Goal: Transaction & Acquisition: Purchase product/service

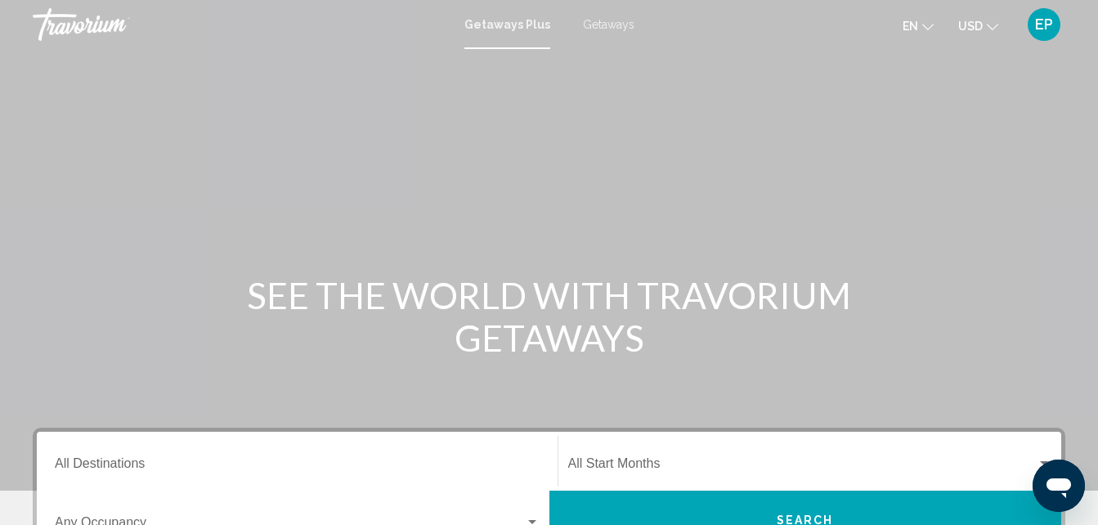
click at [994, 19] on mat-icon "Change currency" at bounding box center [992, 24] width 11 height 11
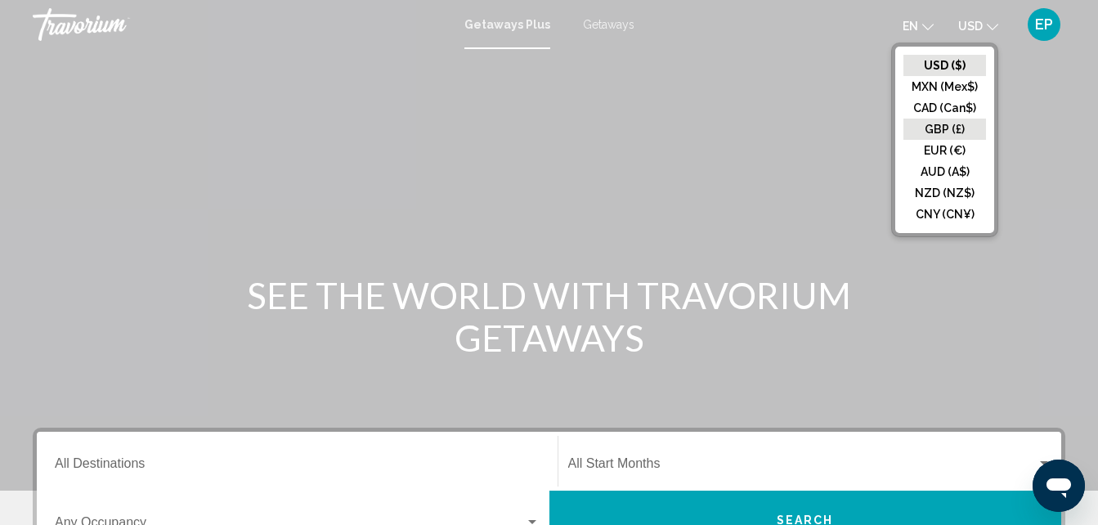
click at [968, 133] on button "GBP (£)" at bounding box center [945, 129] width 83 height 21
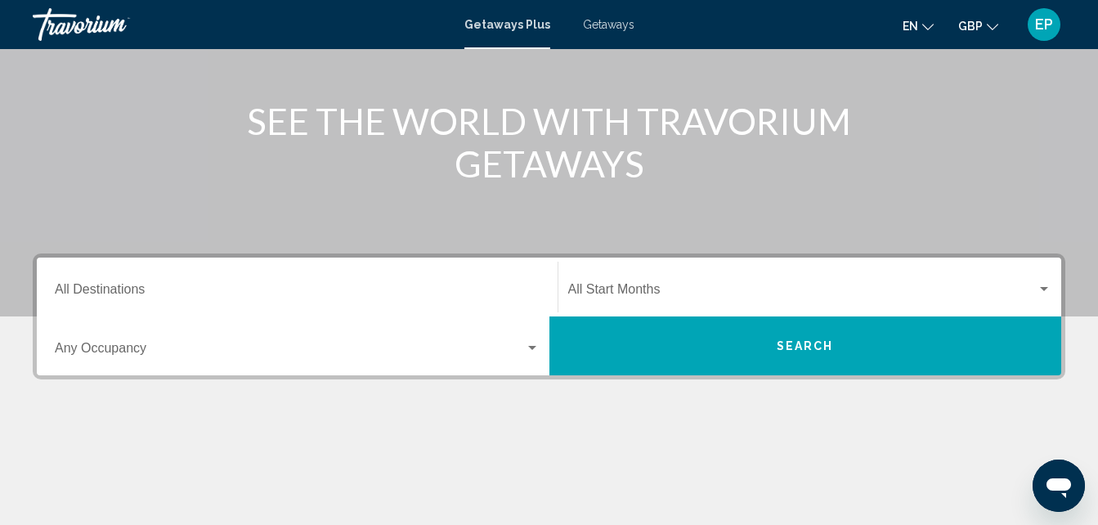
scroll to position [208, 0]
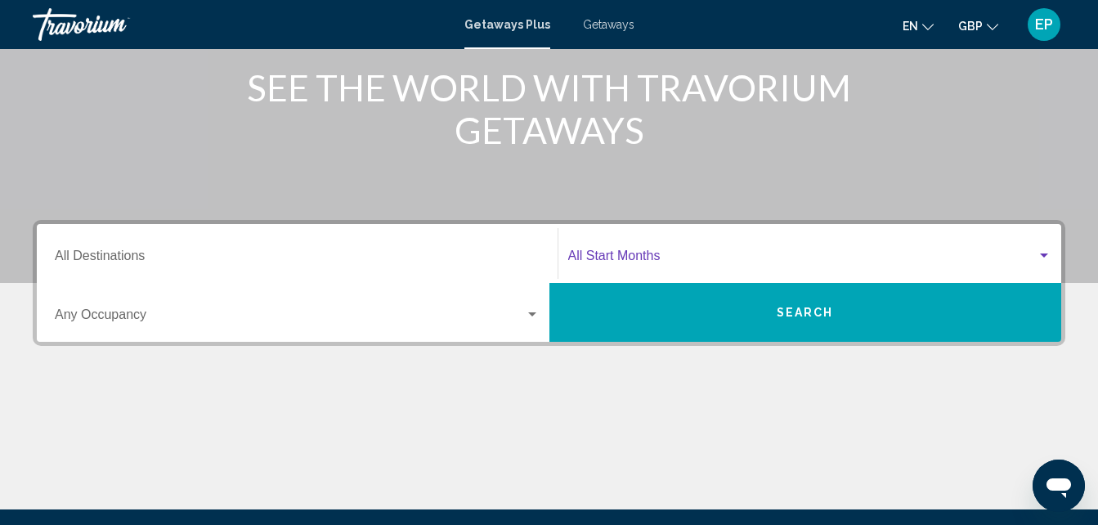
click at [1035, 253] on span "Search widget" at bounding box center [802, 259] width 469 height 15
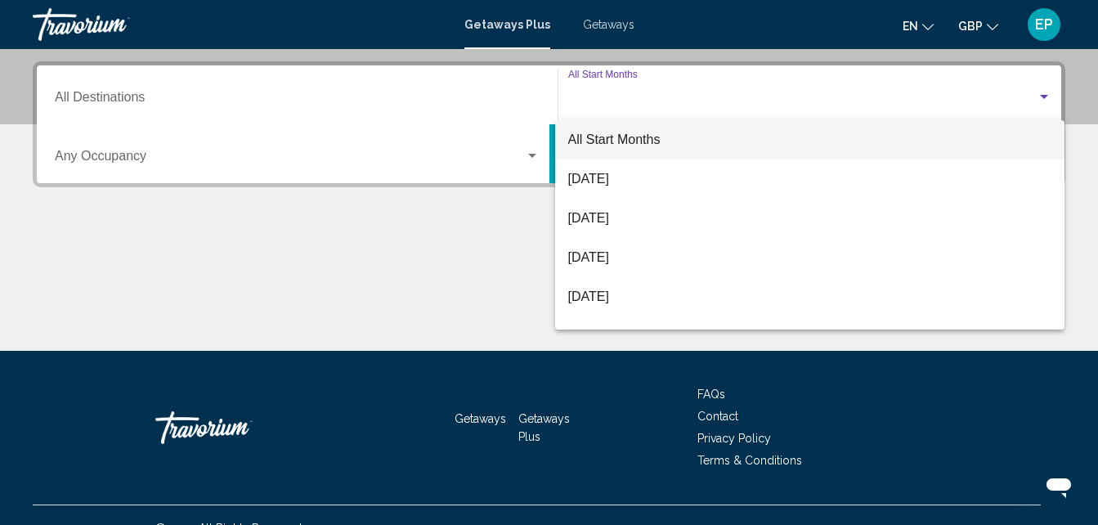
scroll to position [375, 0]
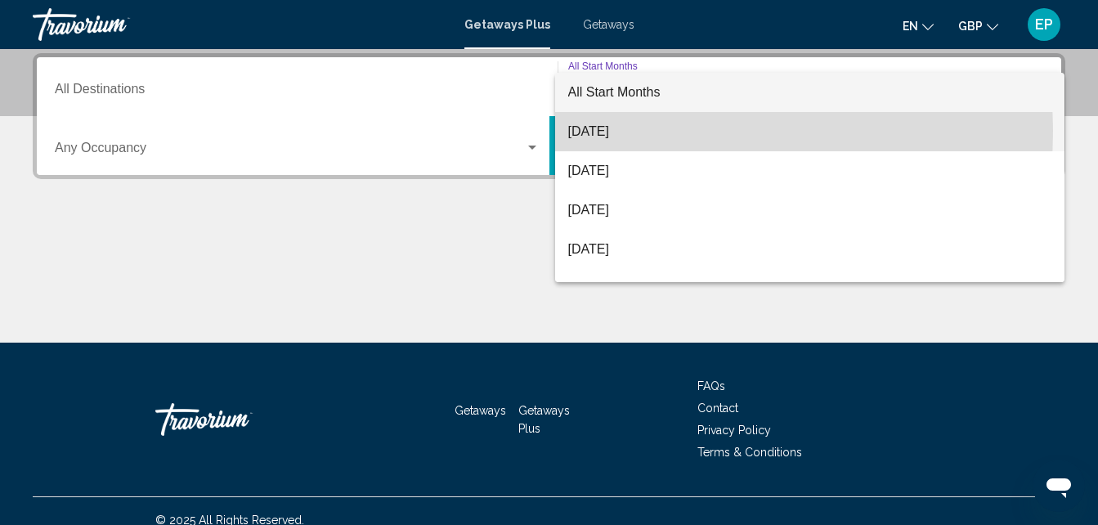
click at [586, 131] on span "[DATE]" at bounding box center [810, 131] width 484 height 39
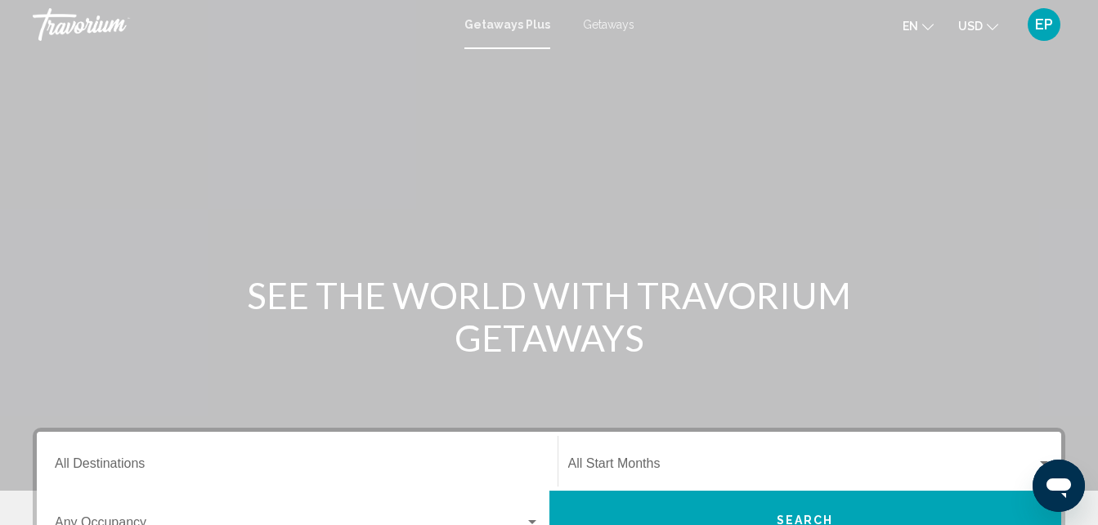
click at [609, 23] on span "Getaways" at bounding box center [609, 24] width 52 height 13
click at [125, 466] on input "Destination All Destinations" at bounding box center [297, 467] width 485 height 15
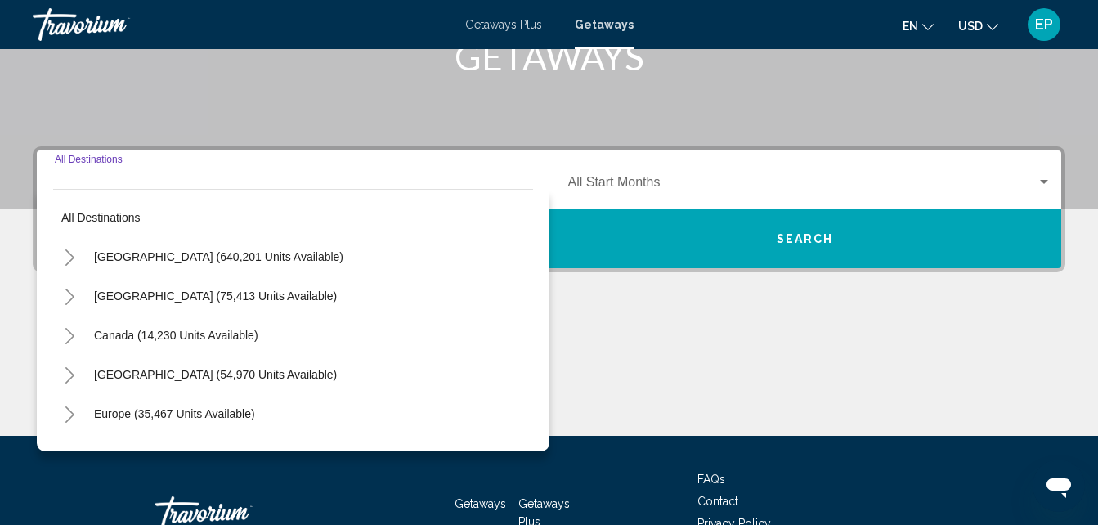
scroll to position [375, 0]
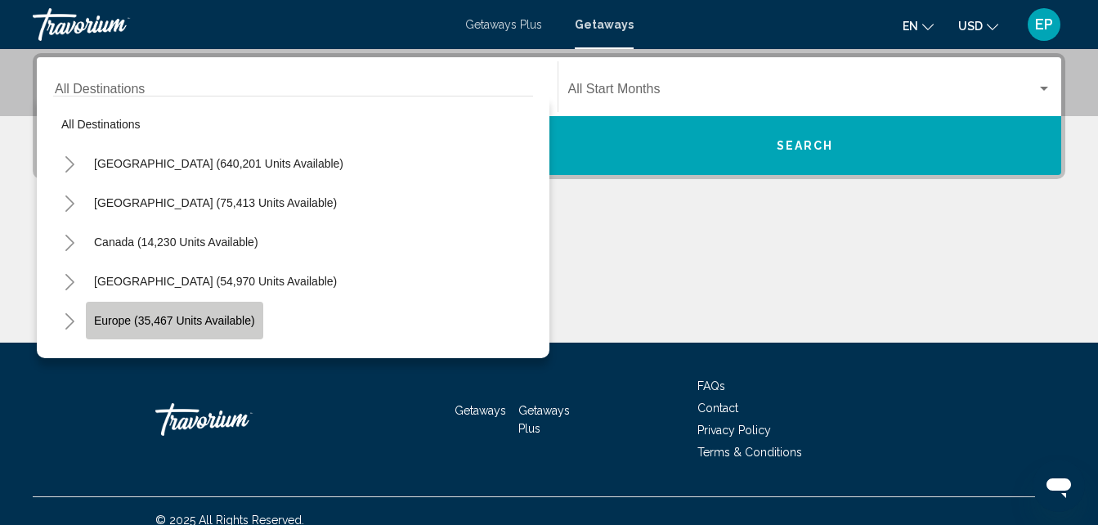
click at [190, 315] on span "Europe (35,467 units available)" at bounding box center [174, 320] width 161 height 13
type input "**********"
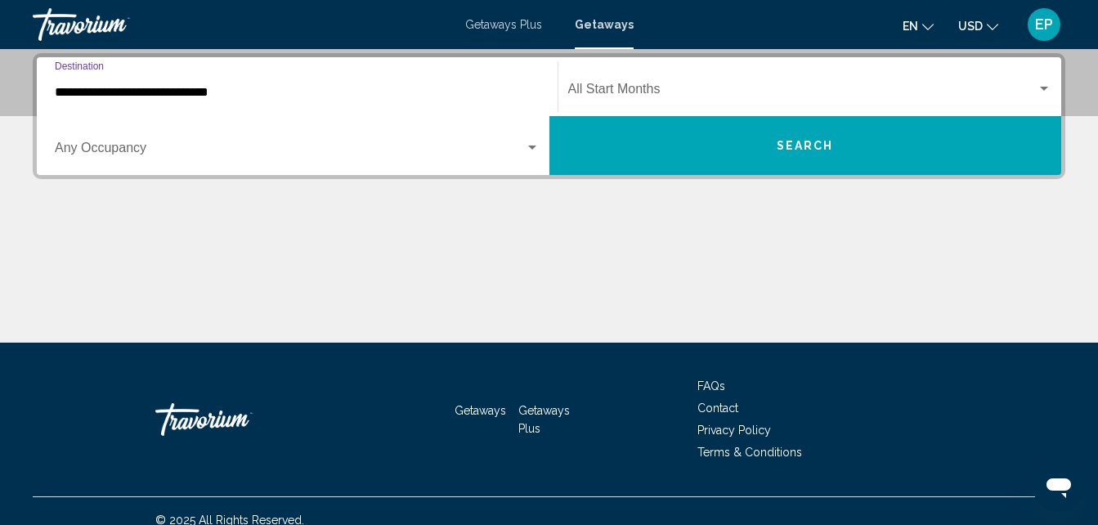
click at [533, 146] on div "Search widget" at bounding box center [532, 148] width 8 height 4
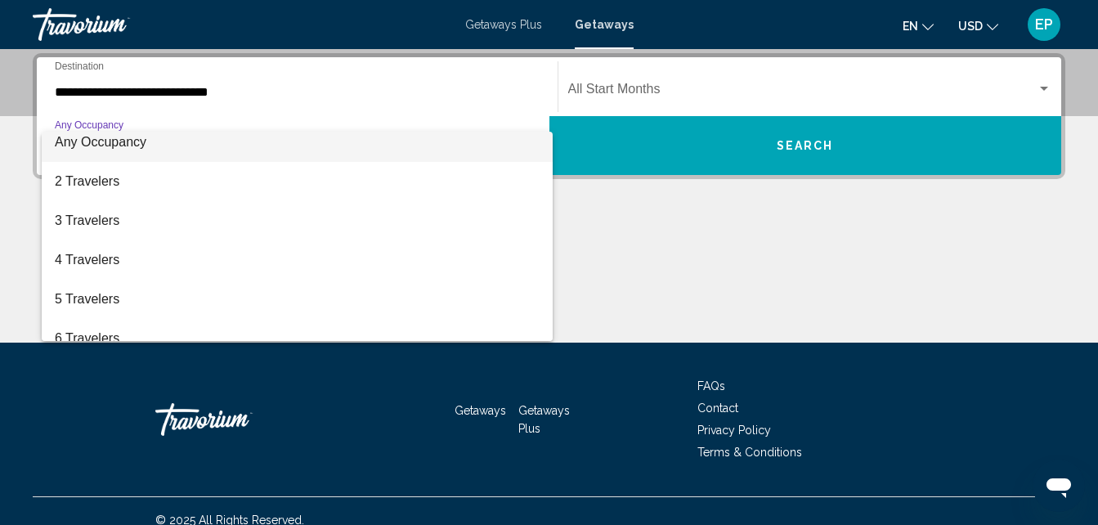
scroll to position [0, 0]
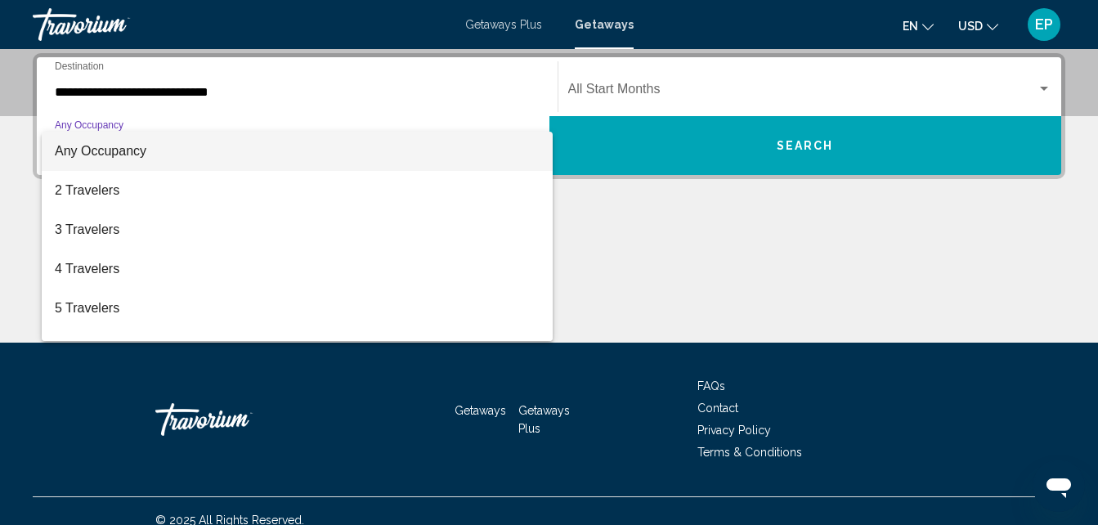
click at [613, 87] on div at bounding box center [549, 262] width 1098 height 525
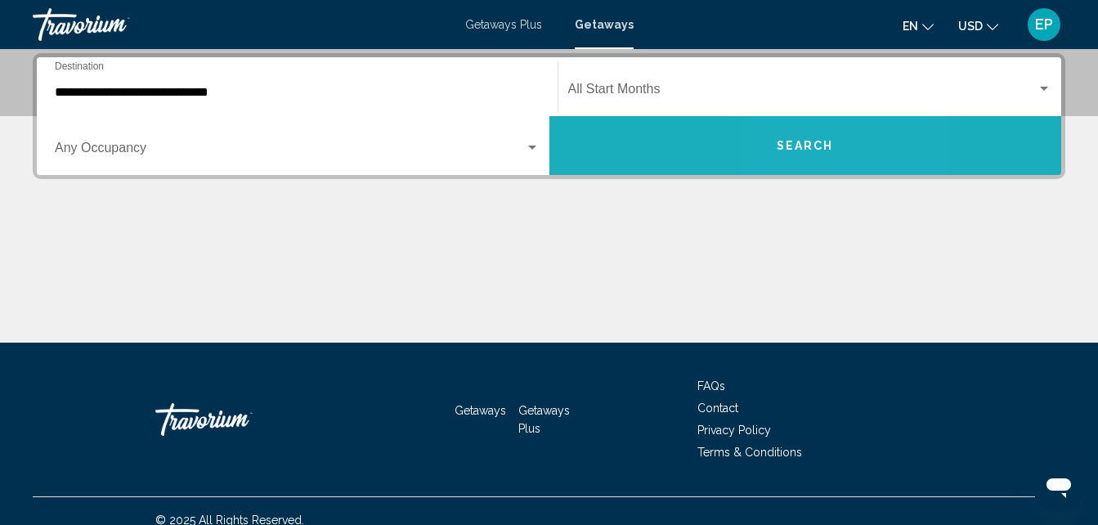
click at [798, 150] on span "Search" at bounding box center [805, 146] width 57 height 13
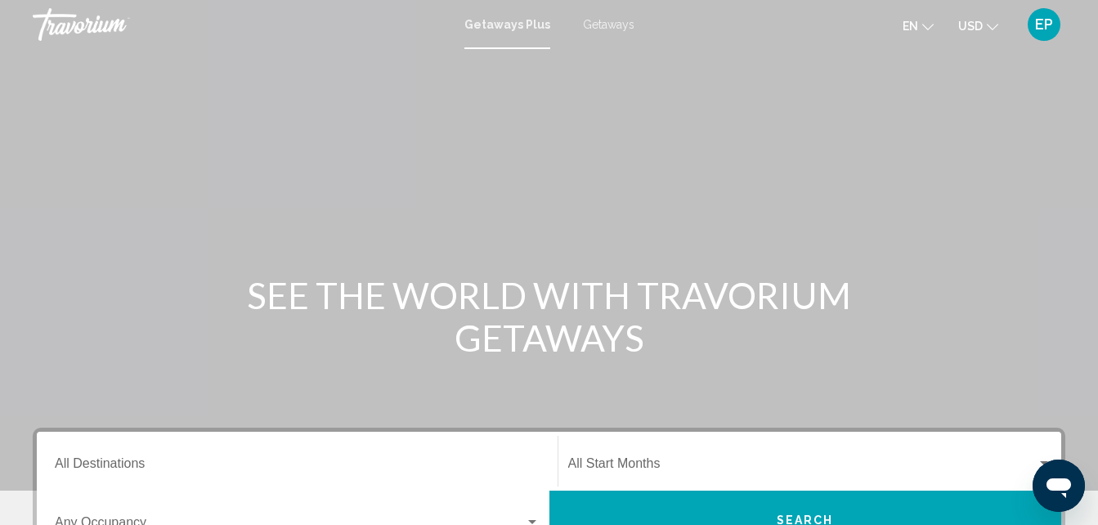
click at [598, 25] on span "Getaways" at bounding box center [609, 24] width 52 height 13
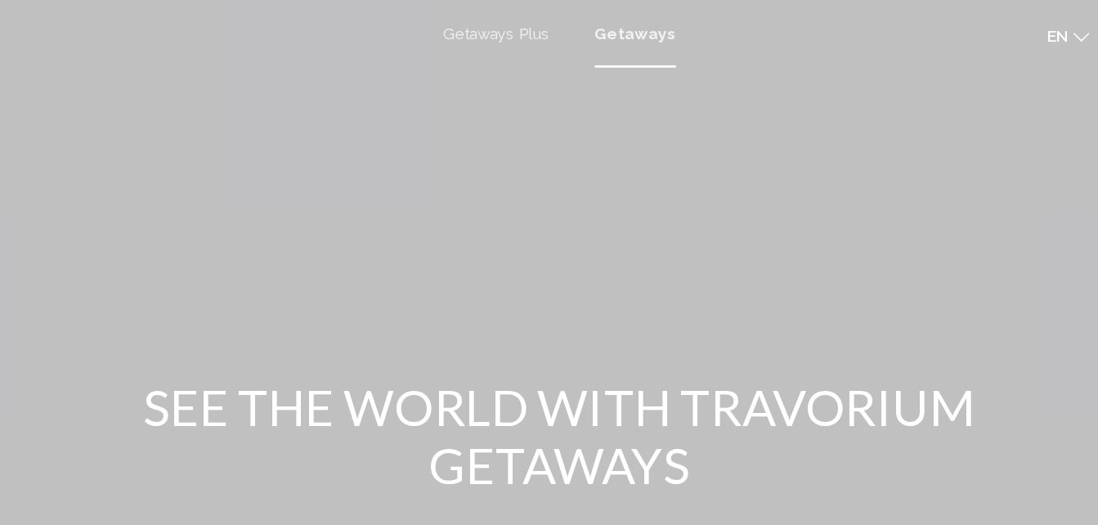
click at [606, 25] on span "Getaways" at bounding box center [604, 24] width 59 height 13
click at [608, 39] on div "Getaways Plus Getaways en English Español Français Italiano Português русский U…" at bounding box center [549, 24] width 1098 height 34
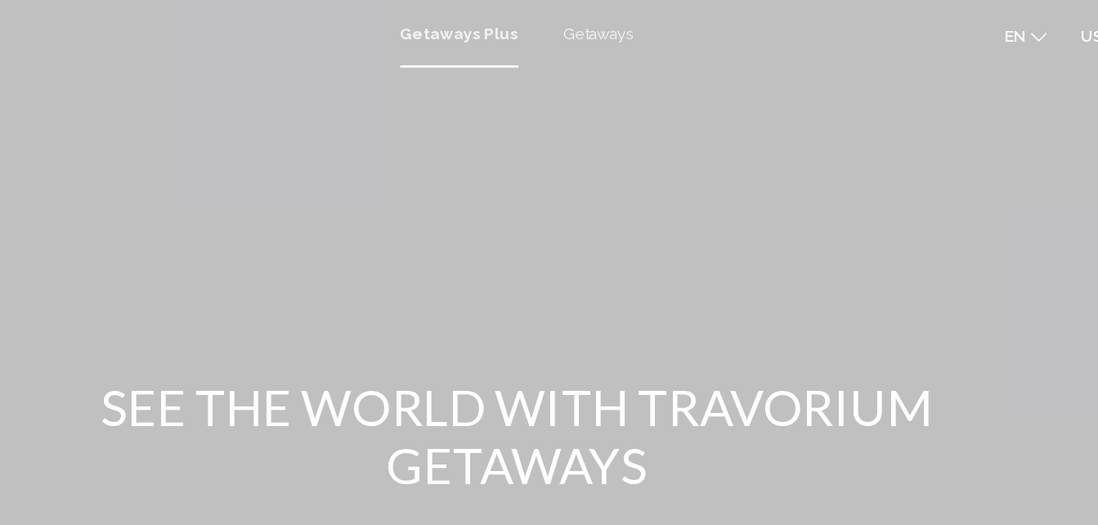
click at [621, 26] on span "Getaways" at bounding box center [609, 24] width 52 height 13
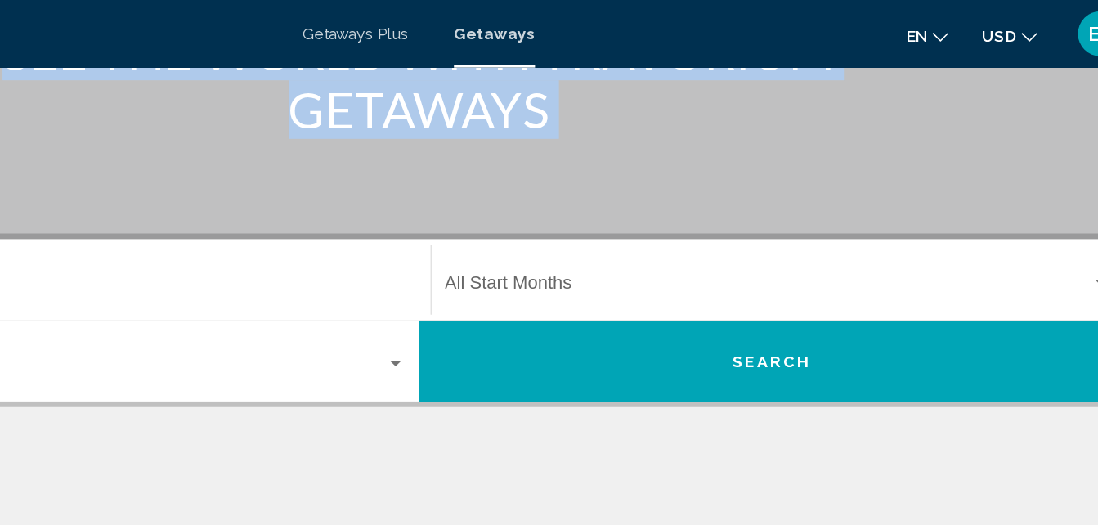
scroll to position [258, 0]
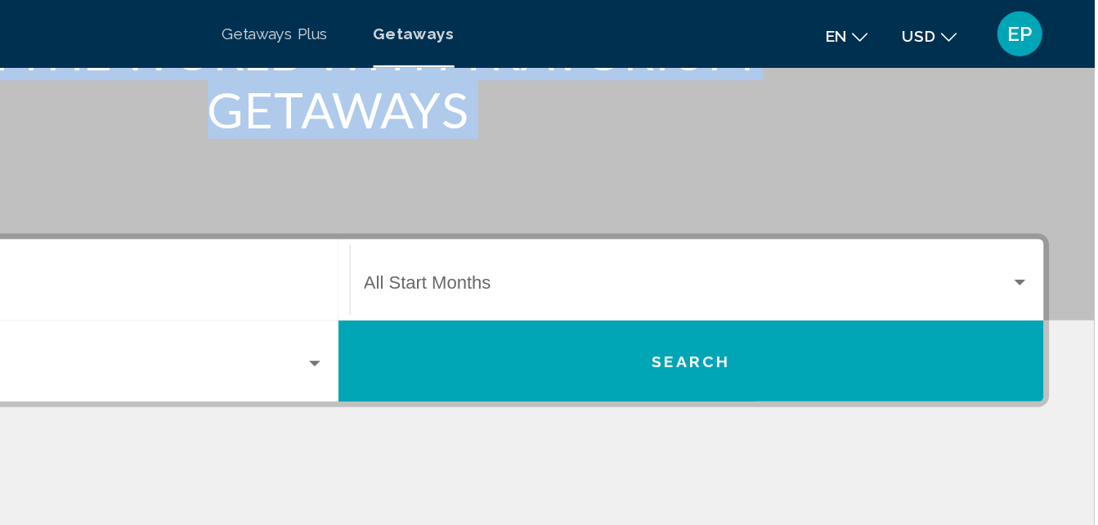
drag, startPoint x: 936, startPoint y: 171, endPoint x: 1007, endPoint y: 117, distance: 88.7
click at [1098, 117] on html "Skip to main content Getaways Plus Getaways en English Español Français Italian…" at bounding box center [549, 4] width 1098 height 525
click at [606, 27] on span "Getaways" at bounding box center [604, 24] width 59 height 13
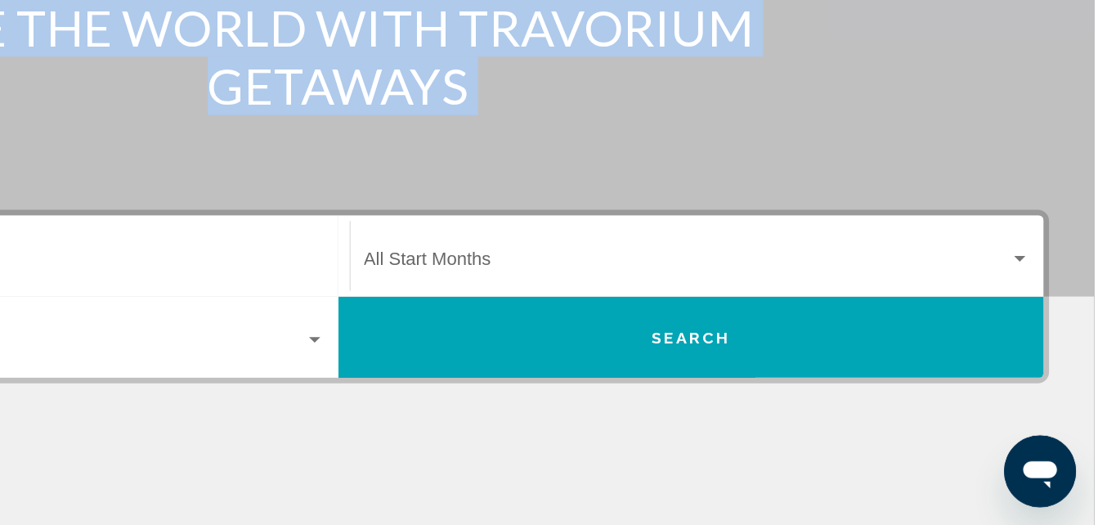
scroll to position [216, 0]
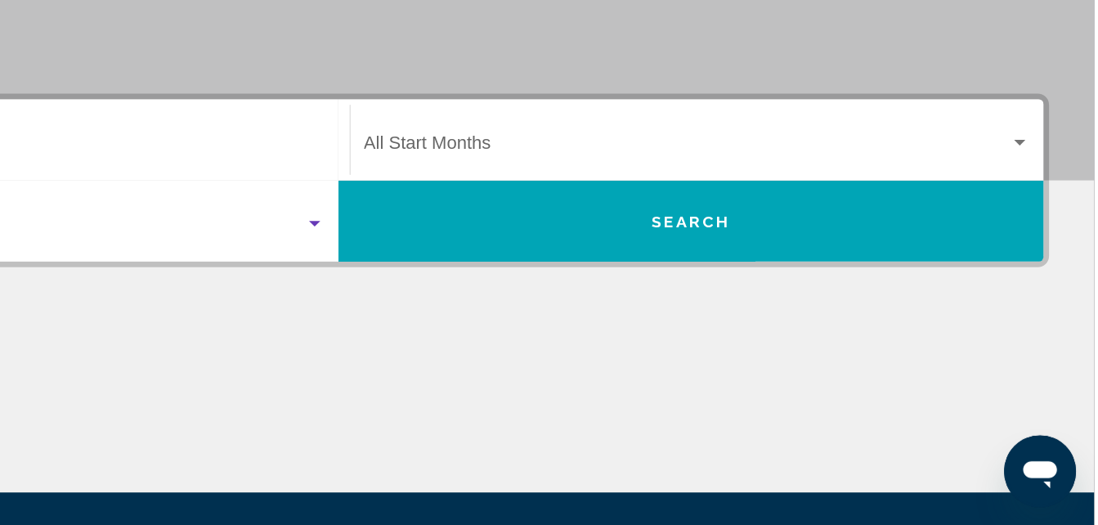
click at [387, 307] on span "Search widget" at bounding box center [290, 310] width 470 height 15
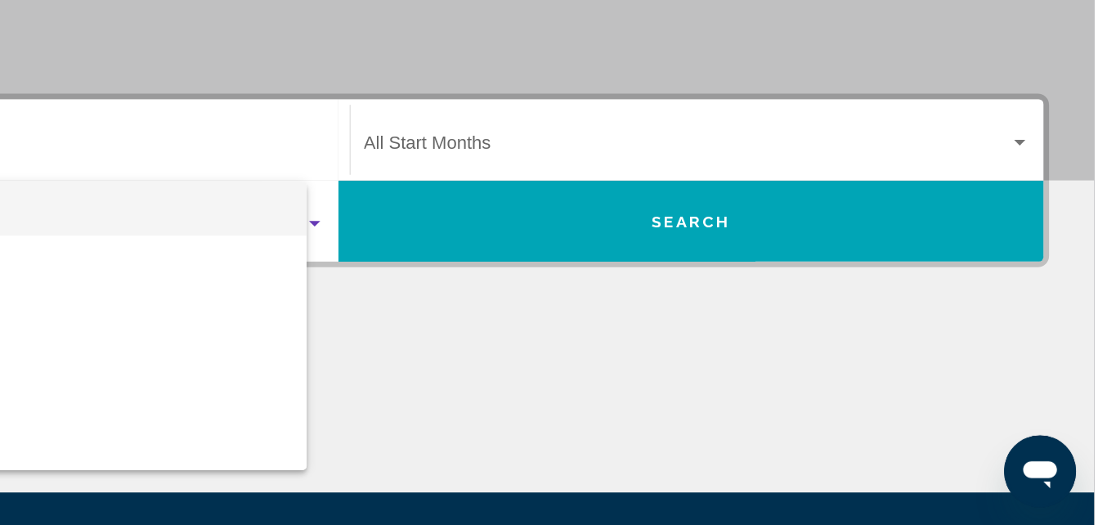
scroll to position [231, 0]
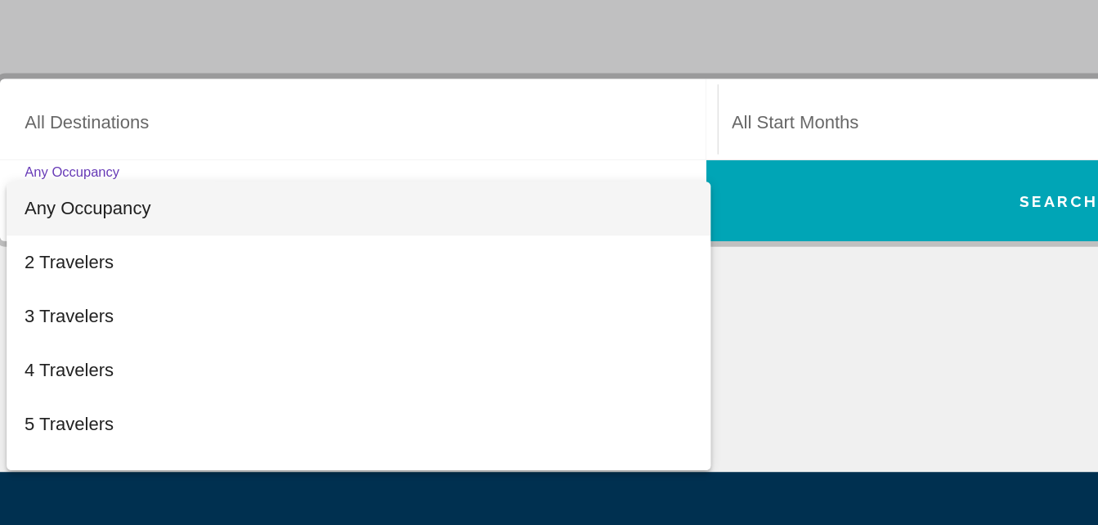
click at [98, 236] on div at bounding box center [549, 262] width 1098 height 525
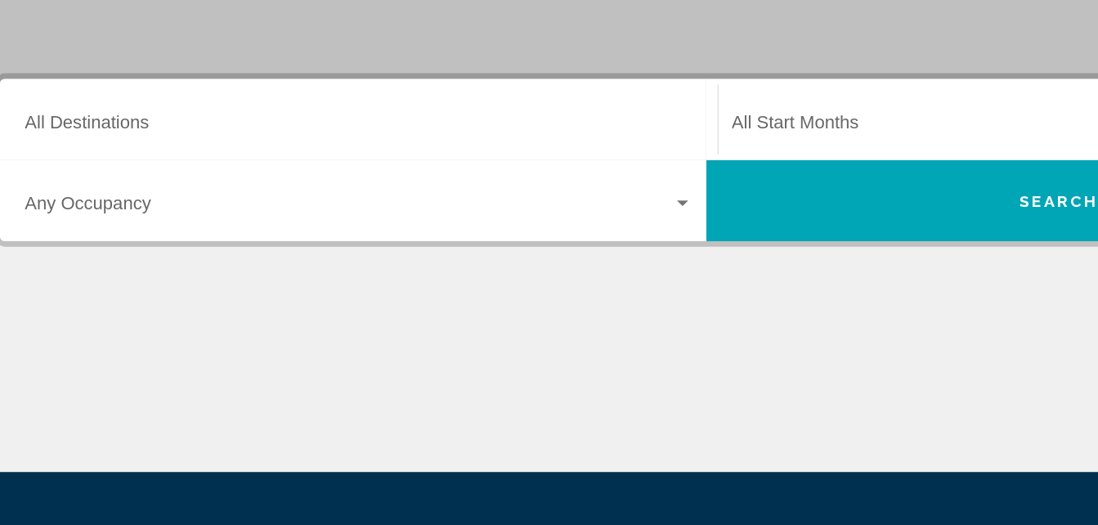
click at [98, 236] on input "Destination All Destinations" at bounding box center [297, 236] width 485 height 15
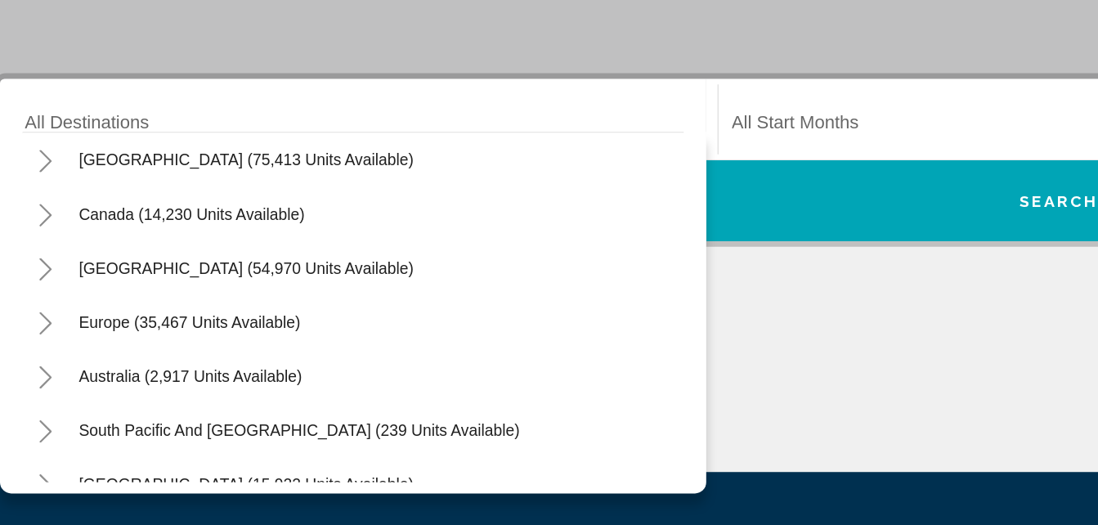
scroll to position [86, 0]
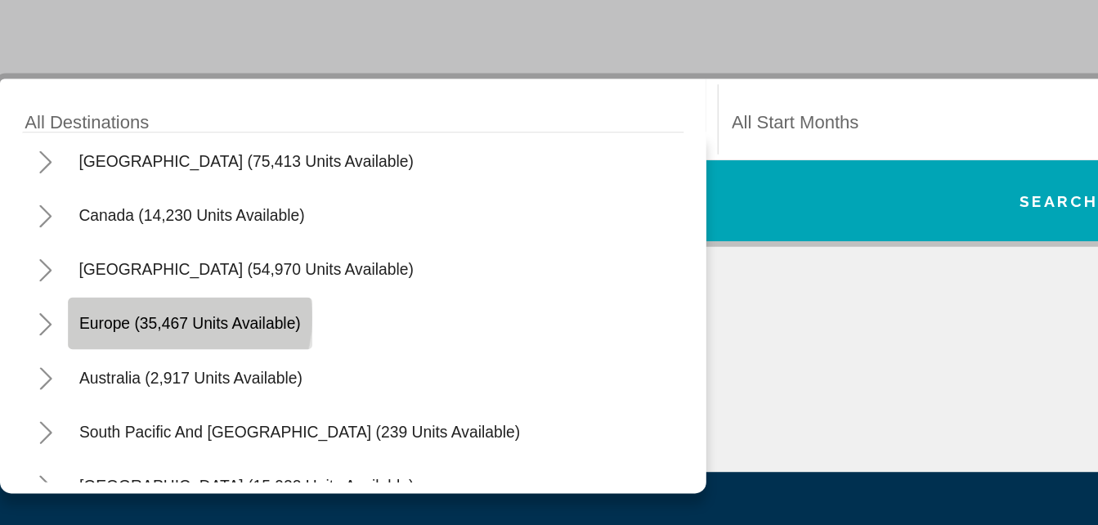
click at [164, 375] on span "Europe (35,467 units available)" at bounding box center [174, 378] width 161 height 13
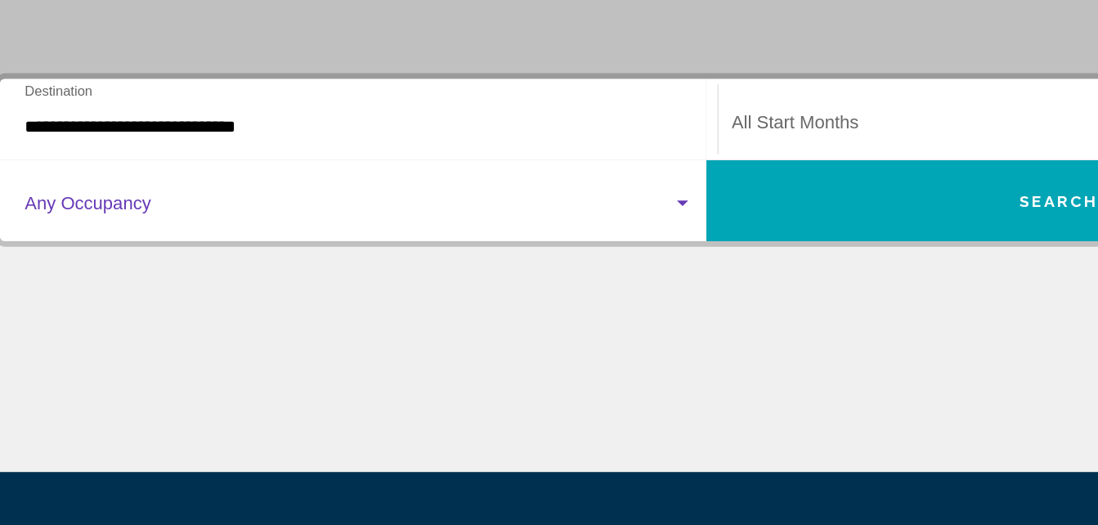
click at [529, 290] on div "Search widget" at bounding box center [532, 292] width 8 height 4
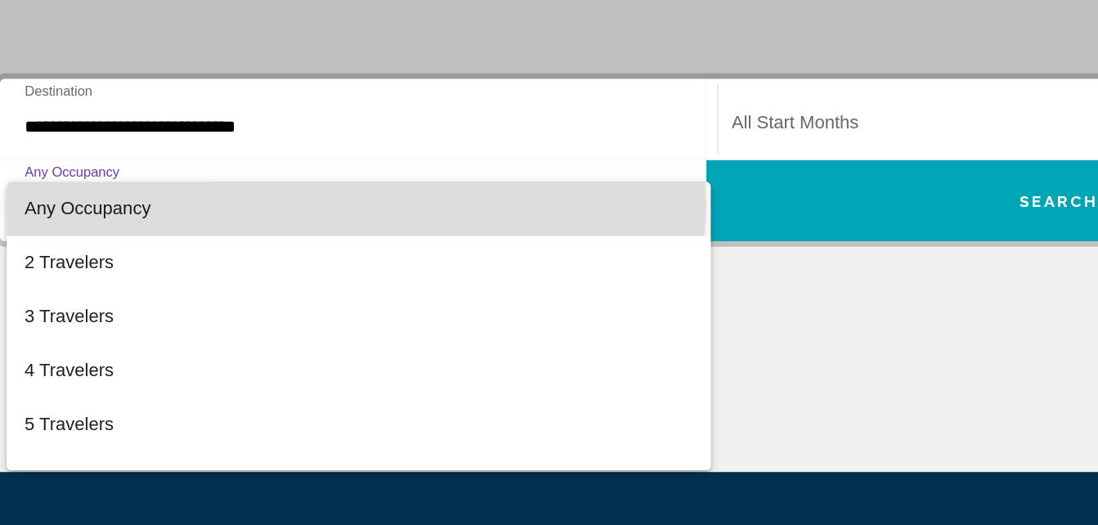
click at [295, 292] on span "Any Occupancy" at bounding box center [297, 295] width 485 height 39
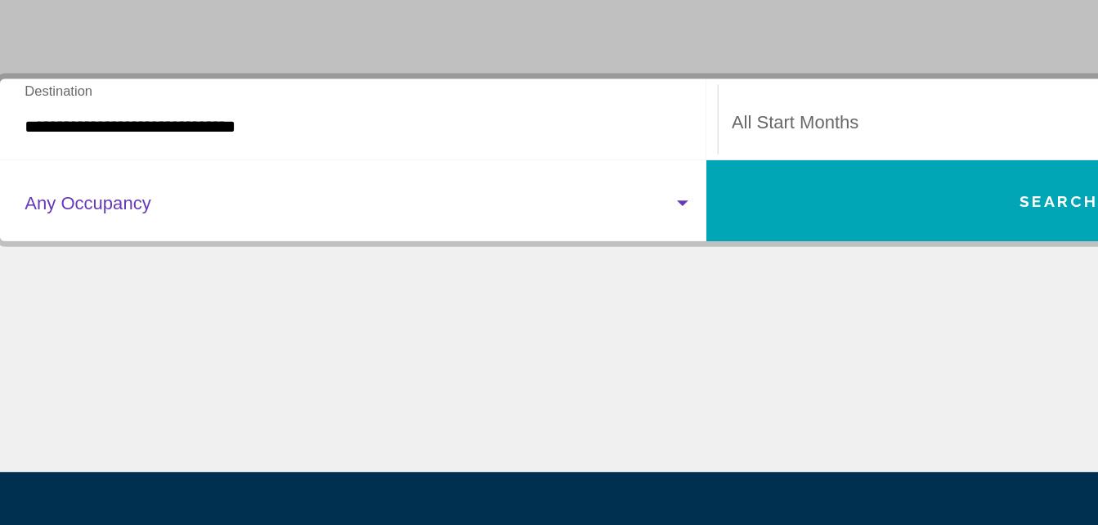
click at [295, 292] on span "Search widget" at bounding box center [290, 295] width 470 height 15
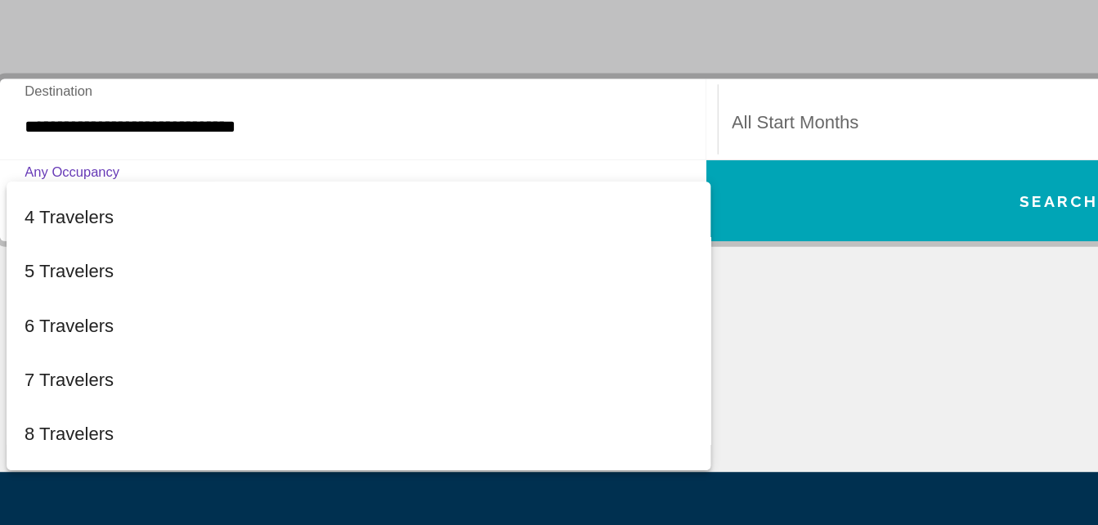
scroll to position [183, 0]
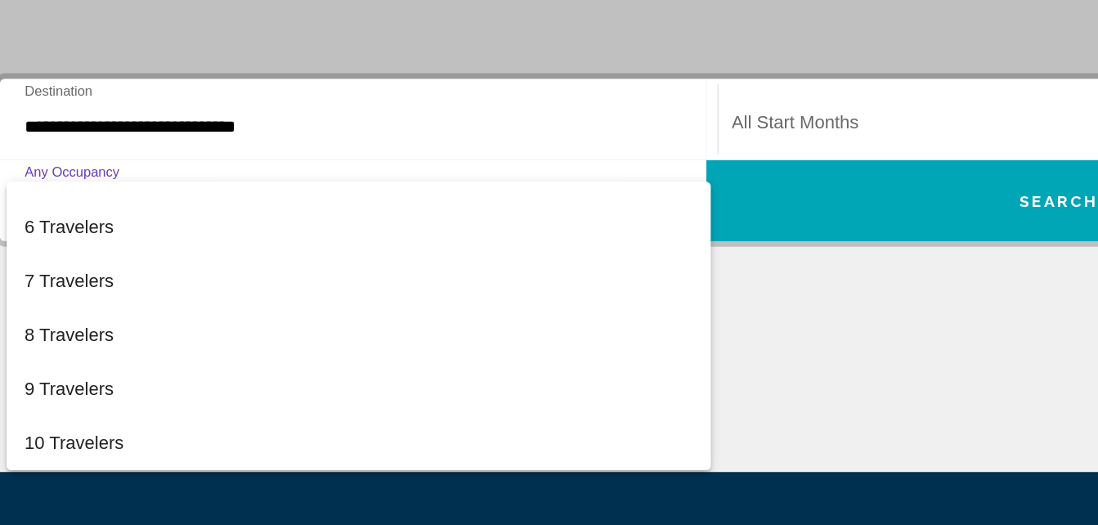
drag, startPoint x: 578, startPoint y: 505, endPoint x: 576, endPoint y: 412, distance: 92.4
click at [576, 412] on div at bounding box center [549, 262] width 1098 height 525
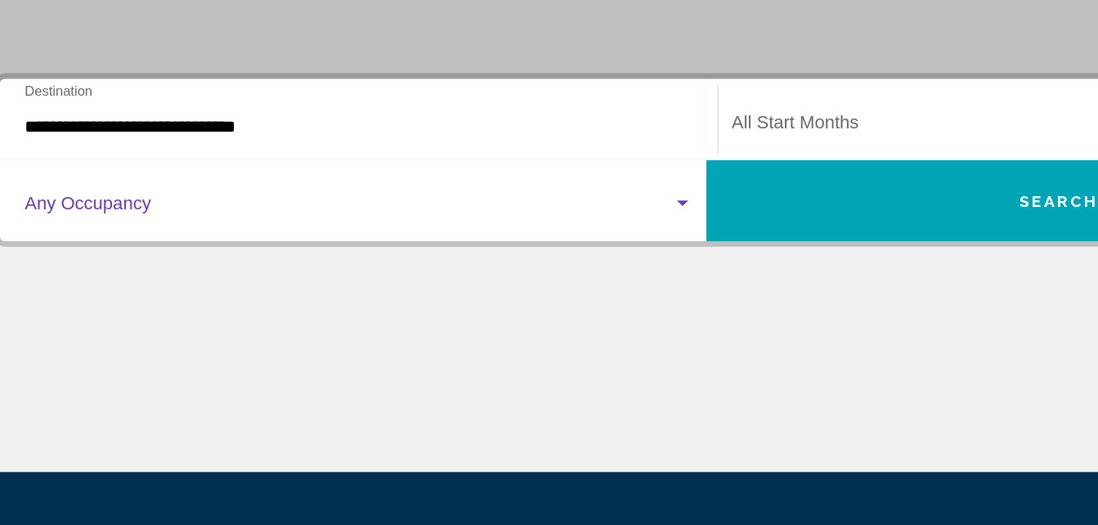
click at [106, 295] on span "Search widget" at bounding box center [290, 295] width 470 height 15
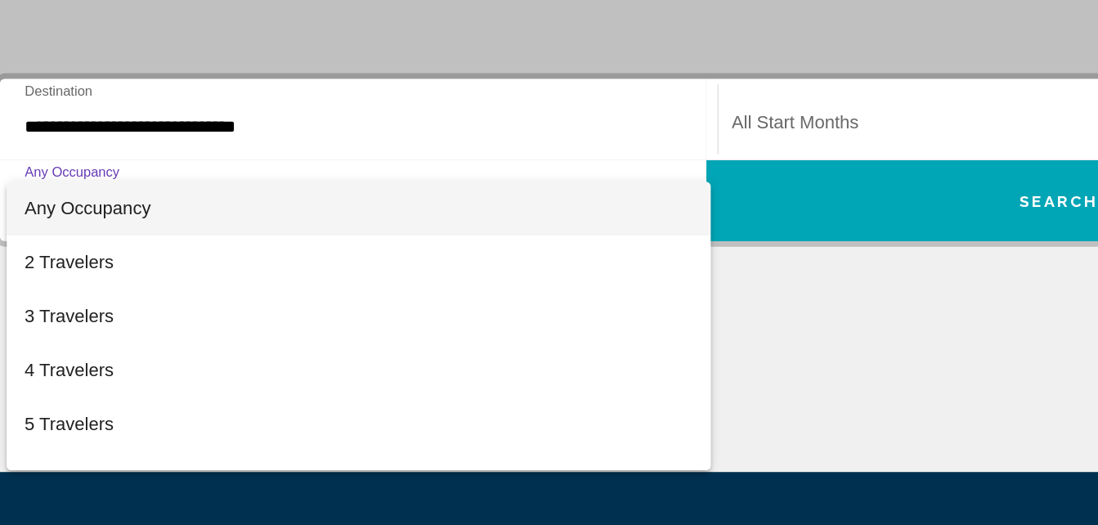
click at [101, 249] on div at bounding box center [549, 262] width 1098 height 525
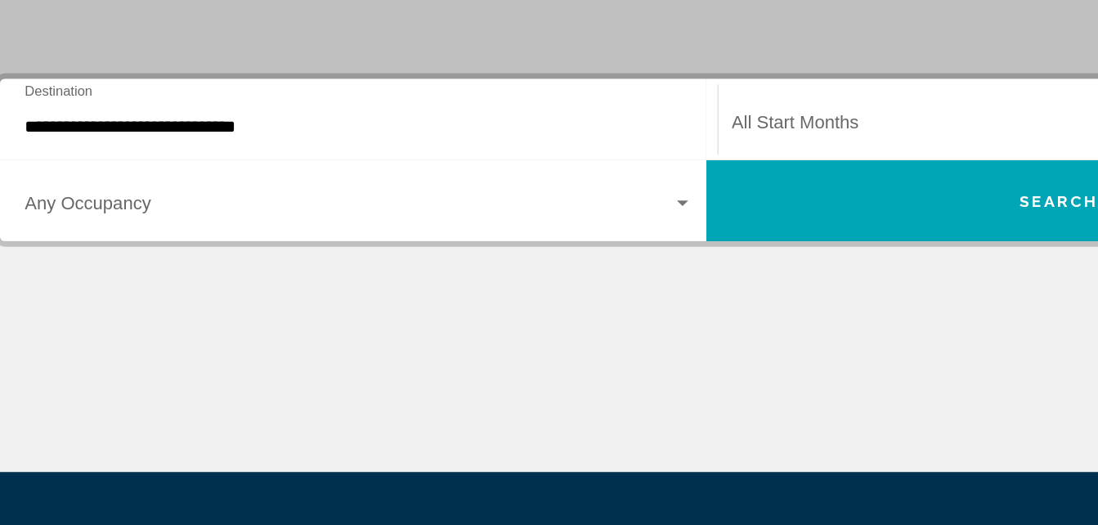
click at [102, 234] on input "**********" at bounding box center [297, 236] width 485 height 15
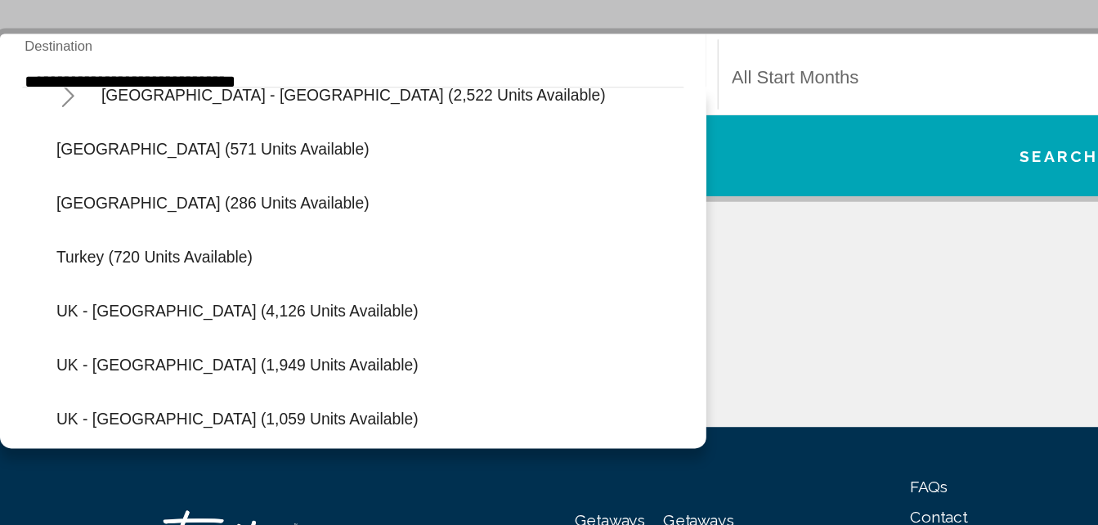
scroll to position [977, 0]
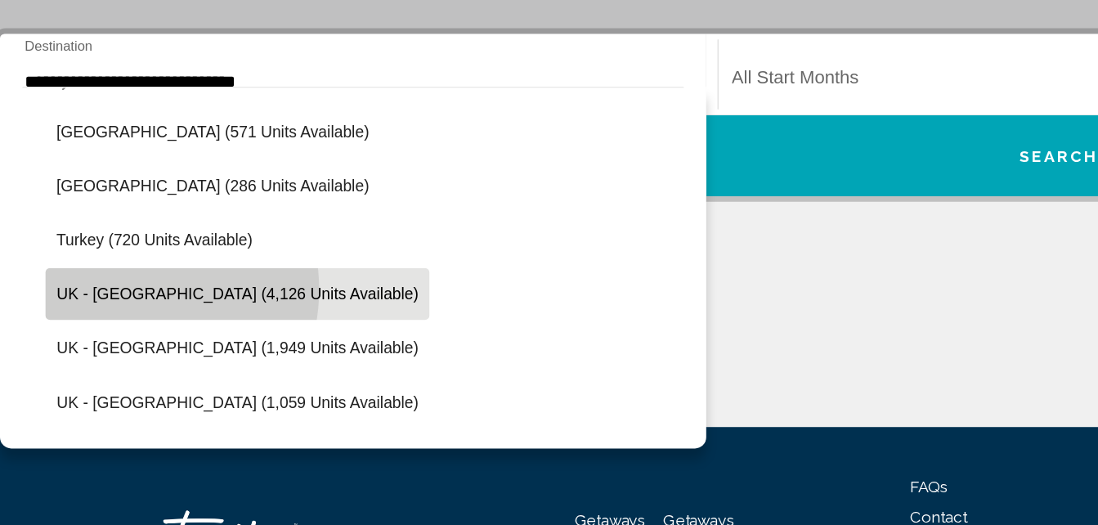
click at [129, 354] on span "UK - [GEOGRAPHIC_DATA] (4,126 units available)" at bounding box center [209, 357] width 263 height 13
type input "**********"
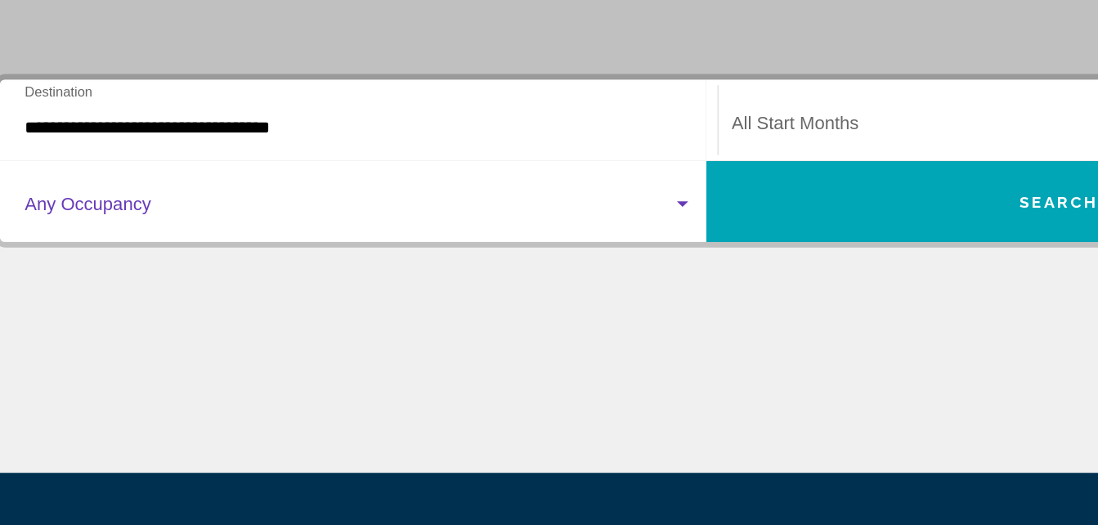
click at [537, 263] on div "Search widget" at bounding box center [532, 260] width 15 height 13
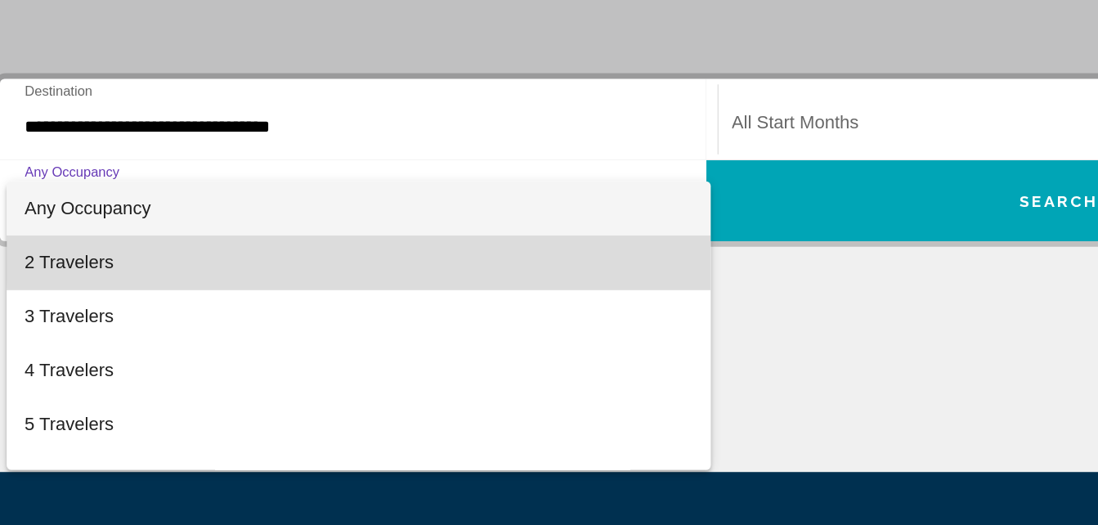
click at [391, 289] on span "2 Travelers" at bounding box center [297, 302] width 485 height 39
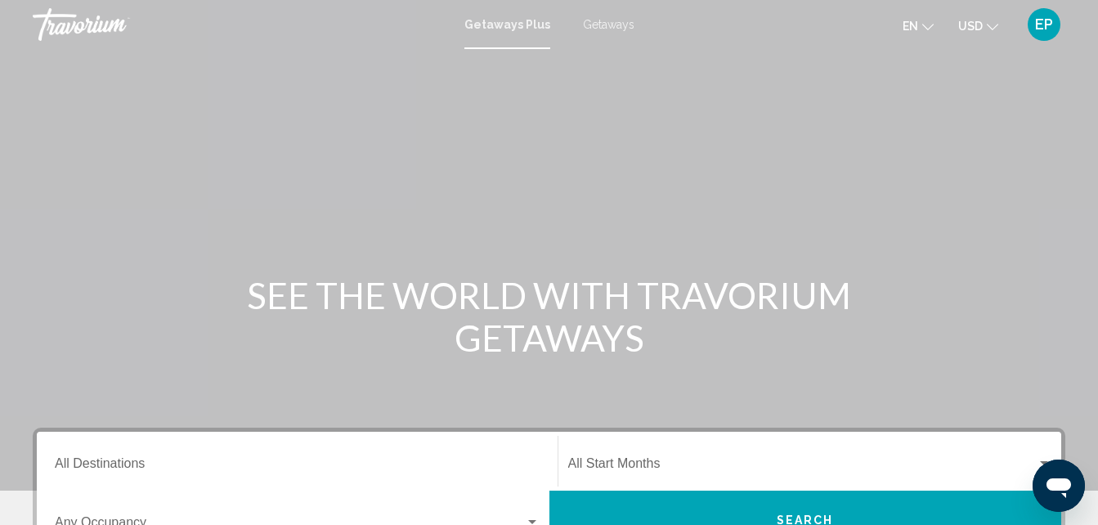
click at [611, 25] on span "Getaways" at bounding box center [609, 24] width 52 height 13
click at [68, 468] on input "Destination All Destinations" at bounding box center [297, 467] width 485 height 15
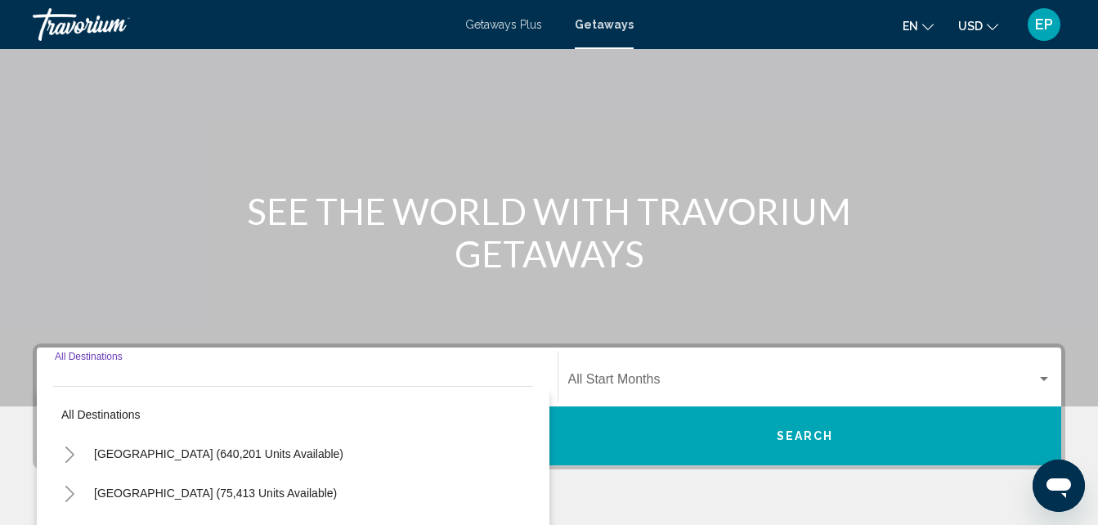
scroll to position [375, 0]
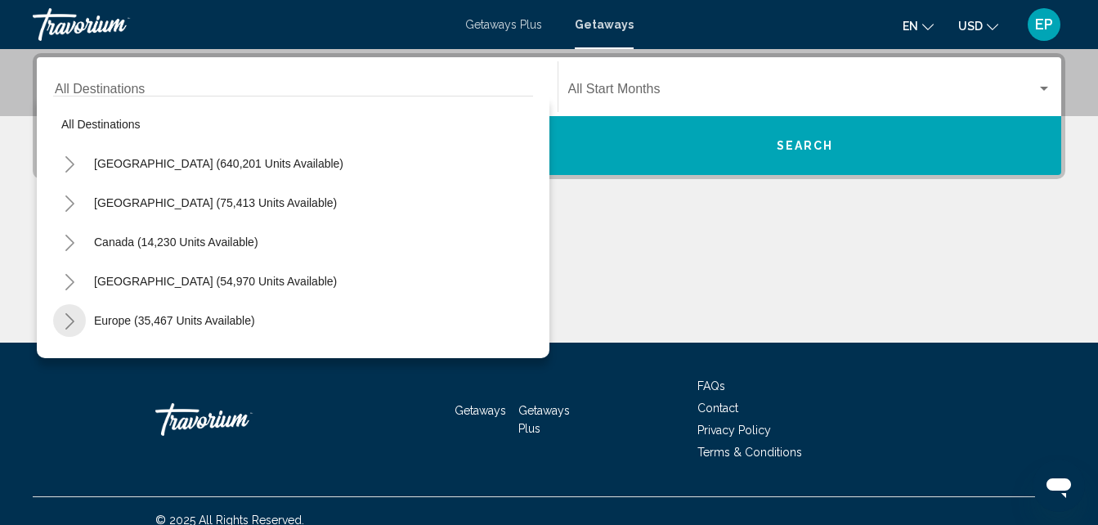
click at [66, 323] on icon "Toggle Europe (35,467 units available)" at bounding box center [70, 321] width 12 height 16
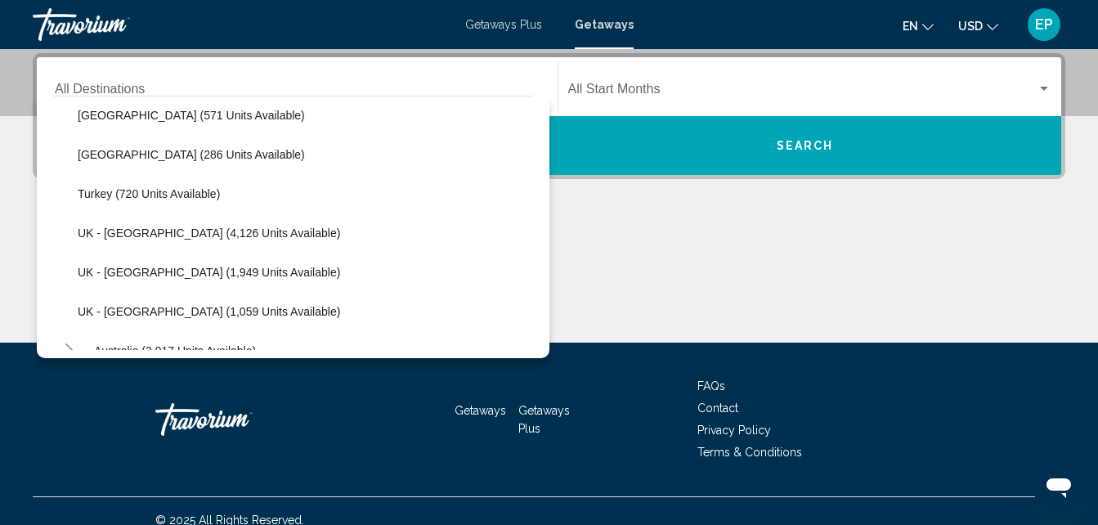
scroll to position [973, 0]
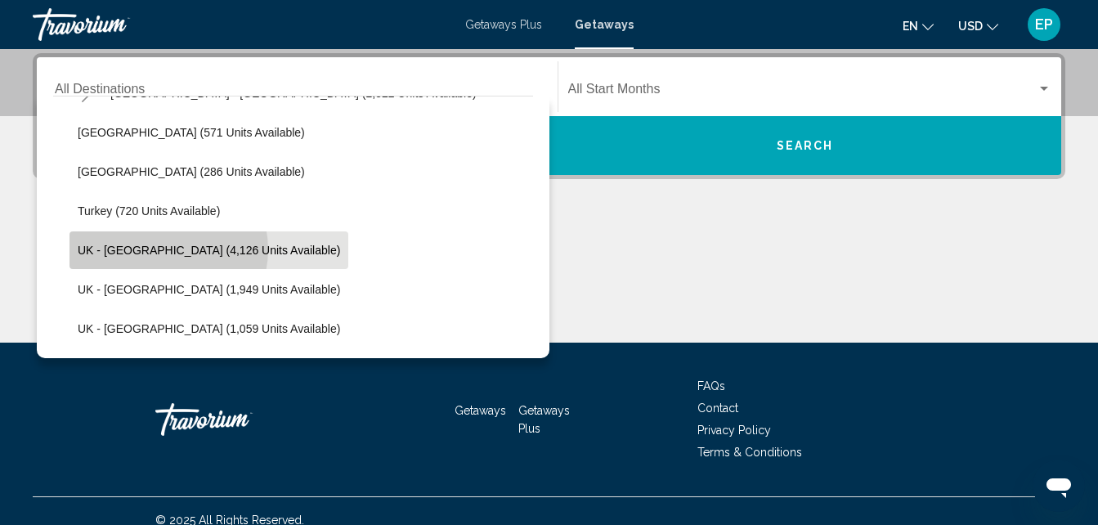
click at [162, 249] on span "UK - [GEOGRAPHIC_DATA] (4,126 units available)" at bounding box center [209, 250] width 263 height 13
type input "**********"
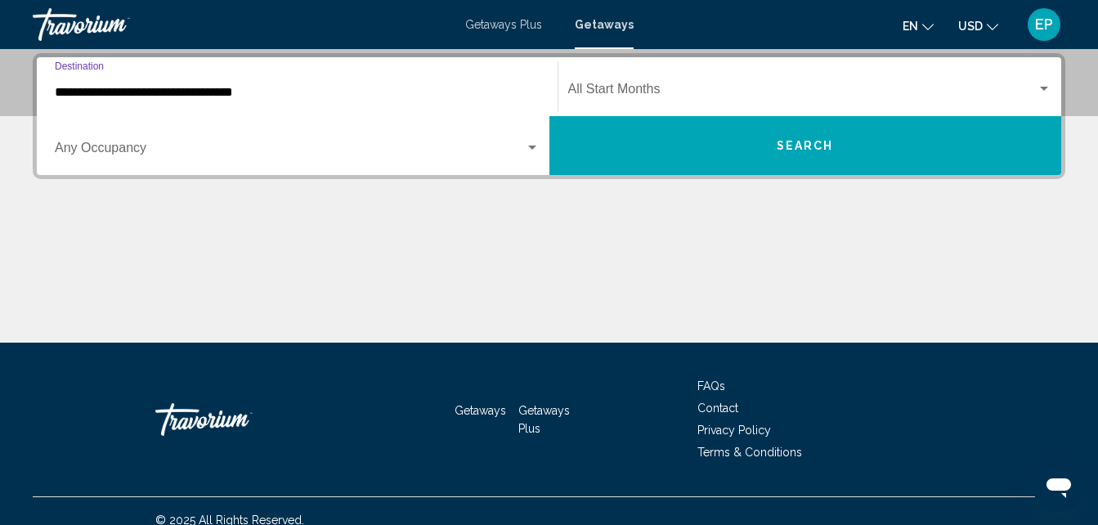
click at [536, 149] on div "Search widget" at bounding box center [532, 148] width 8 height 4
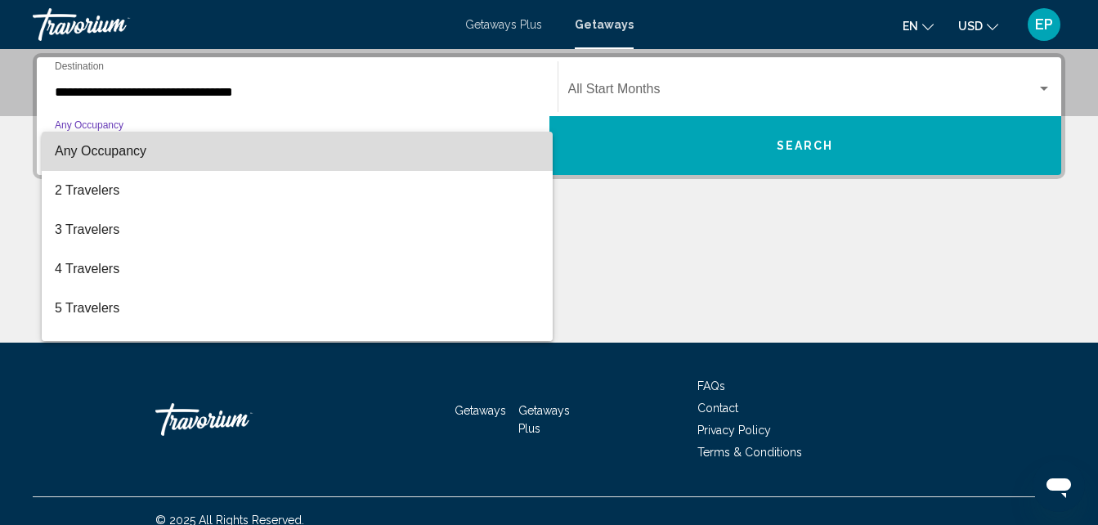
click at [536, 149] on mat-option "Any Occupancy" at bounding box center [297, 151] width 511 height 39
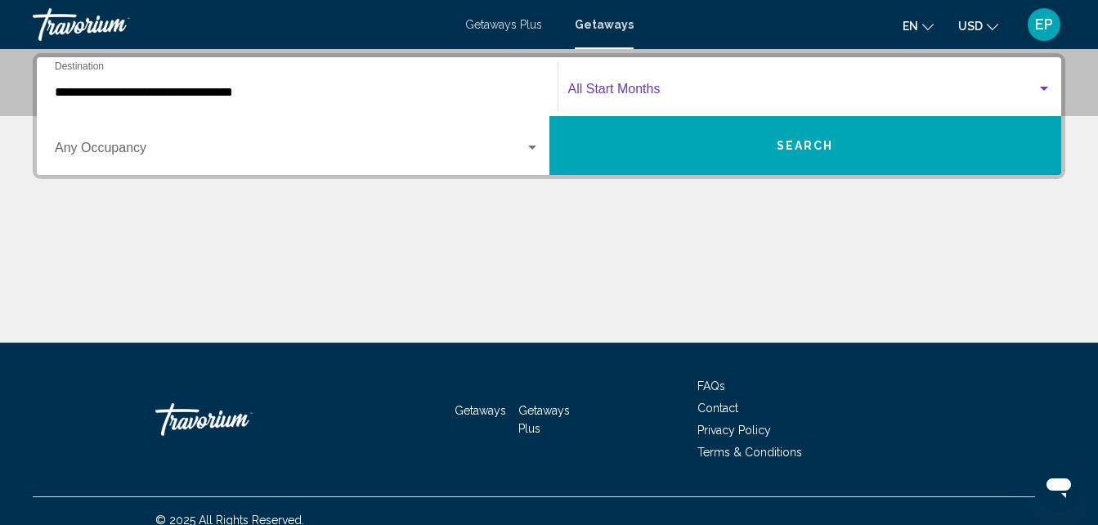
click at [1044, 89] on div "Search widget" at bounding box center [1044, 89] width 8 height 4
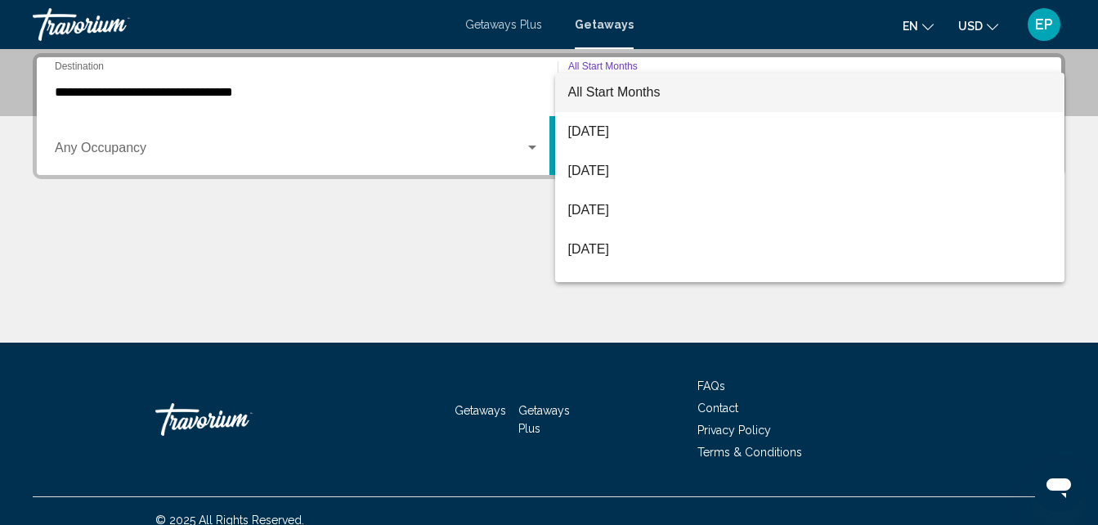
click at [472, 130] on div at bounding box center [549, 262] width 1098 height 525
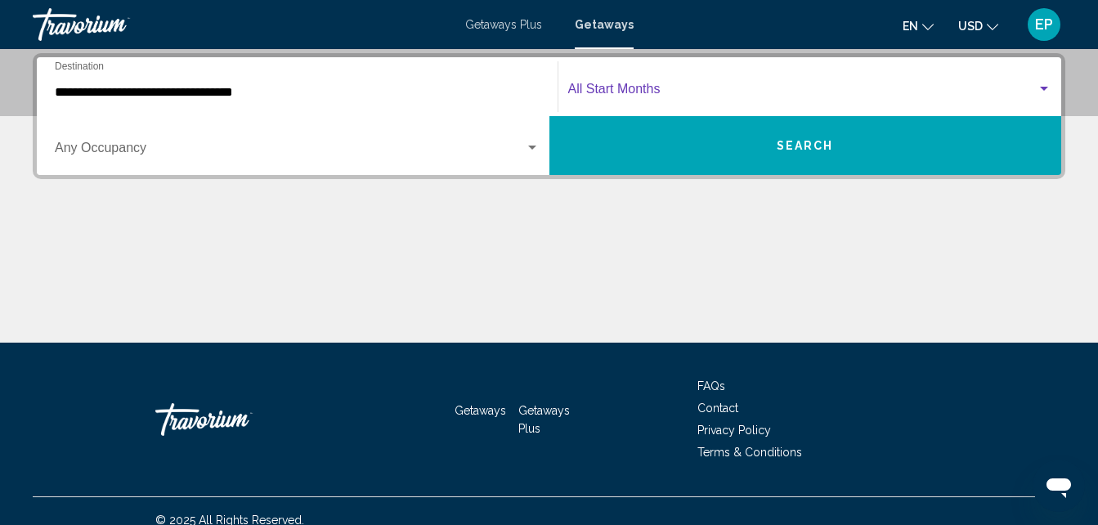
click at [671, 86] on span "Search widget" at bounding box center [802, 92] width 469 height 15
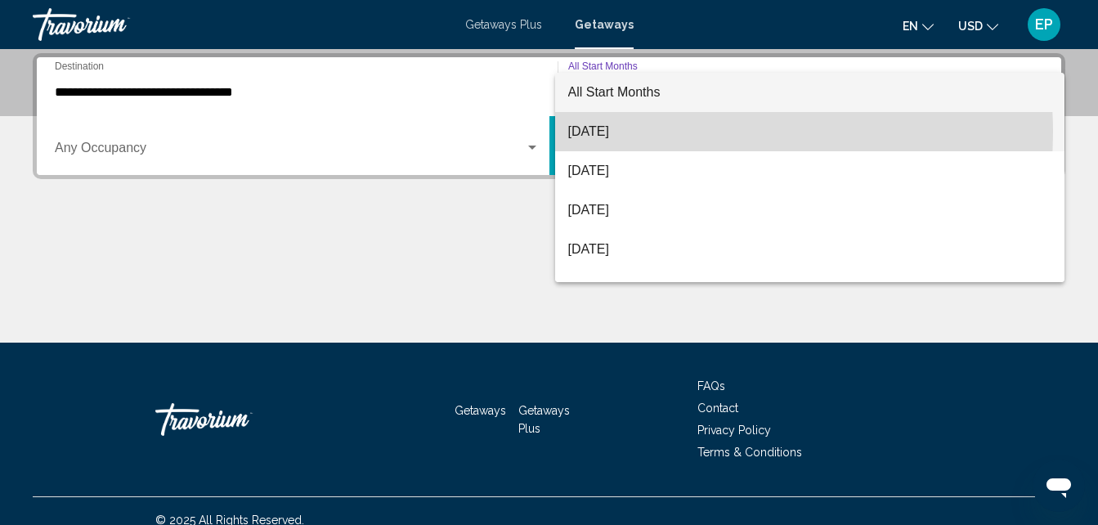
click at [627, 132] on span "[DATE]" at bounding box center [810, 131] width 484 height 39
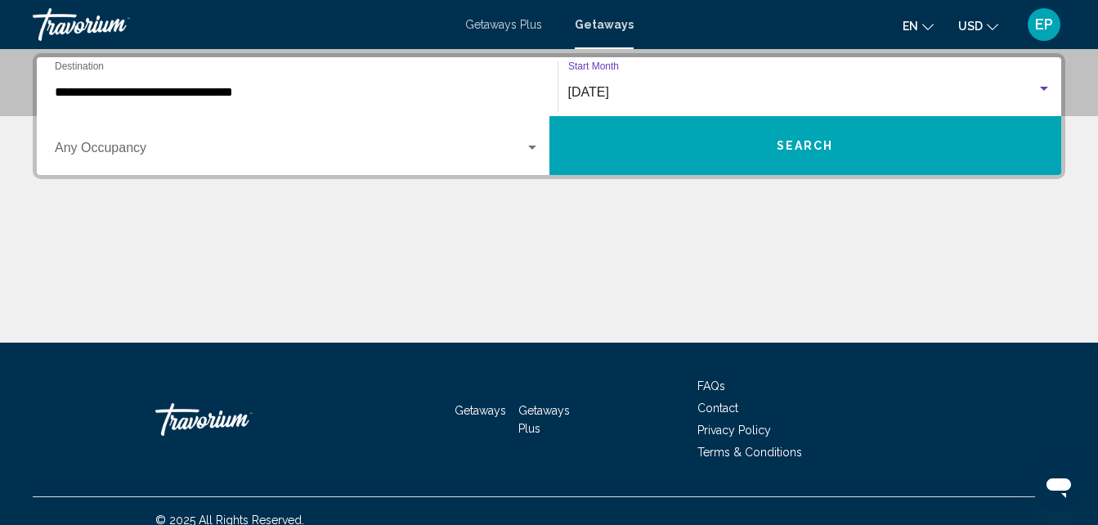
click at [527, 147] on div "Search widget" at bounding box center [532, 147] width 15 height 13
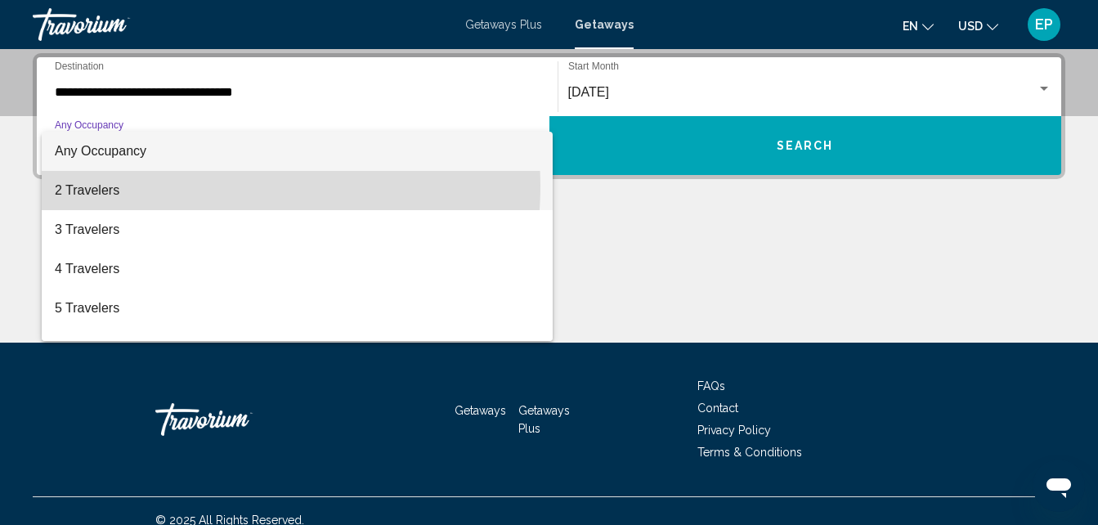
click at [140, 185] on span "2 Travelers" at bounding box center [297, 190] width 485 height 39
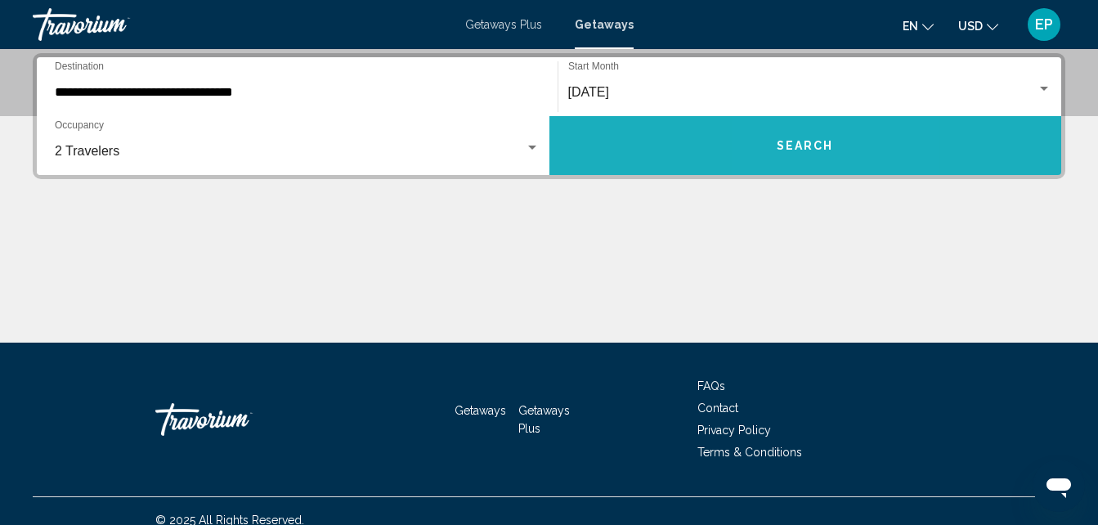
click at [794, 156] on button "Search" at bounding box center [806, 145] width 513 height 59
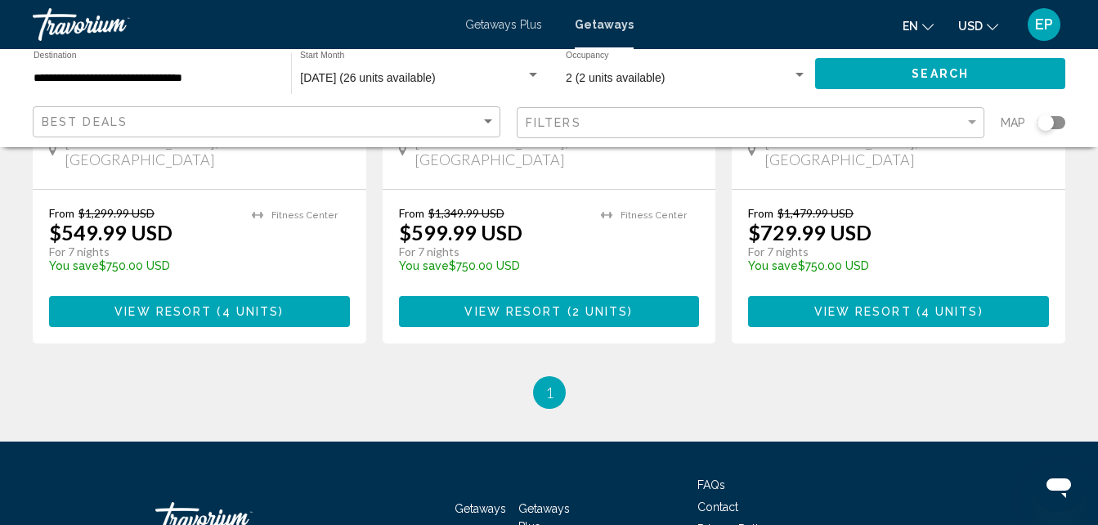
scroll to position [1022, 0]
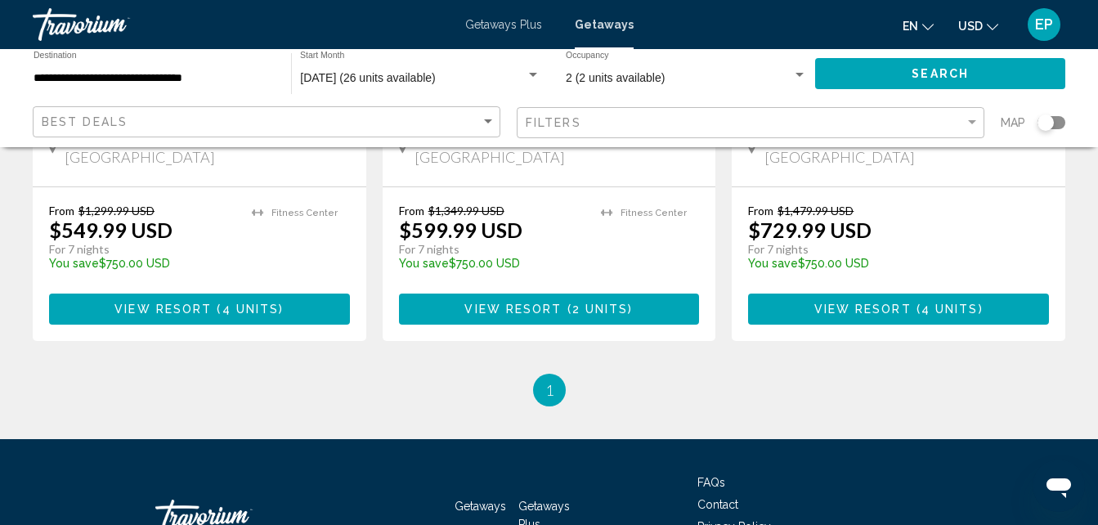
click at [557, 374] on li "You're on page 1" at bounding box center [549, 390] width 33 height 33
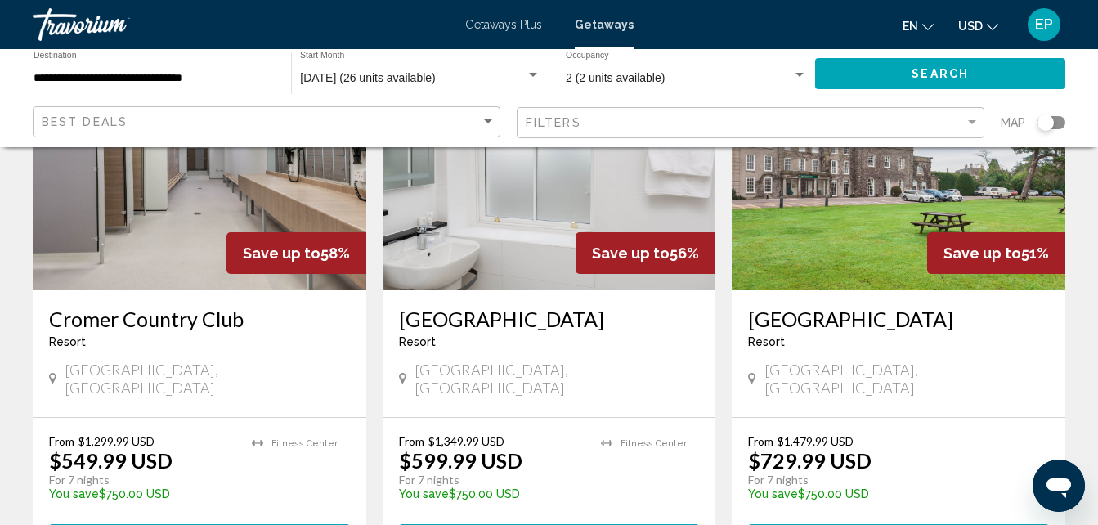
scroll to position [1076, 0]
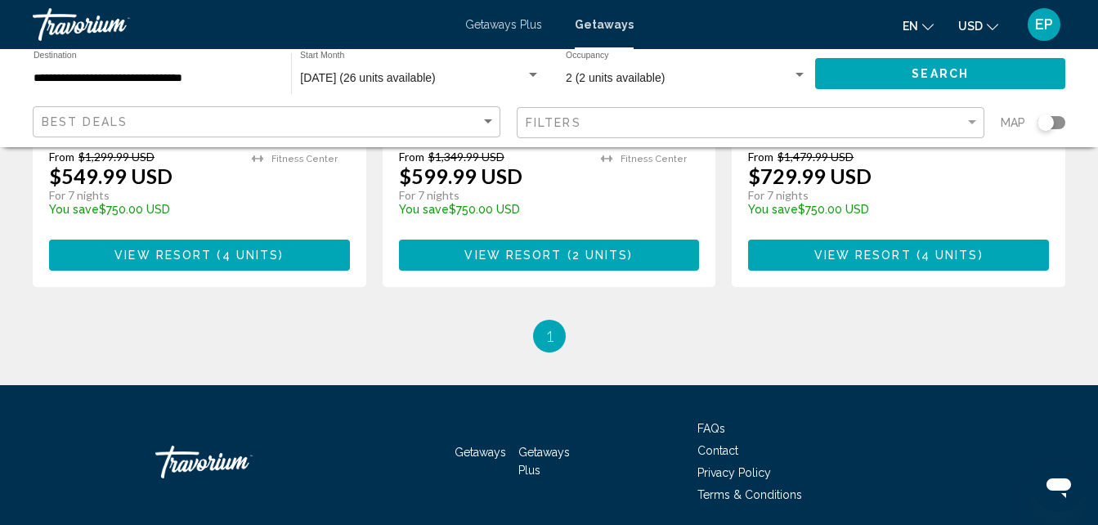
click at [1046, 132] on div "Map" at bounding box center [1033, 123] width 65 height 34
click at [1045, 123] on div "Search widget" at bounding box center [1046, 122] width 16 height 16
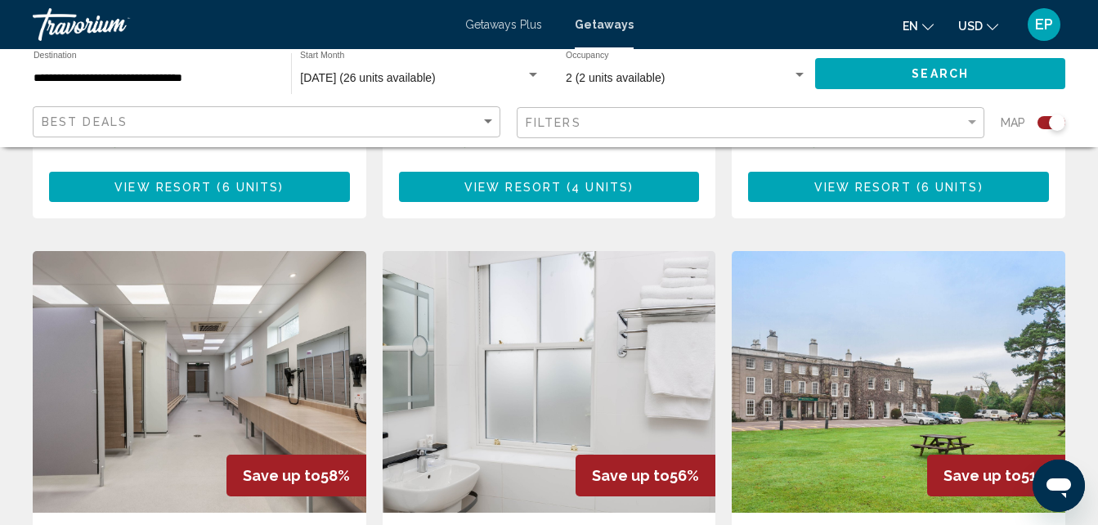
scroll to position [1583, 0]
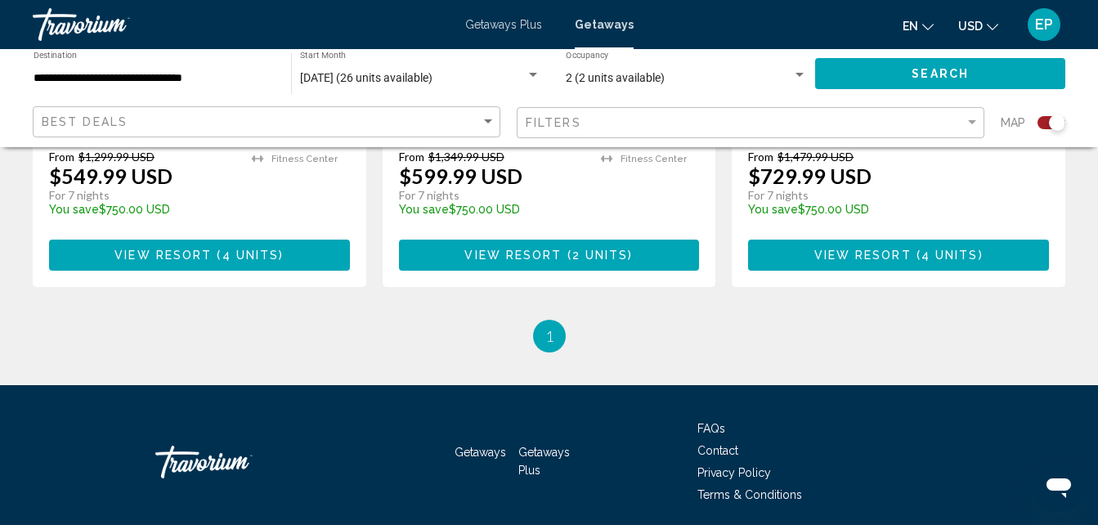
click at [488, 112] on div "Best Deals" at bounding box center [269, 122] width 454 height 30
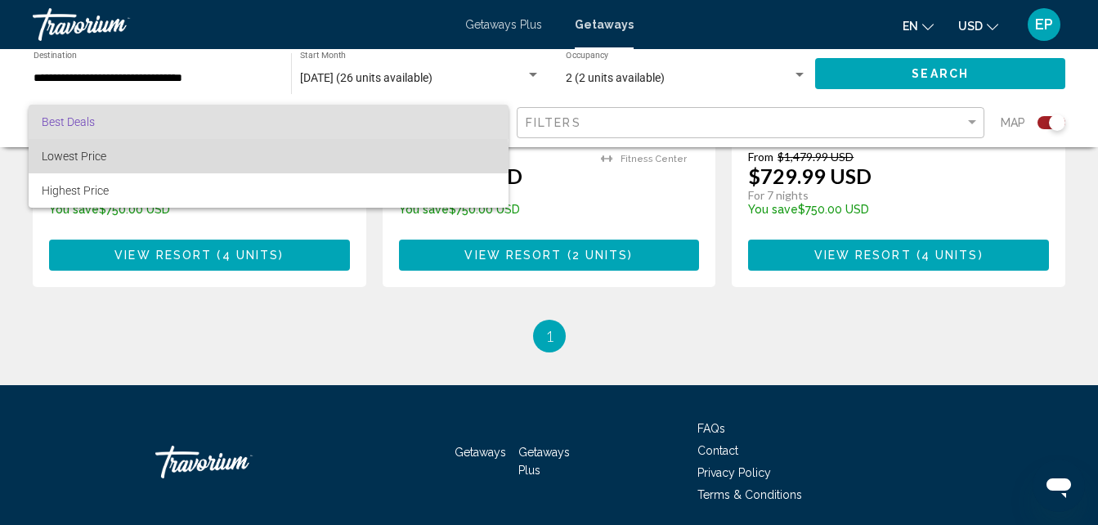
click at [197, 167] on span "Lowest Price" at bounding box center [269, 156] width 454 height 34
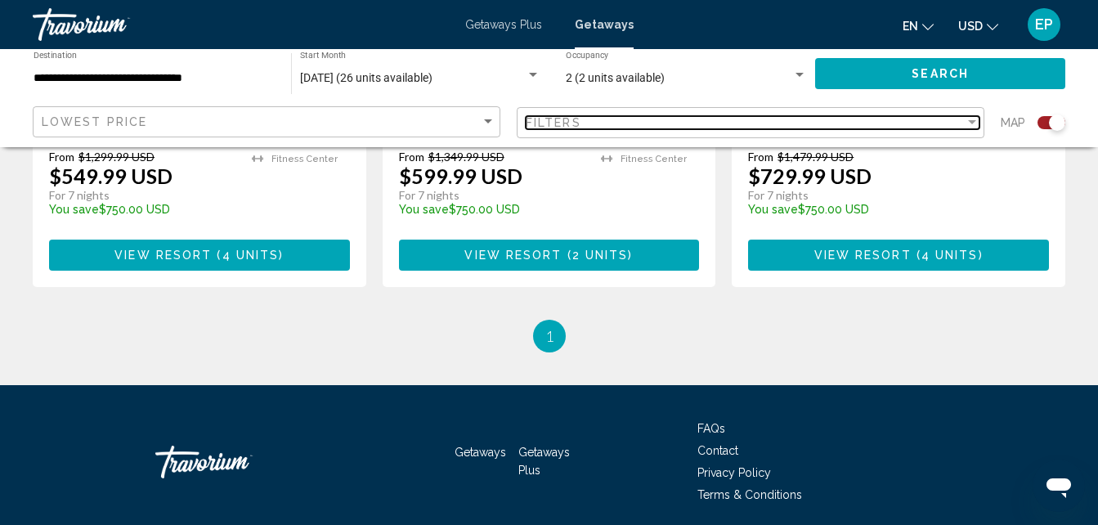
click at [967, 125] on div "Filter" at bounding box center [972, 122] width 15 height 13
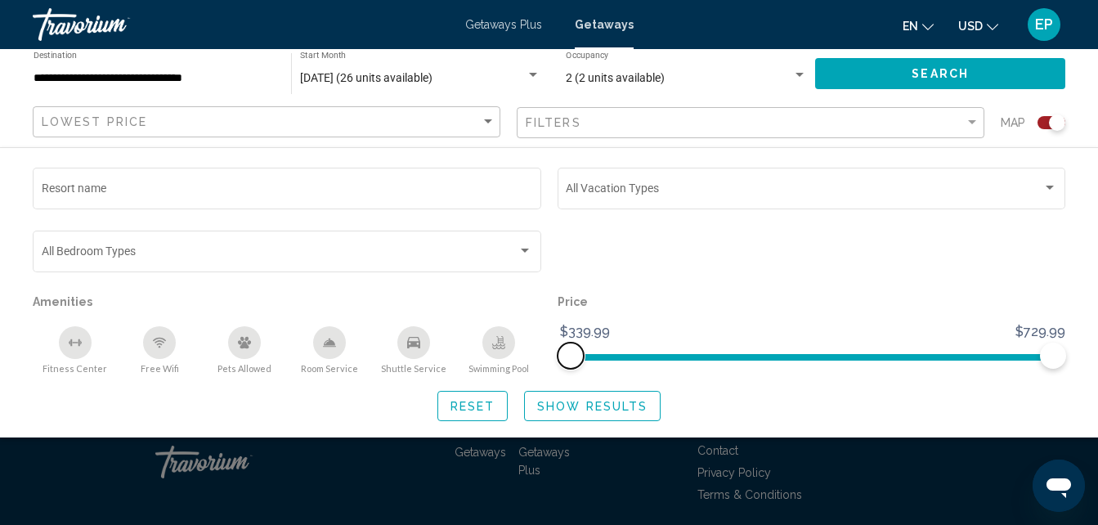
drag, startPoint x: 572, startPoint y: 343, endPoint x: 555, endPoint y: 355, distance: 21.3
click at [555, 355] on div "Price $339.99 $729.99 $339.99 $729.99" at bounding box center [812, 332] width 525 height 84
drag, startPoint x: 1047, startPoint y: 352, endPoint x: 968, endPoint y: 373, distance: 81.3
click at [968, 373] on div "Price $339.99 $729.99 $339.99 $661.99" at bounding box center [812, 332] width 525 height 84
drag, startPoint x: 969, startPoint y: 350, endPoint x: 1106, endPoint y: 361, distance: 137.0
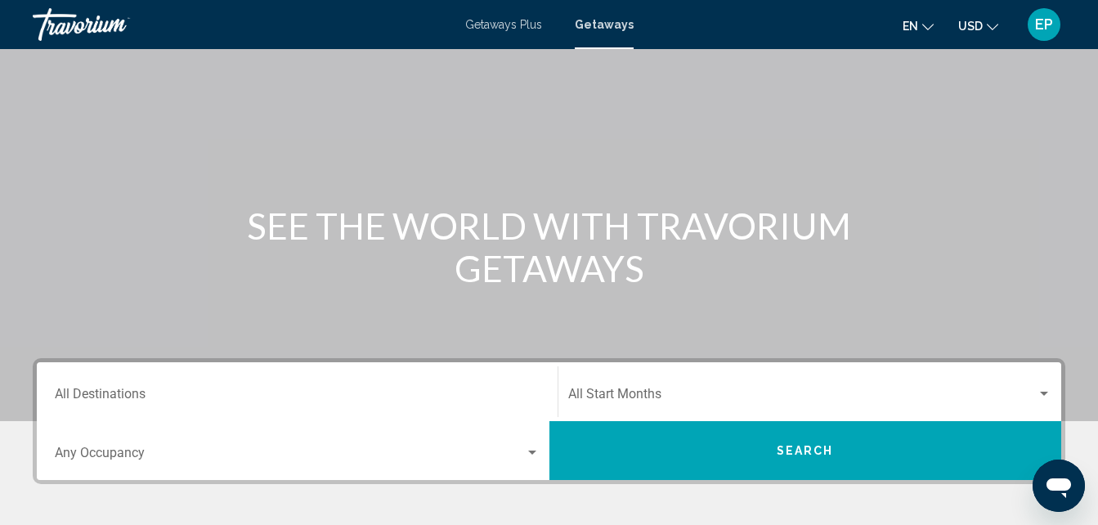
scroll to position [74, 0]
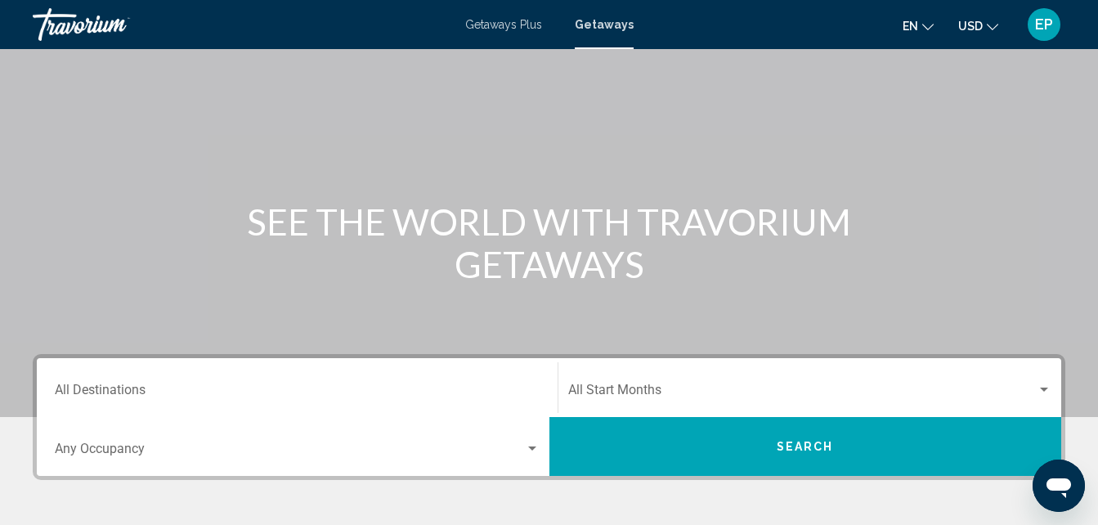
click at [100, 381] on div "Destination All Destinations" at bounding box center [297, 388] width 485 height 52
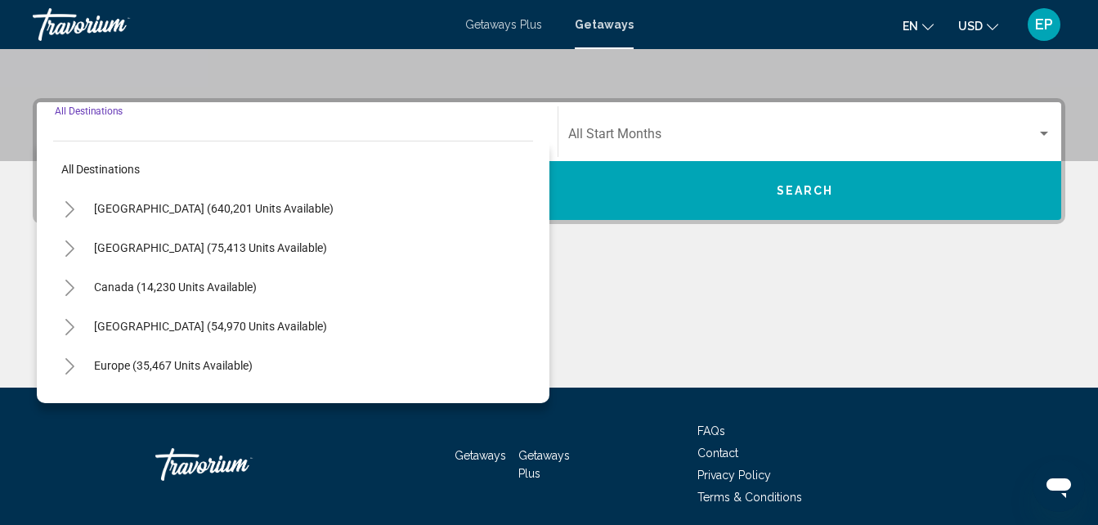
scroll to position [375, 0]
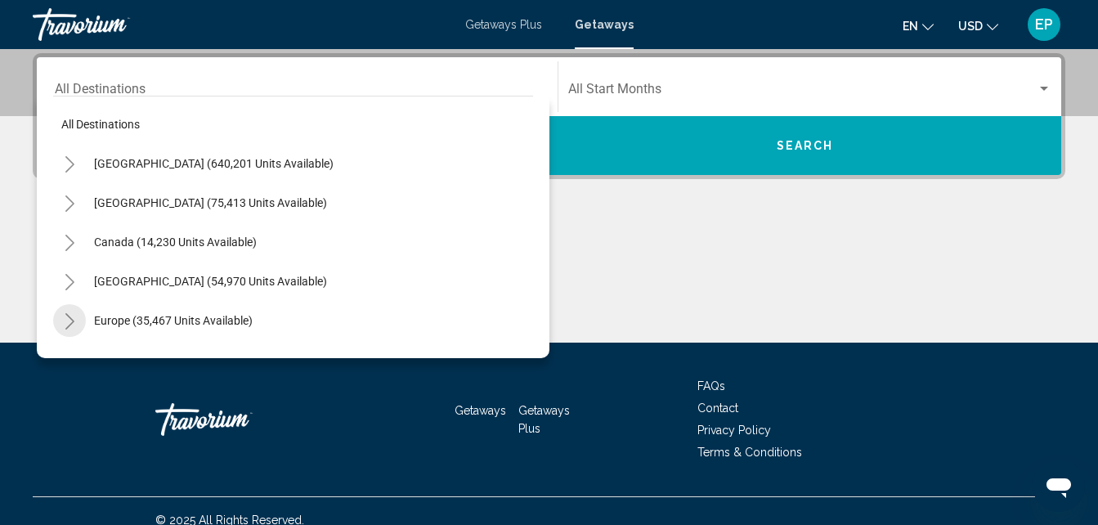
click at [65, 323] on icon "Toggle Europe (35,467 units available)" at bounding box center [70, 321] width 12 height 16
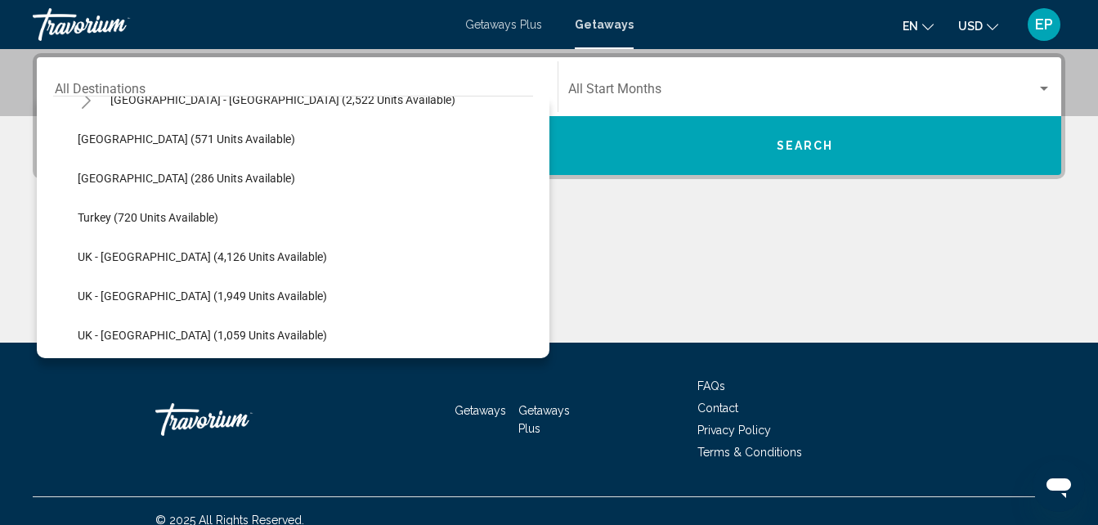
scroll to position [1025, 0]
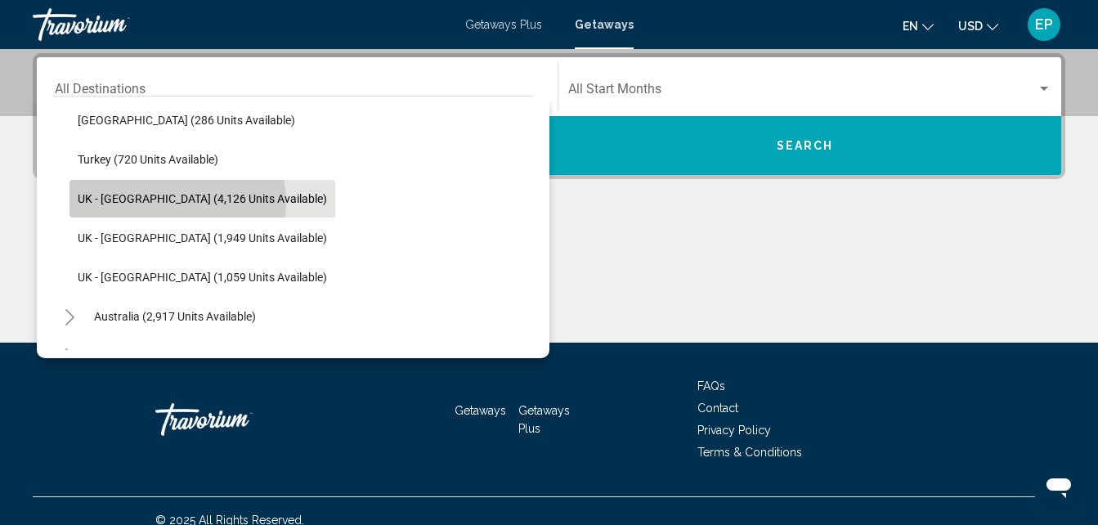
click at [177, 202] on span "UK - [GEOGRAPHIC_DATA] (4,126 units available)" at bounding box center [202, 198] width 249 height 13
type input "**********"
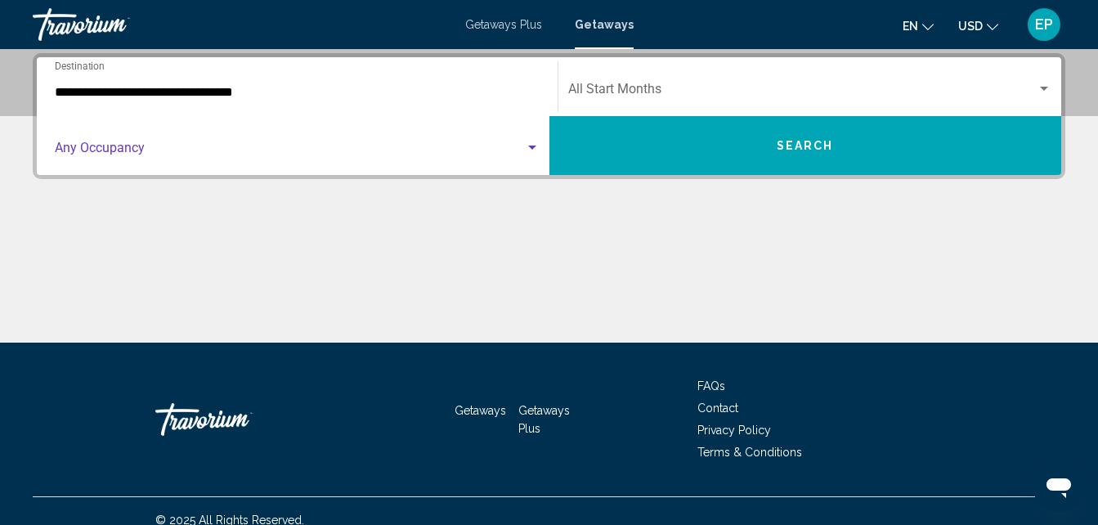
click at [520, 146] on span "Search widget" at bounding box center [290, 151] width 470 height 15
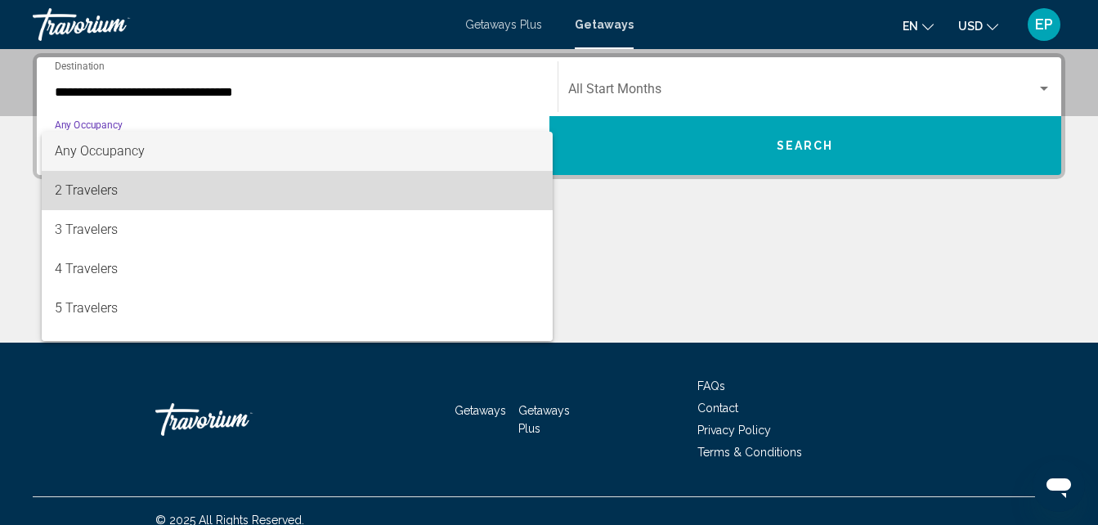
click at [369, 178] on span "2 Travelers" at bounding box center [297, 190] width 485 height 39
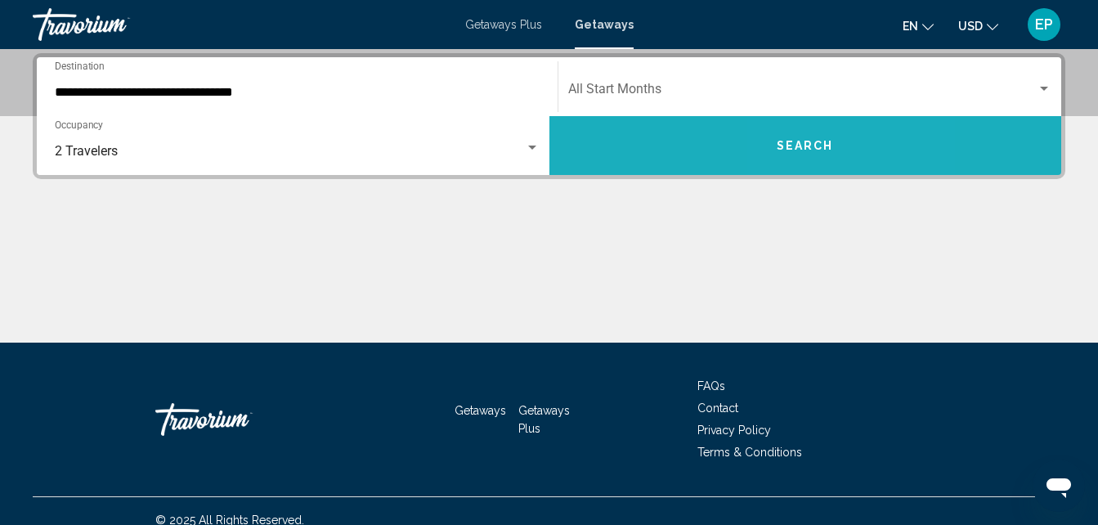
click at [801, 150] on span "Search" at bounding box center [805, 146] width 57 height 13
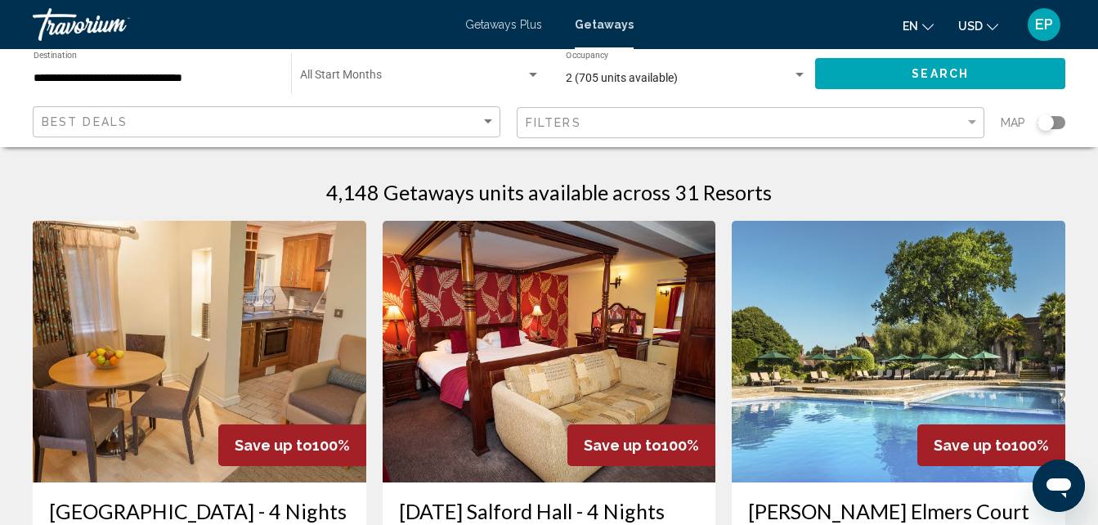
click at [1053, 123] on div "Search widget" at bounding box center [1046, 122] width 16 height 16
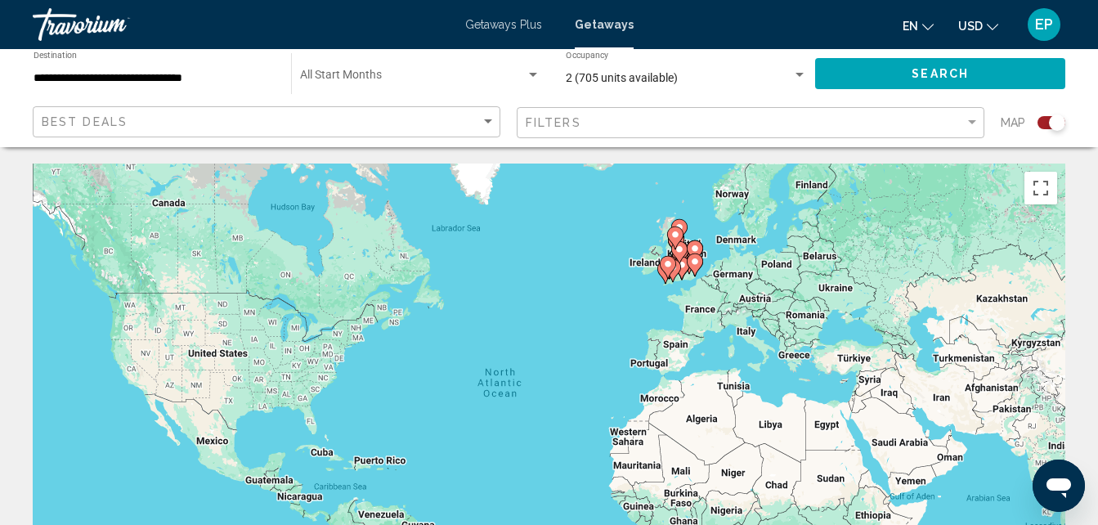
click at [1053, 123] on div "Search widget" at bounding box center [1057, 122] width 16 height 16
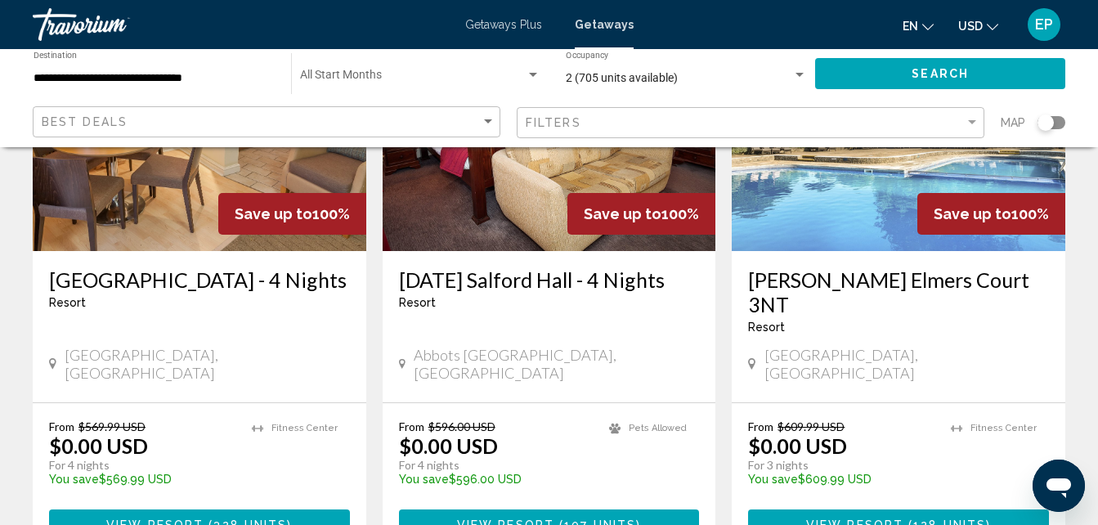
scroll to position [301, 0]
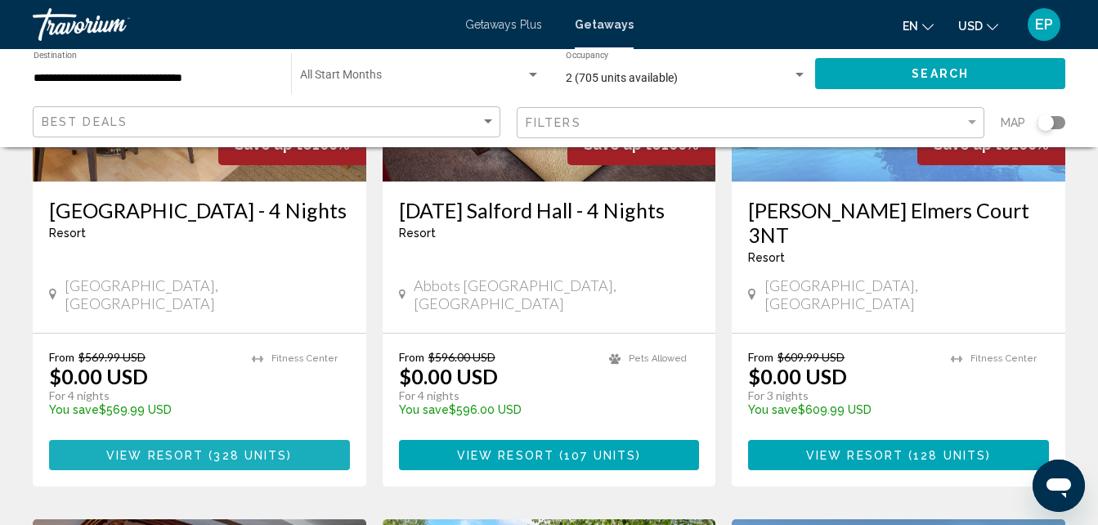
click at [117, 449] on span "View Resort" at bounding box center [154, 455] width 97 height 13
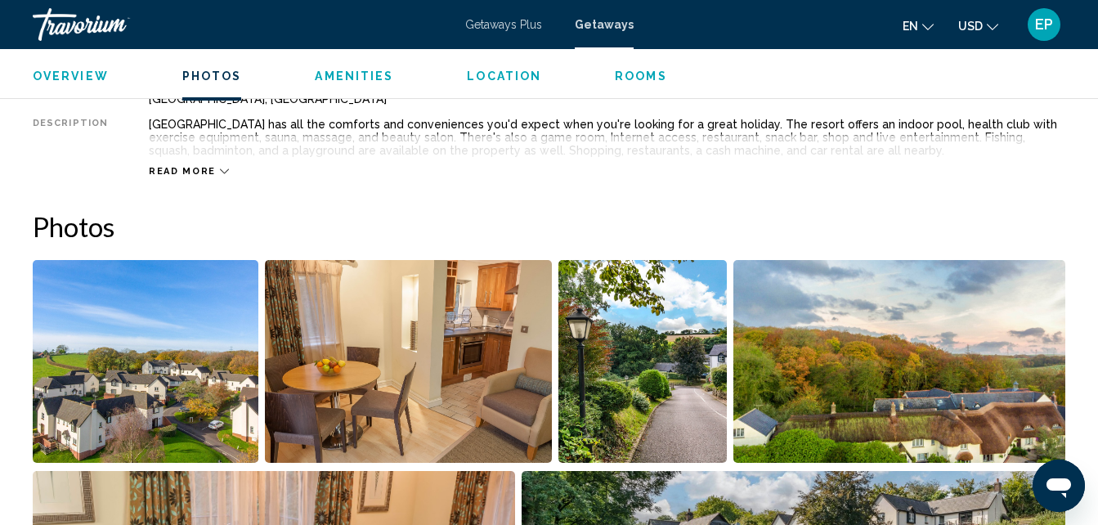
scroll to position [1036, 0]
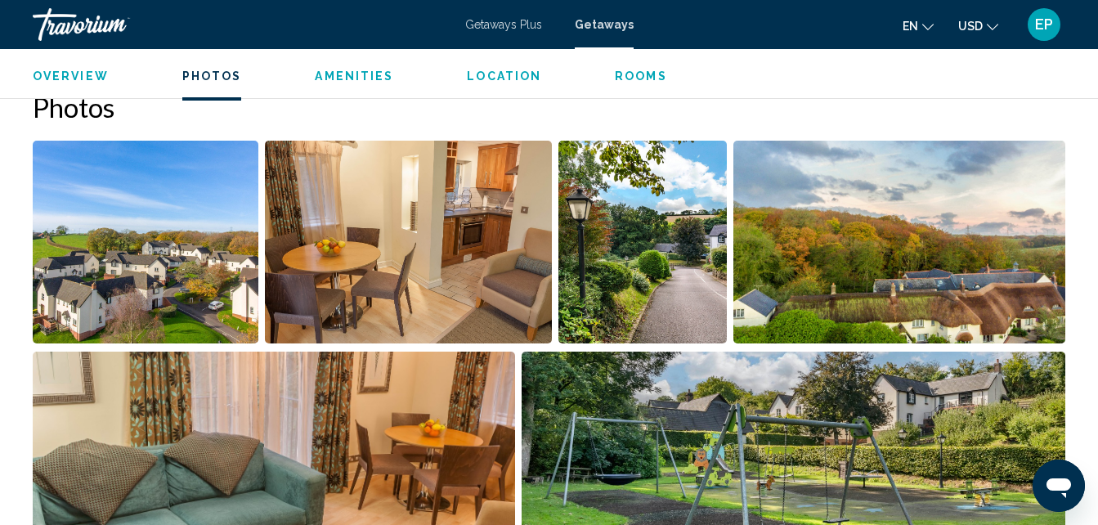
click at [190, 203] on img "Open full-screen image slider" at bounding box center [146, 242] width 226 height 203
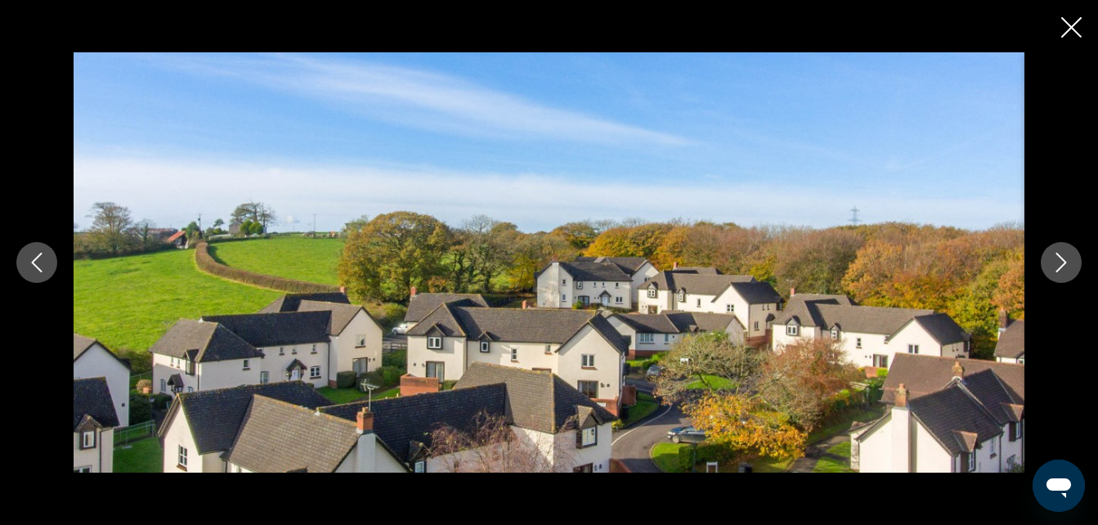
click at [1061, 267] on icon "Next image" at bounding box center [1062, 263] width 20 height 20
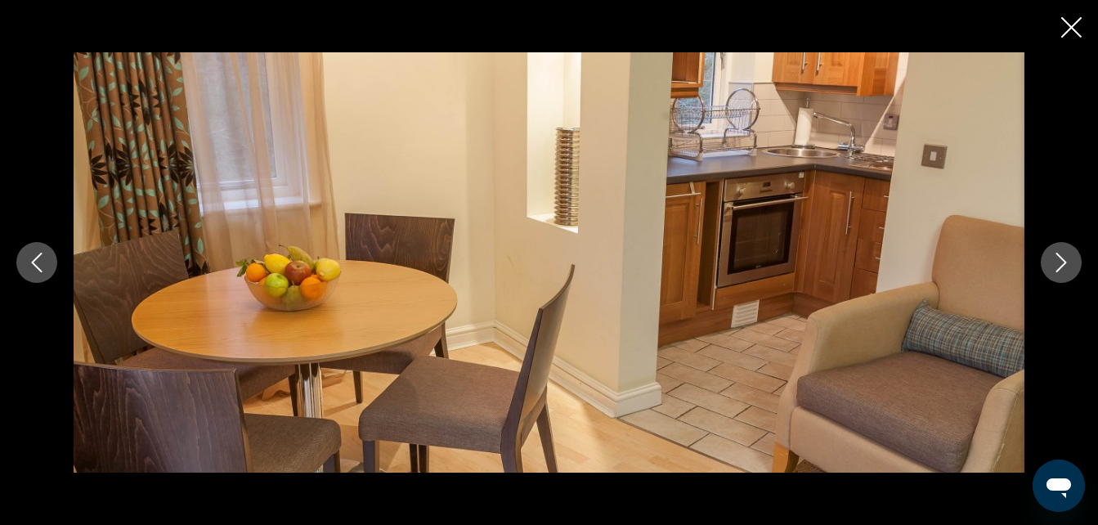
click at [1061, 267] on icon "Next image" at bounding box center [1062, 263] width 20 height 20
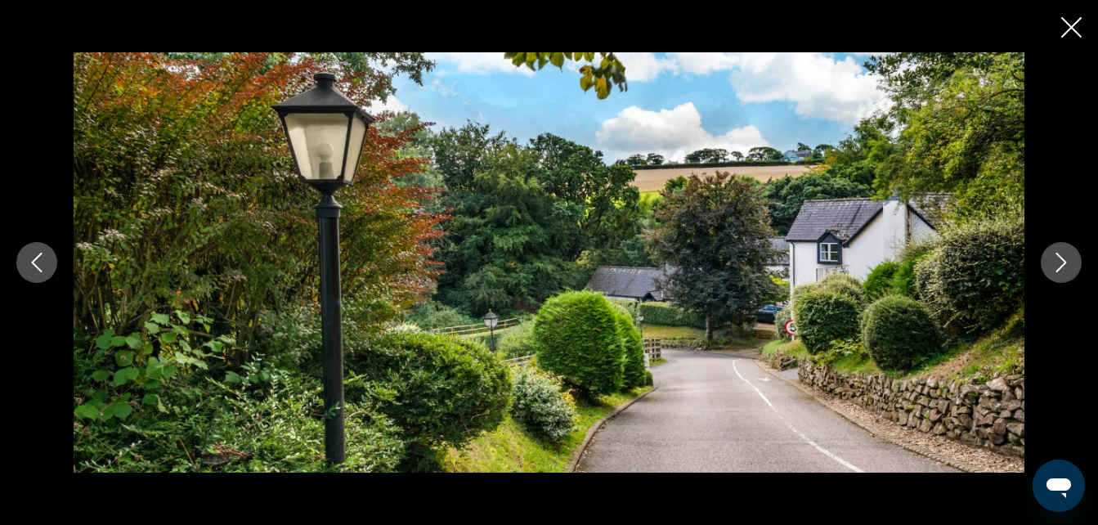
click at [1061, 267] on icon "Next image" at bounding box center [1062, 263] width 20 height 20
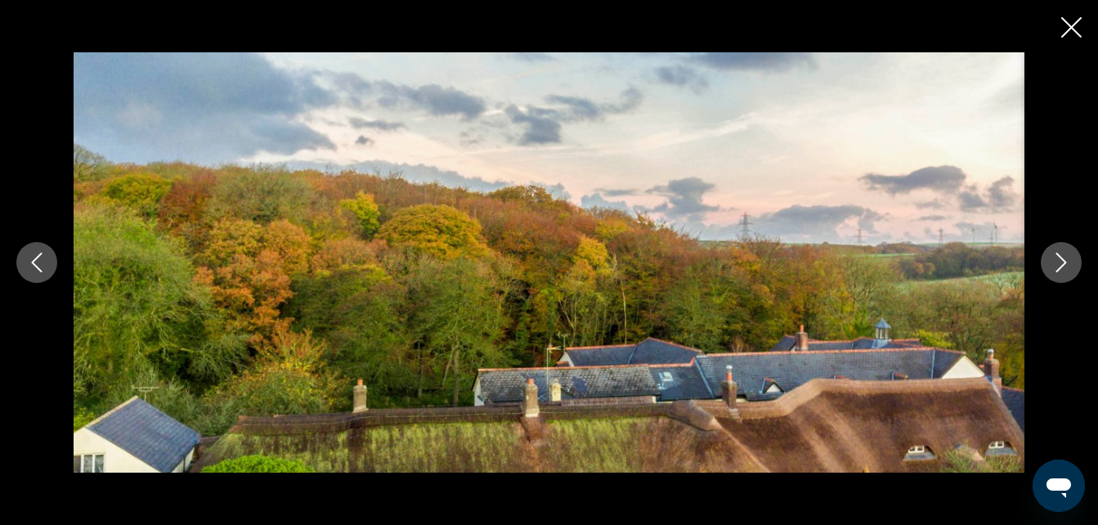
click at [1061, 267] on icon "Next image" at bounding box center [1062, 263] width 20 height 20
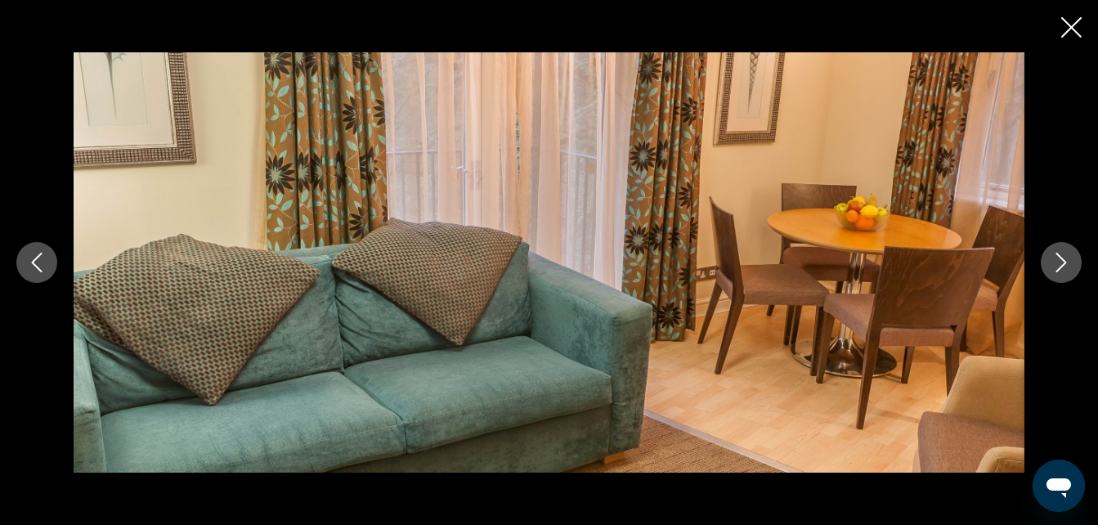
click at [1061, 267] on icon "Next image" at bounding box center [1062, 263] width 20 height 20
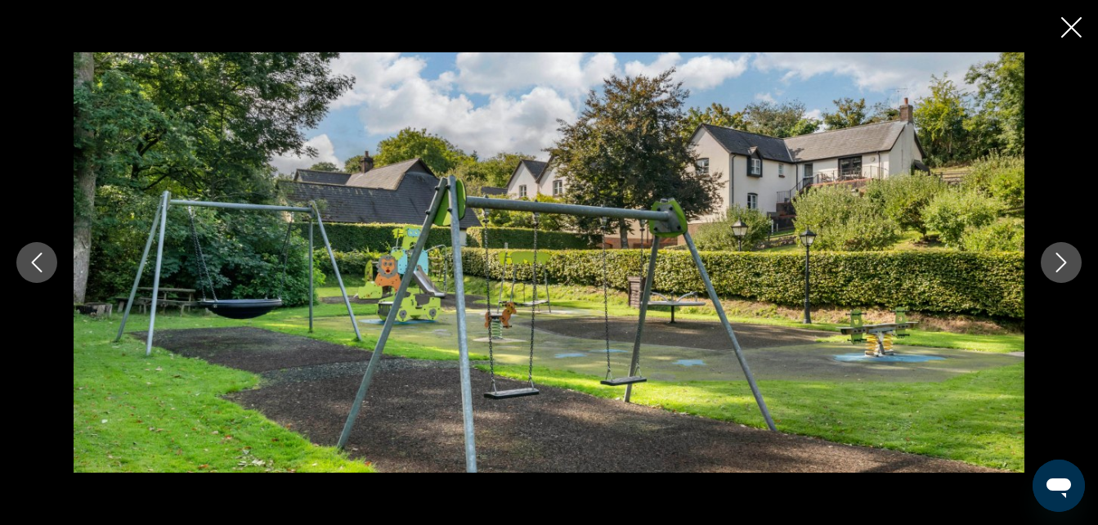
click at [1061, 267] on icon "Next image" at bounding box center [1062, 263] width 20 height 20
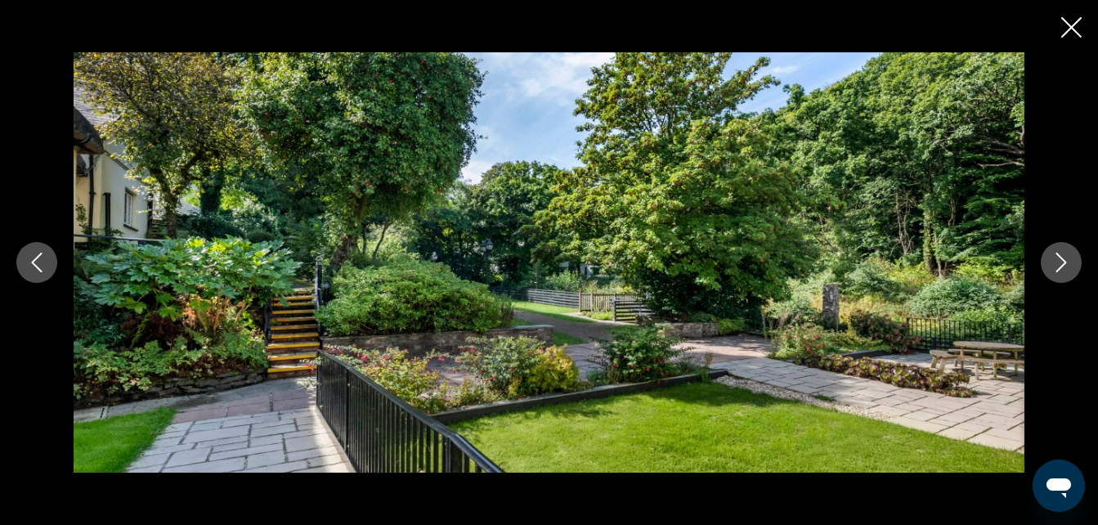
click at [1061, 267] on icon "Next image" at bounding box center [1062, 263] width 20 height 20
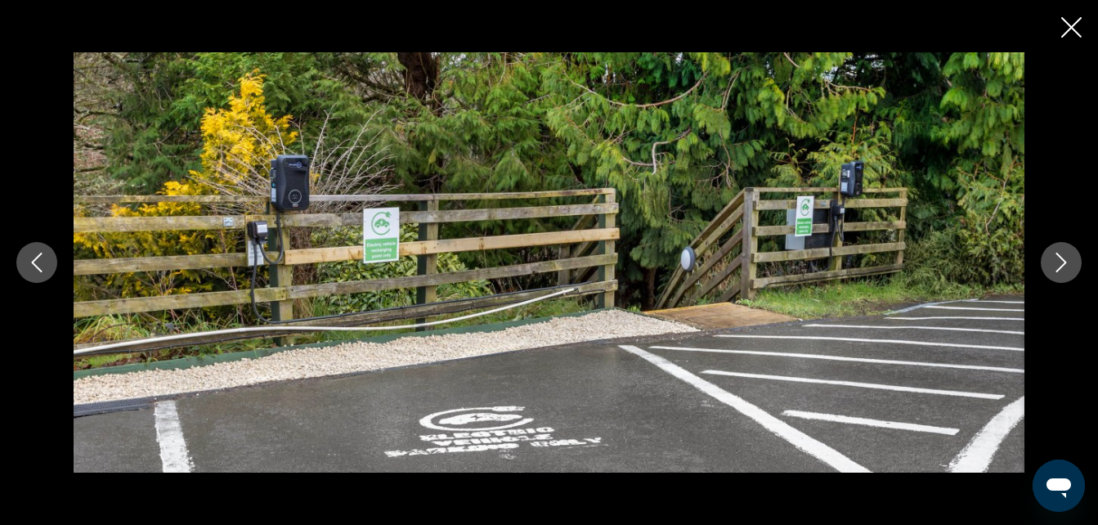
click at [1061, 267] on icon "Next image" at bounding box center [1062, 263] width 20 height 20
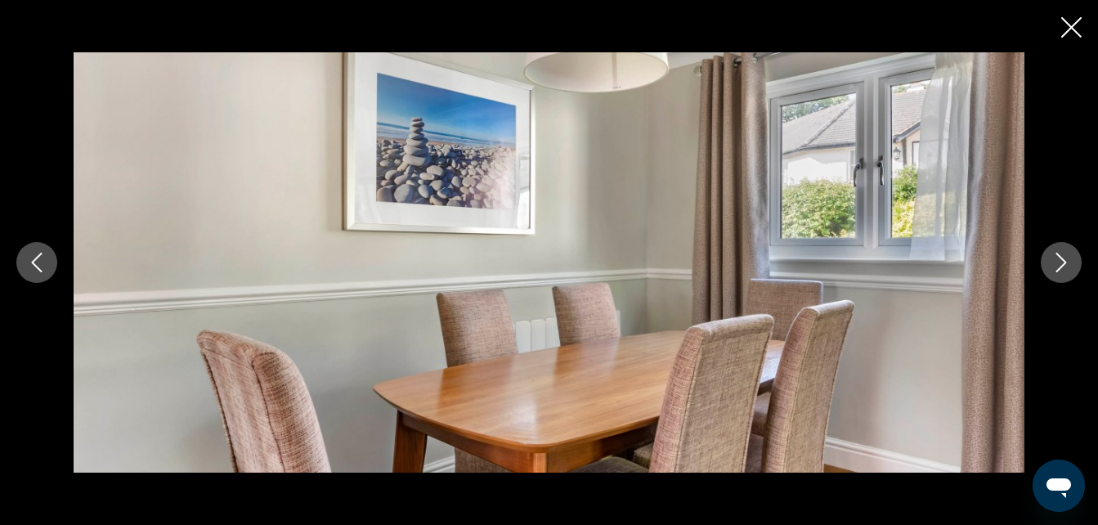
click at [1061, 267] on icon "Next image" at bounding box center [1062, 263] width 20 height 20
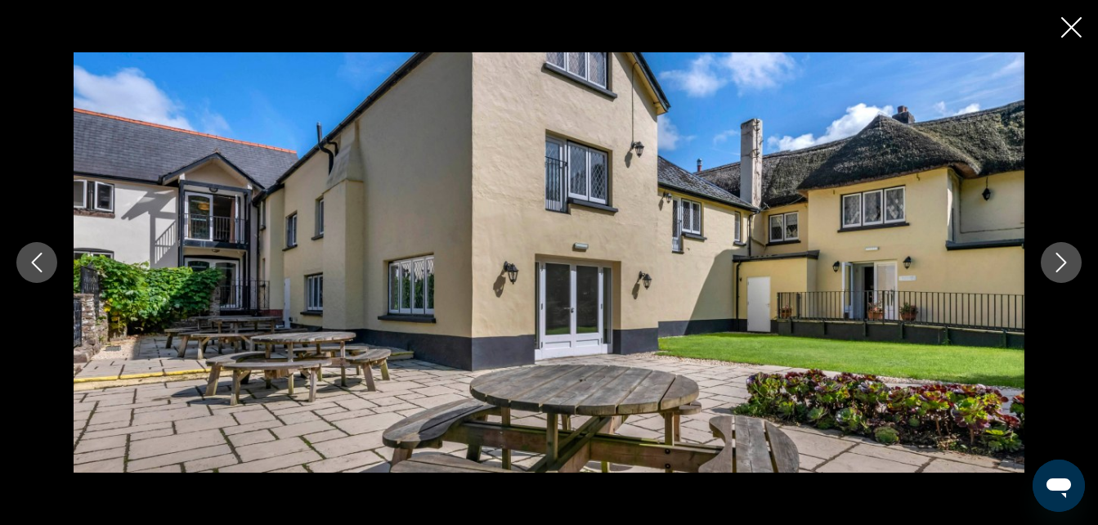
click at [1061, 267] on icon "Next image" at bounding box center [1062, 263] width 20 height 20
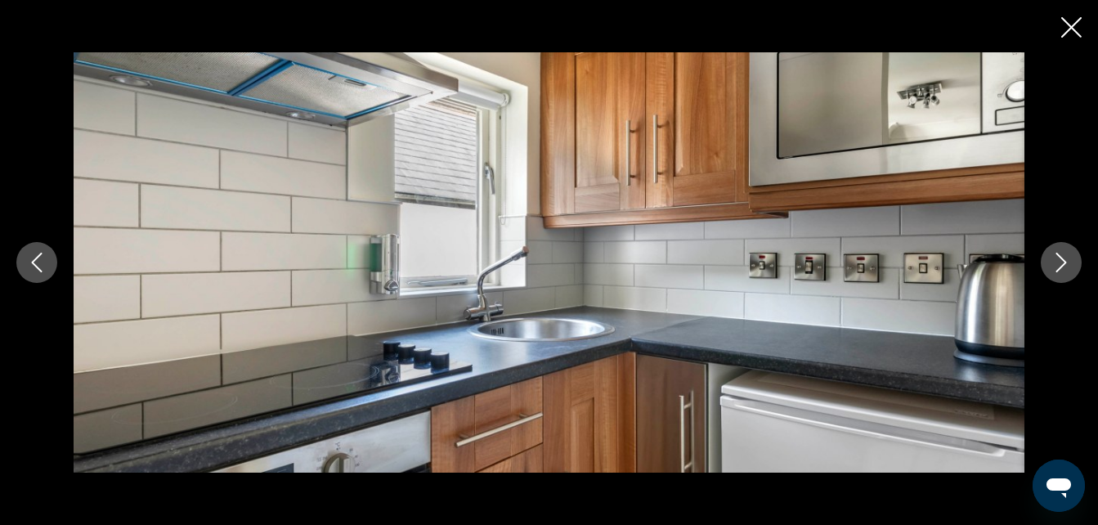
click at [1061, 267] on icon "Next image" at bounding box center [1062, 263] width 20 height 20
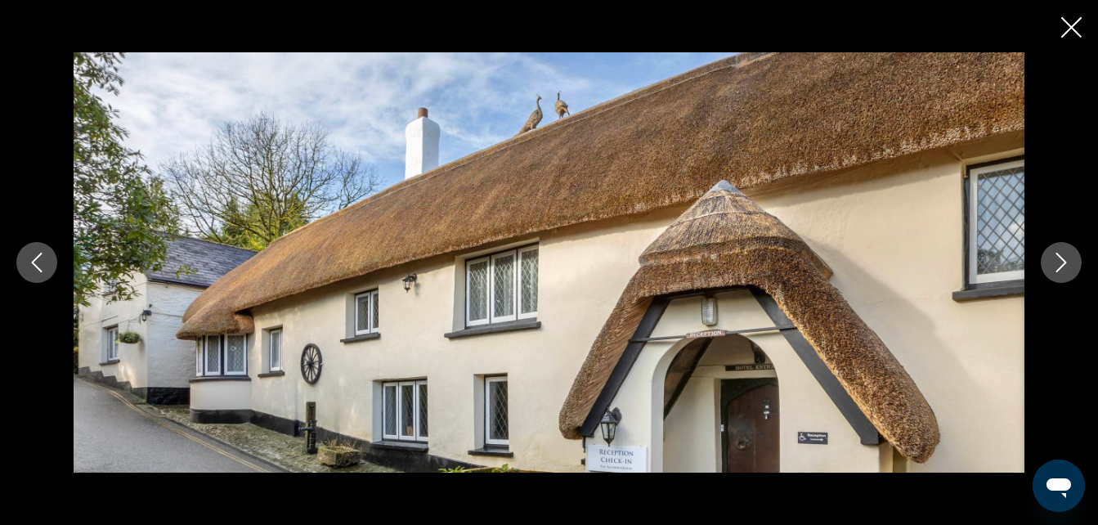
click at [1061, 265] on icon "Next image" at bounding box center [1062, 263] width 20 height 20
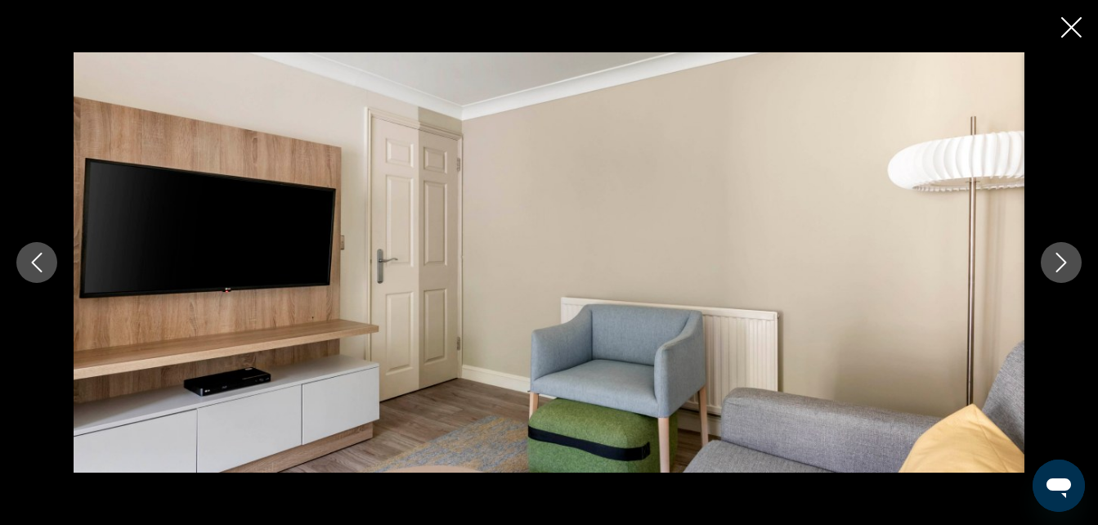
click at [1061, 265] on icon "Next image" at bounding box center [1062, 263] width 20 height 20
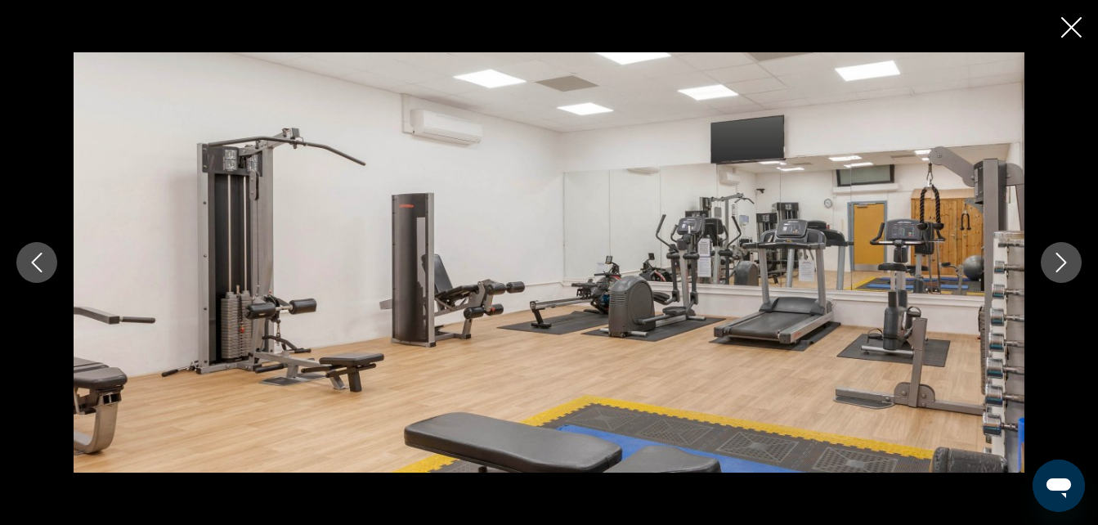
click at [1061, 265] on icon "Next image" at bounding box center [1062, 263] width 20 height 20
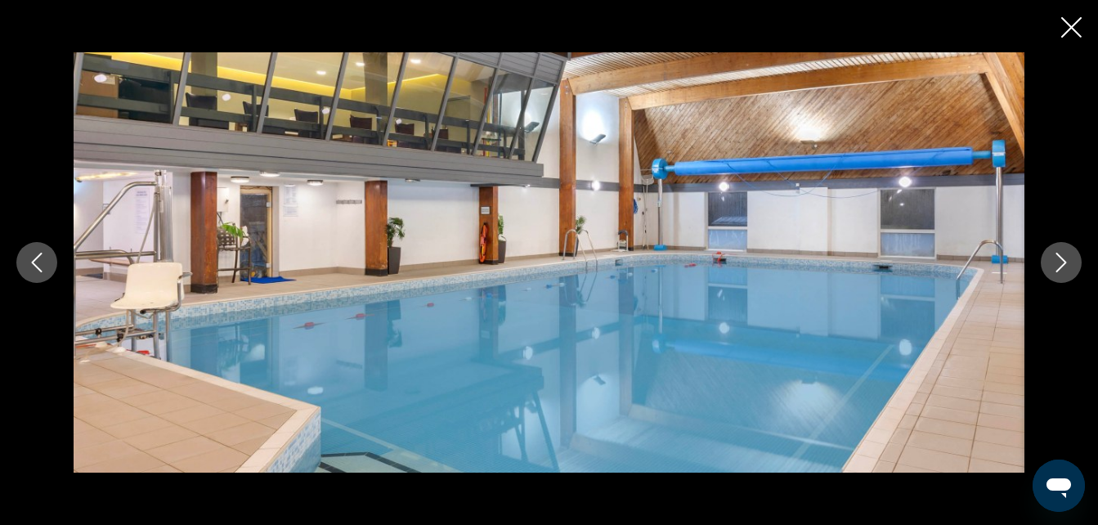
click at [1061, 265] on icon "Next image" at bounding box center [1062, 263] width 20 height 20
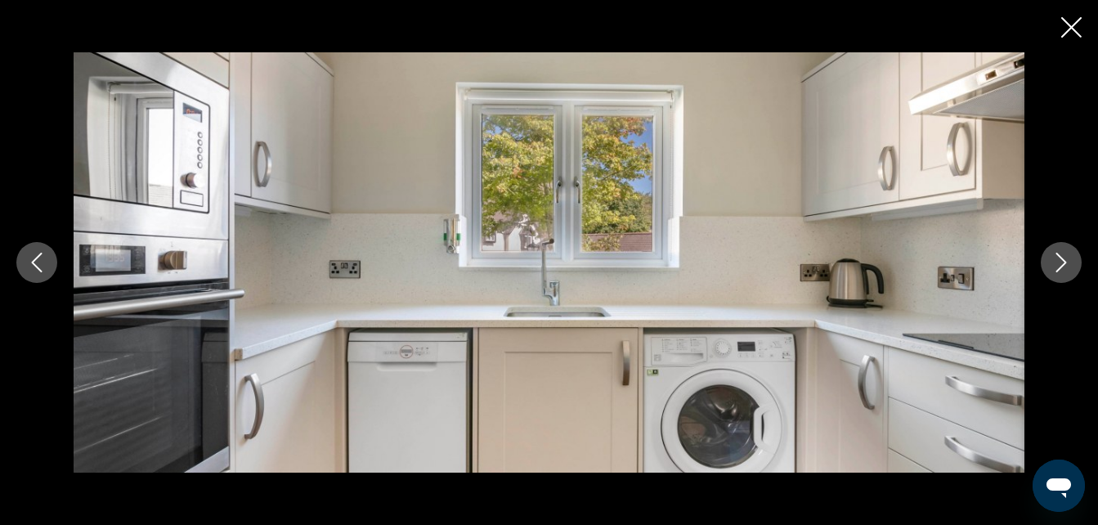
click at [1061, 265] on icon "Next image" at bounding box center [1062, 263] width 20 height 20
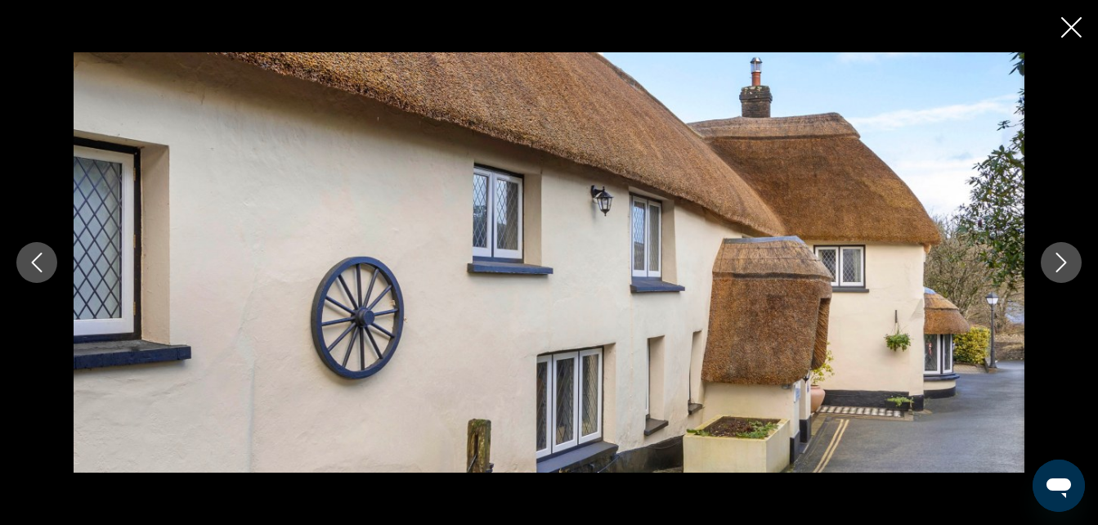
click at [1061, 265] on icon "Next image" at bounding box center [1062, 263] width 20 height 20
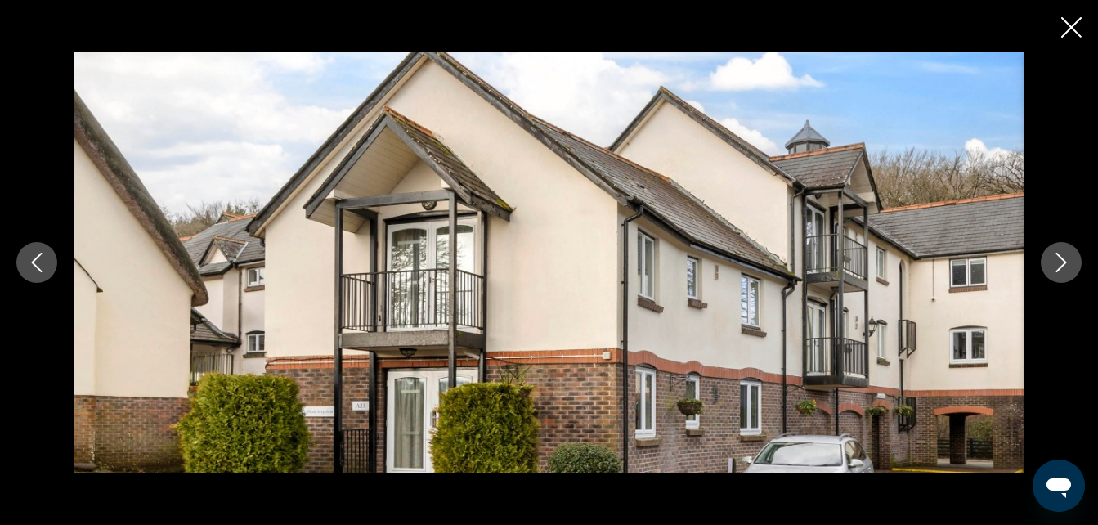
click at [1061, 265] on icon "Next image" at bounding box center [1062, 263] width 20 height 20
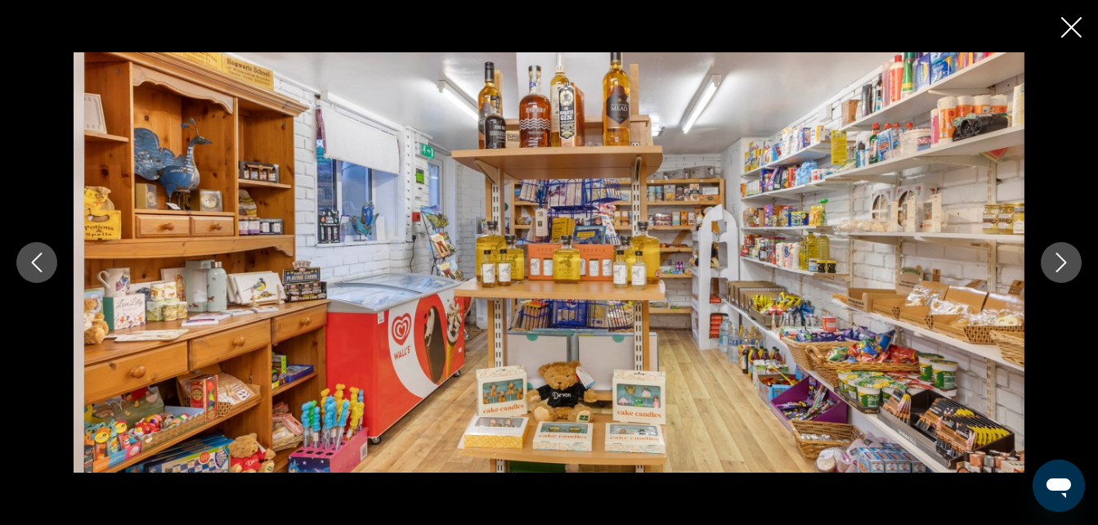
click at [1061, 265] on icon "Next image" at bounding box center [1062, 263] width 20 height 20
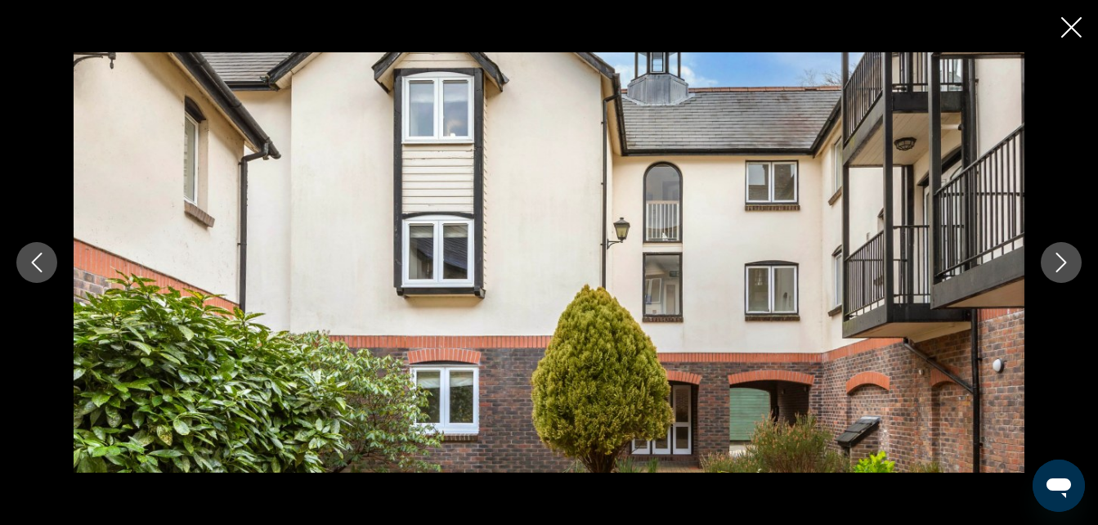
click at [1061, 265] on icon "Next image" at bounding box center [1062, 263] width 20 height 20
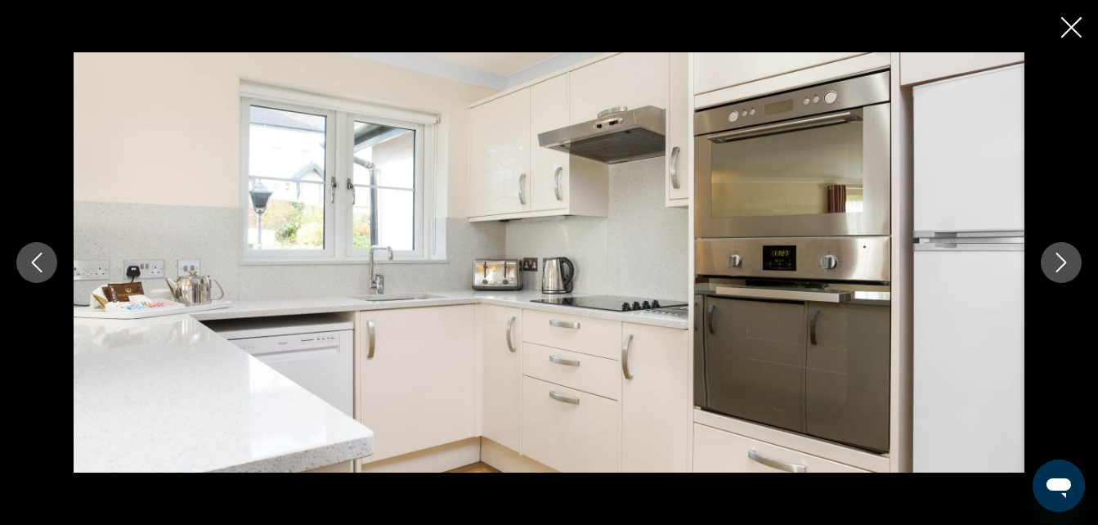
click at [1061, 265] on icon "Next image" at bounding box center [1062, 263] width 20 height 20
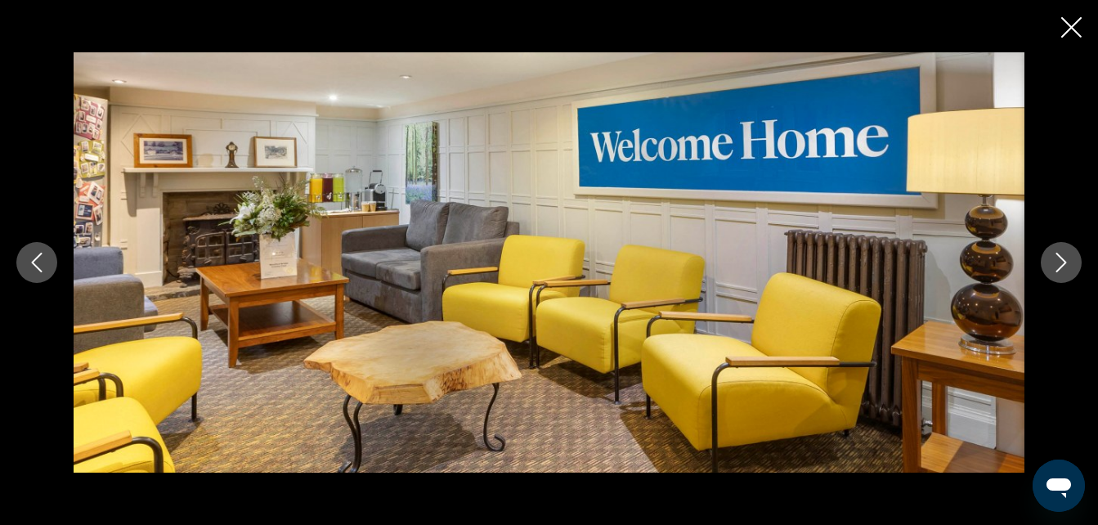
click at [1061, 265] on icon "Next image" at bounding box center [1062, 263] width 20 height 20
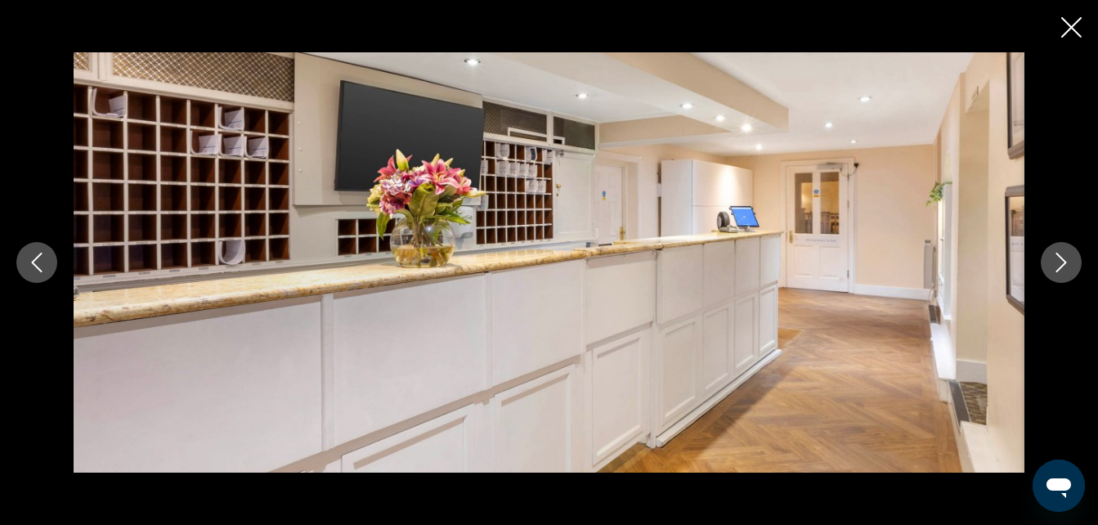
click at [1059, 257] on icon "Next image" at bounding box center [1062, 263] width 20 height 20
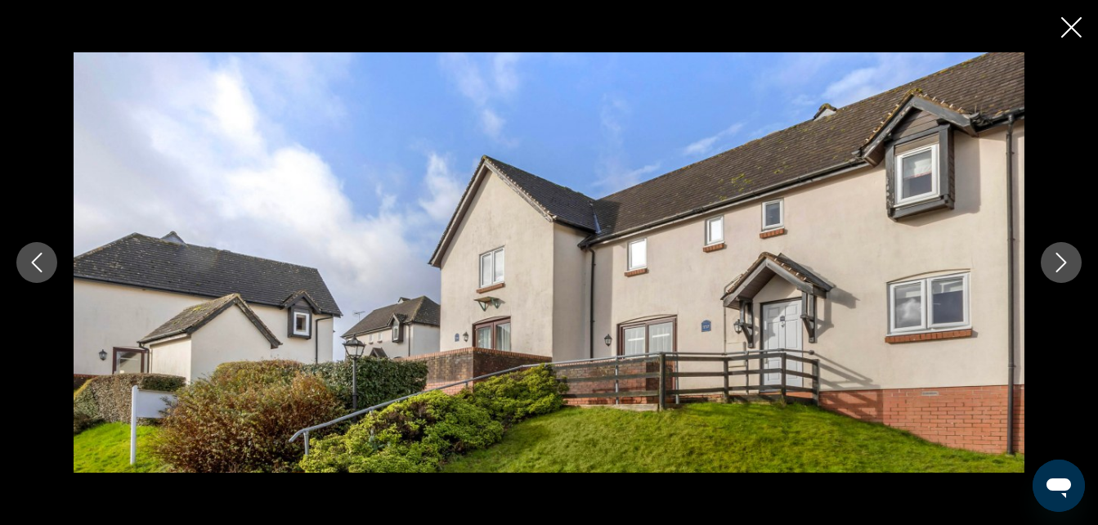
click at [1059, 257] on icon "Next image" at bounding box center [1062, 263] width 20 height 20
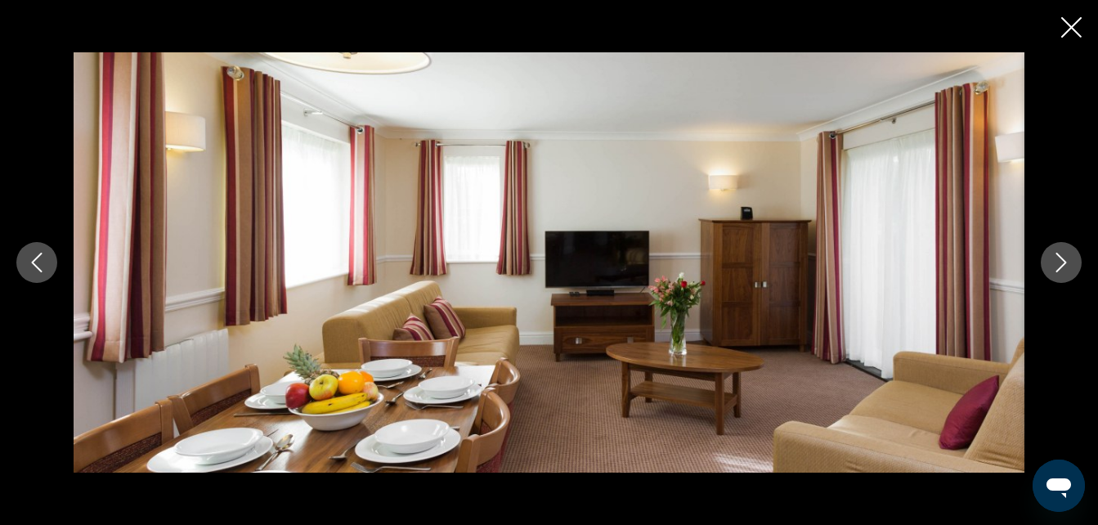
click at [1059, 257] on icon "Next image" at bounding box center [1062, 263] width 20 height 20
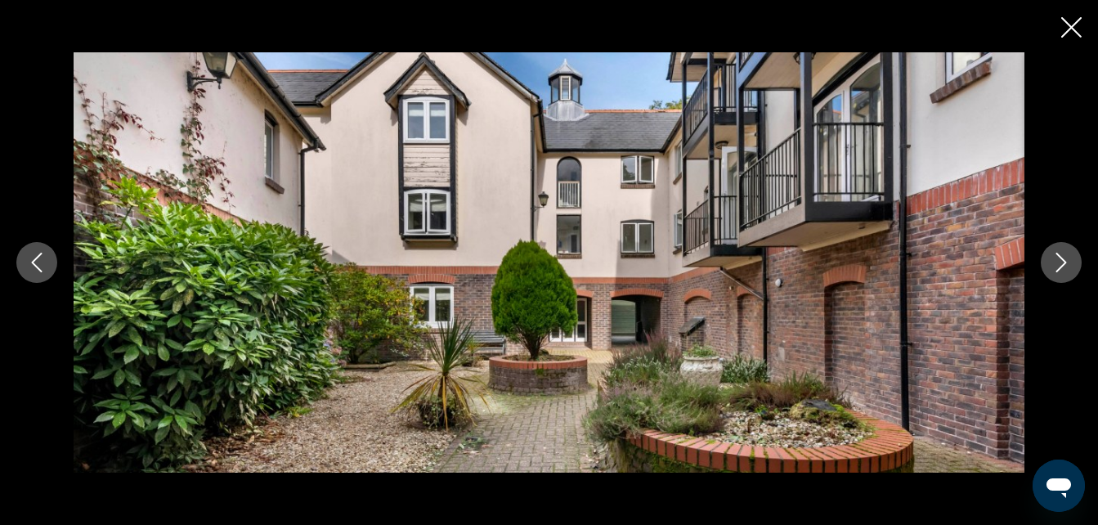
click at [1059, 257] on icon "Next image" at bounding box center [1062, 263] width 20 height 20
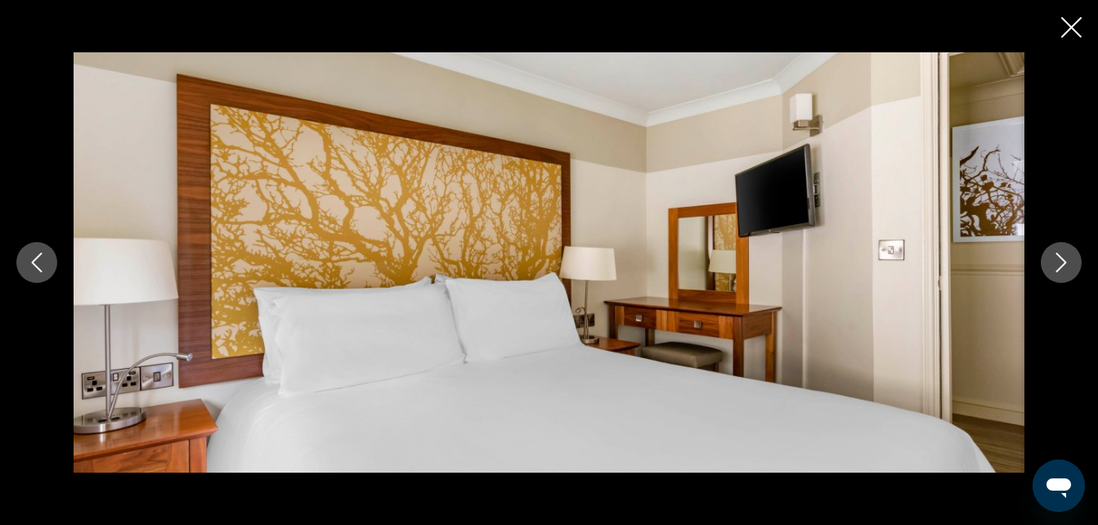
click at [1059, 257] on icon "Next image" at bounding box center [1062, 263] width 20 height 20
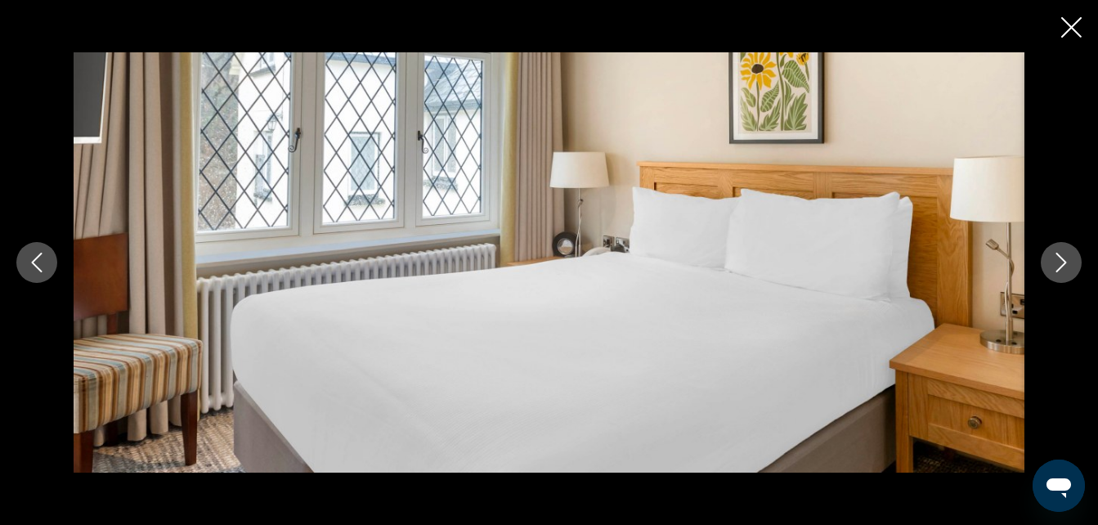
click at [1059, 257] on icon "Next image" at bounding box center [1062, 263] width 20 height 20
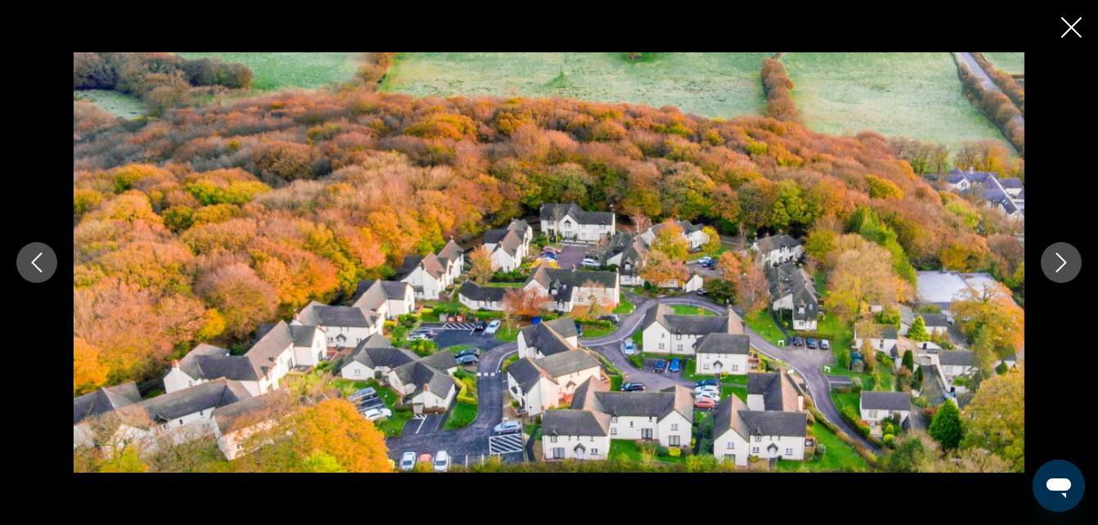
click at [1059, 257] on icon "Next image" at bounding box center [1062, 263] width 20 height 20
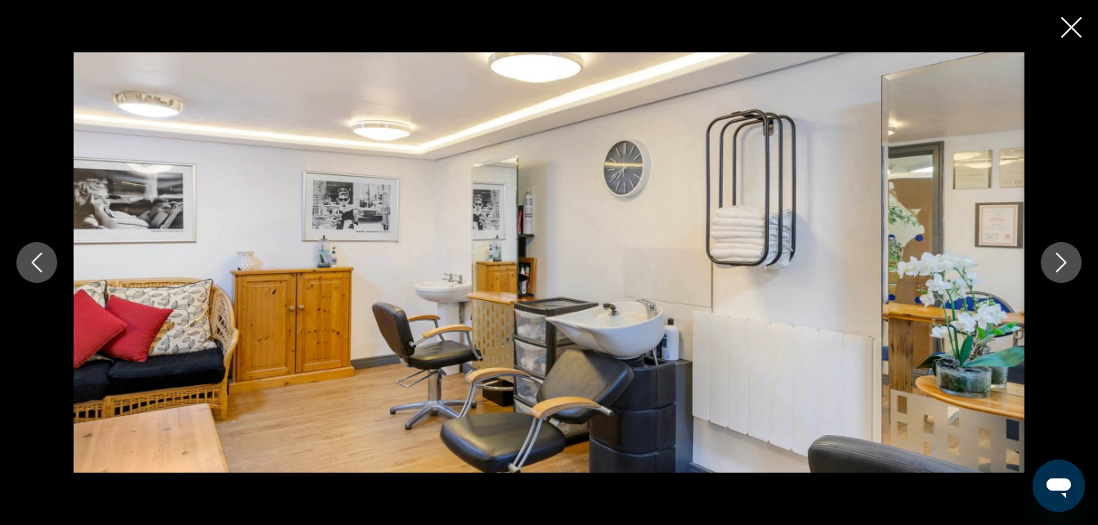
click at [1059, 257] on icon "Next image" at bounding box center [1062, 263] width 20 height 20
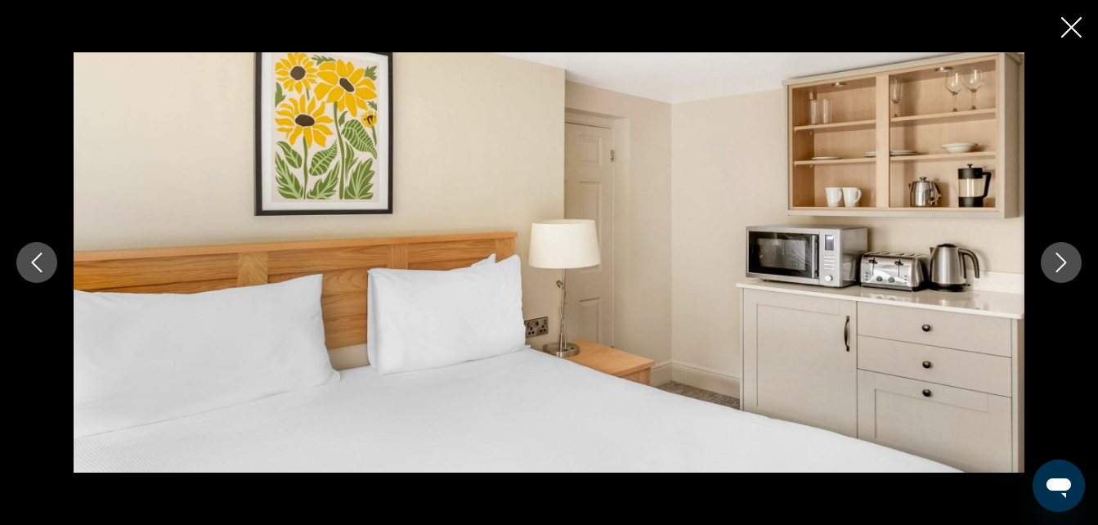
click at [1059, 257] on icon "Next image" at bounding box center [1062, 263] width 20 height 20
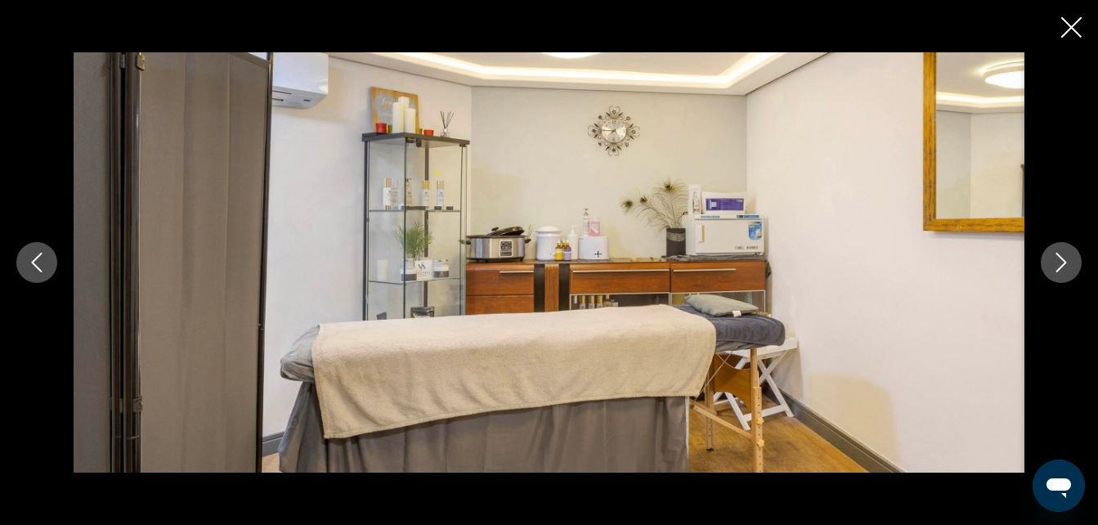
click at [1059, 257] on icon "Next image" at bounding box center [1062, 263] width 20 height 20
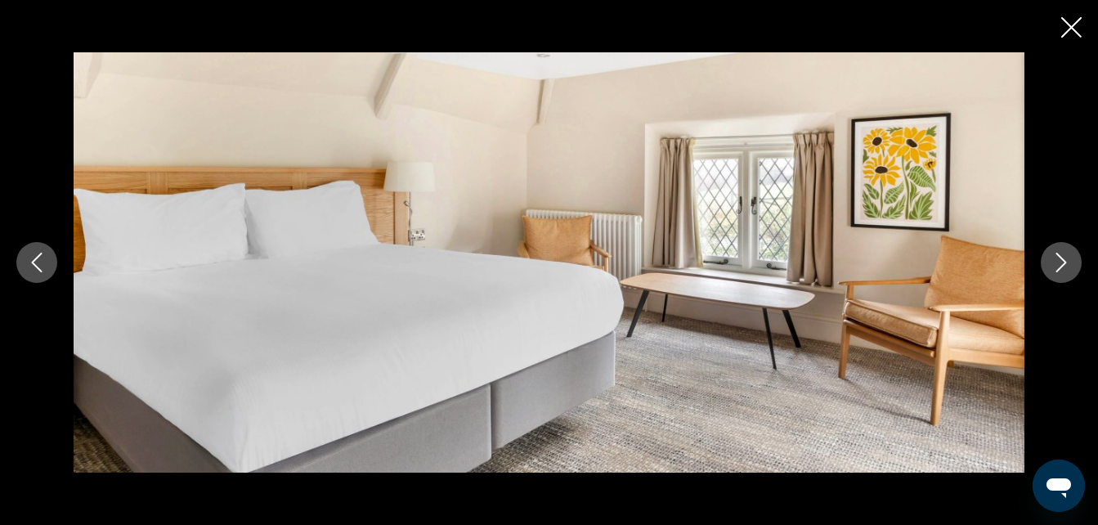
click at [1066, 27] on icon "Close slideshow" at bounding box center [1072, 27] width 20 height 20
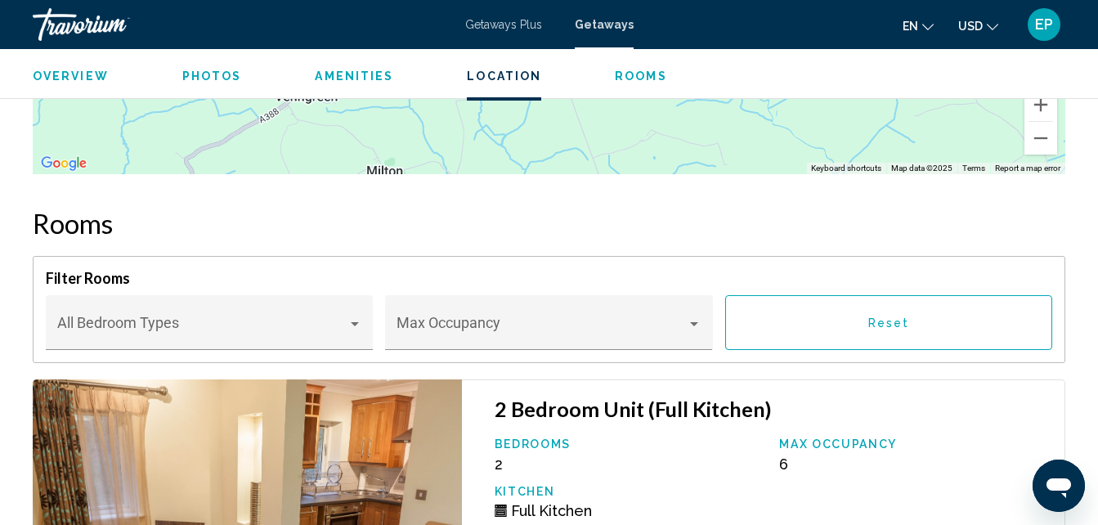
scroll to position [3101, 0]
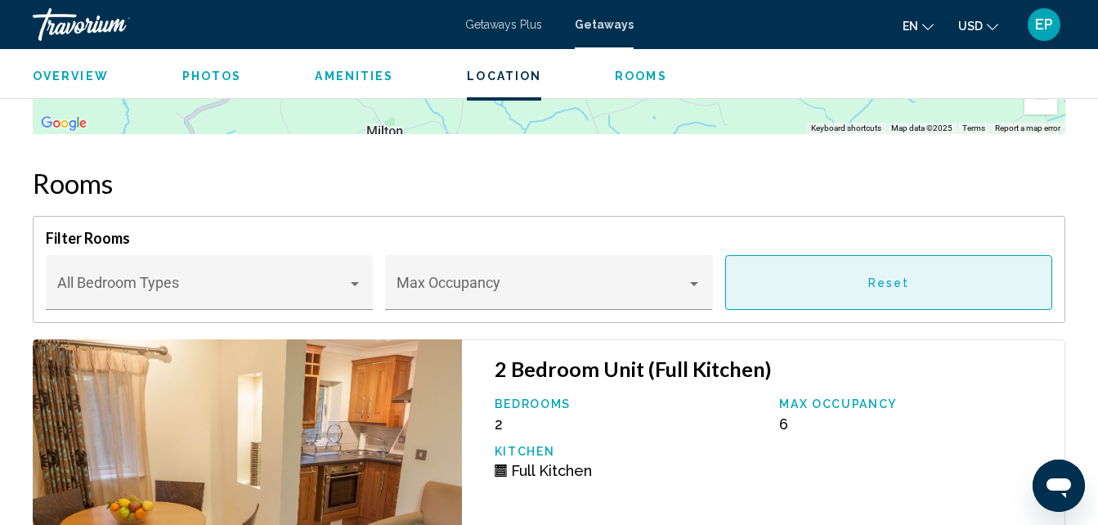
click at [894, 288] on span "Reset" at bounding box center [890, 282] width 42 height 13
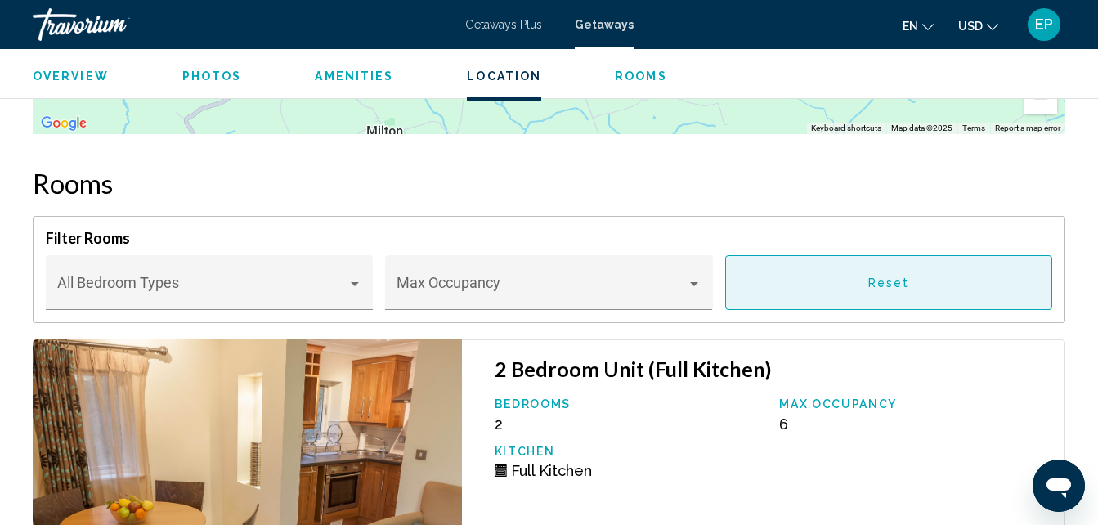
click at [894, 288] on span "Reset" at bounding box center [890, 282] width 42 height 13
click at [891, 269] on button "Reset" at bounding box center [888, 282] width 327 height 55
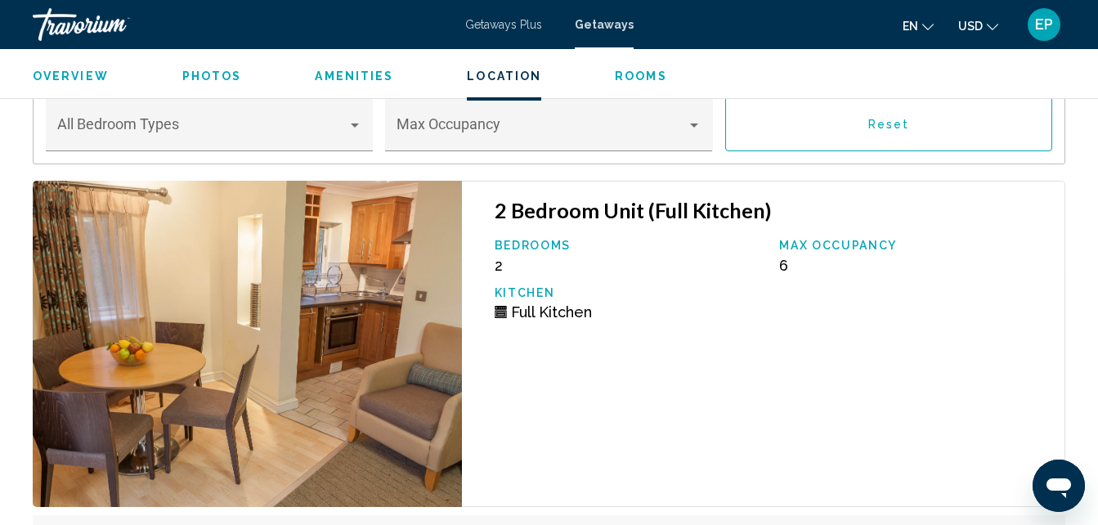
scroll to position [3379, 0]
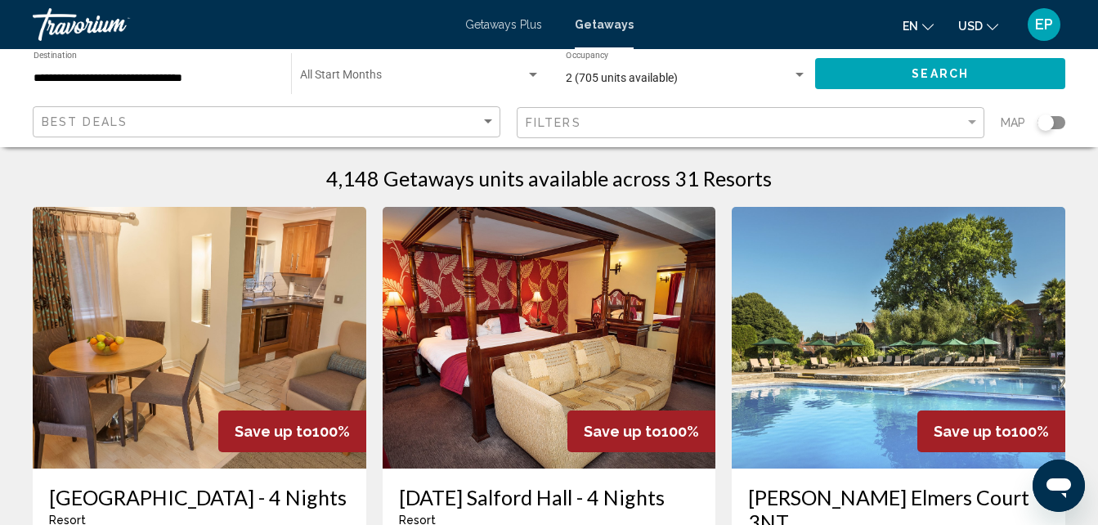
scroll to position [23, 0]
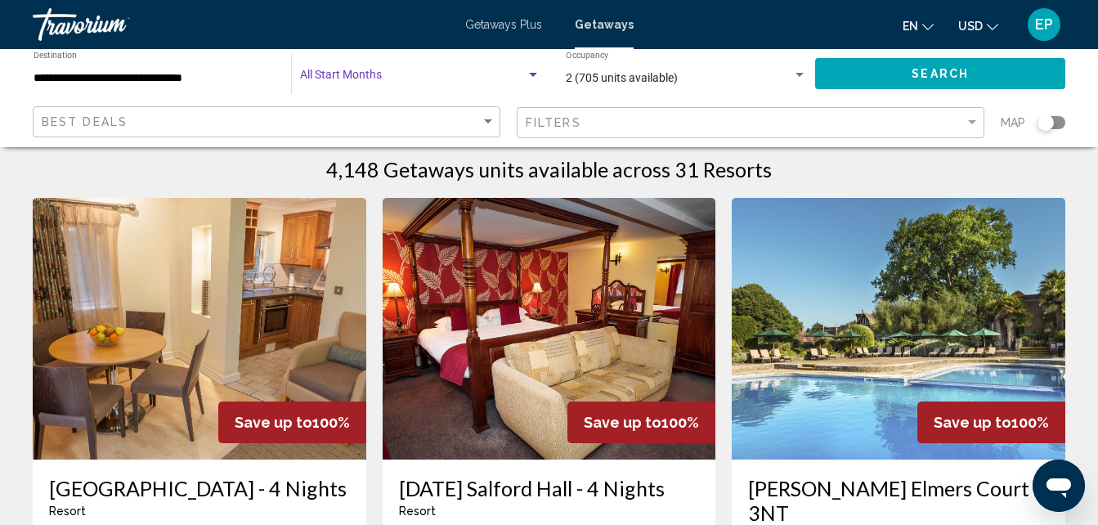
click at [534, 72] on div "Search widget" at bounding box center [533, 75] width 15 height 13
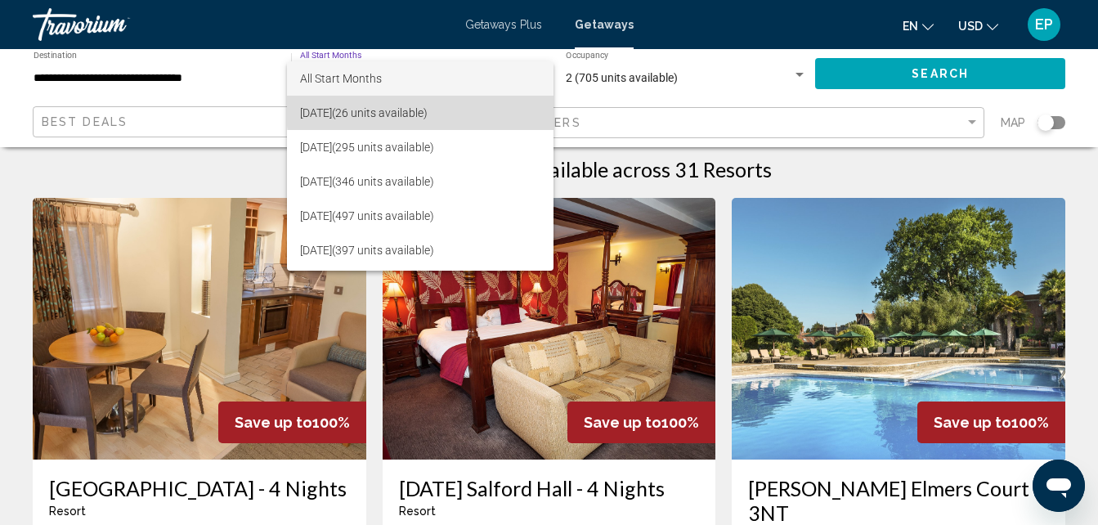
click at [446, 110] on span "[DATE] (26 units available)" at bounding box center [420, 113] width 240 height 34
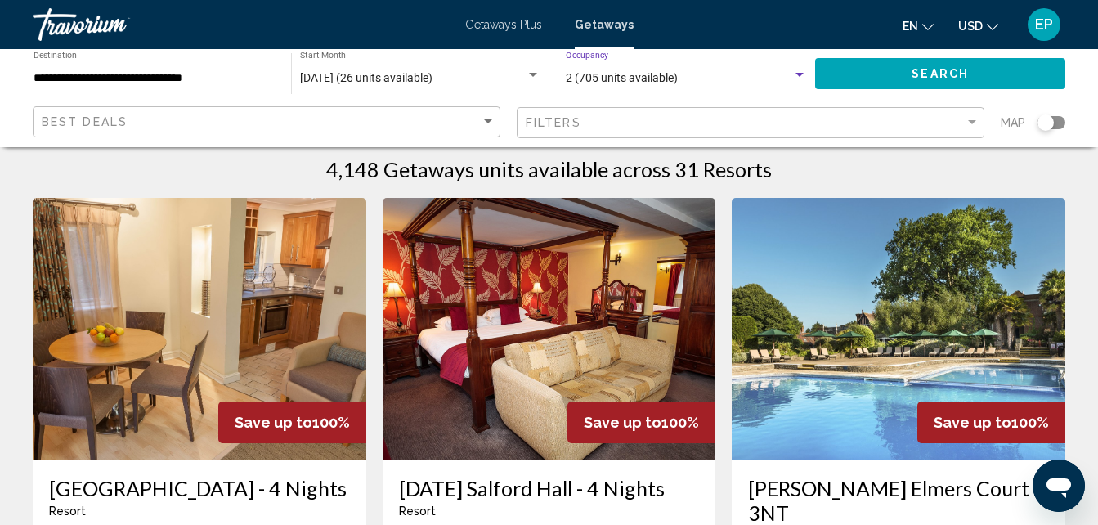
click at [630, 74] on span "2 (705 units available)" at bounding box center [622, 77] width 112 height 13
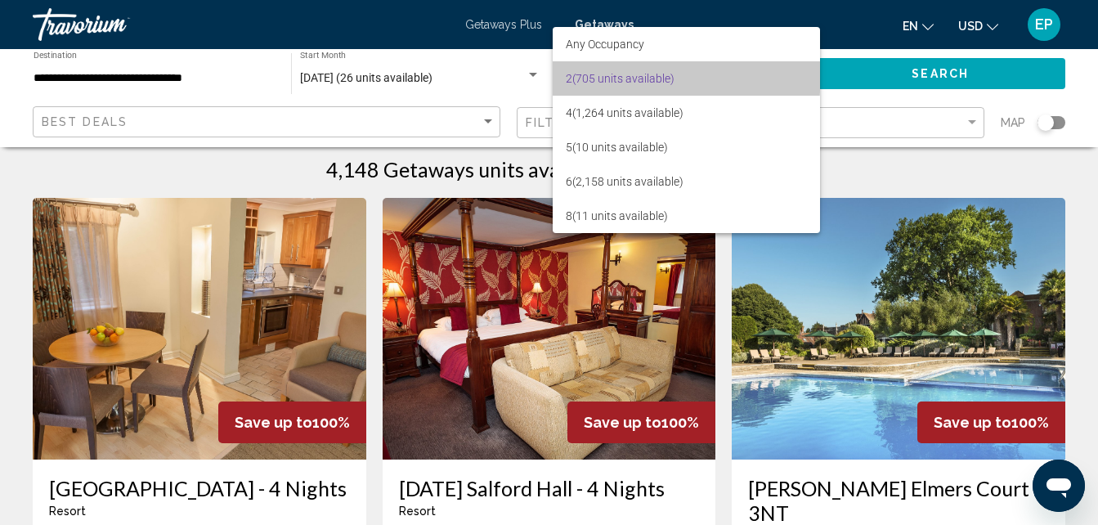
click at [630, 74] on span "2 (705 units available)" at bounding box center [686, 78] width 241 height 34
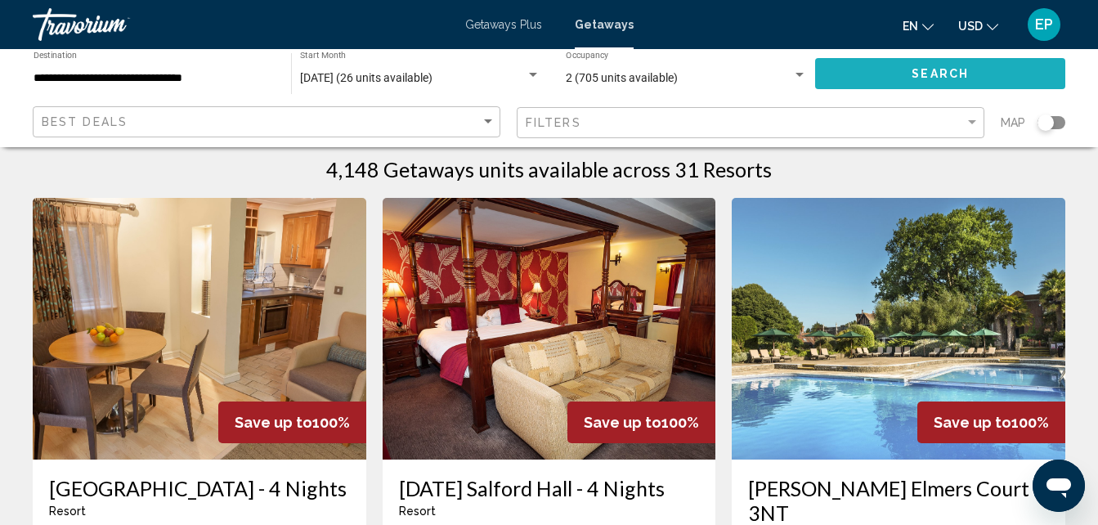
click at [907, 76] on button "Search" at bounding box center [940, 73] width 250 height 30
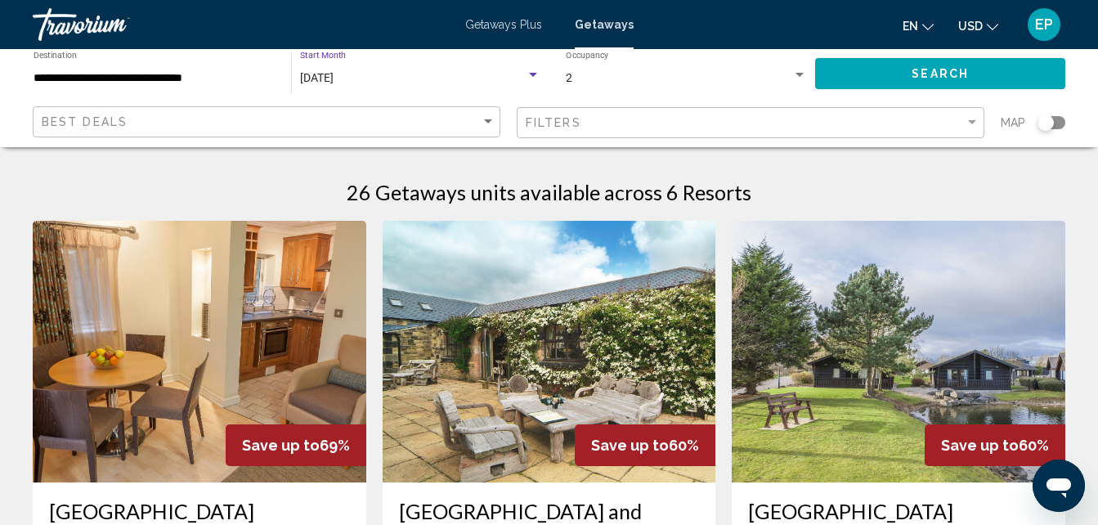
click at [334, 79] on span "[DATE]" at bounding box center [317, 77] width 34 height 13
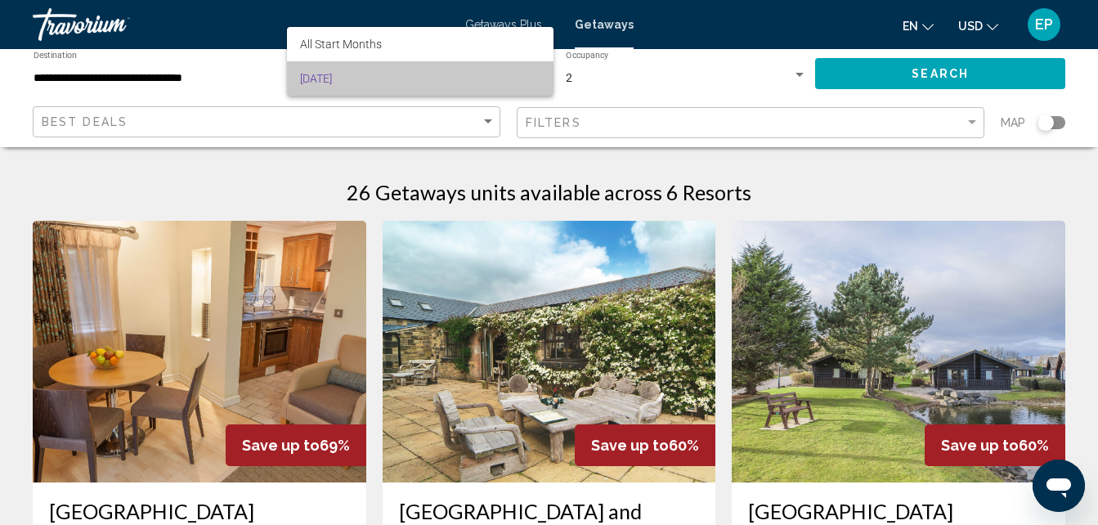
click at [342, 79] on span "[DATE]" at bounding box center [420, 78] width 240 height 34
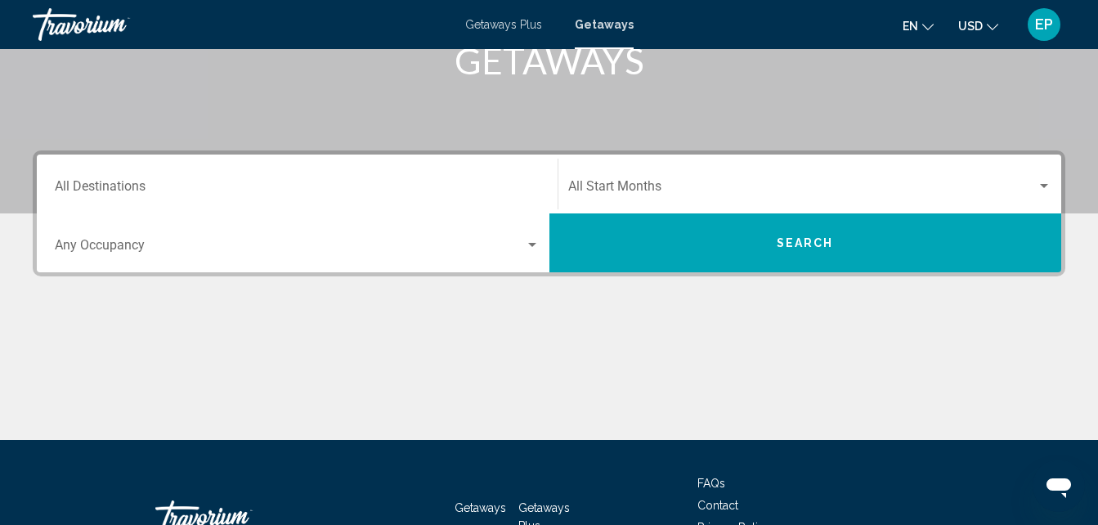
scroll to position [279, 0]
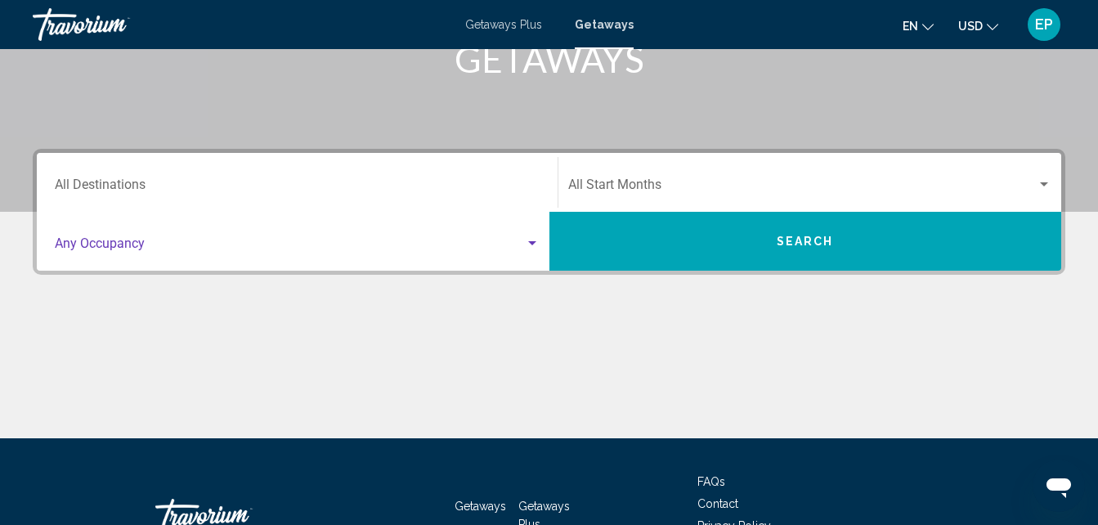
click at [537, 248] on div "Search widget" at bounding box center [532, 243] width 15 height 13
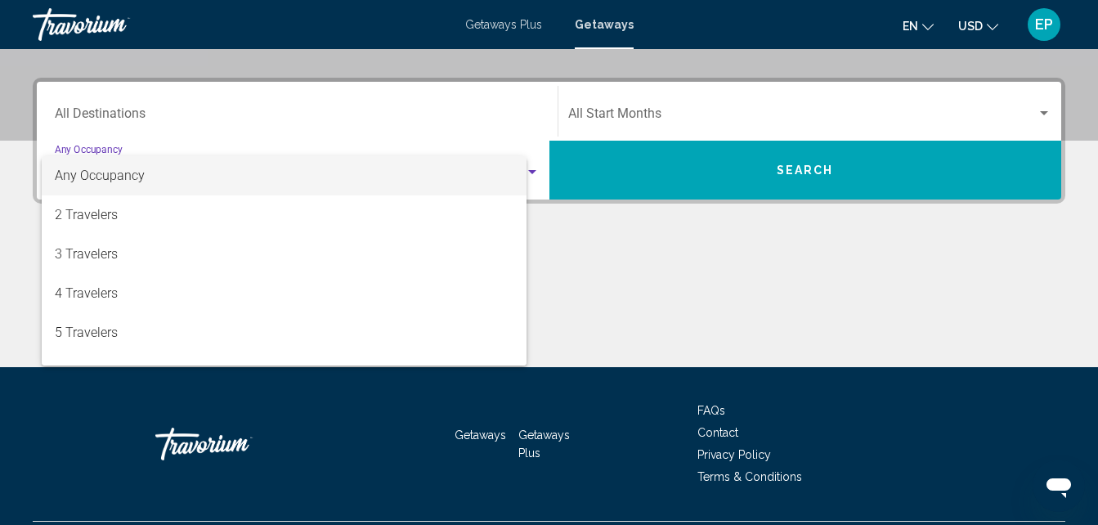
scroll to position [375, 0]
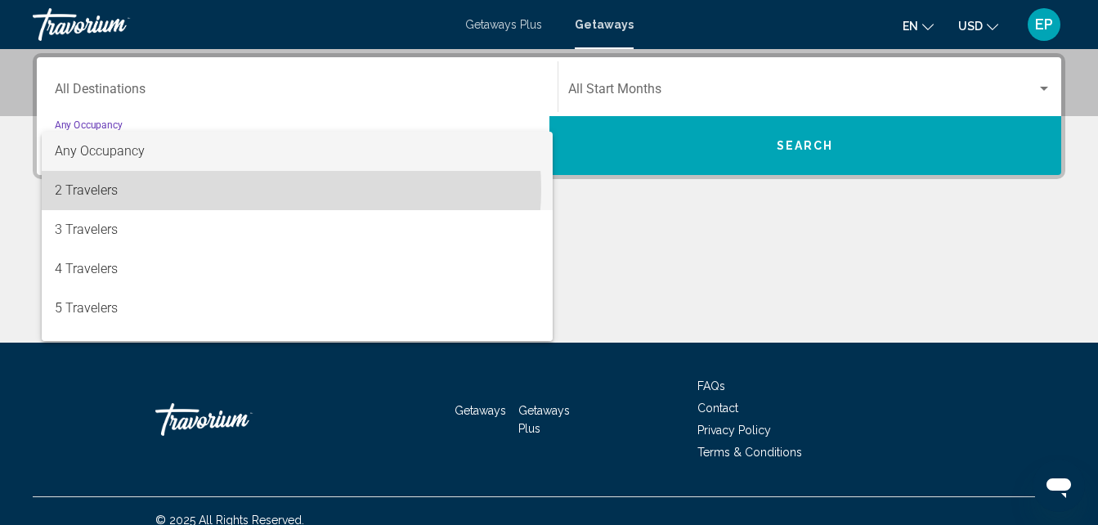
click at [285, 189] on span "2 Travelers" at bounding box center [297, 190] width 485 height 39
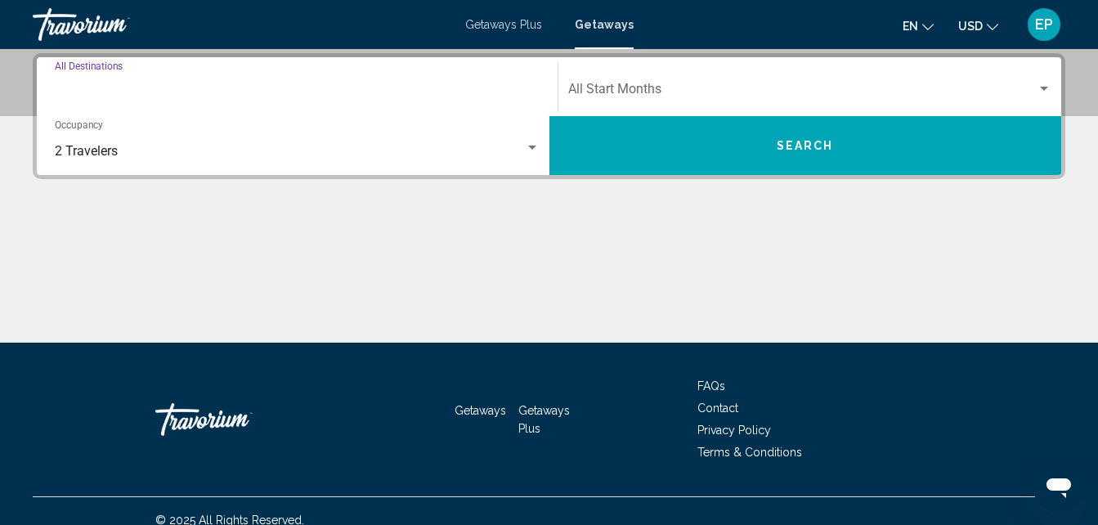
click at [227, 89] on input "Destination All Destinations" at bounding box center [297, 92] width 485 height 15
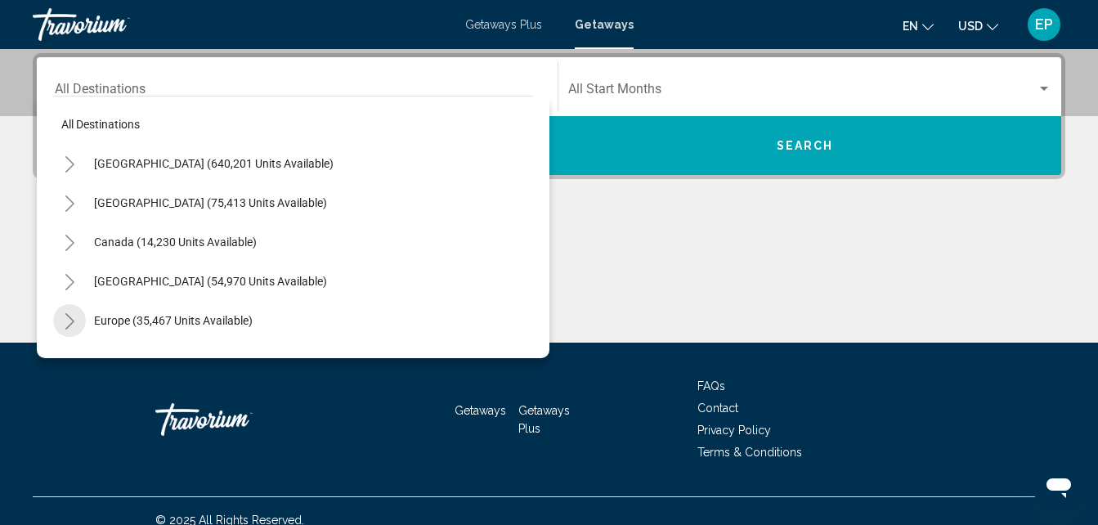
click at [75, 321] on icon "Toggle Europe (35,467 units available)" at bounding box center [70, 321] width 12 height 16
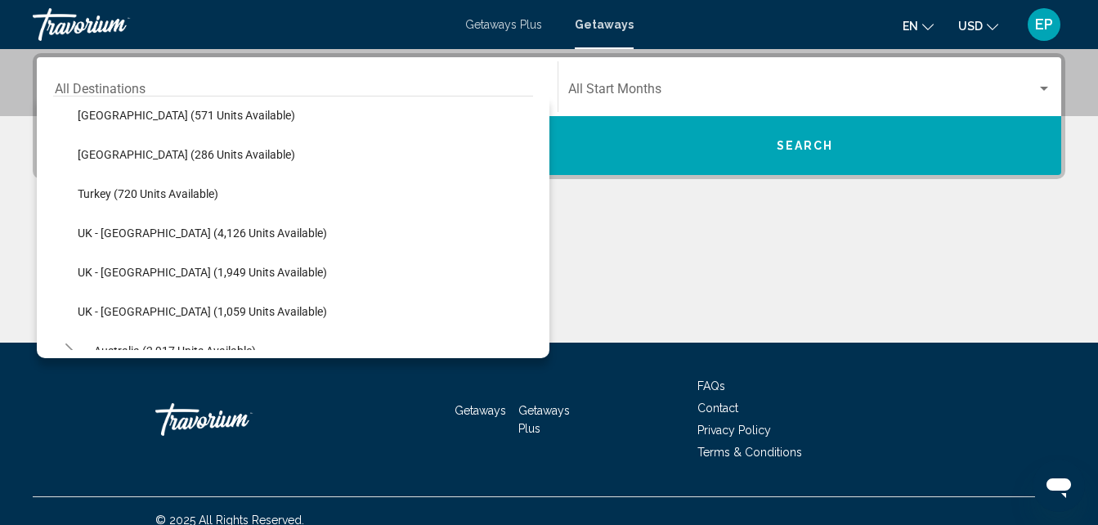
scroll to position [1002, 0]
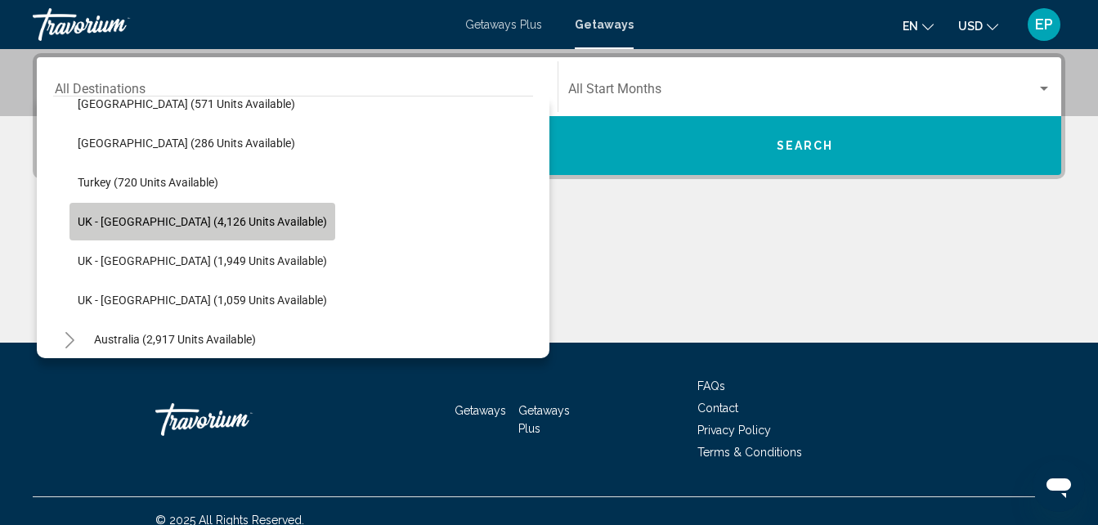
click at [227, 220] on span "UK - [GEOGRAPHIC_DATA] (4,126 units available)" at bounding box center [202, 221] width 249 height 13
type input "**********"
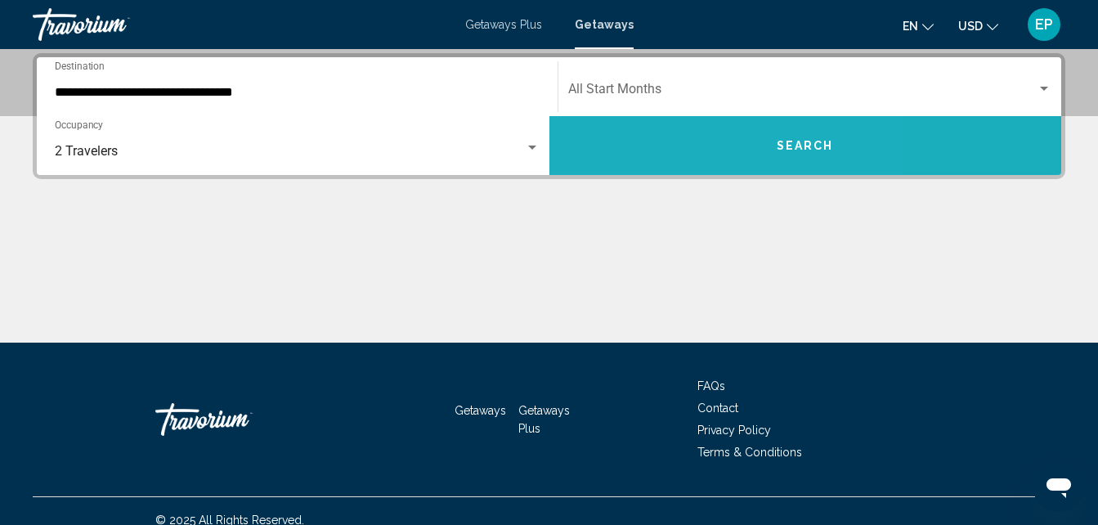
click at [671, 139] on button "Search" at bounding box center [806, 145] width 513 height 59
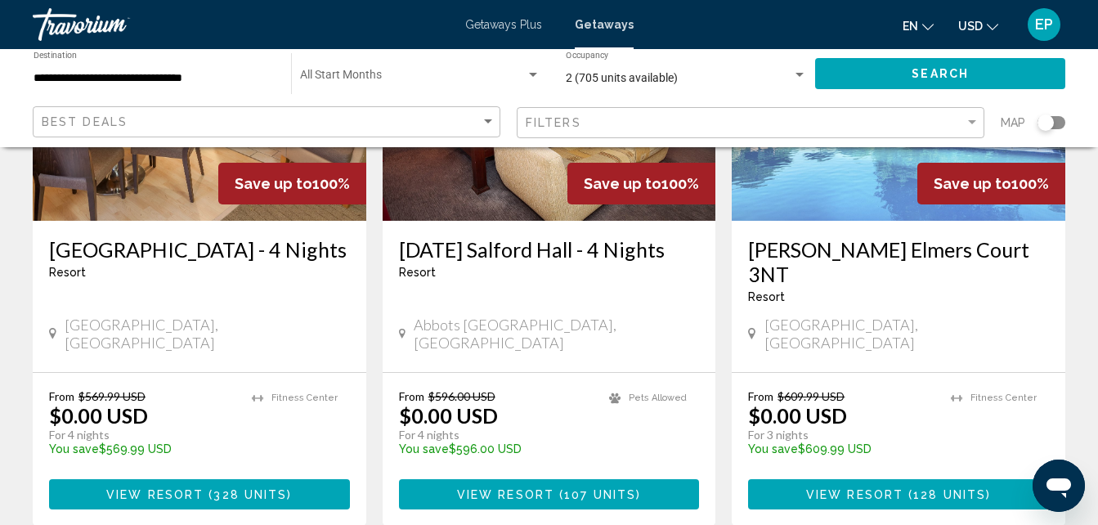
scroll to position [294, 0]
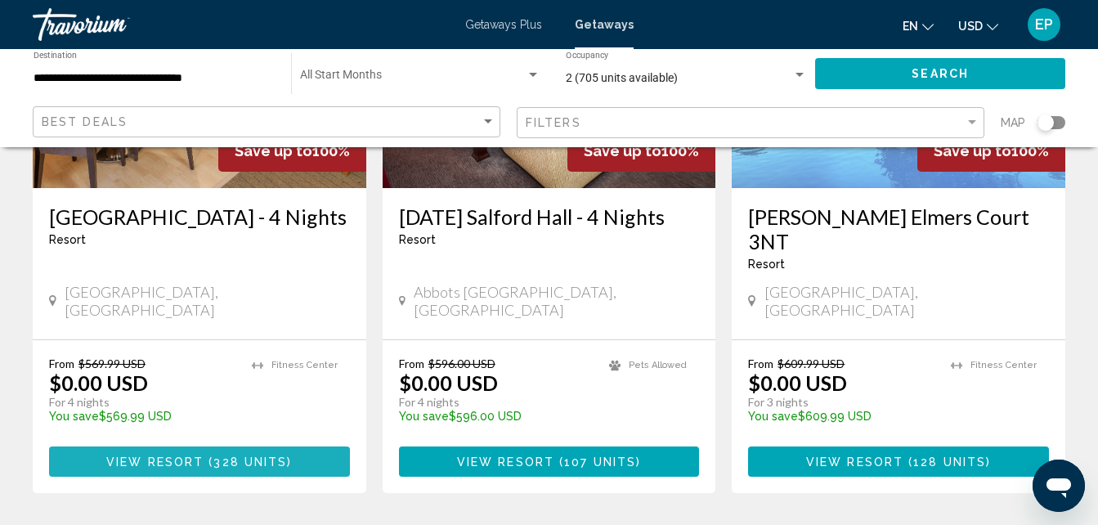
click at [169, 447] on button "View Resort ( 328 units )" at bounding box center [199, 462] width 301 height 30
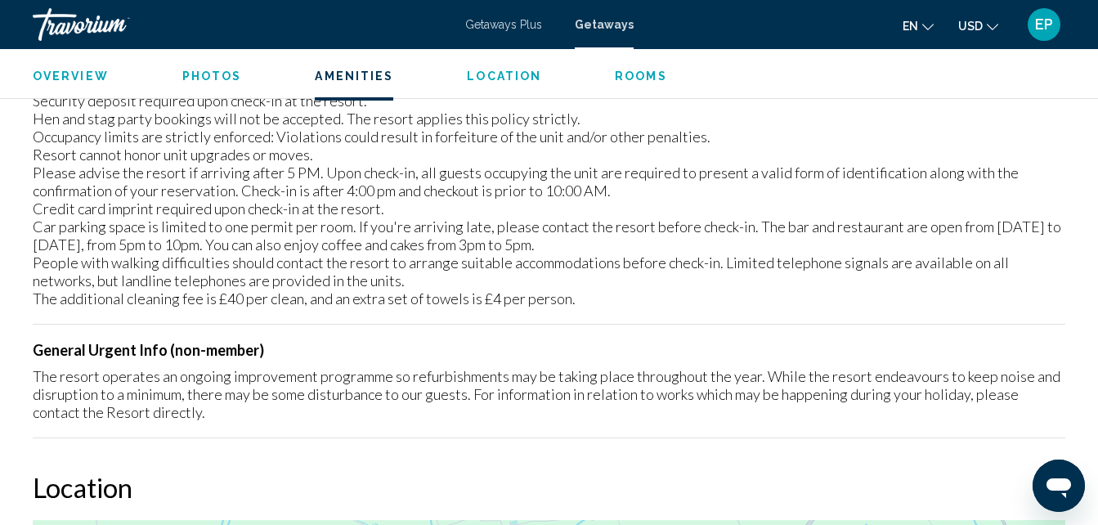
scroll to position [2026, 0]
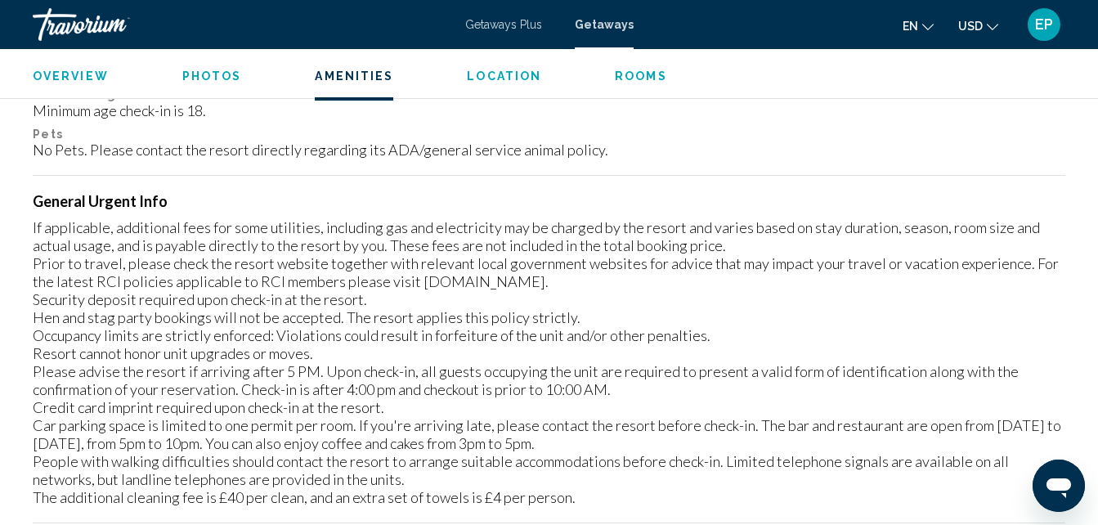
click at [1048, 154] on div "No Pets. Please contact the resort directly regarding its ADA/general service a…" at bounding box center [549, 150] width 1033 height 18
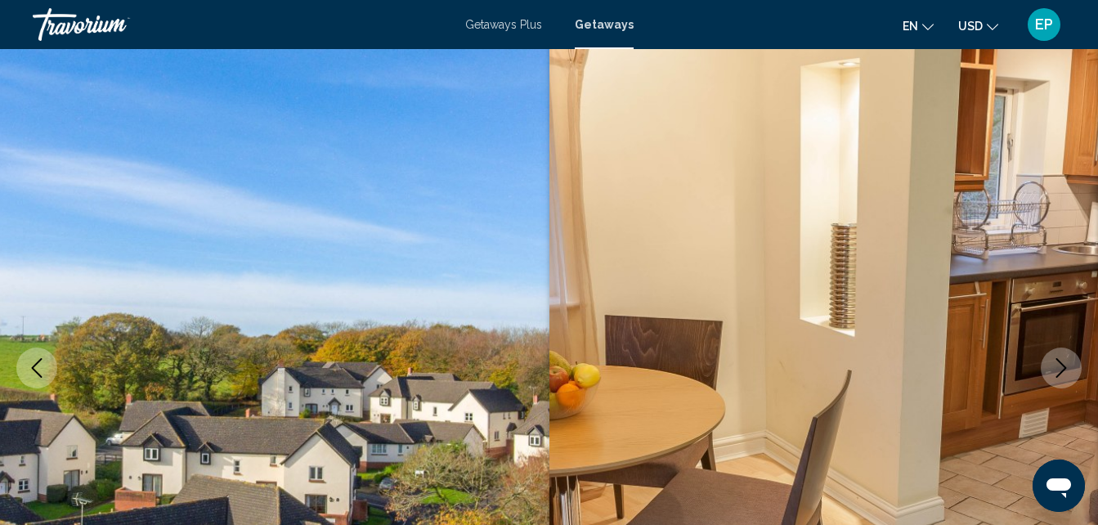
scroll to position [0, 0]
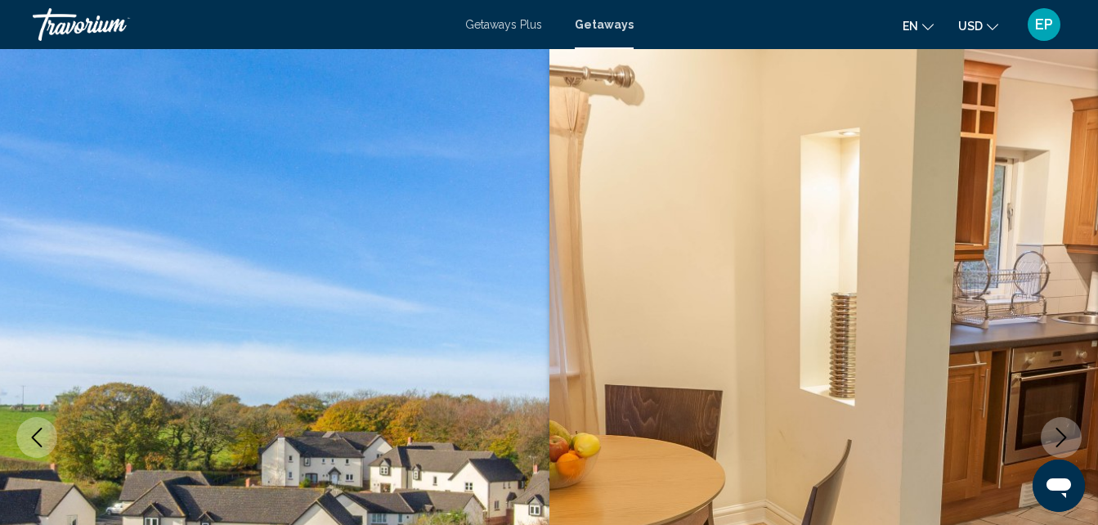
click at [527, 23] on span "Getaways Plus" at bounding box center [503, 24] width 77 height 13
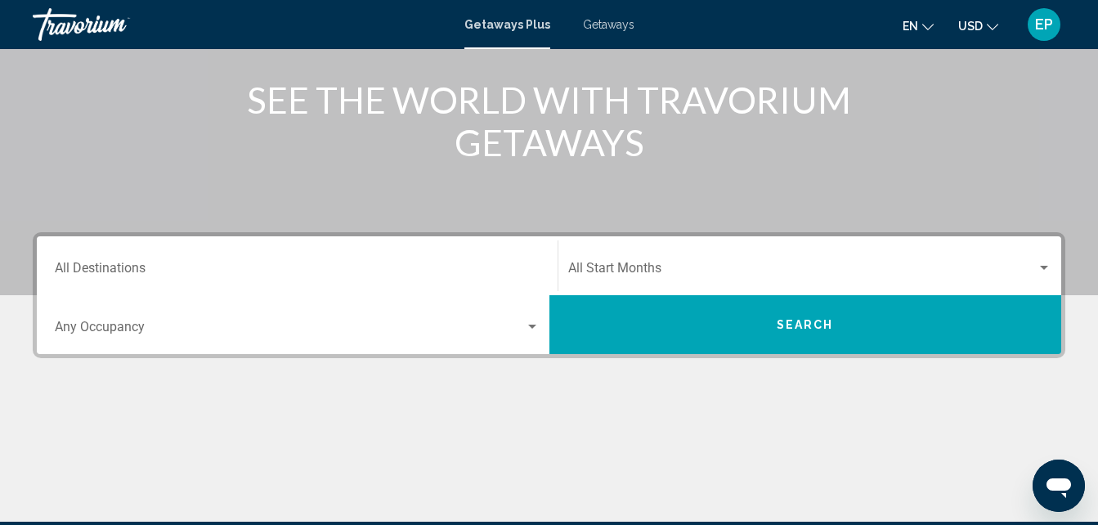
scroll to position [194, 0]
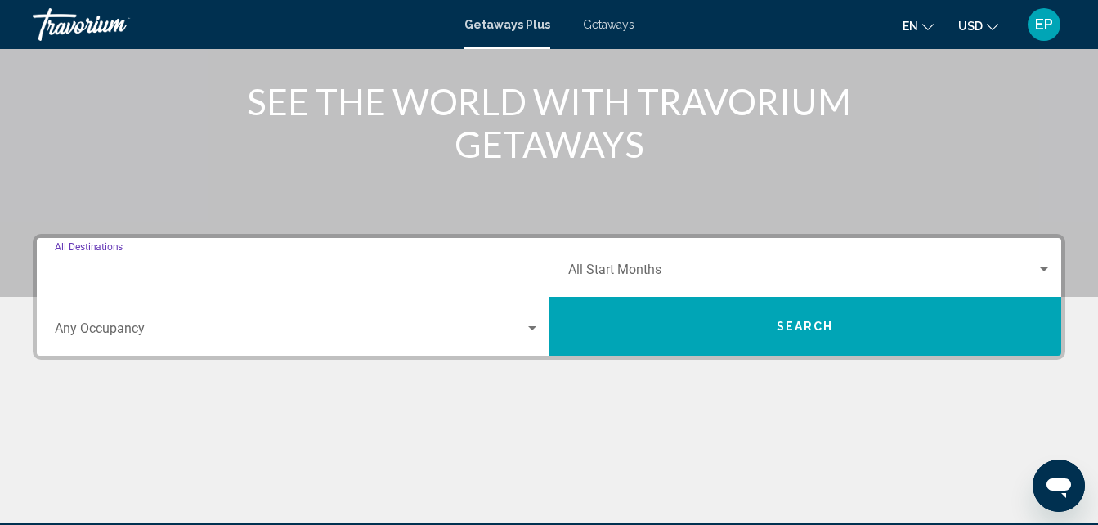
click at [113, 277] on input "Destination All Destinations" at bounding box center [297, 273] width 485 height 15
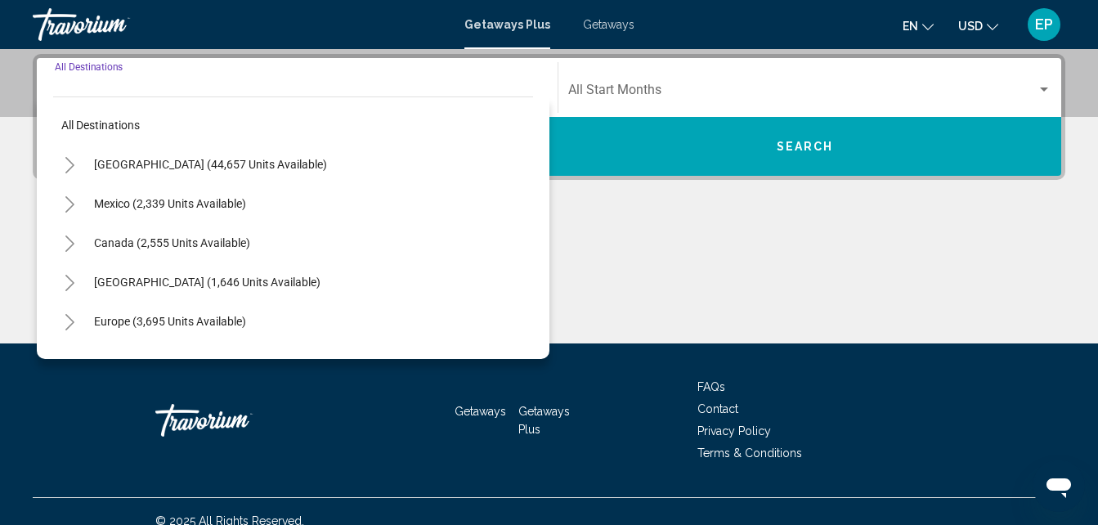
scroll to position [375, 0]
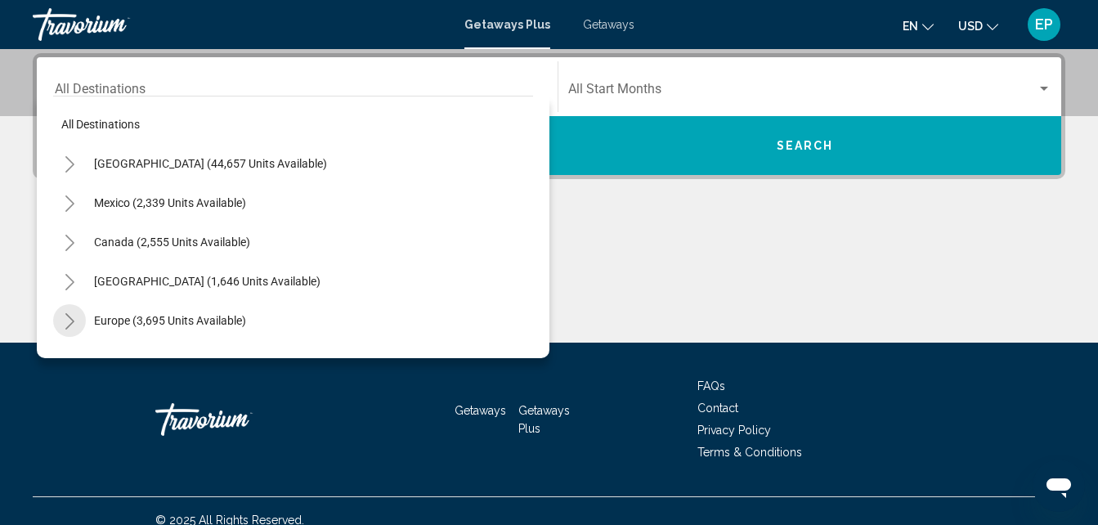
click at [67, 326] on icon "Toggle Europe (3,695 units available)" at bounding box center [70, 321] width 12 height 16
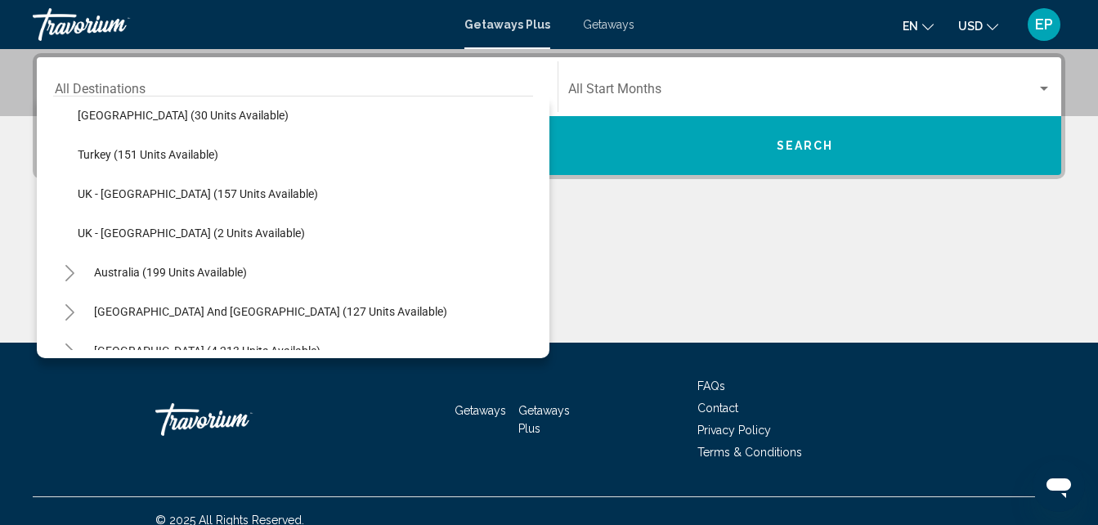
scroll to position [853, 0]
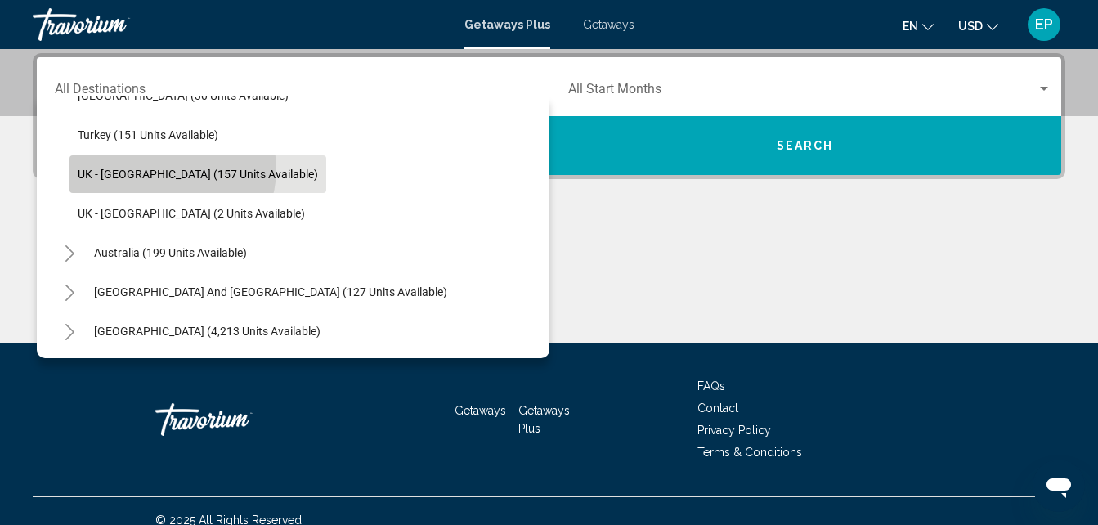
click at [172, 169] on span "UK - [GEOGRAPHIC_DATA] (157 units available)" at bounding box center [198, 174] width 240 height 13
type input "**********"
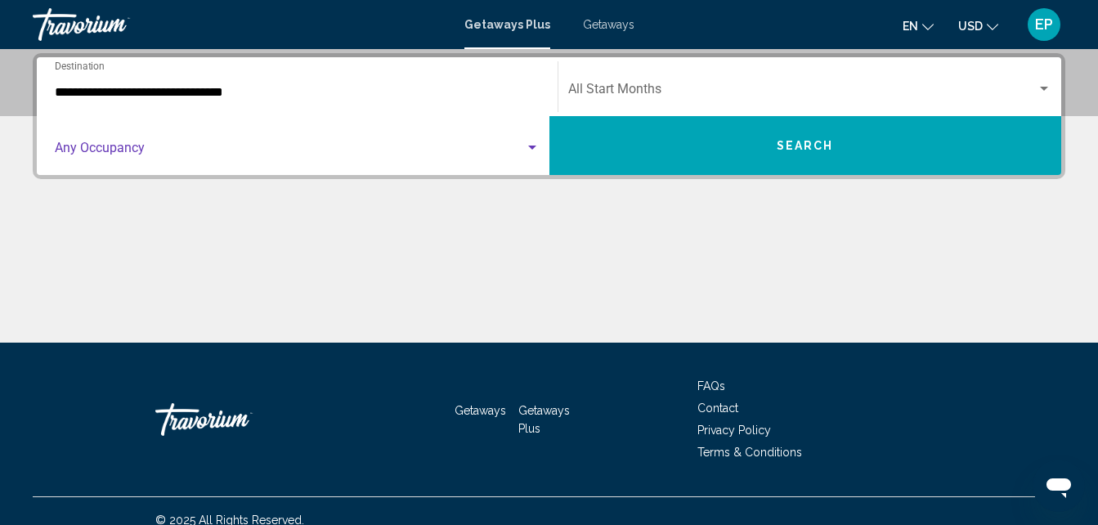
click at [118, 156] on span "Search widget" at bounding box center [290, 151] width 470 height 15
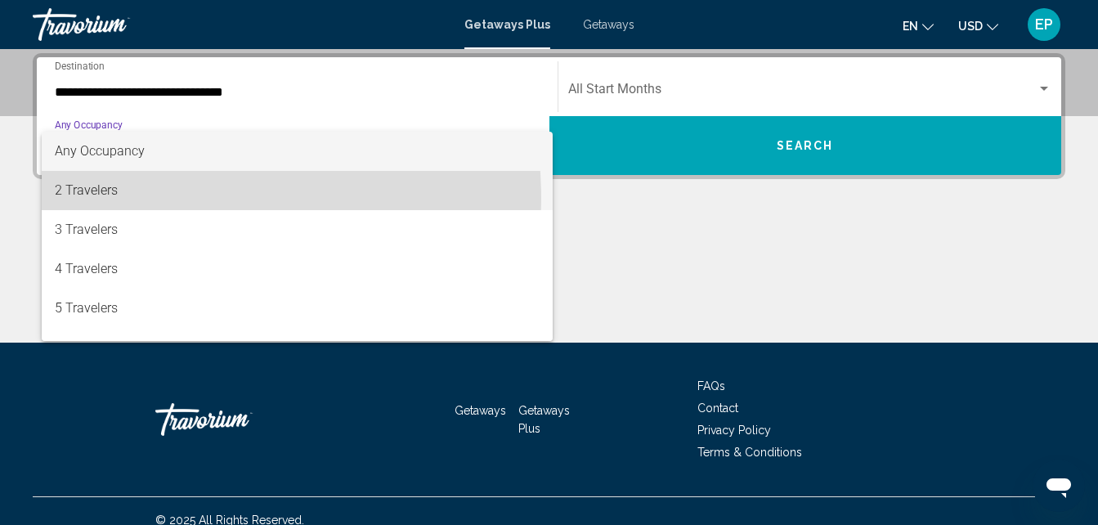
click at [114, 200] on span "2 Travelers" at bounding box center [297, 190] width 485 height 39
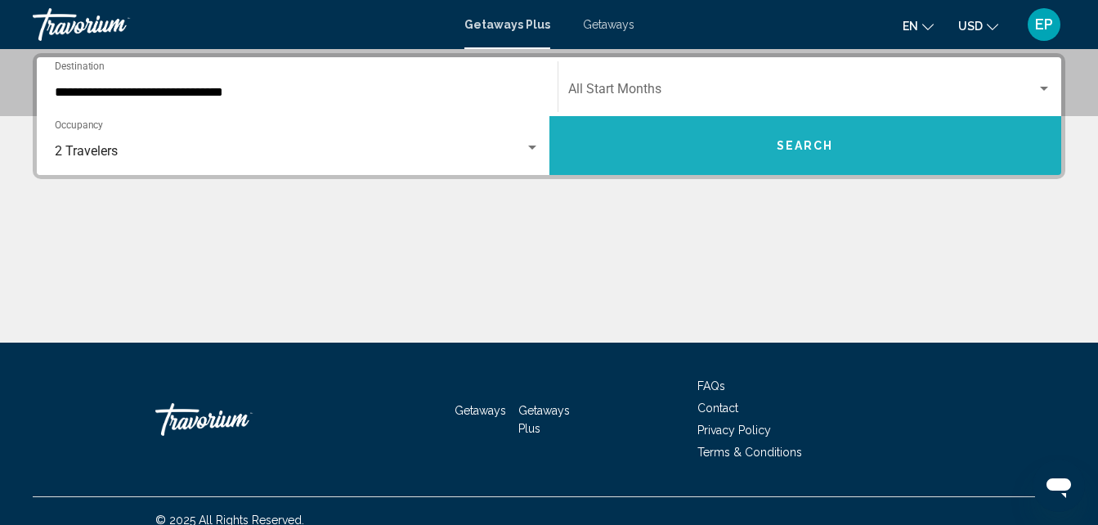
click at [705, 155] on button "Search" at bounding box center [806, 145] width 513 height 59
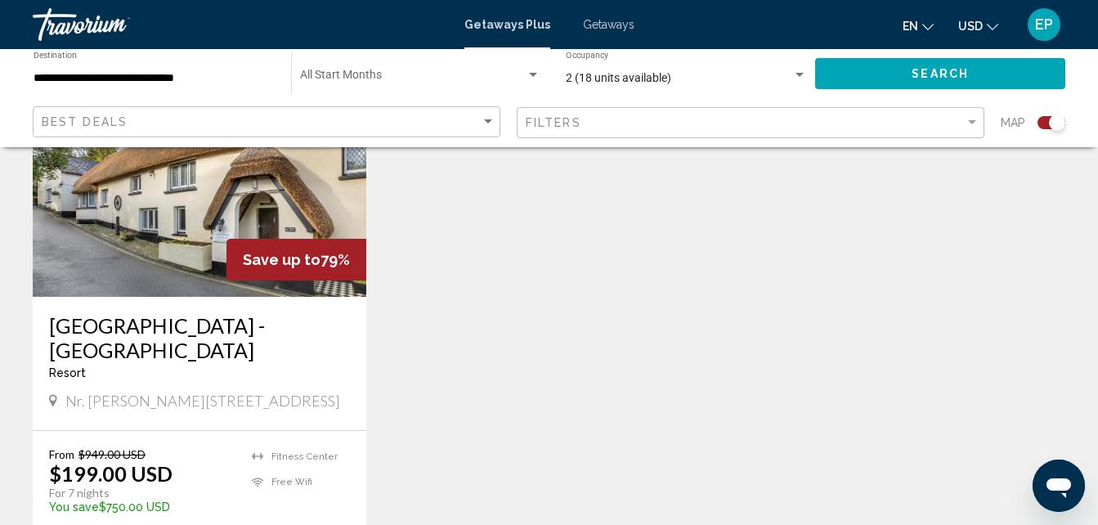
scroll to position [698, 0]
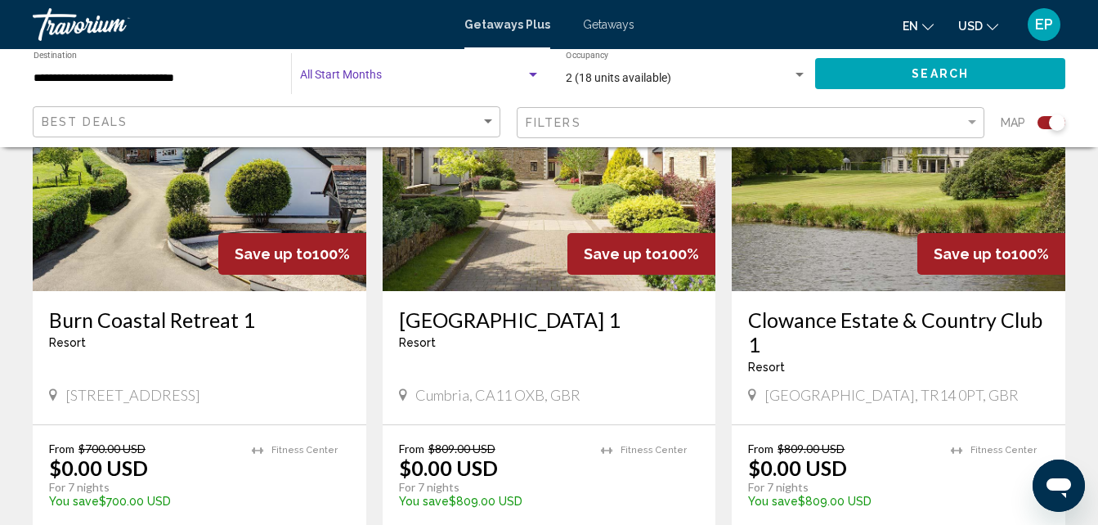
click at [536, 70] on div "Search widget" at bounding box center [533, 75] width 15 height 13
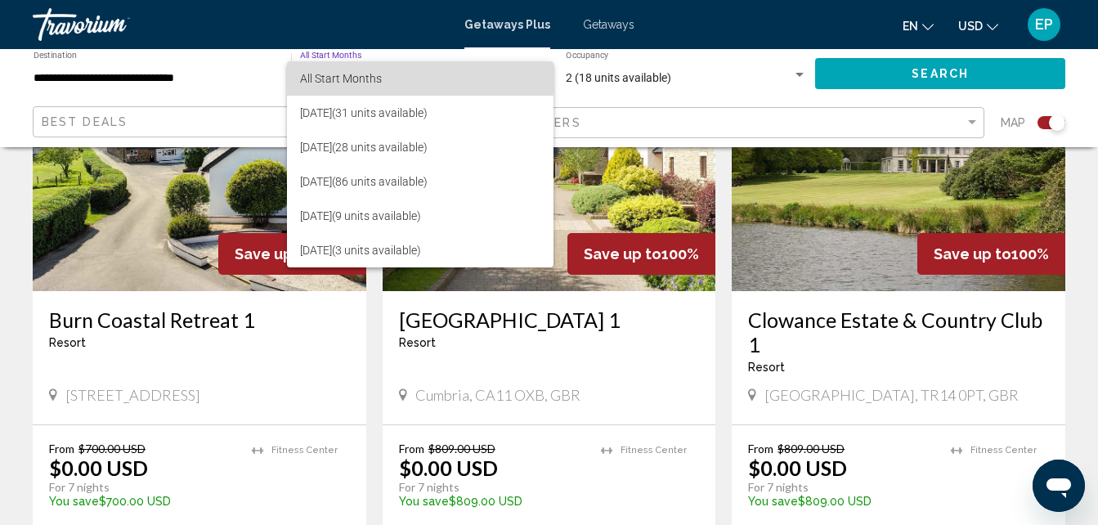
click at [330, 74] on span "All Start Months" at bounding box center [341, 78] width 82 height 13
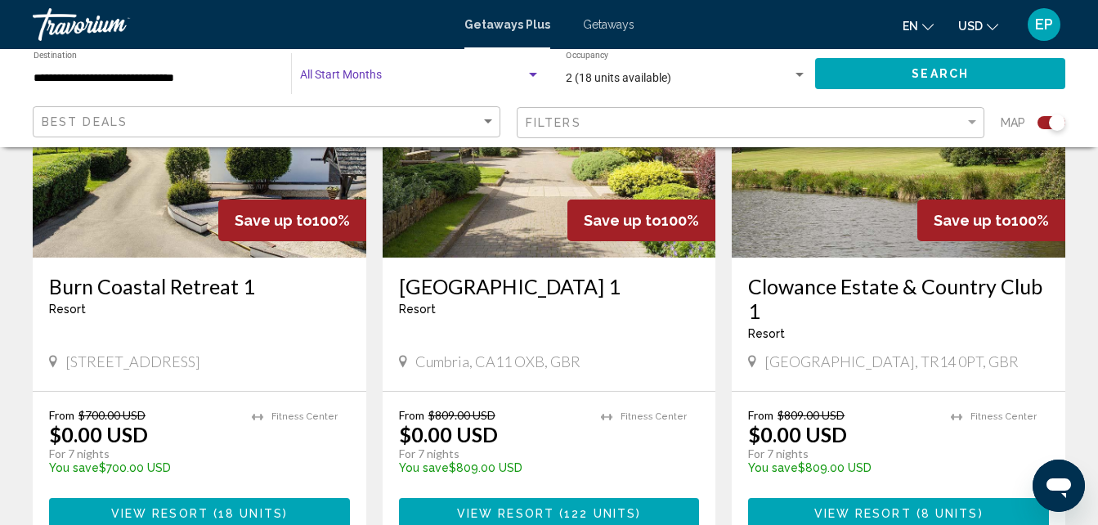
scroll to position [764, 0]
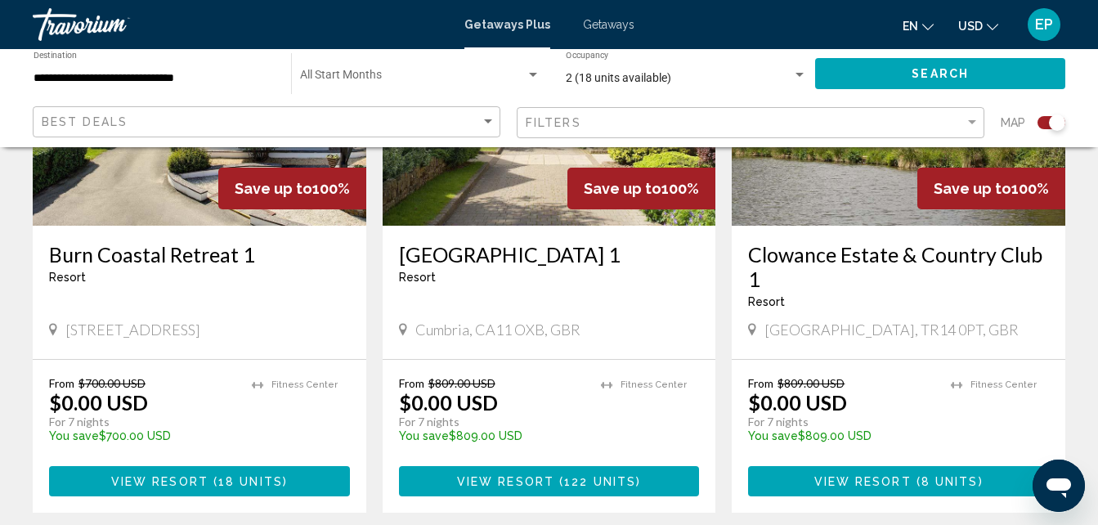
click at [858, 451] on p "temp" at bounding box center [841, 447] width 186 height 11
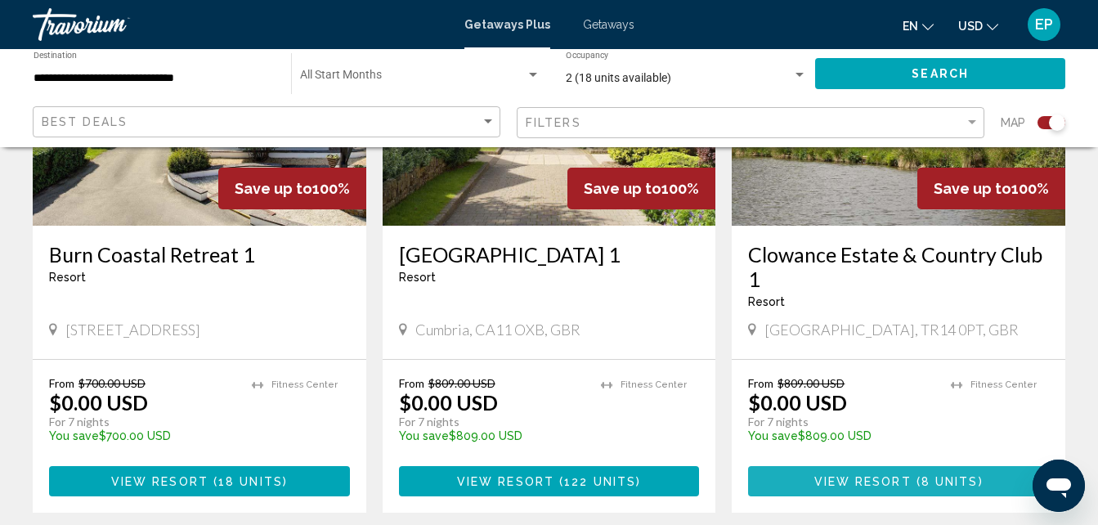
click at [823, 479] on span "View Resort" at bounding box center [863, 481] width 97 height 13
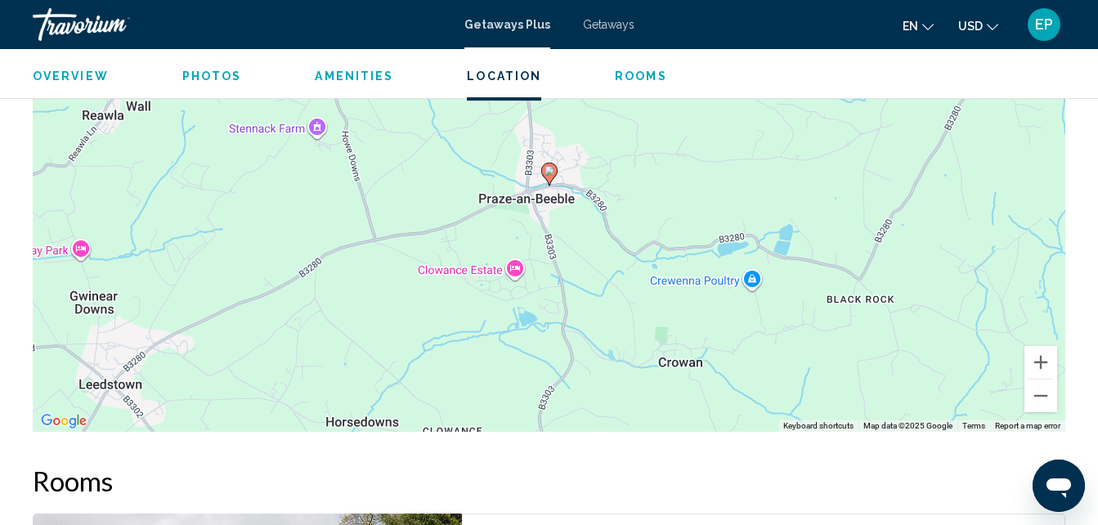
scroll to position [175, 0]
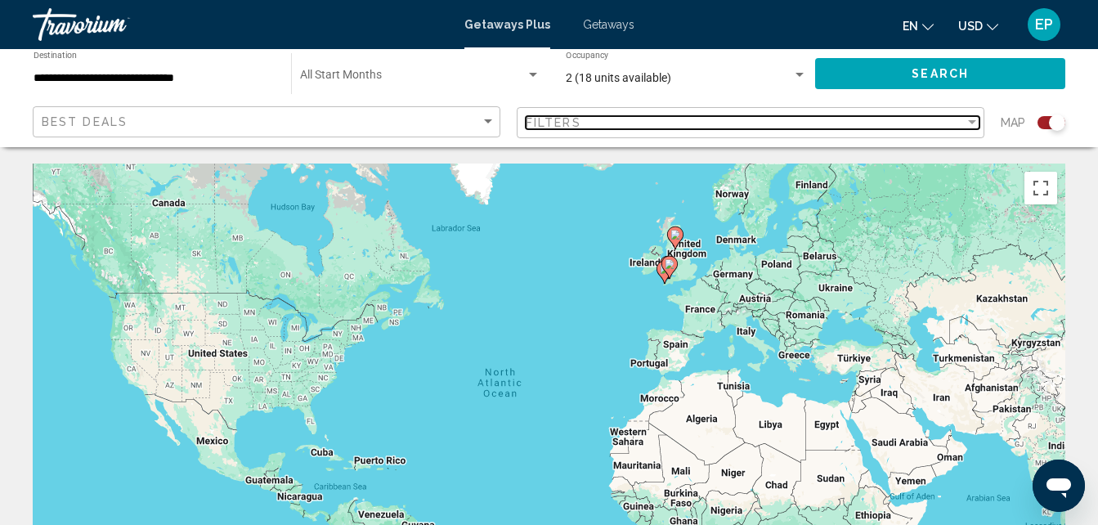
click at [545, 116] on span "Filters" at bounding box center [554, 122] width 56 height 13
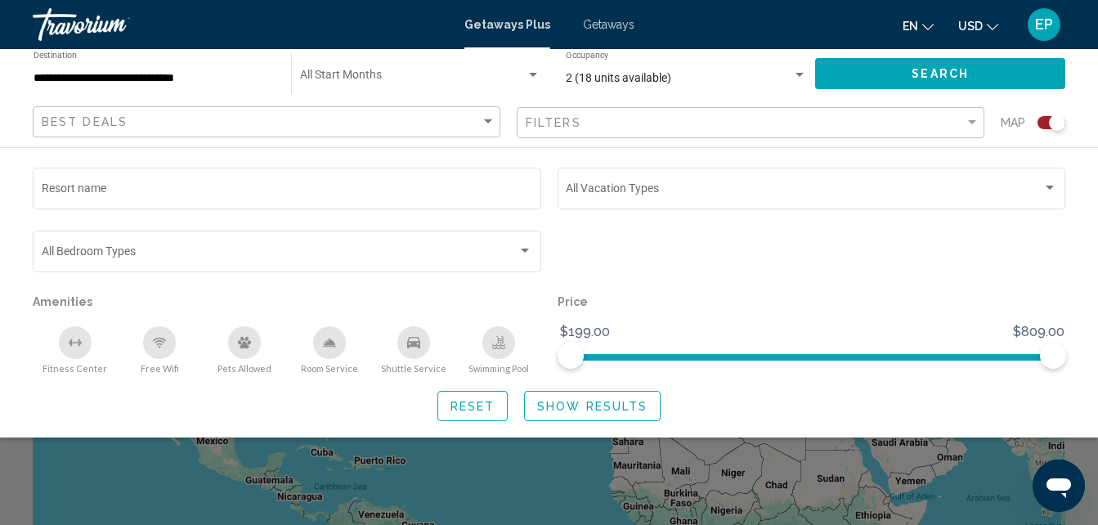
click at [604, 17] on div "Getaways Plus Getaways en English Español Français Italiano Português русский U…" at bounding box center [549, 24] width 1098 height 34
click at [607, 23] on span "Getaways" at bounding box center [609, 24] width 52 height 13
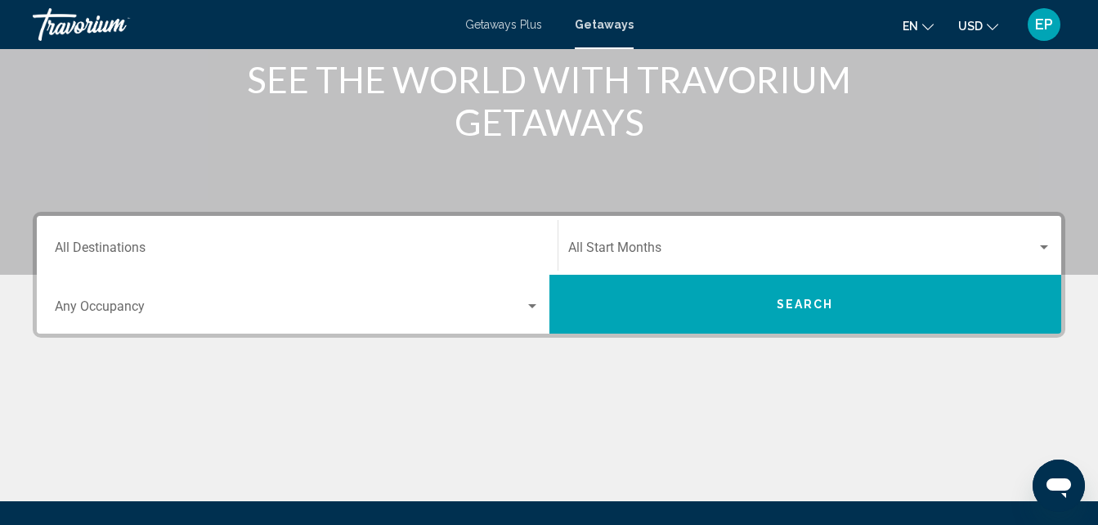
scroll to position [217, 0]
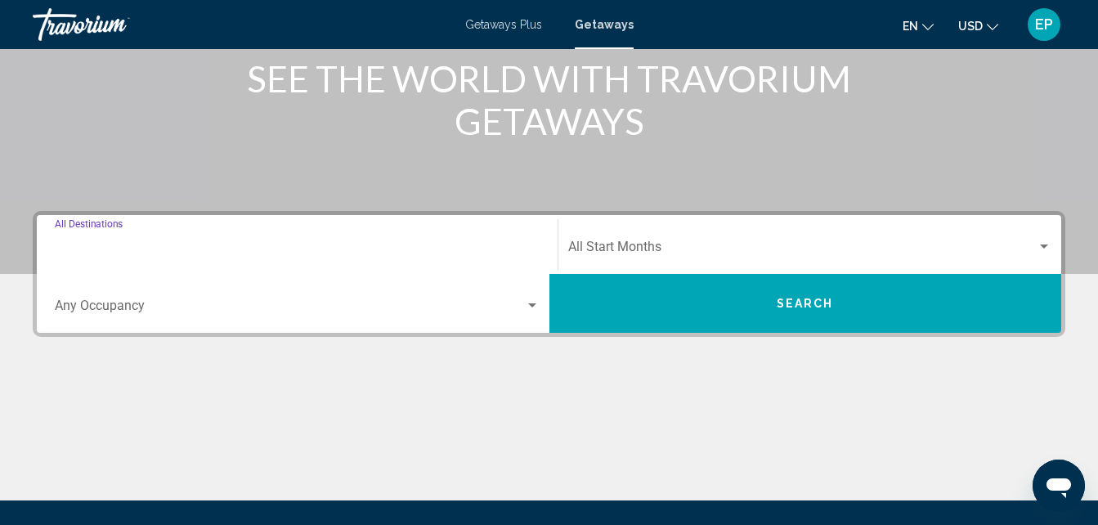
click at [121, 245] on input "Destination All Destinations" at bounding box center [297, 250] width 485 height 15
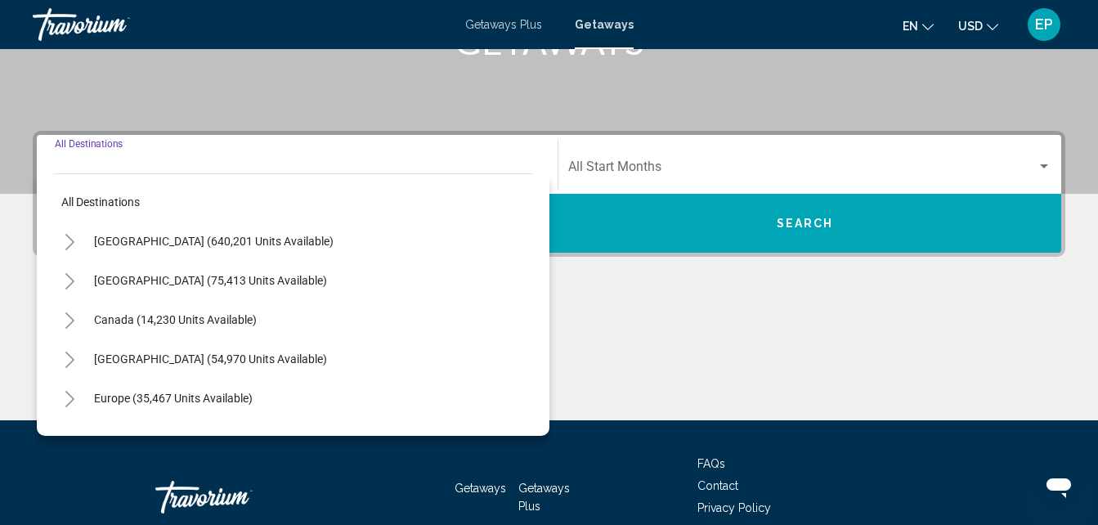
scroll to position [375, 0]
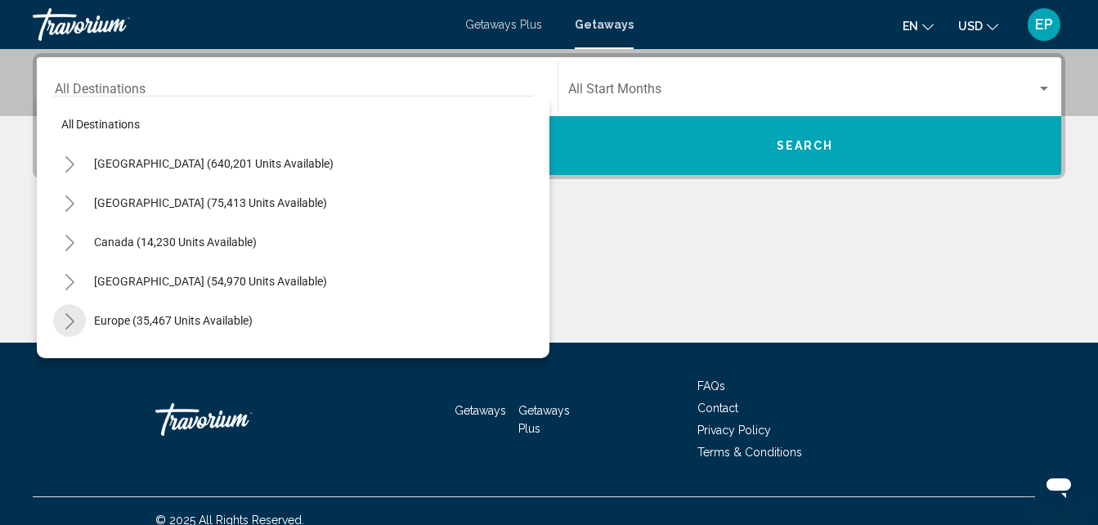
click at [72, 321] on icon "Toggle Europe (35,467 units available)" at bounding box center [70, 321] width 12 height 16
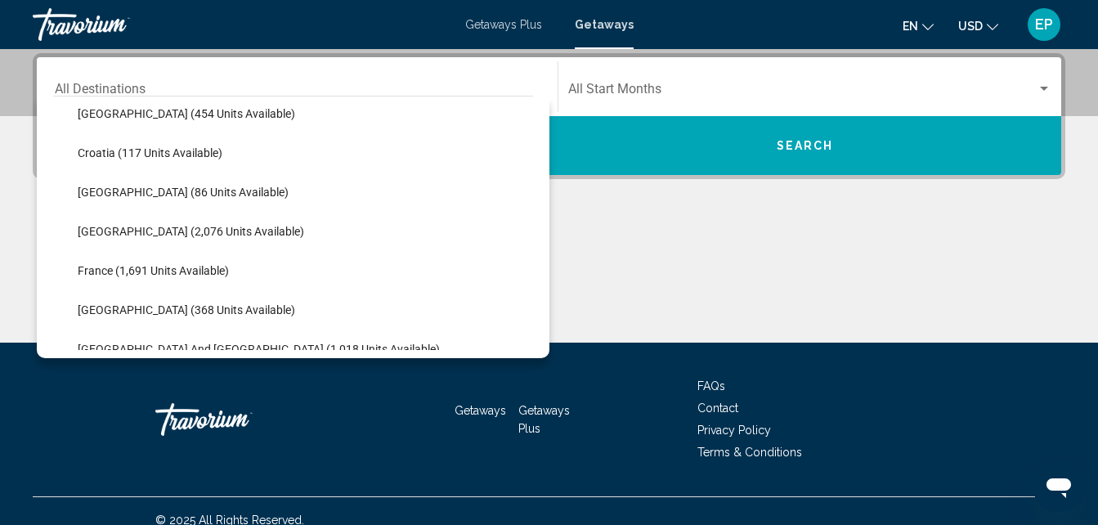
scroll to position [330, 0]
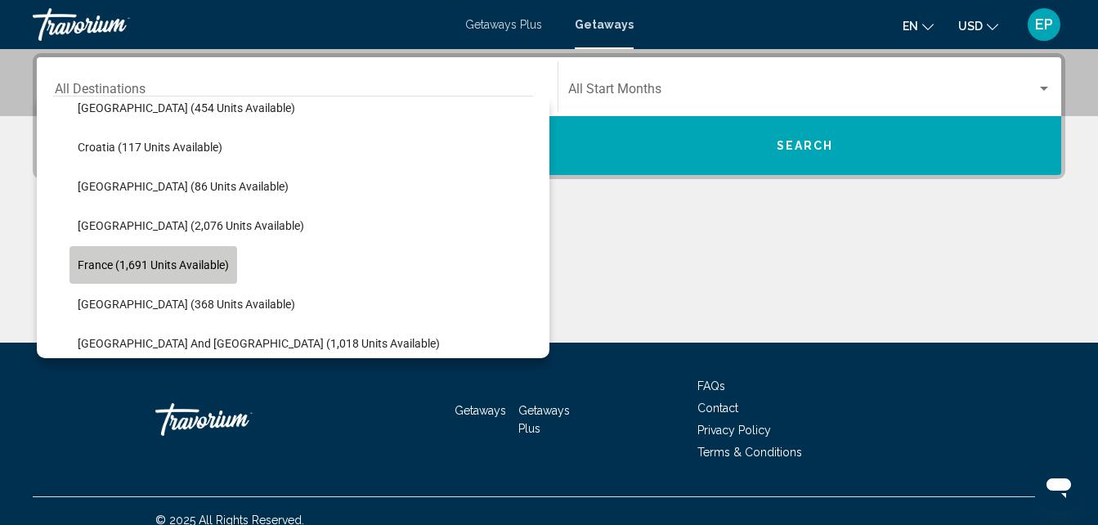
click at [152, 263] on span "France (1,691 units available)" at bounding box center [153, 264] width 151 height 13
type input "**********"
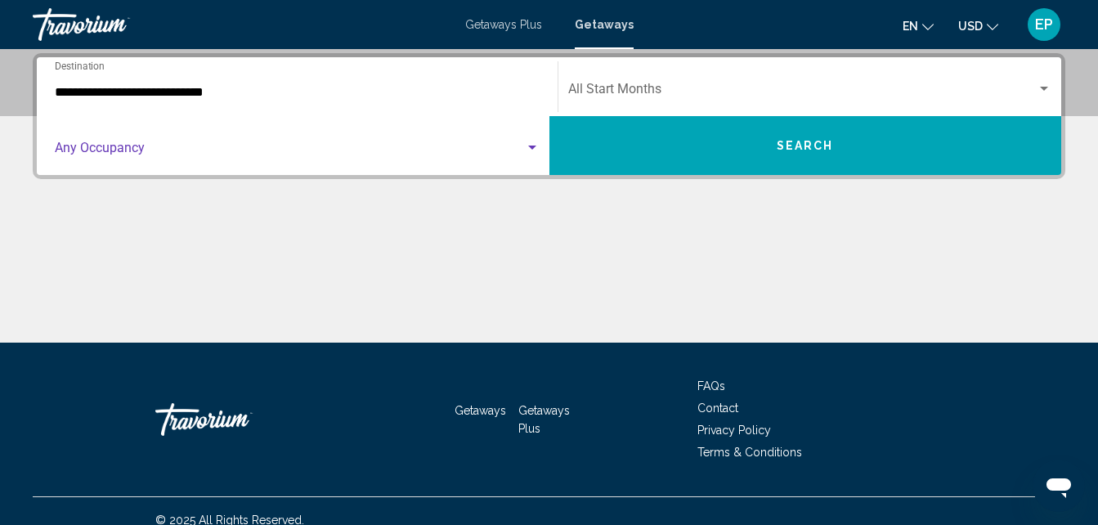
click at [536, 145] on div "Search widget" at bounding box center [532, 147] width 15 height 13
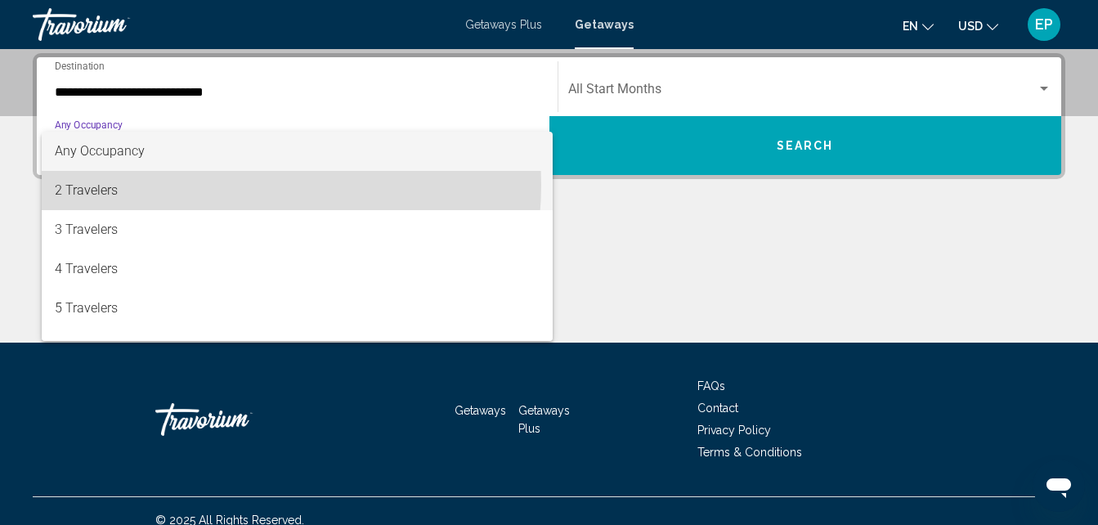
click at [231, 185] on span "2 Travelers" at bounding box center [297, 190] width 485 height 39
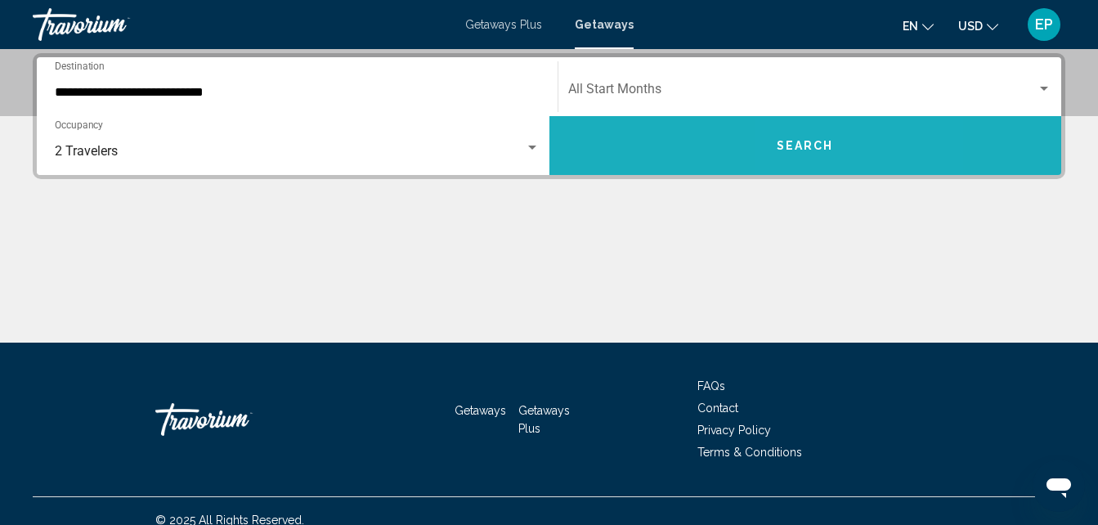
click at [837, 150] on button "Search" at bounding box center [806, 145] width 513 height 59
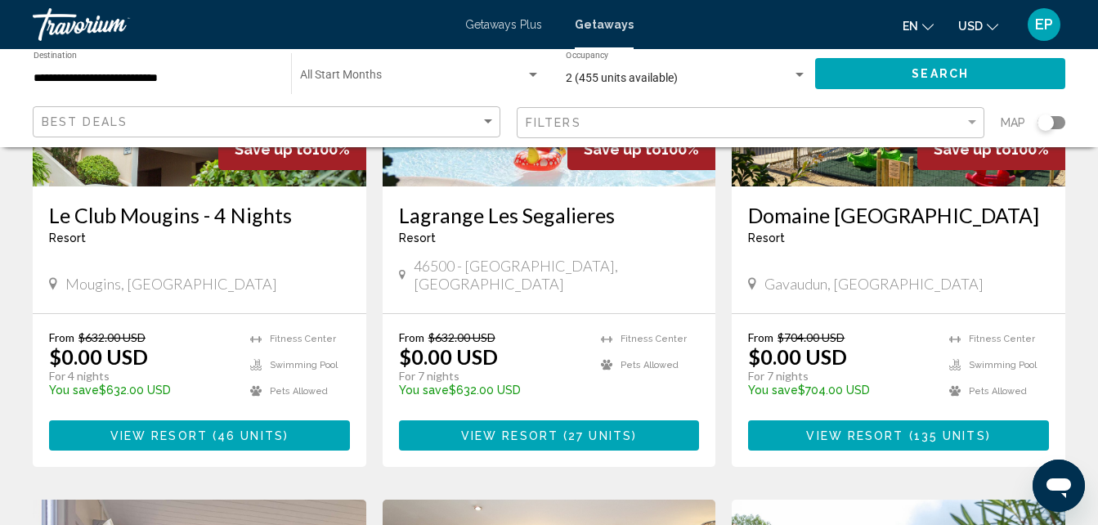
scroll to position [282, 0]
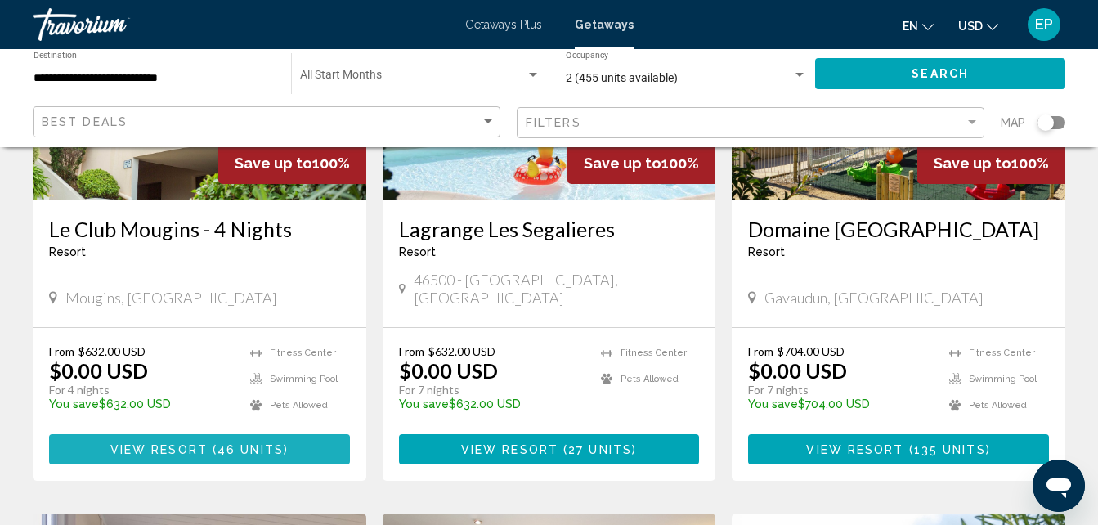
click at [163, 443] on span "View Resort" at bounding box center [158, 449] width 97 height 13
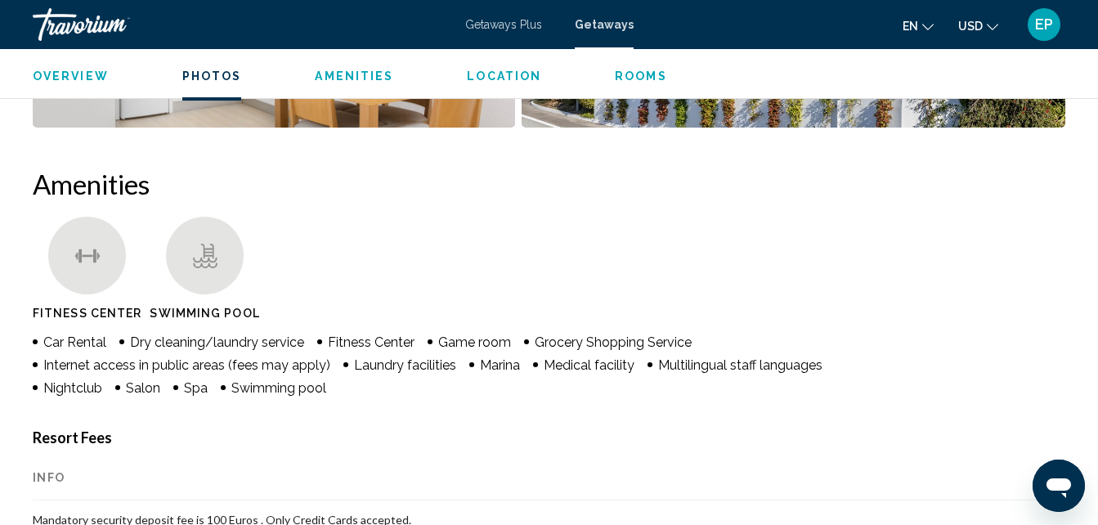
scroll to position [1402, 0]
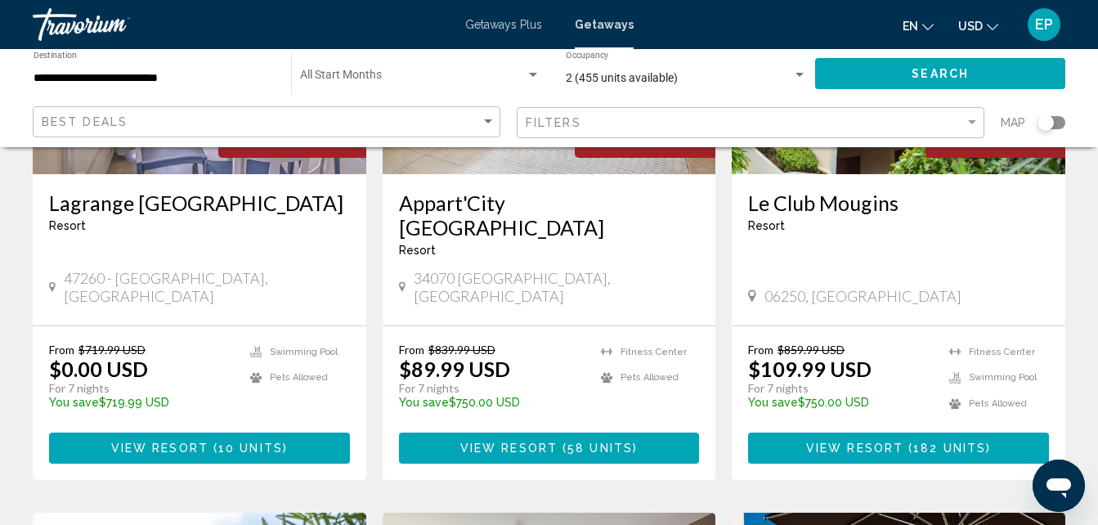
scroll to position [888, 0]
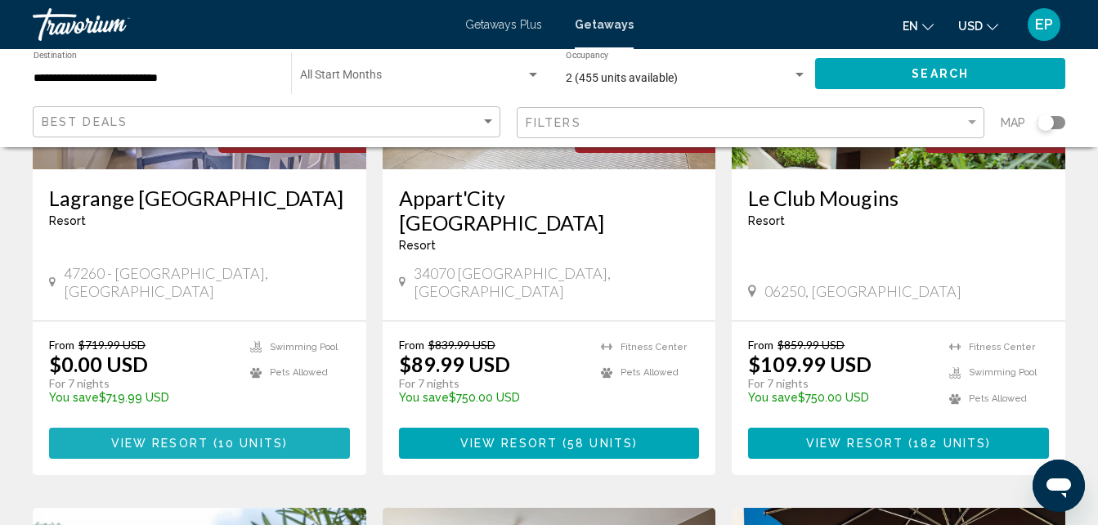
click at [245, 438] on span "10 units" at bounding box center [250, 444] width 65 height 13
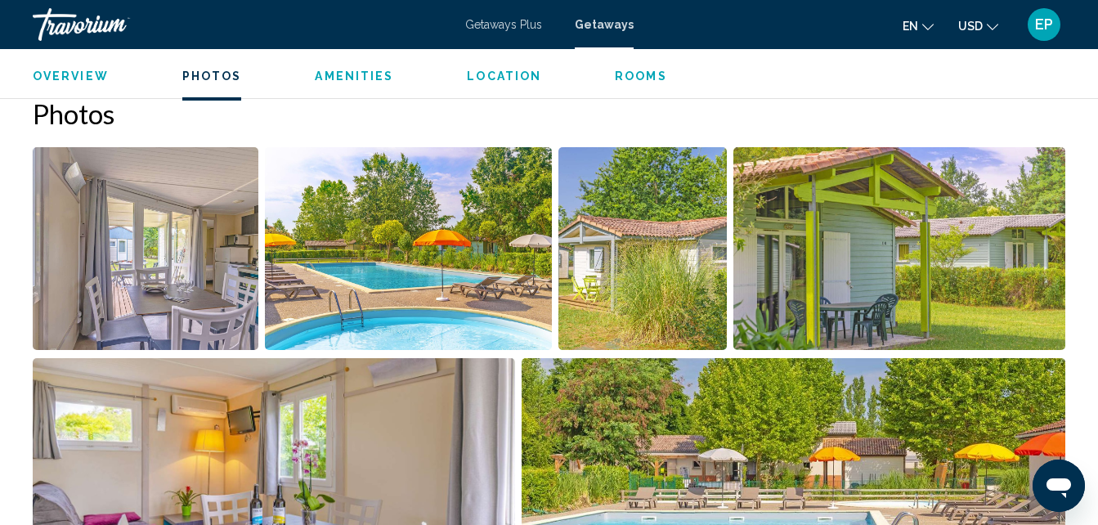
scroll to position [1026, 0]
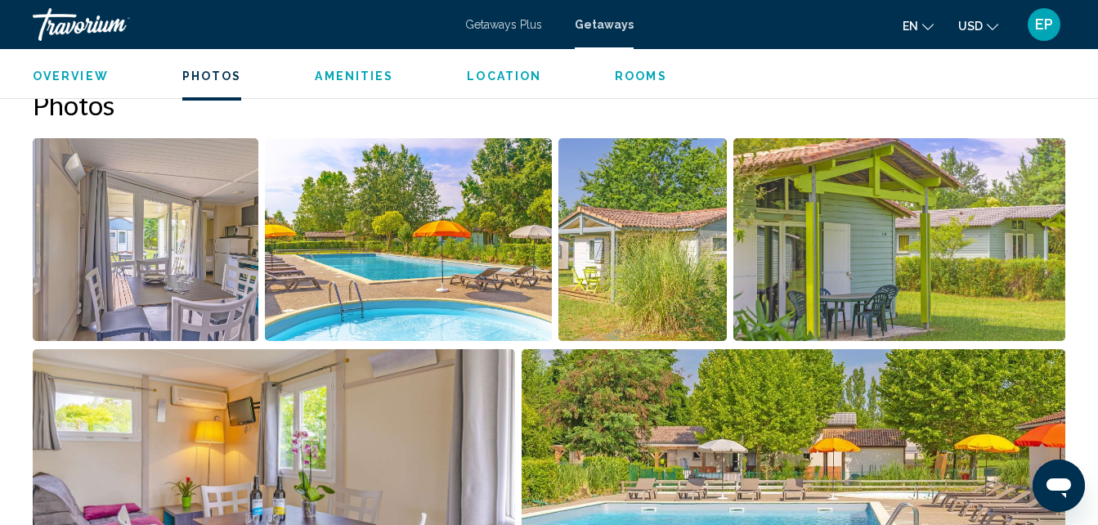
click at [904, 203] on img "Open full-screen image slider" at bounding box center [900, 239] width 332 height 203
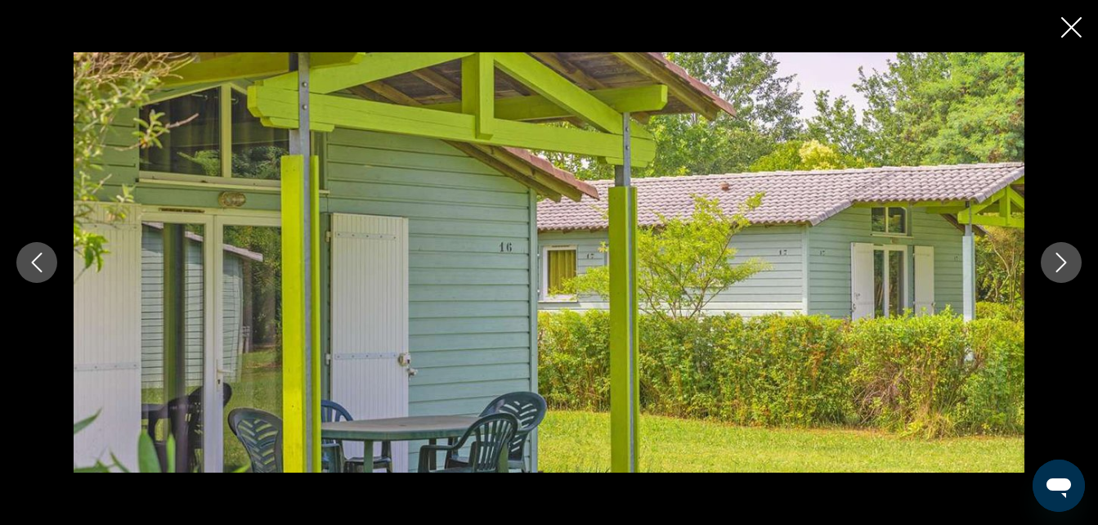
click at [1055, 262] on icon "Next image" at bounding box center [1062, 263] width 20 height 20
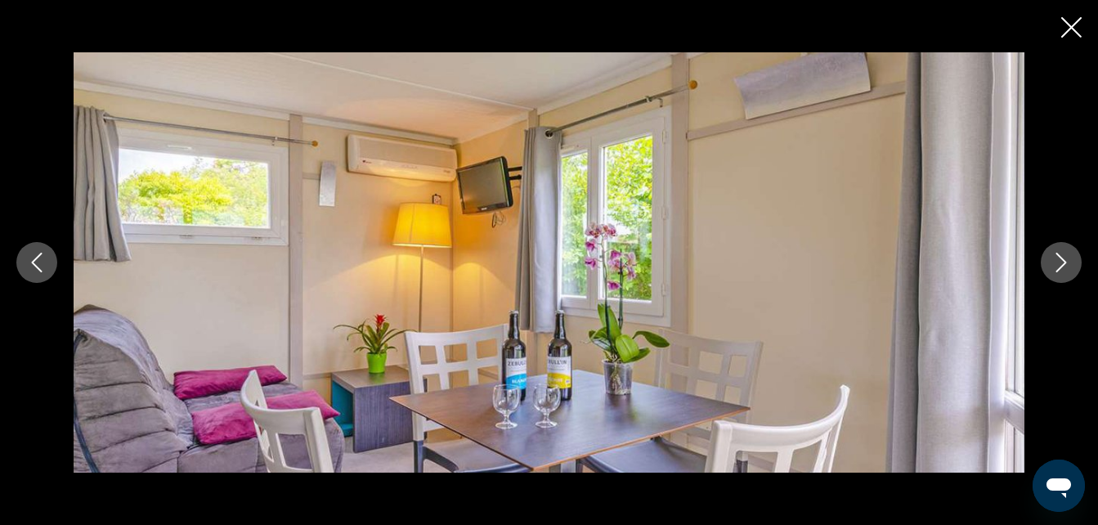
click at [1055, 262] on icon "Next image" at bounding box center [1062, 263] width 20 height 20
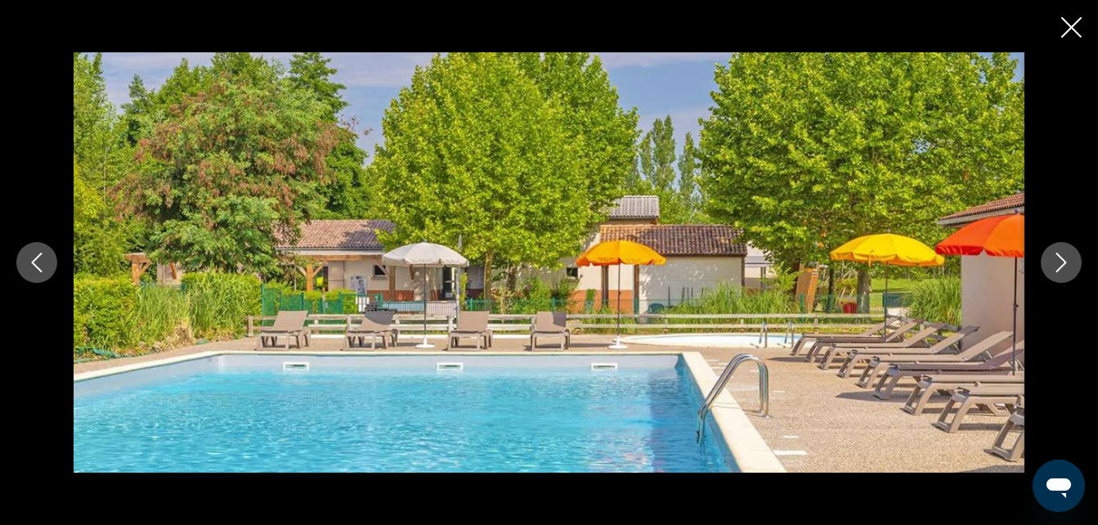
click at [1055, 262] on icon "Next image" at bounding box center [1062, 263] width 20 height 20
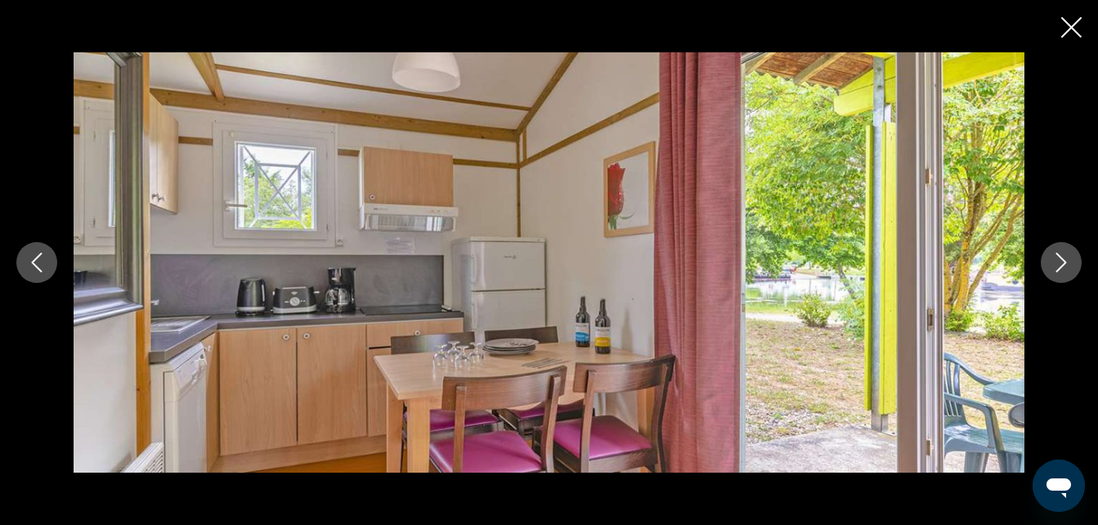
click at [1055, 262] on icon "Next image" at bounding box center [1062, 263] width 20 height 20
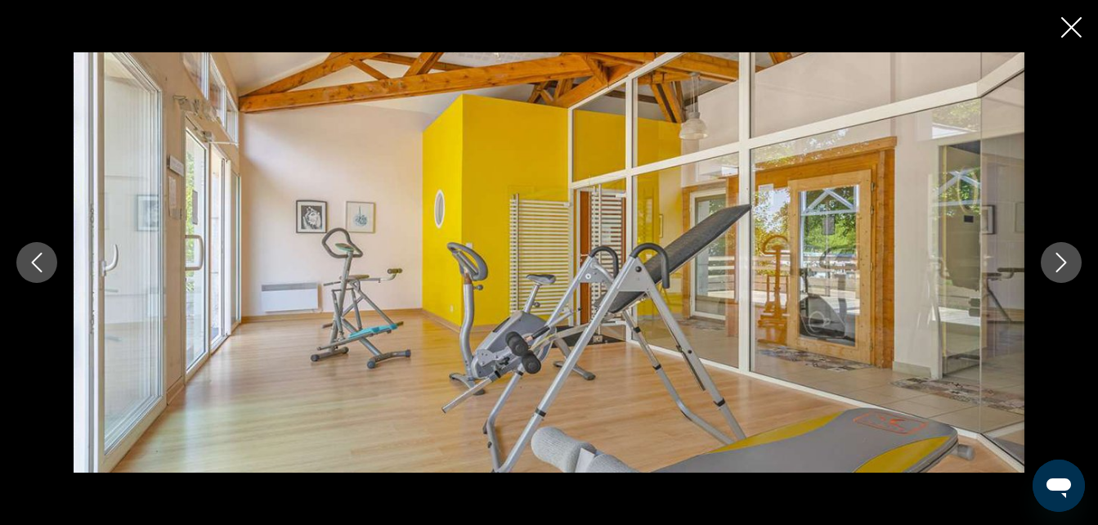
click at [1055, 262] on icon "Next image" at bounding box center [1062, 263] width 20 height 20
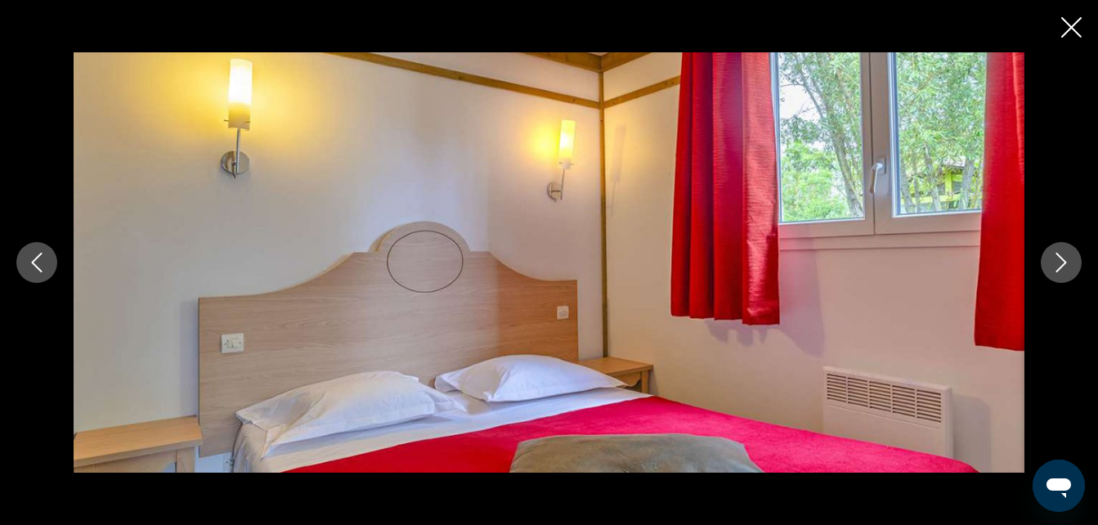
click at [1055, 262] on icon "Next image" at bounding box center [1062, 263] width 20 height 20
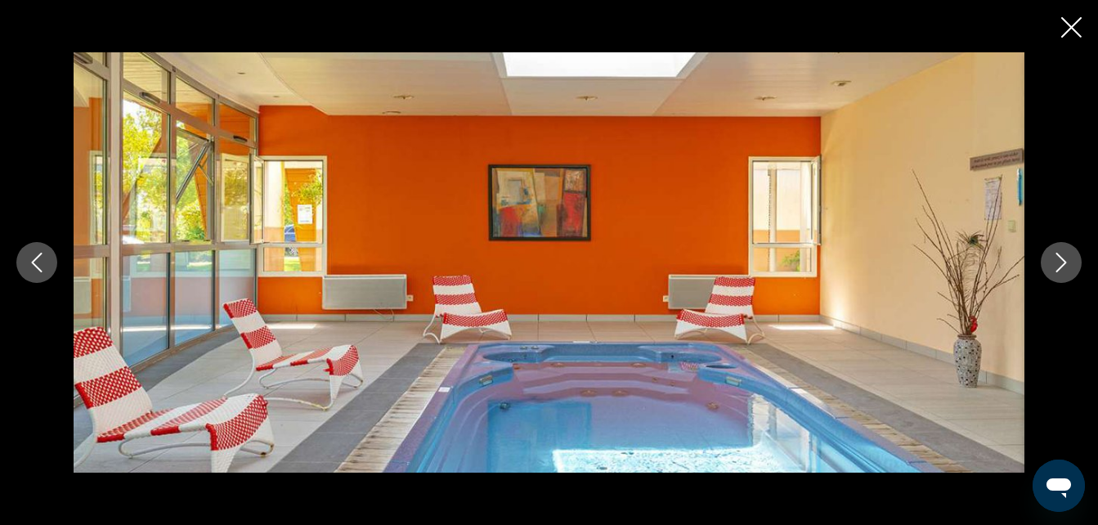
click at [1055, 262] on icon "Next image" at bounding box center [1062, 263] width 20 height 20
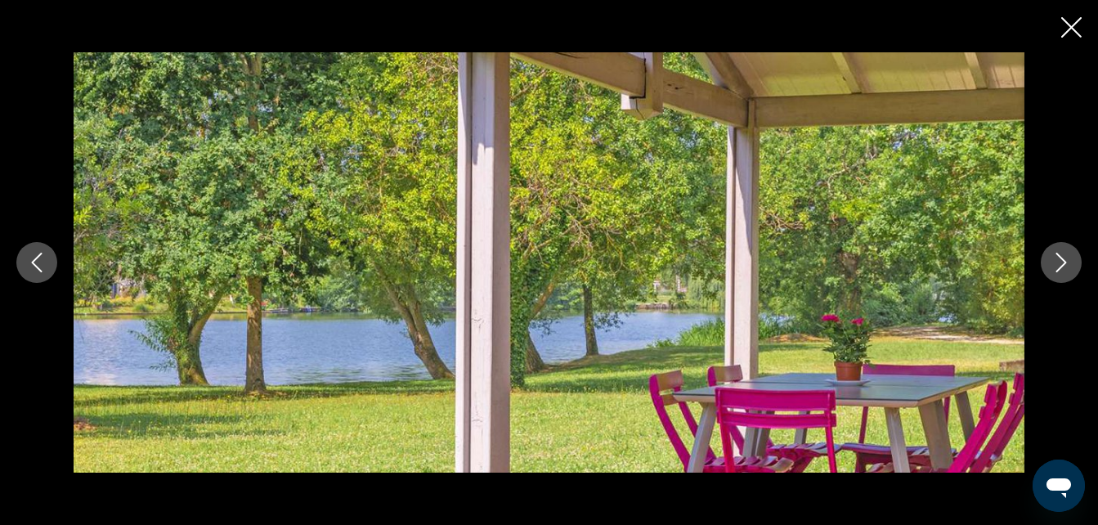
click at [1060, 261] on icon "Next image" at bounding box center [1062, 263] width 20 height 20
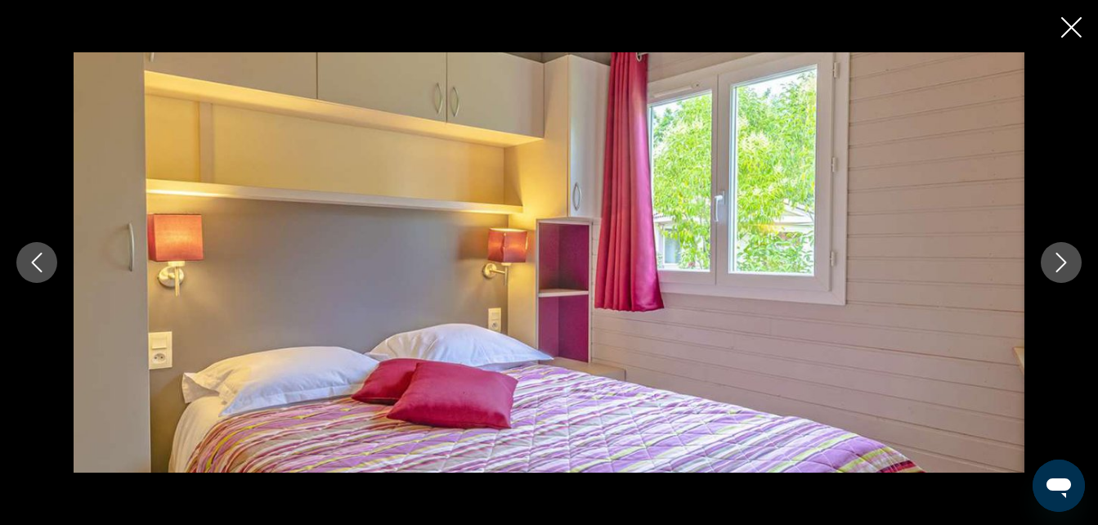
click at [1060, 261] on icon "Next image" at bounding box center [1062, 263] width 20 height 20
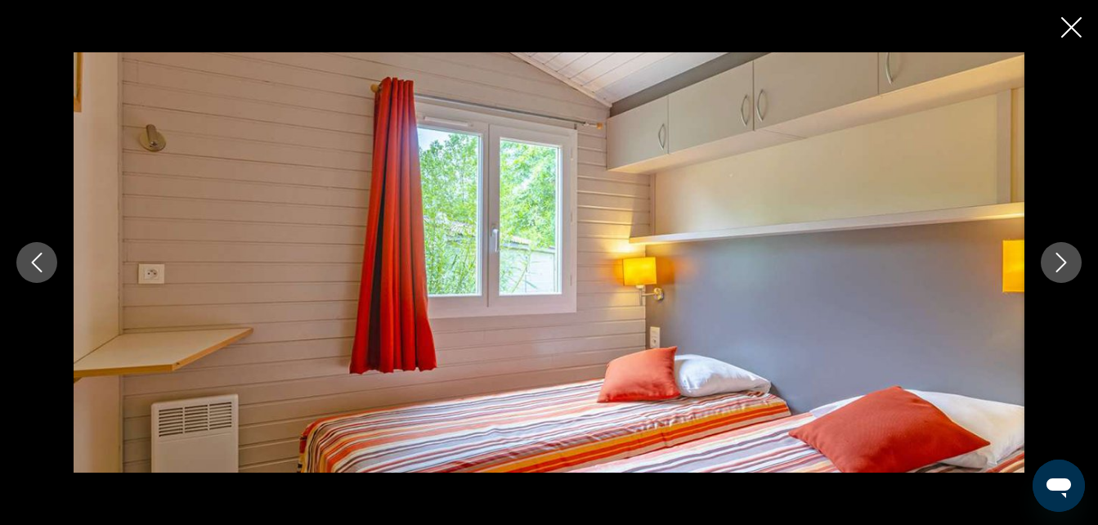
click at [1060, 261] on icon "Next image" at bounding box center [1062, 263] width 20 height 20
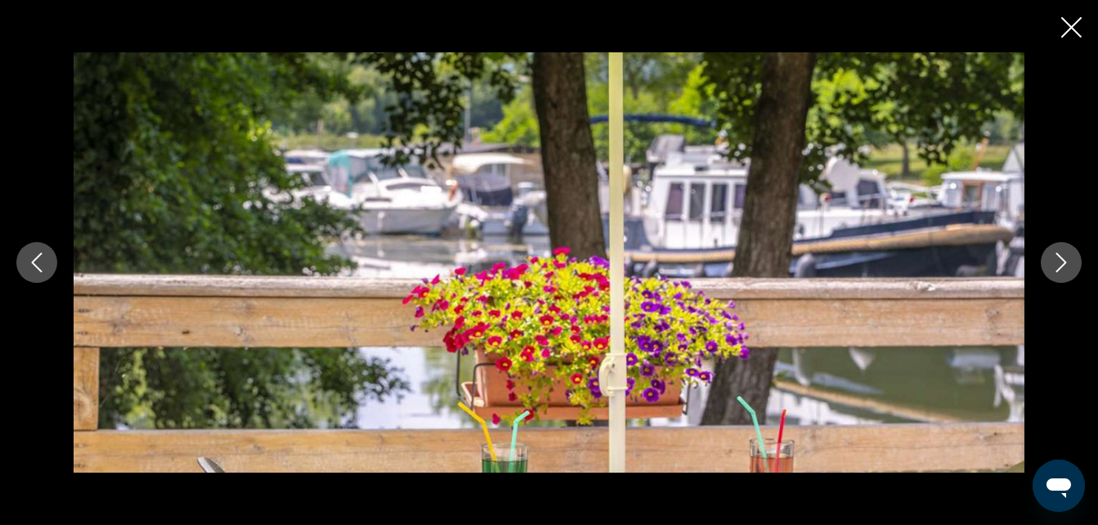
click at [1060, 261] on icon "Next image" at bounding box center [1062, 263] width 20 height 20
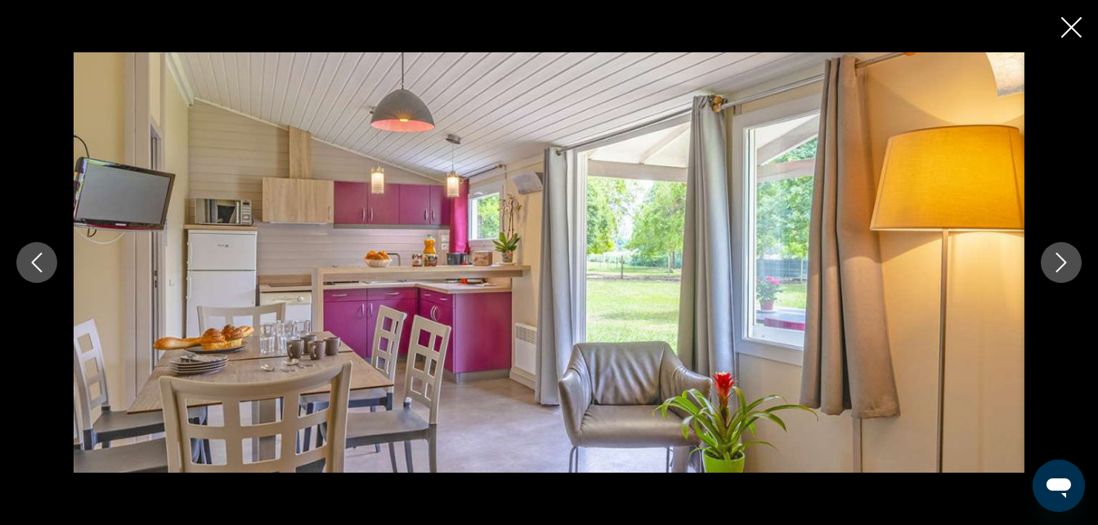
click at [1060, 261] on icon "Next image" at bounding box center [1062, 263] width 20 height 20
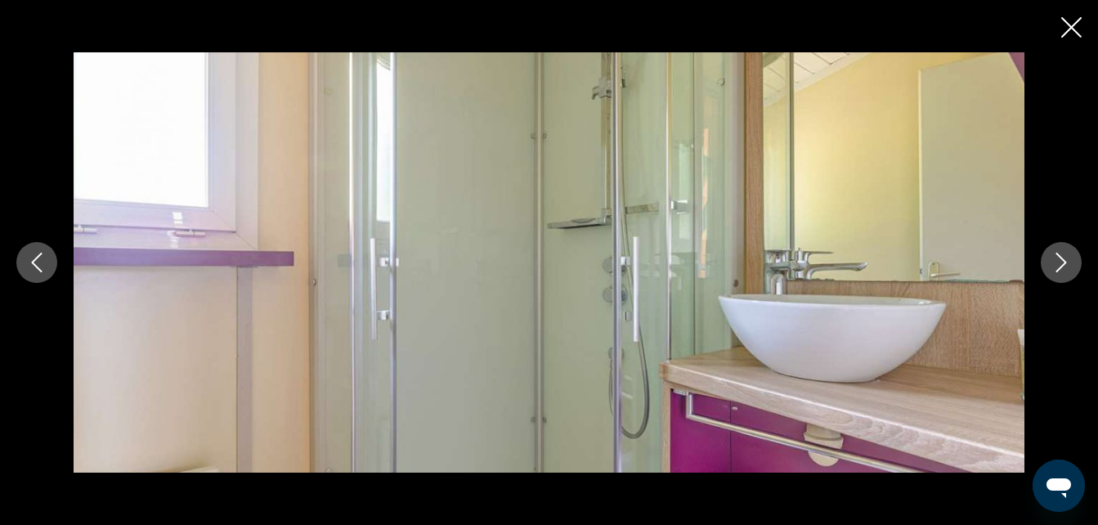
click at [1060, 261] on icon "Next image" at bounding box center [1062, 263] width 20 height 20
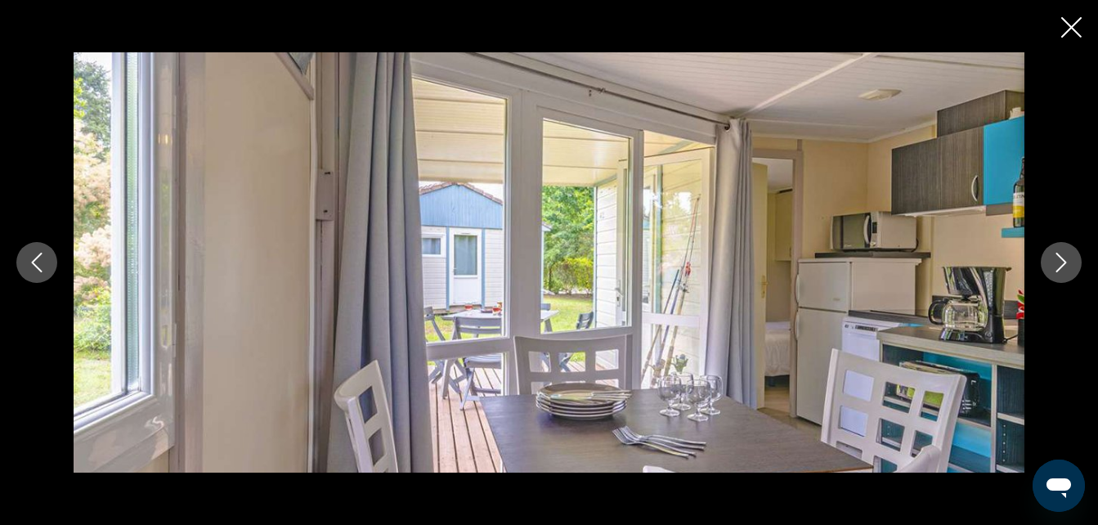
click at [1060, 261] on icon "Next image" at bounding box center [1062, 263] width 20 height 20
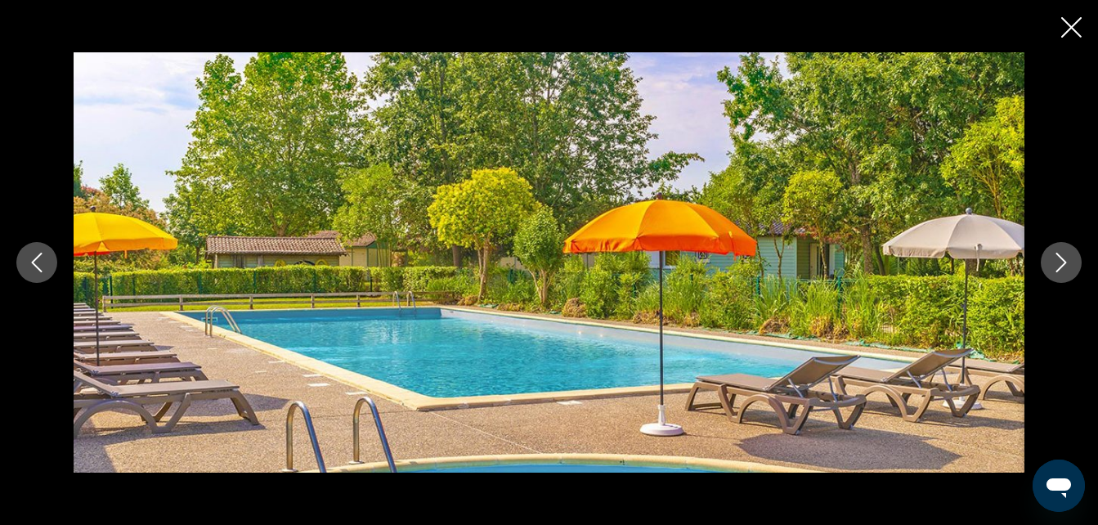
click at [1060, 261] on icon "Next image" at bounding box center [1062, 263] width 20 height 20
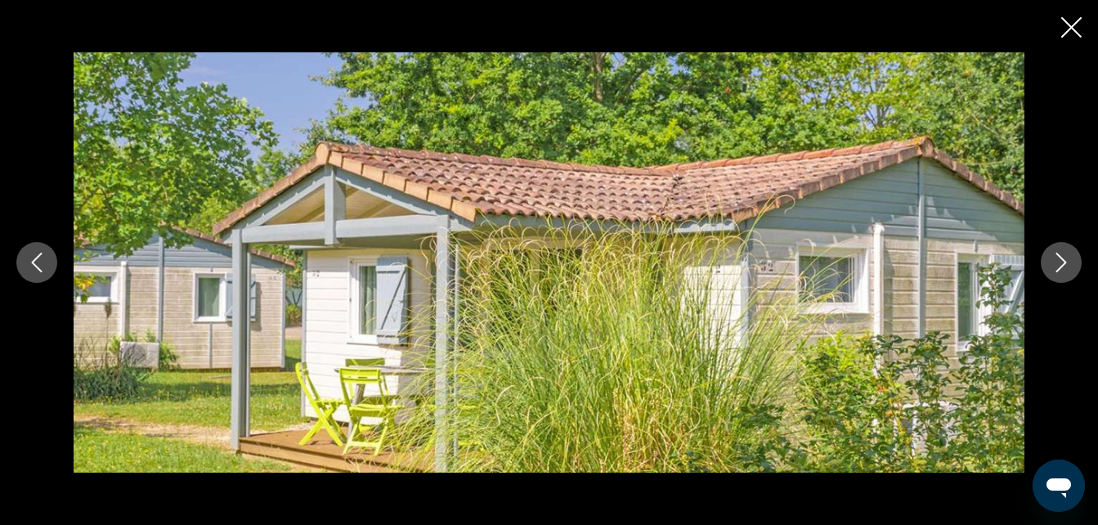
click at [1060, 261] on icon "Next image" at bounding box center [1062, 263] width 20 height 20
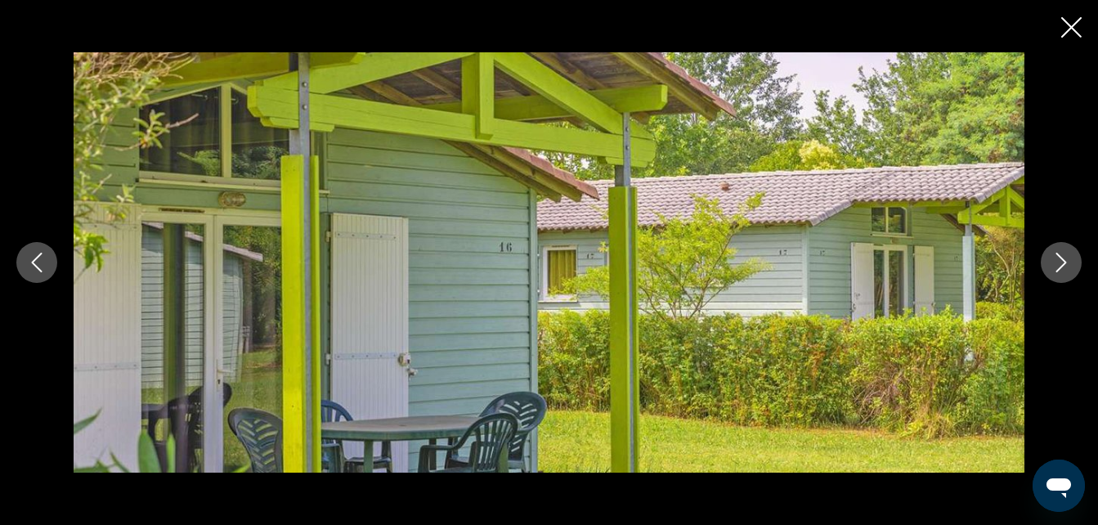
click at [1060, 261] on icon "Next image" at bounding box center [1062, 263] width 20 height 20
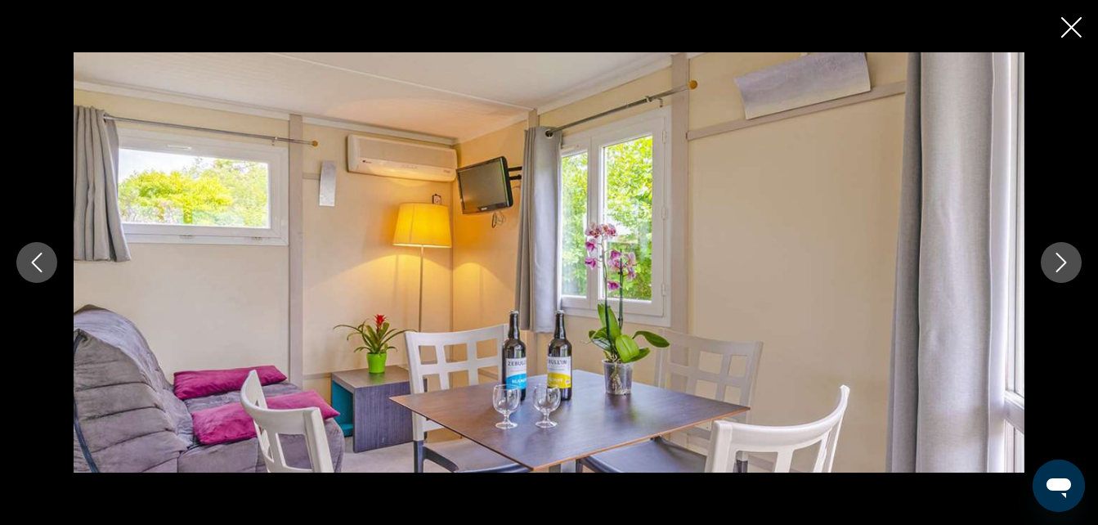
click at [1060, 261] on icon "Next image" at bounding box center [1062, 263] width 20 height 20
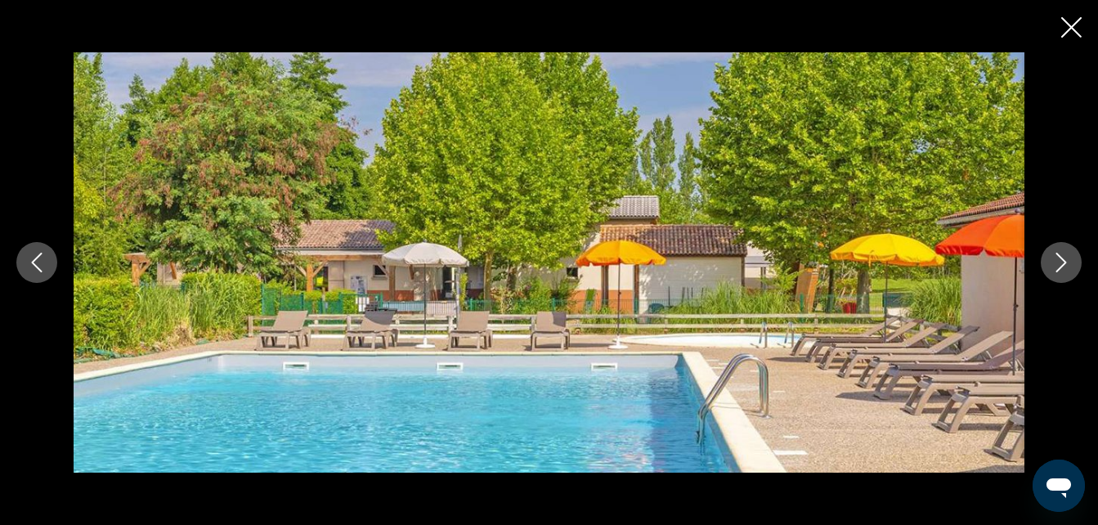
click at [1060, 261] on icon "Next image" at bounding box center [1062, 263] width 20 height 20
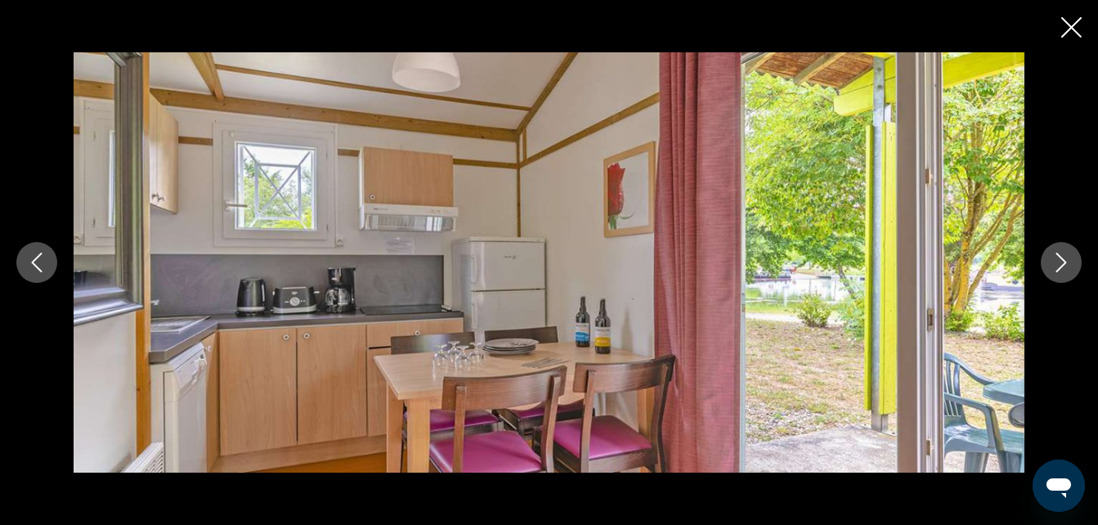
click at [1060, 261] on icon "Next image" at bounding box center [1062, 263] width 20 height 20
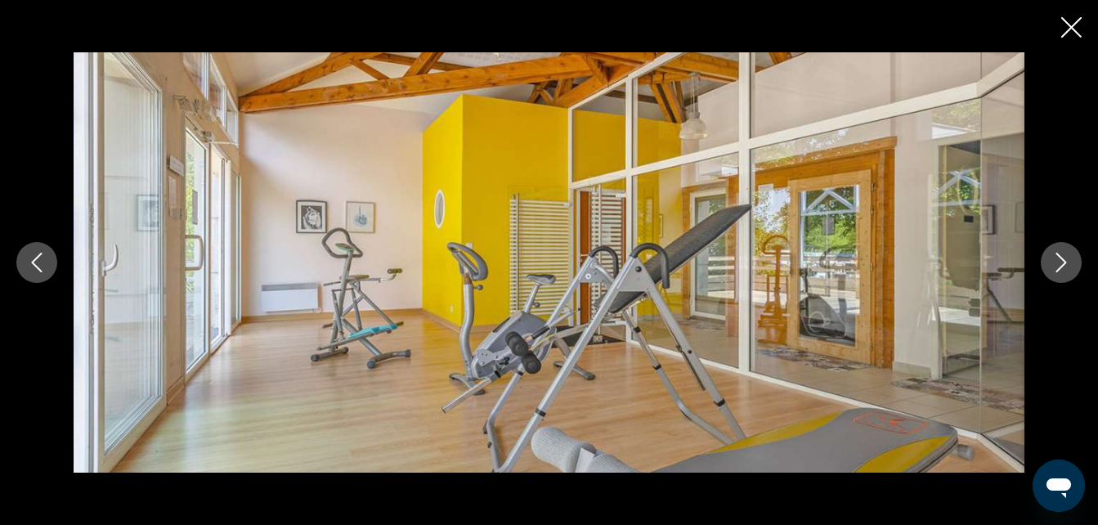
click at [1060, 261] on icon "Next image" at bounding box center [1062, 263] width 20 height 20
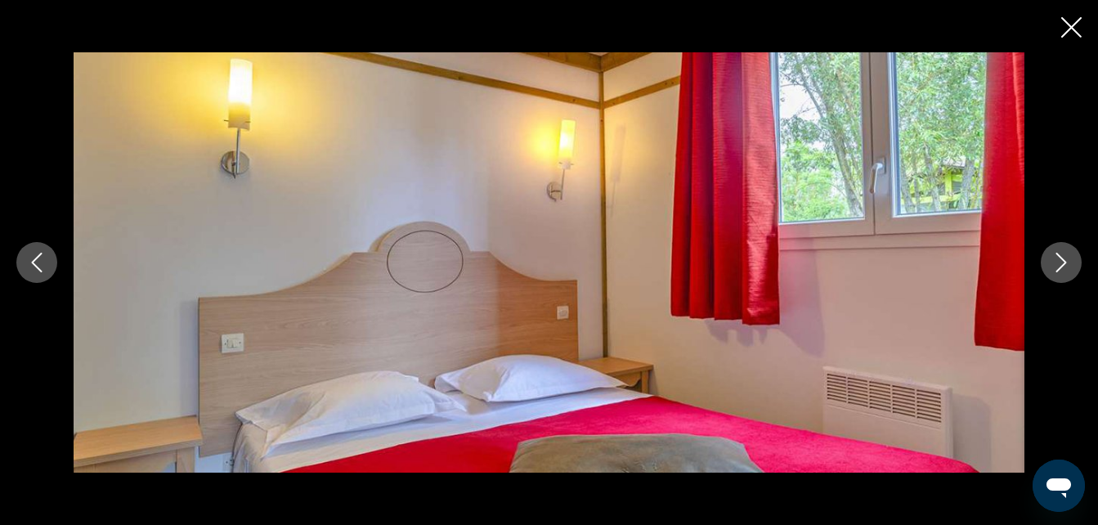
click at [1060, 261] on icon "Next image" at bounding box center [1062, 263] width 20 height 20
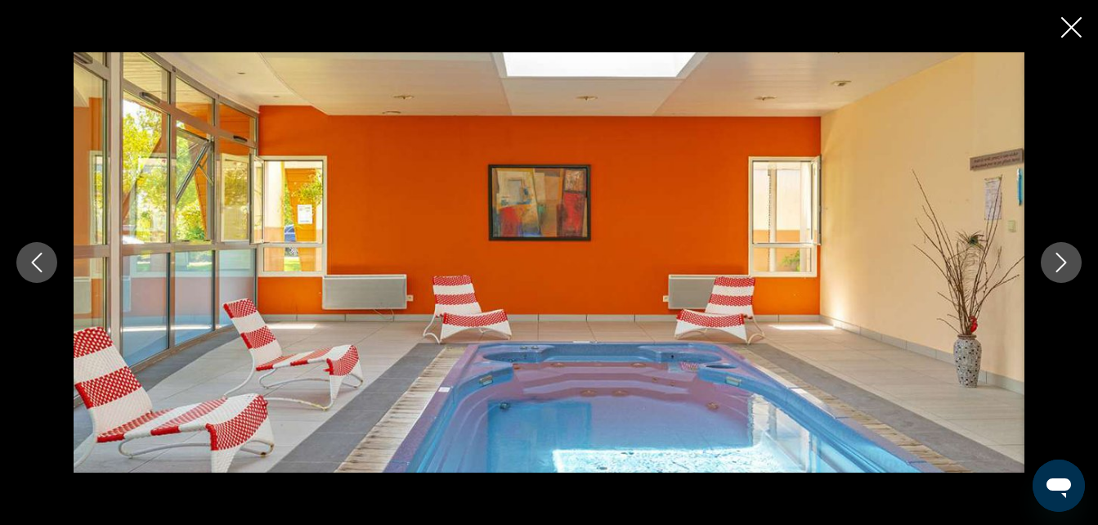
click at [1060, 261] on icon "Next image" at bounding box center [1062, 263] width 20 height 20
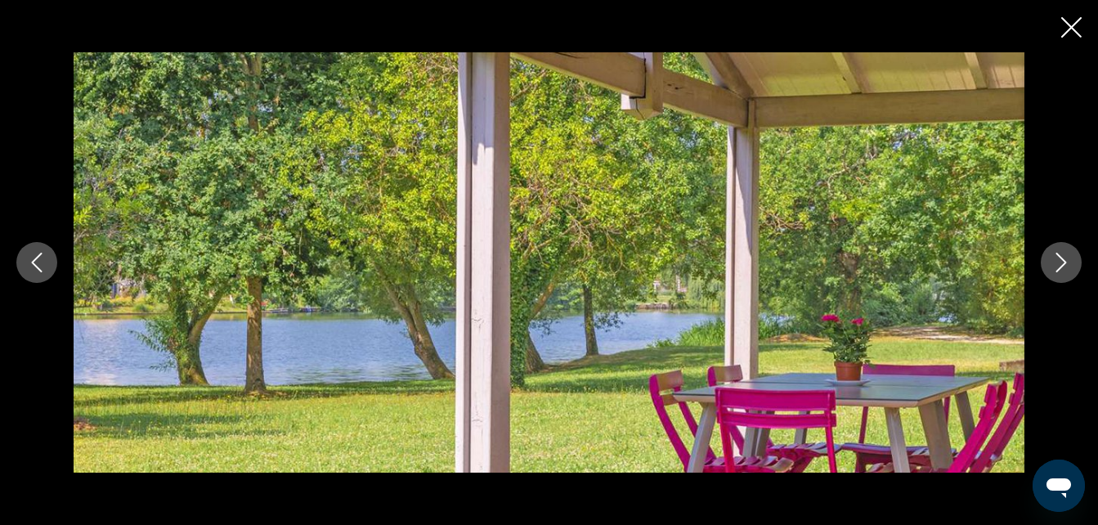
click at [1060, 261] on icon "Next image" at bounding box center [1062, 263] width 20 height 20
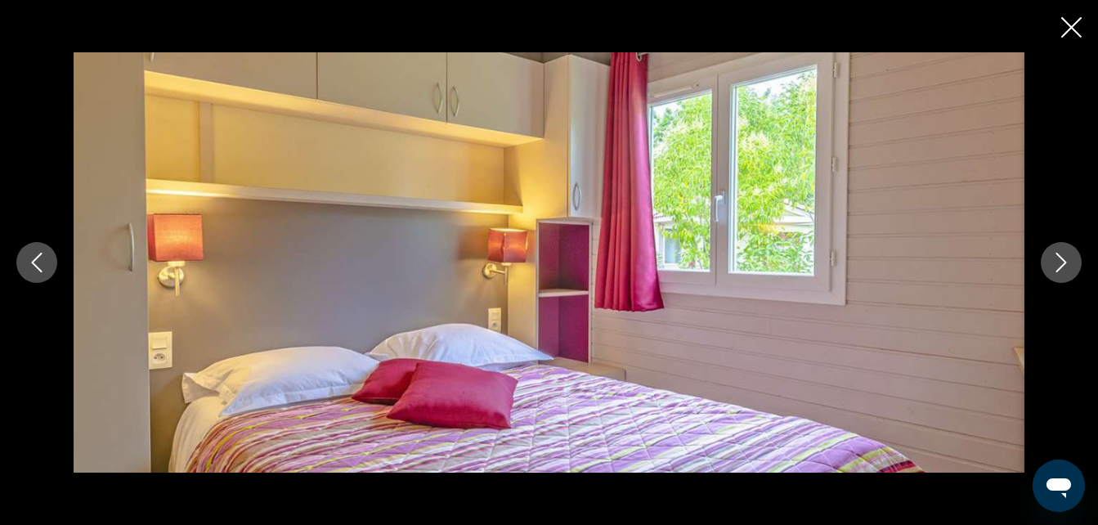
click at [1060, 261] on icon "Next image" at bounding box center [1062, 263] width 20 height 20
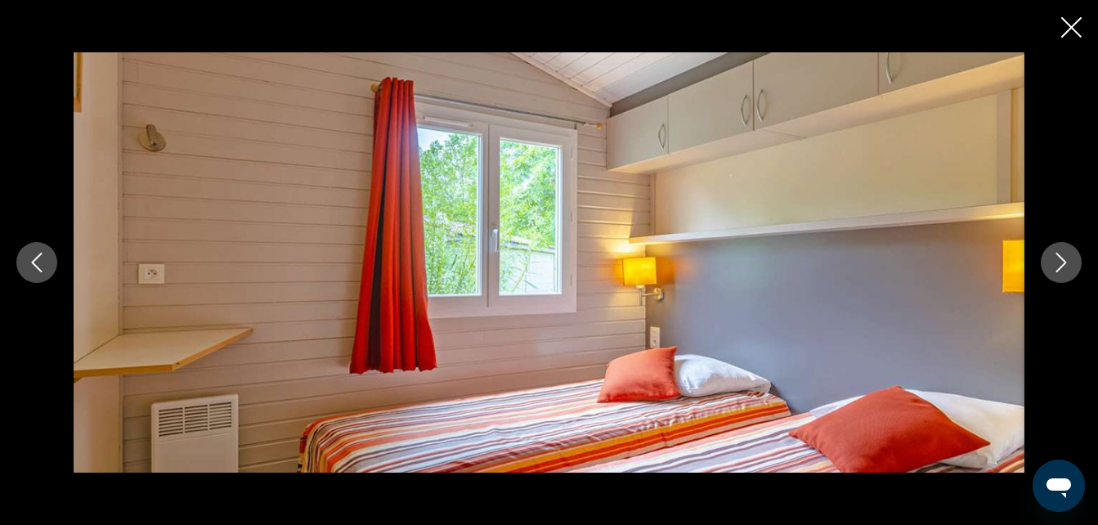
click at [1060, 261] on icon "Next image" at bounding box center [1062, 263] width 20 height 20
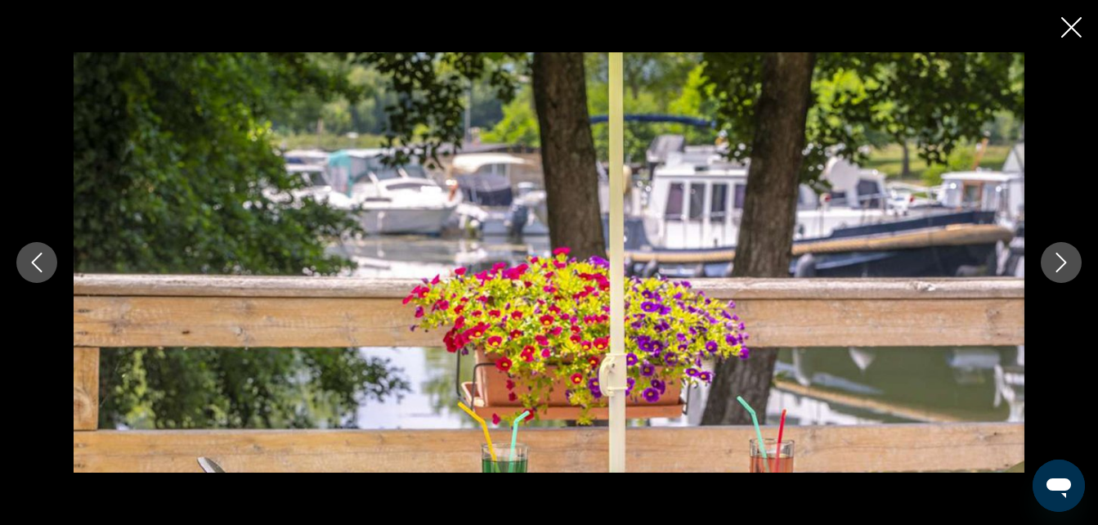
click at [1060, 261] on icon "Next image" at bounding box center [1062, 263] width 20 height 20
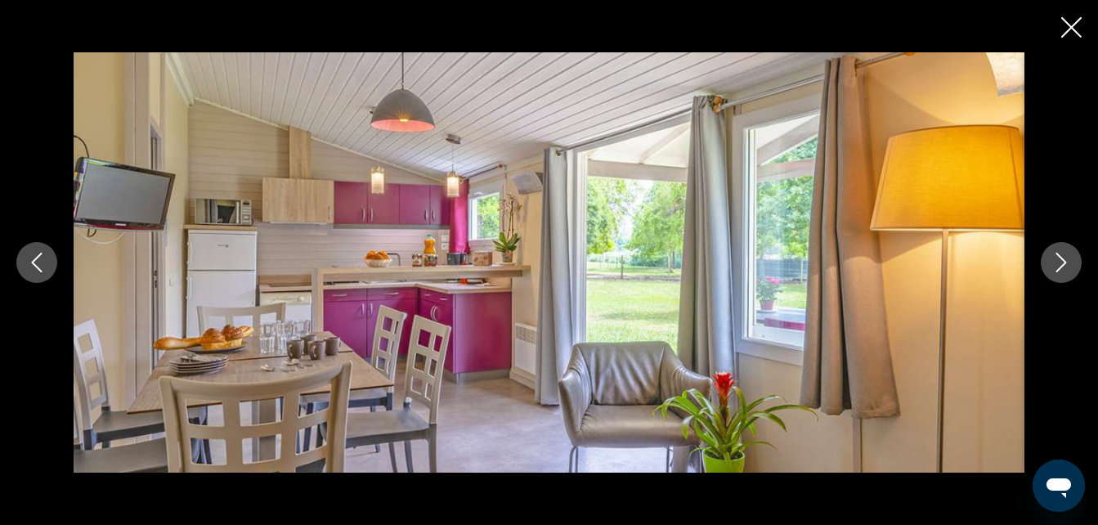
click at [1060, 261] on icon "Next image" at bounding box center [1062, 263] width 20 height 20
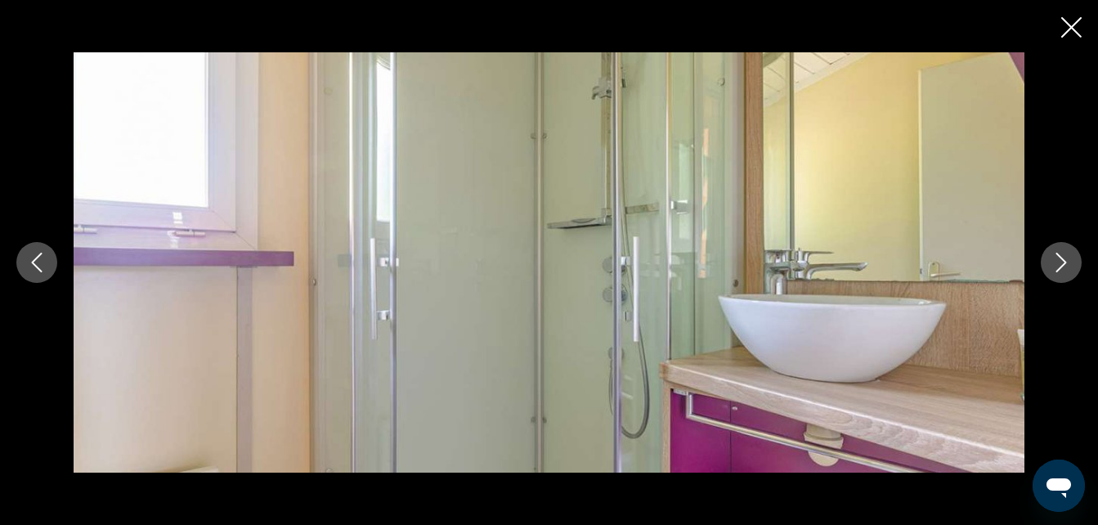
click at [1060, 261] on icon "Next image" at bounding box center [1062, 263] width 20 height 20
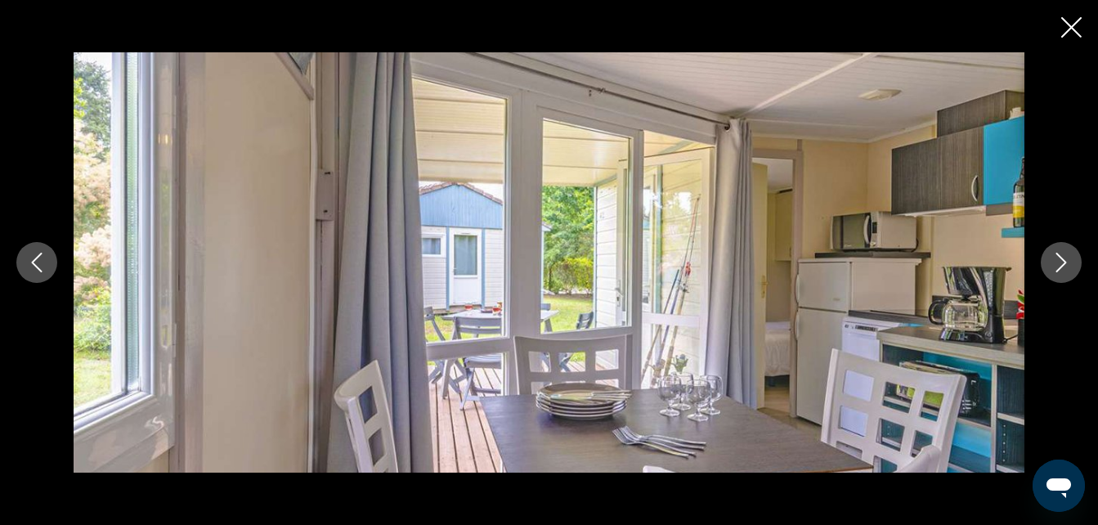
click at [1060, 261] on icon "Next image" at bounding box center [1062, 263] width 20 height 20
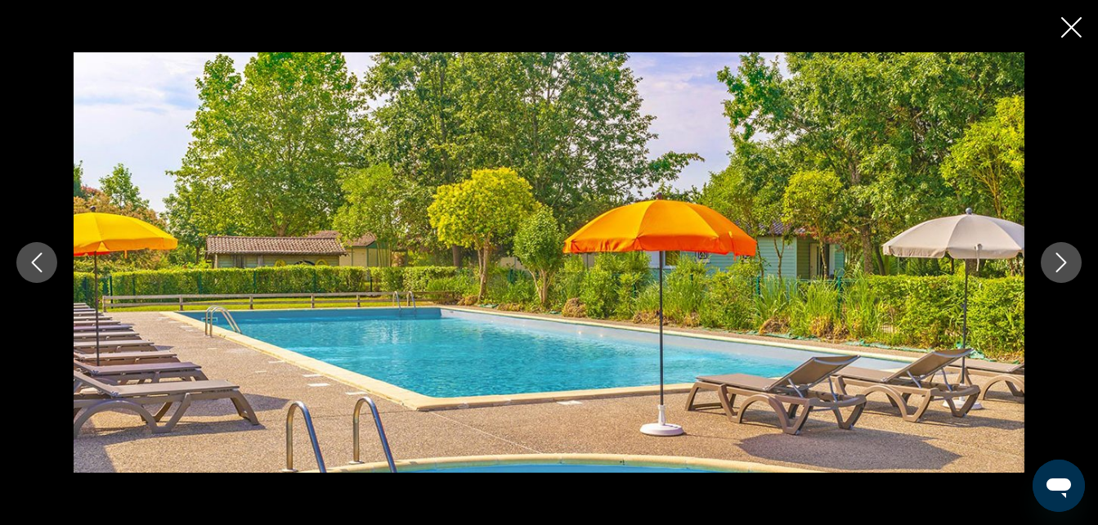
click at [1060, 261] on icon "Next image" at bounding box center [1062, 263] width 20 height 20
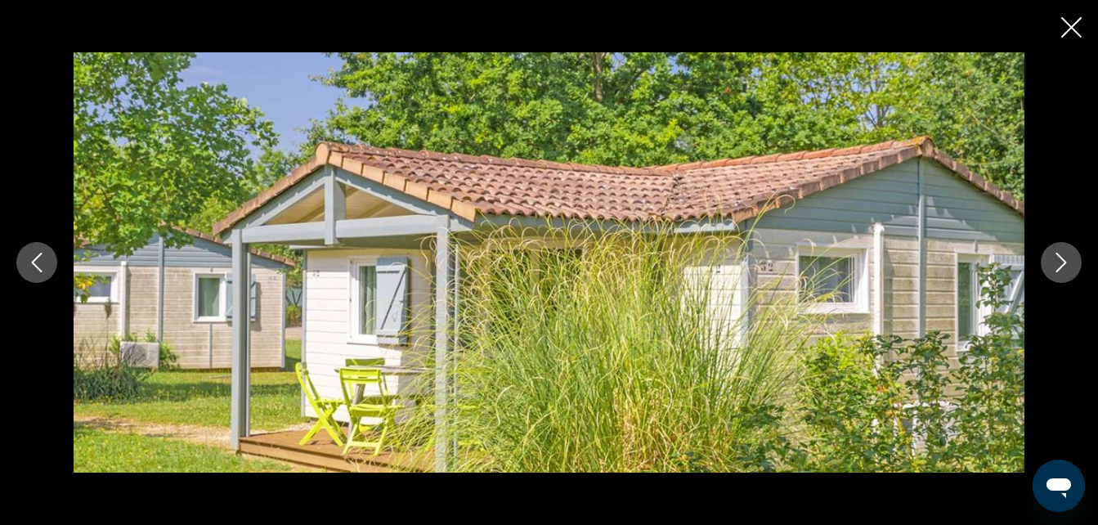
click at [1060, 261] on icon "Next image" at bounding box center [1062, 263] width 20 height 20
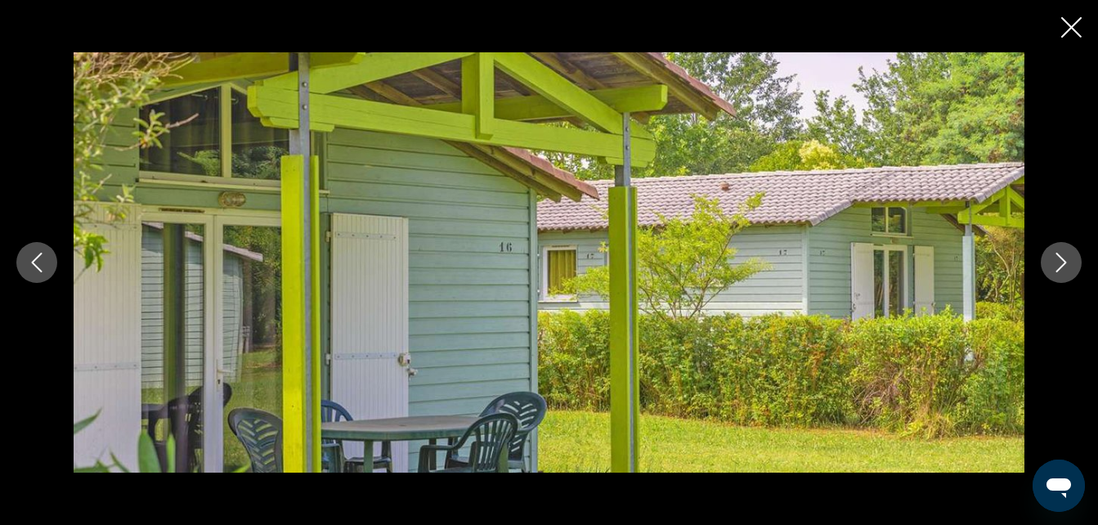
click at [1060, 261] on icon "Next image" at bounding box center [1062, 263] width 20 height 20
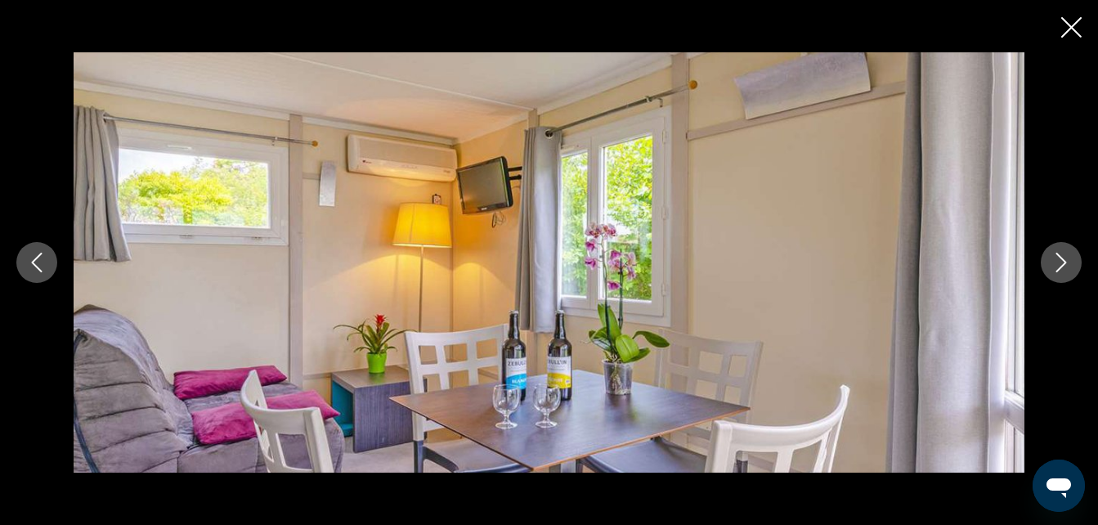
click at [1060, 261] on icon "Next image" at bounding box center [1062, 263] width 20 height 20
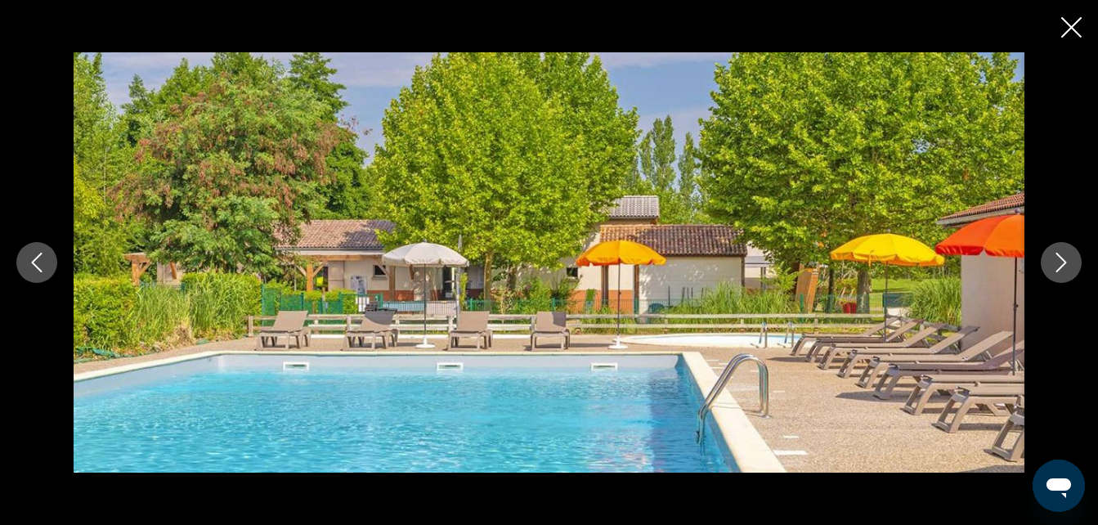
click at [1060, 261] on icon "Next image" at bounding box center [1062, 263] width 20 height 20
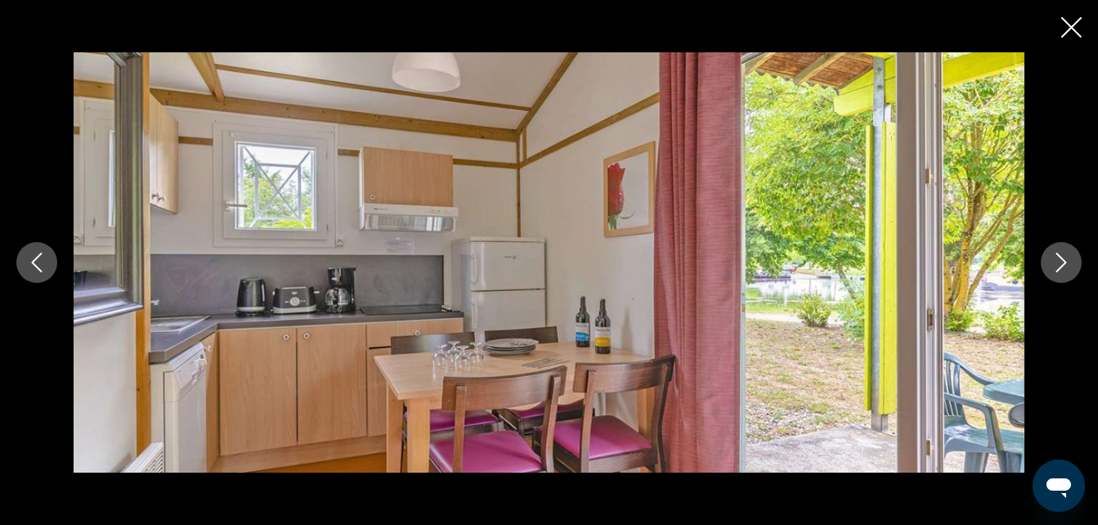
click at [1060, 261] on icon "Next image" at bounding box center [1062, 263] width 20 height 20
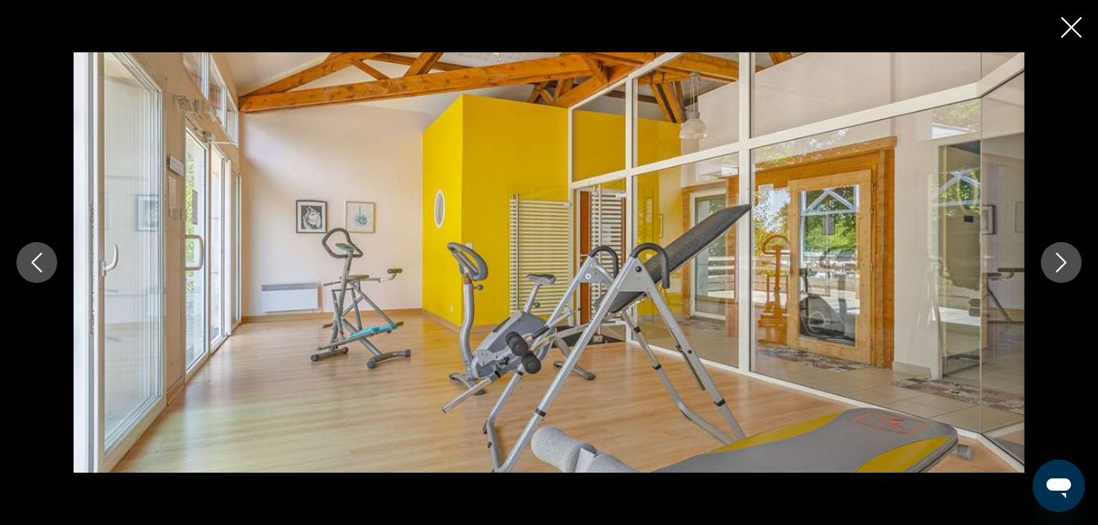
scroll to position [1062, 0]
click at [1073, 30] on icon "Close slideshow" at bounding box center [1072, 27] width 20 height 20
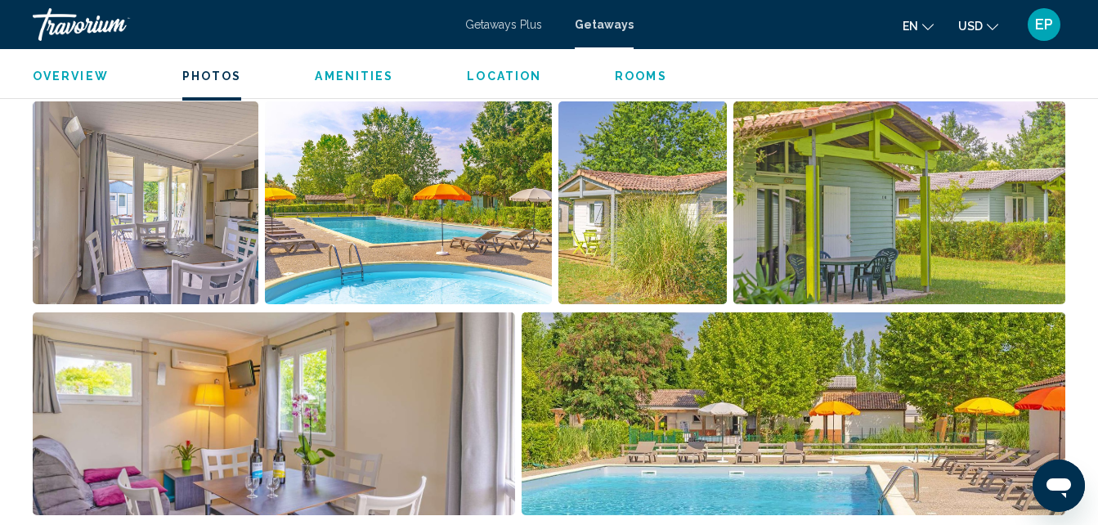
click at [68, 79] on span "Overview" at bounding box center [71, 76] width 76 height 13
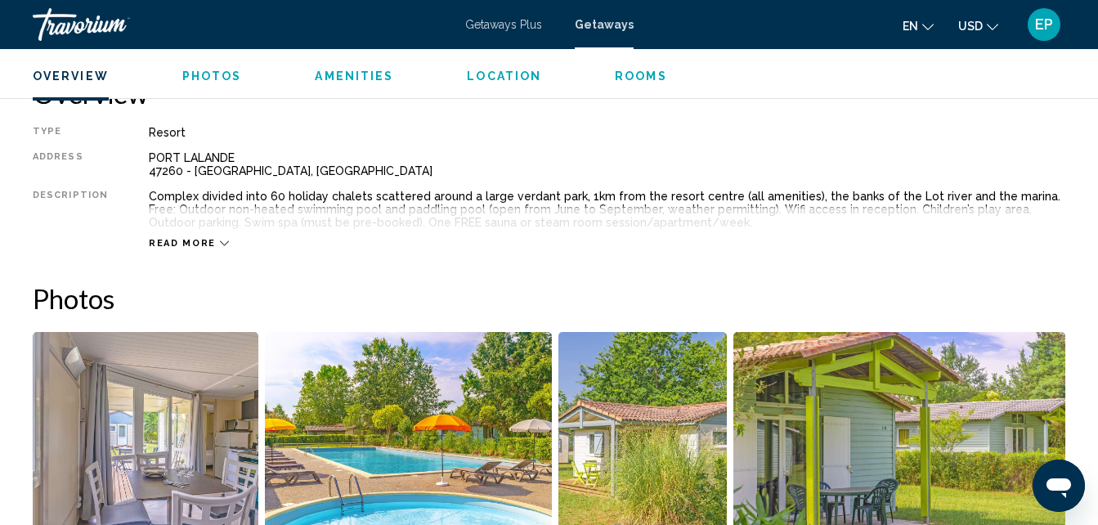
scroll to position [810, 0]
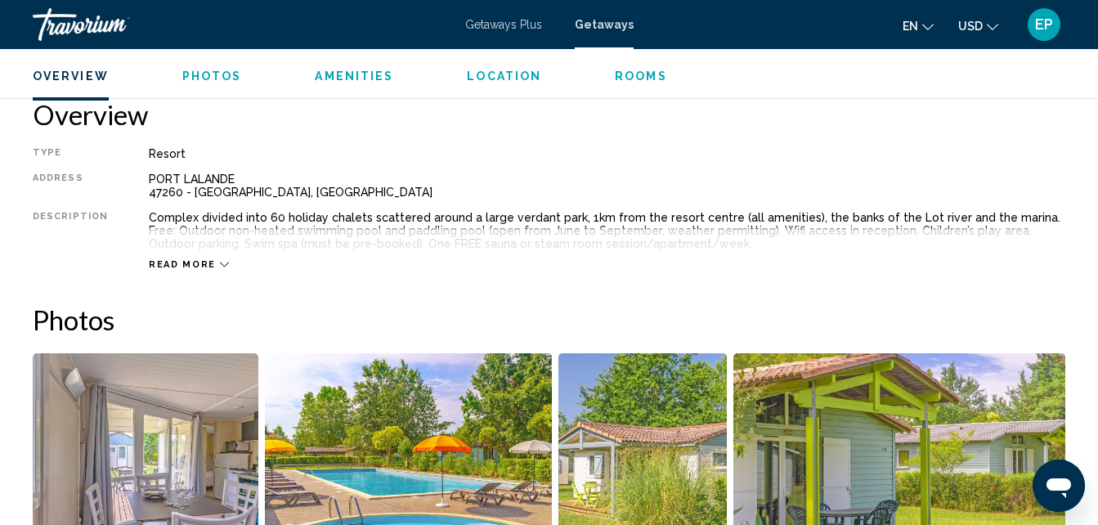
click at [195, 78] on span "Photos" at bounding box center [212, 76] width 60 height 13
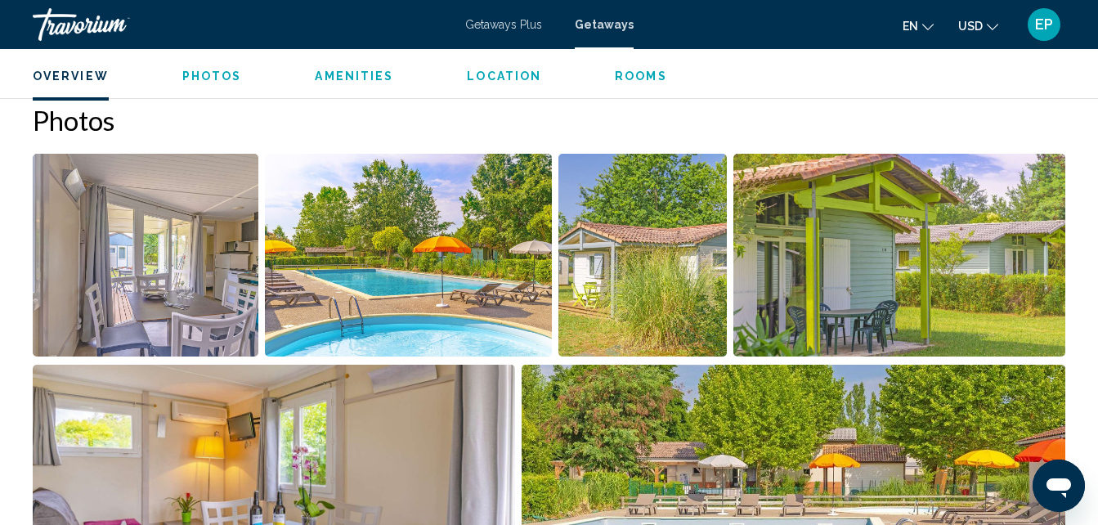
scroll to position [1016, 0]
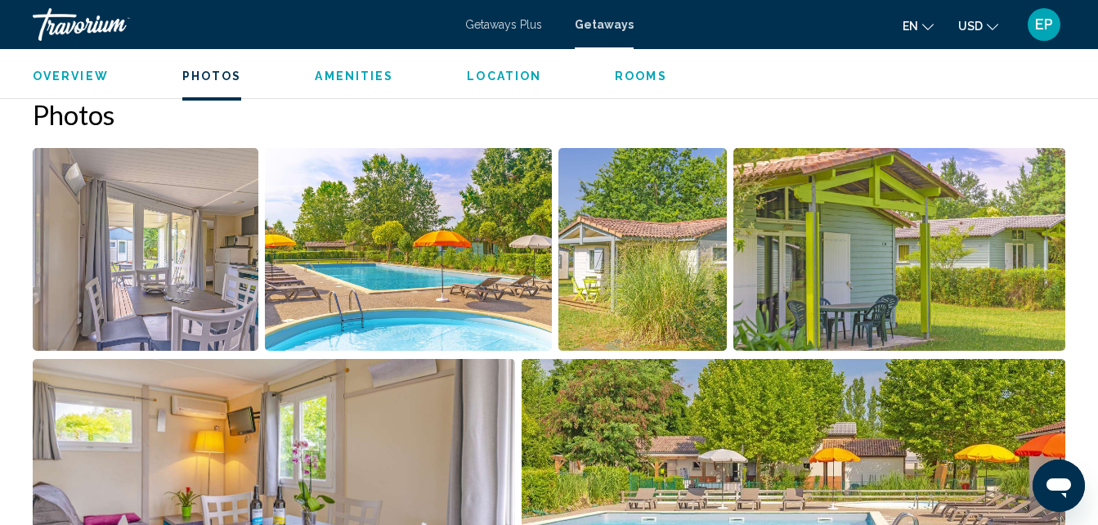
click at [322, 84] on div "Overview Photos Amenities Location Rooms Search" at bounding box center [549, 74] width 1098 height 51
click at [364, 79] on span "Amenities" at bounding box center [354, 76] width 79 height 13
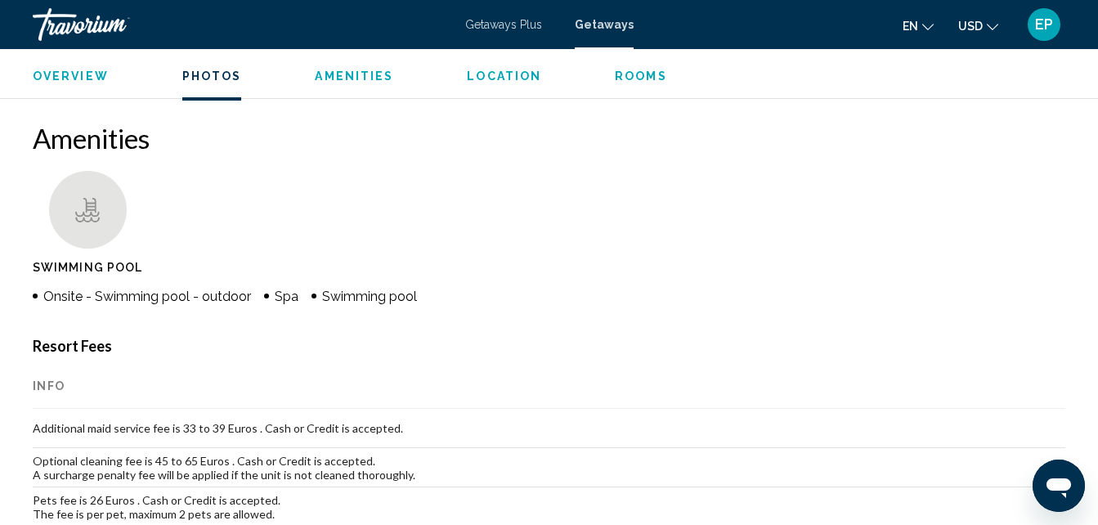
scroll to position [1520, 0]
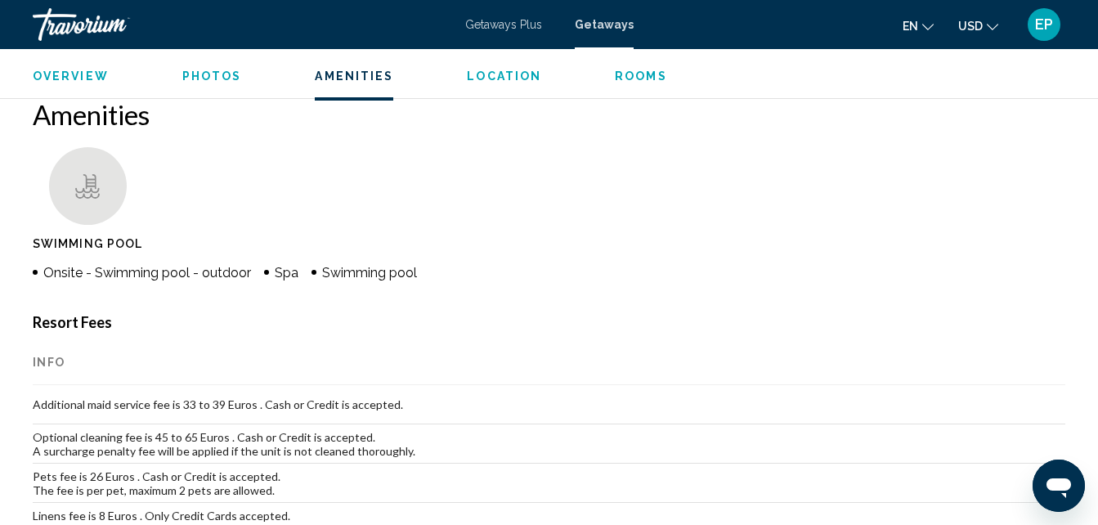
click at [467, 79] on span "Location" at bounding box center [504, 76] width 74 height 13
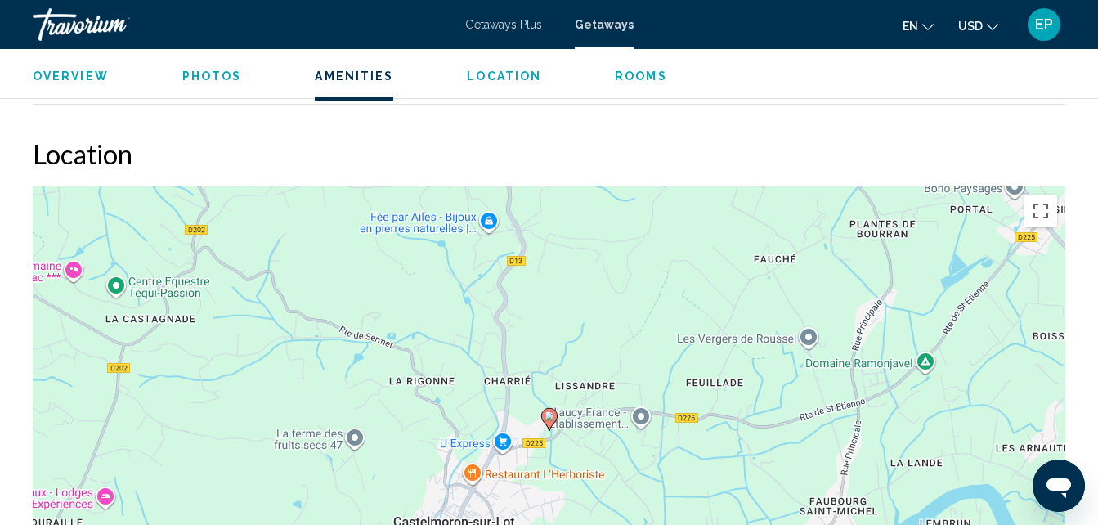
scroll to position [2405, 0]
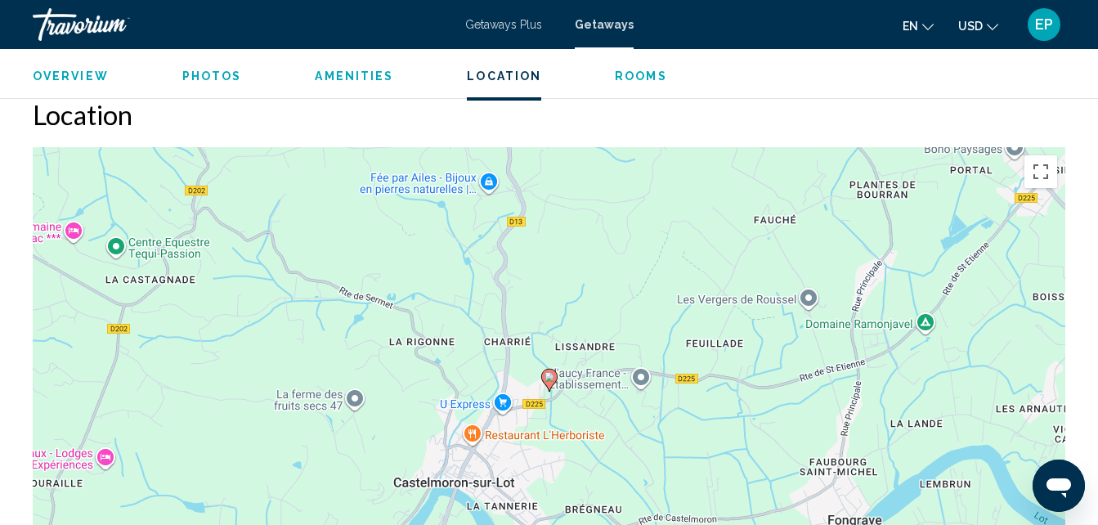
click at [597, 78] on ul "Overview Photos Amenities Location Rooms Search" at bounding box center [549, 74] width 1033 height 18
click at [617, 76] on span "Rooms" at bounding box center [641, 76] width 52 height 13
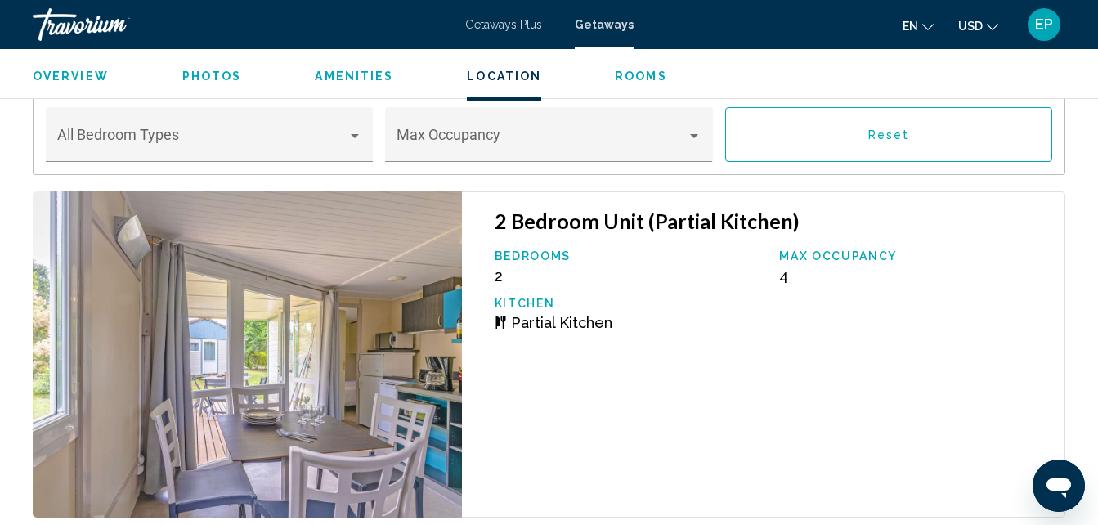
scroll to position [2776, 0]
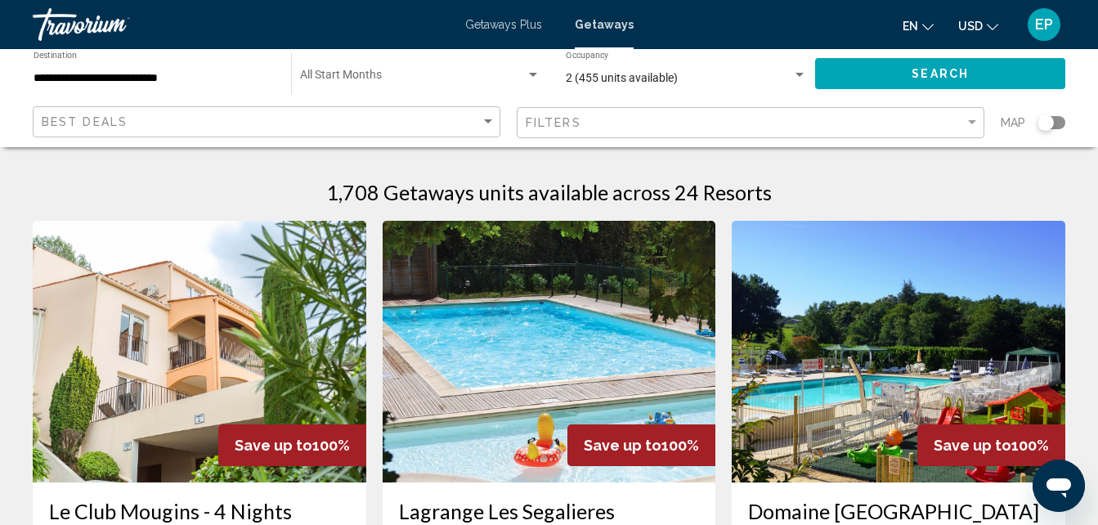
click at [604, 25] on span "Getaways" at bounding box center [604, 24] width 59 height 13
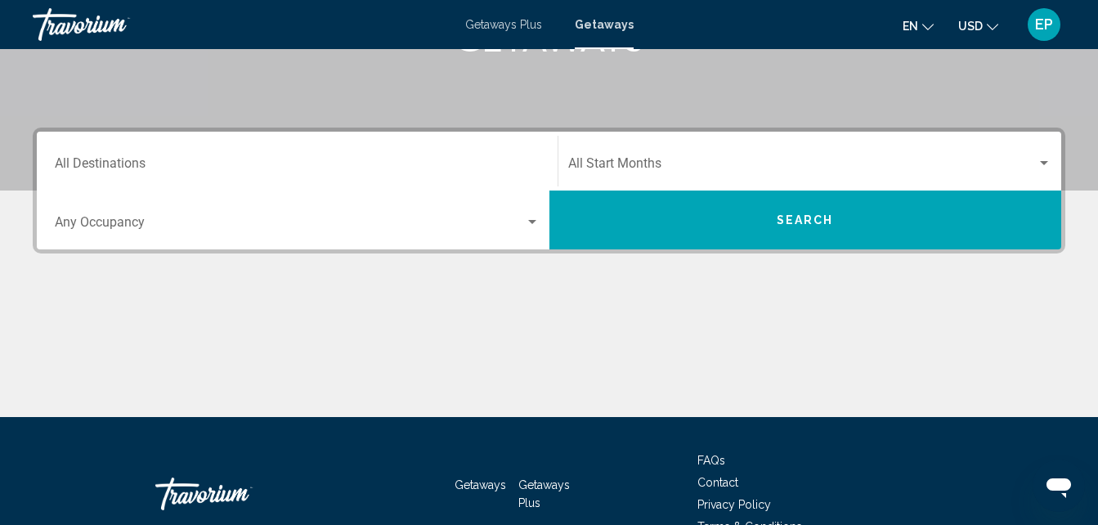
scroll to position [249, 0]
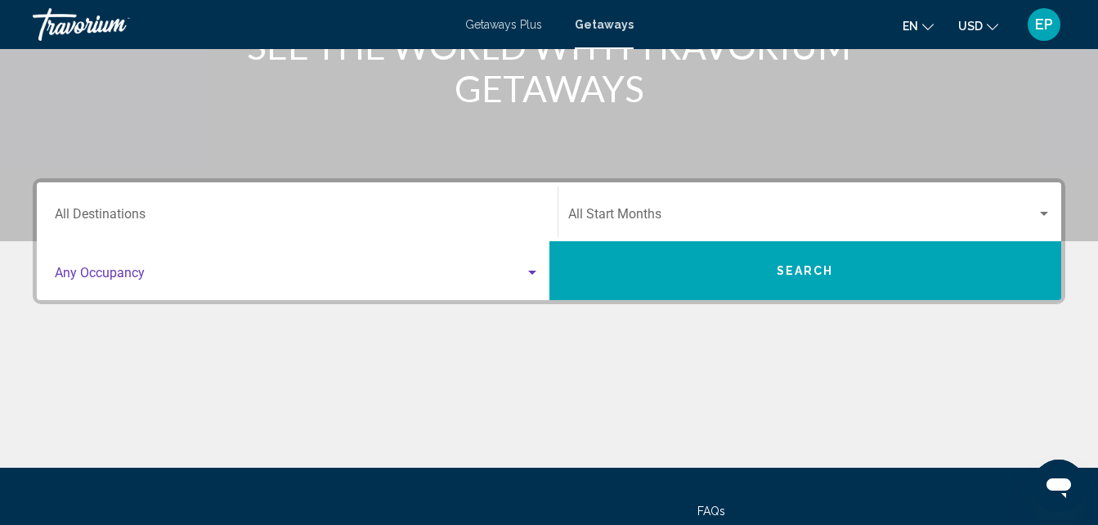
click at [534, 272] on div "Search widget" at bounding box center [532, 273] width 8 height 4
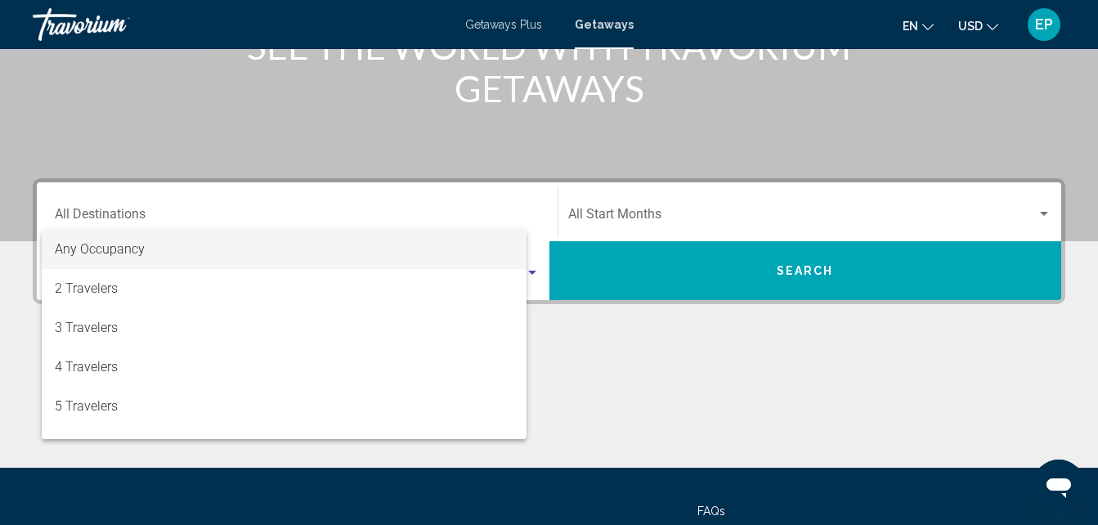
scroll to position [375, 0]
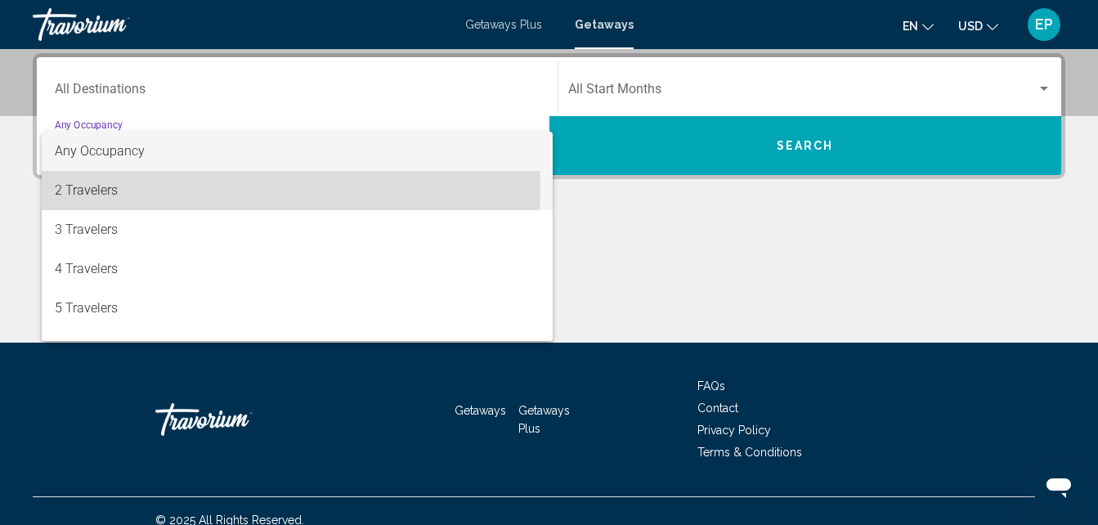
click at [119, 189] on span "2 Travelers" at bounding box center [297, 190] width 485 height 39
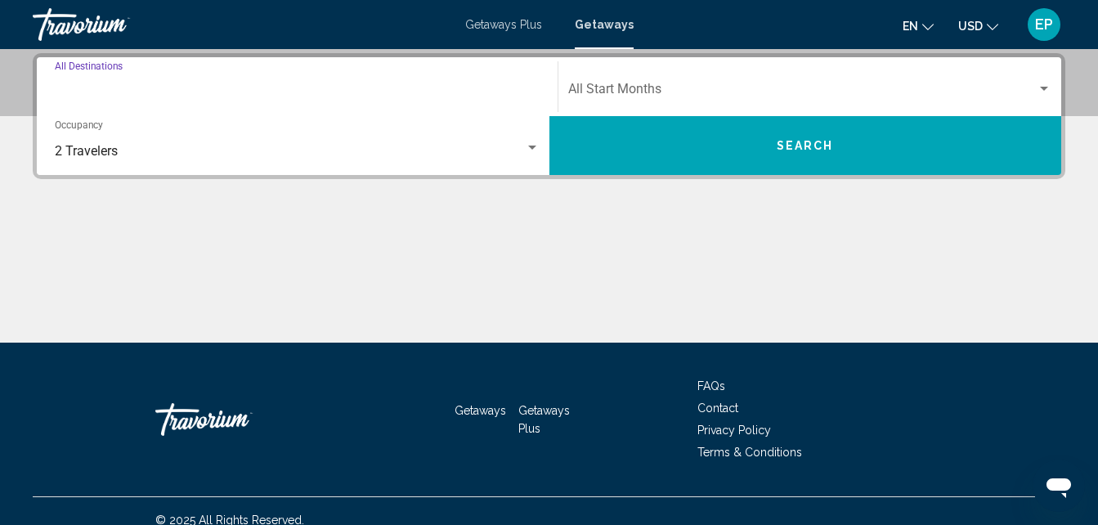
click at [141, 90] on input "Destination All Destinations" at bounding box center [297, 92] width 485 height 15
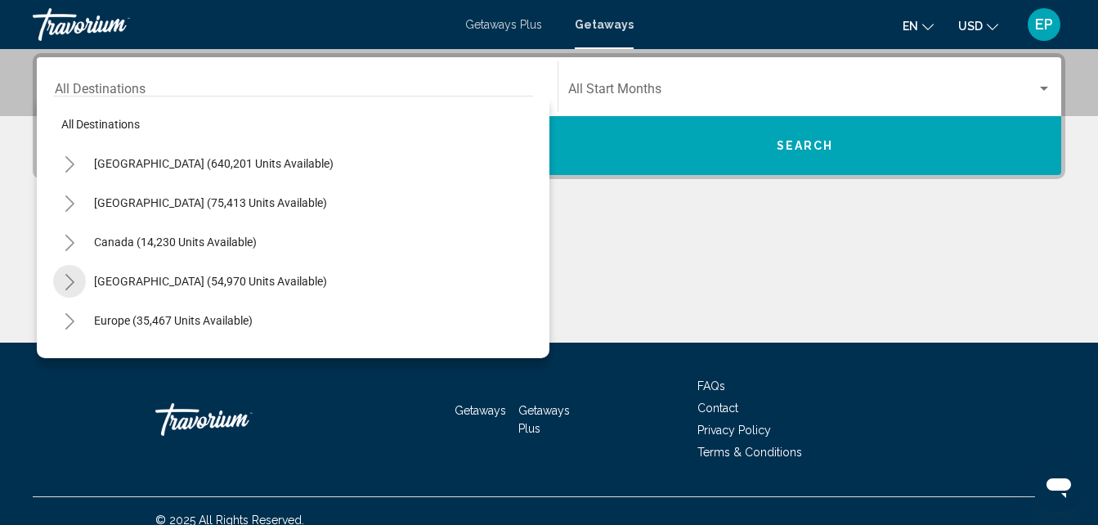
click at [69, 277] on icon "Toggle Caribbean & Atlantic Islands (54,970 units available)" at bounding box center [69, 282] width 9 height 16
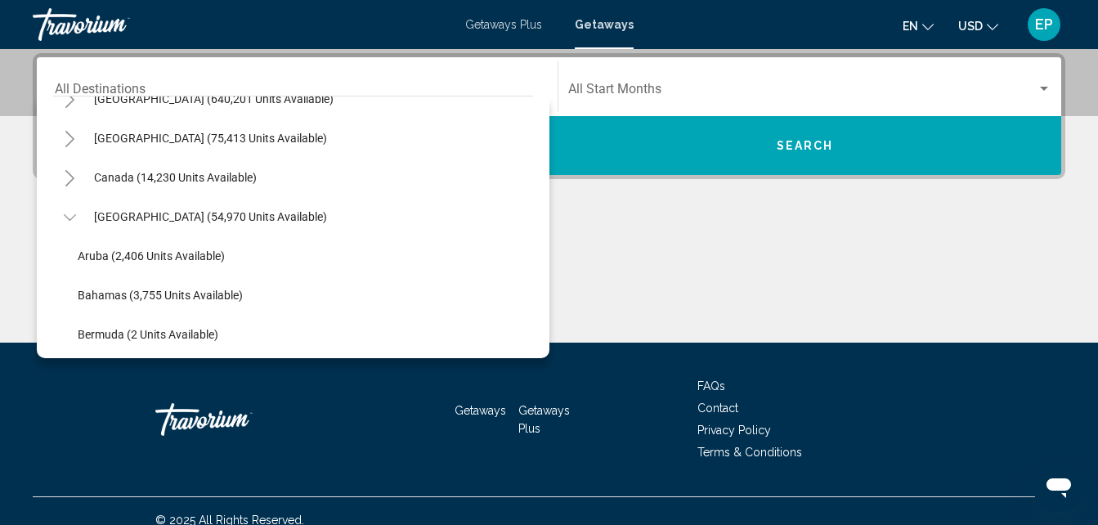
scroll to position [45, 0]
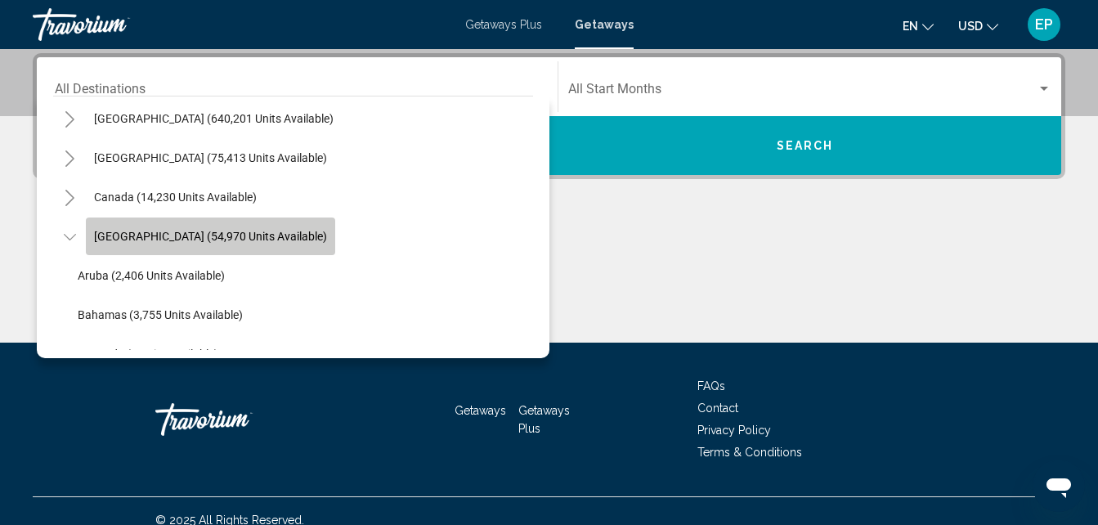
click at [182, 235] on span "[GEOGRAPHIC_DATA] (54,970 units available)" at bounding box center [210, 236] width 233 height 13
type input "**********"
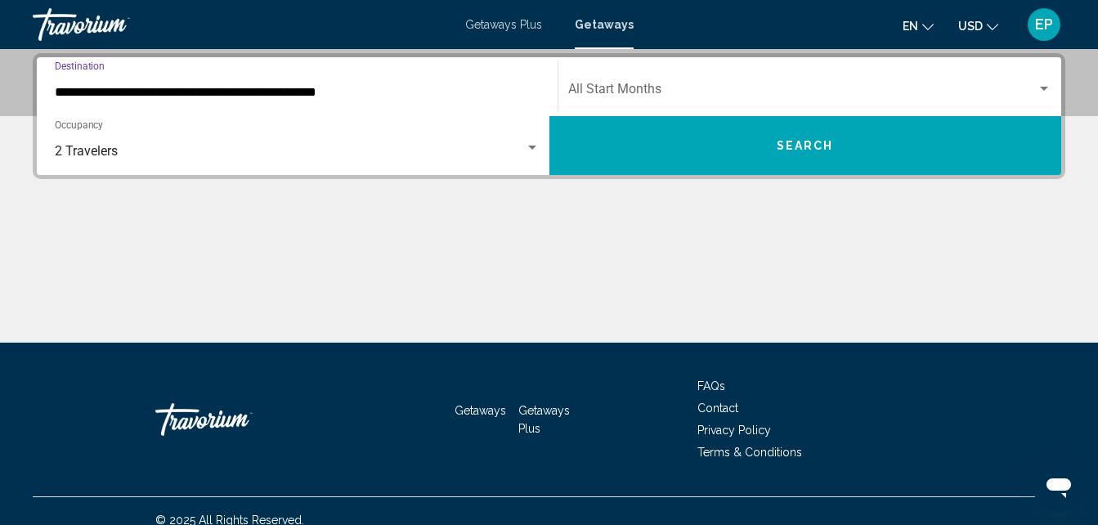
click at [626, 130] on button "Search" at bounding box center [806, 145] width 513 height 59
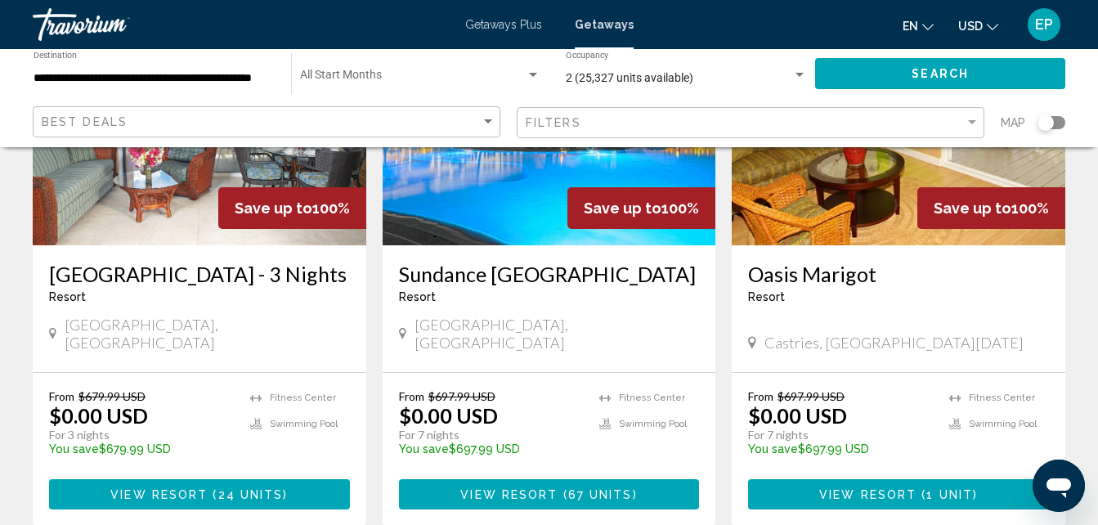
scroll to position [1449, 0]
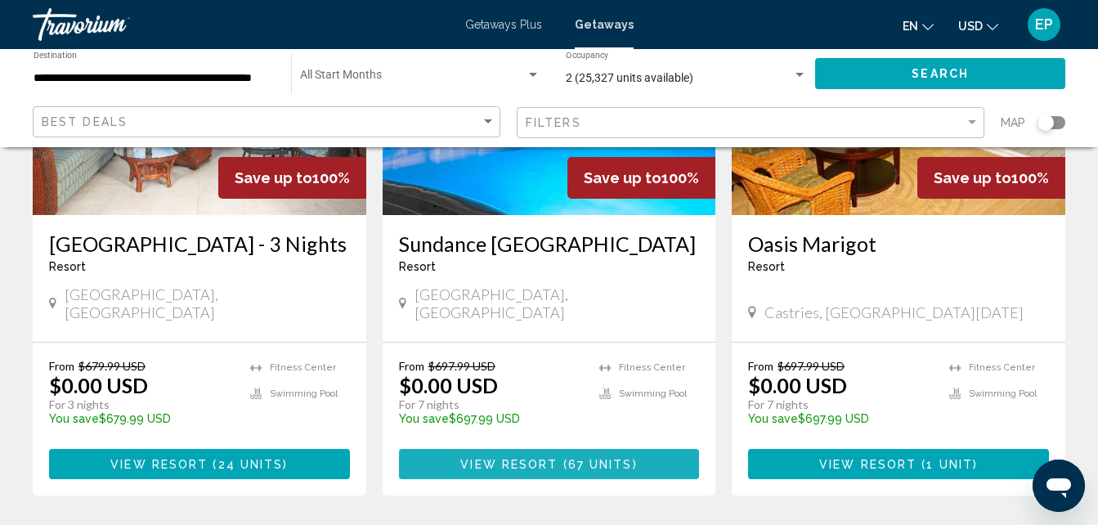
click at [505, 458] on span "View Resort" at bounding box center [508, 464] width 97 height 13
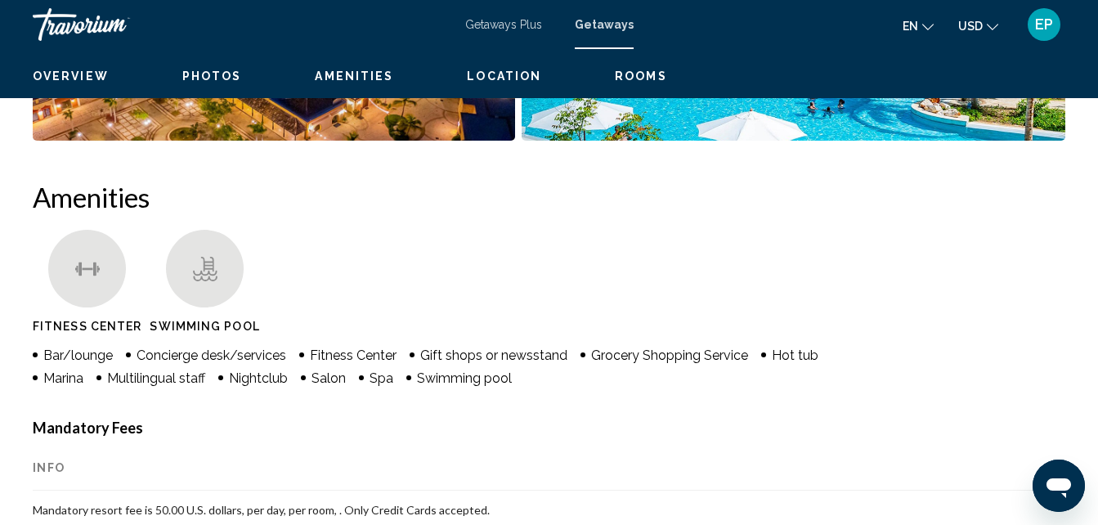
scroll to position [175, 0]
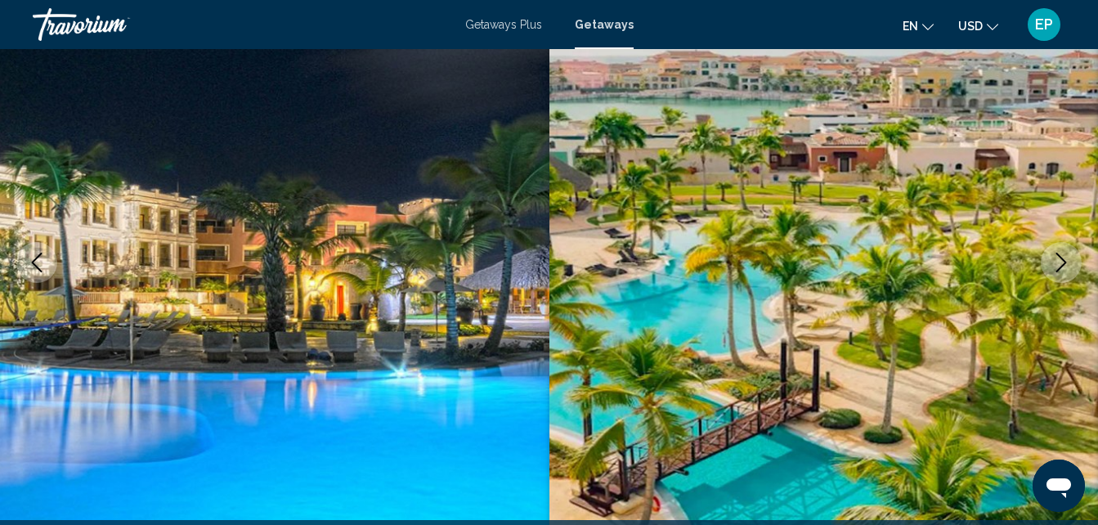
click at [1069, 258] on icon "Next image" at bounding box center [1062, 263] width 20 height 20
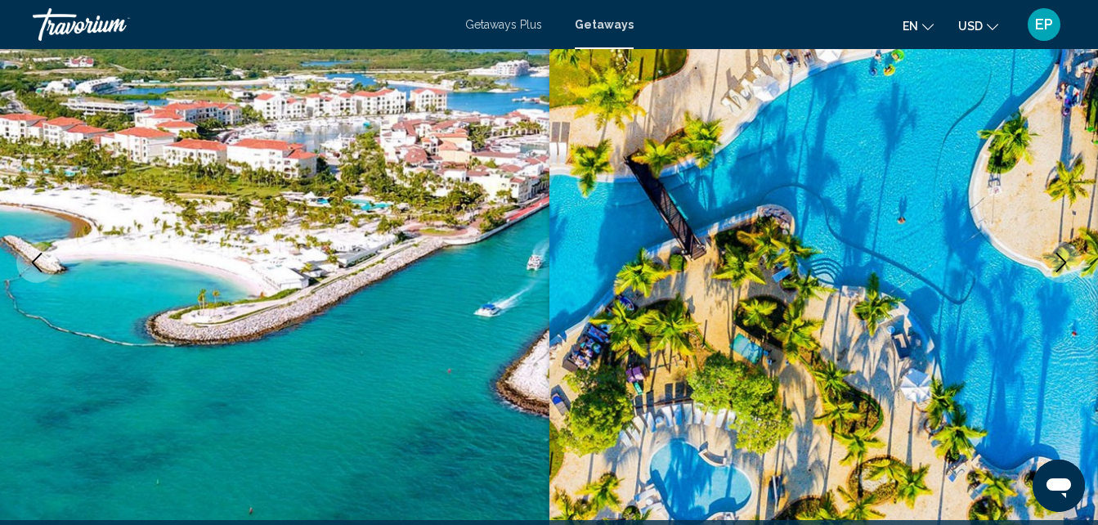
click at [1069, 258] on icon "Next image" at bounding box center [1062, 263] width 20 height 20
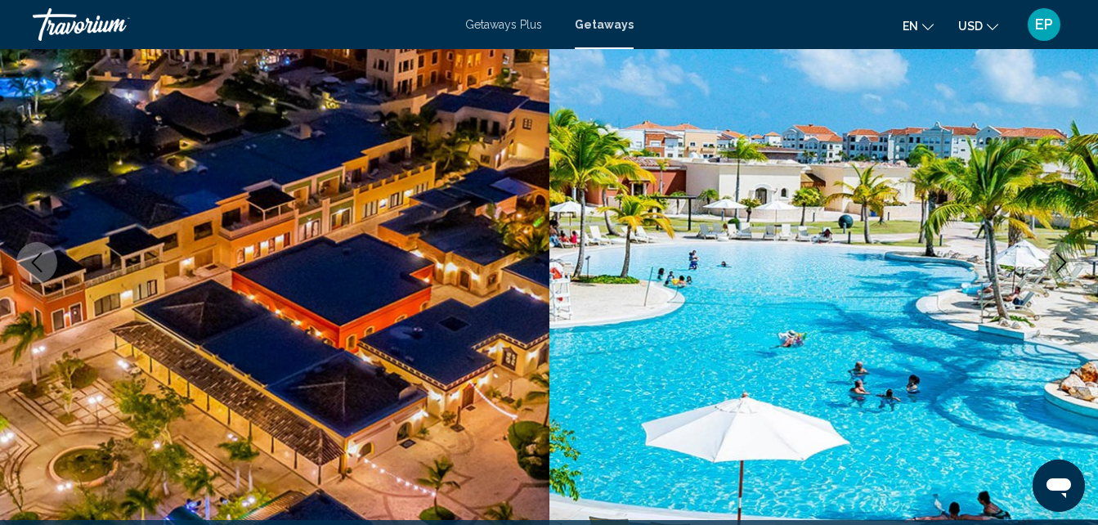
click at [1069, 258] on icon "Next image" at bounding box center [1062, 263] width 20 height 20
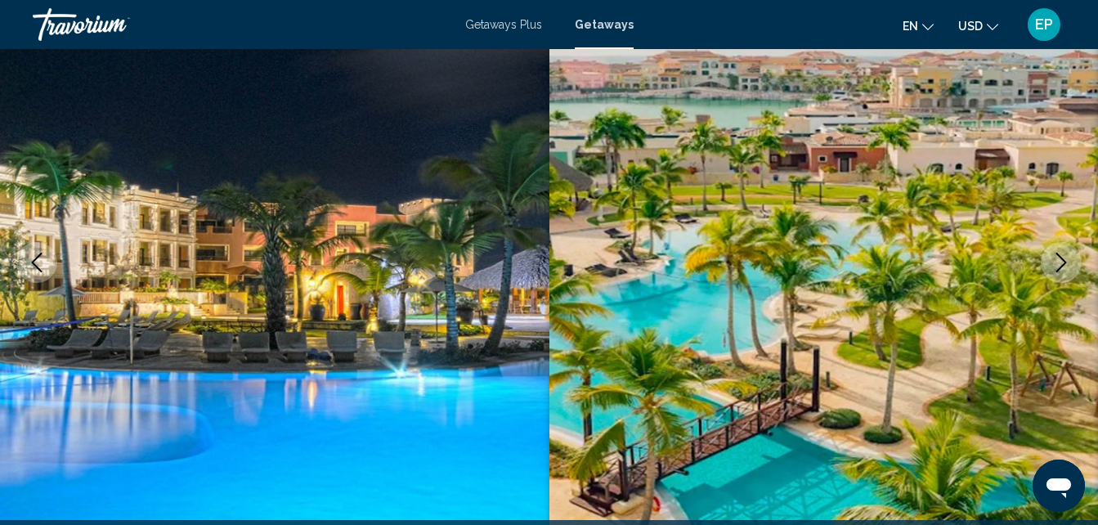
click at [1069, 258] on icon "Next image" at bounding box center [1062, 263] width 20 height 20
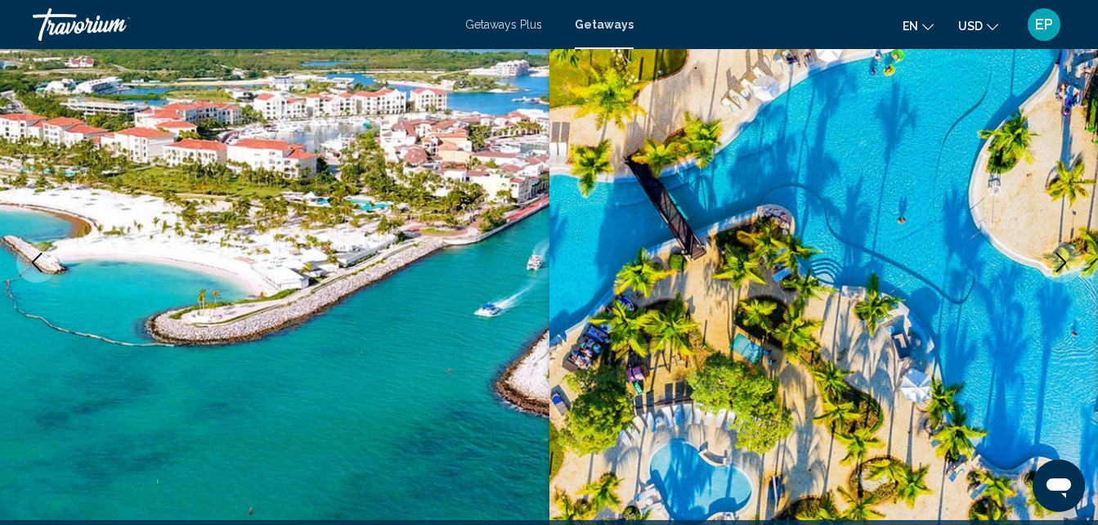
click at [1069, 258] on icon "Next image" at bounding box center [1062, 263] width 20 height 20
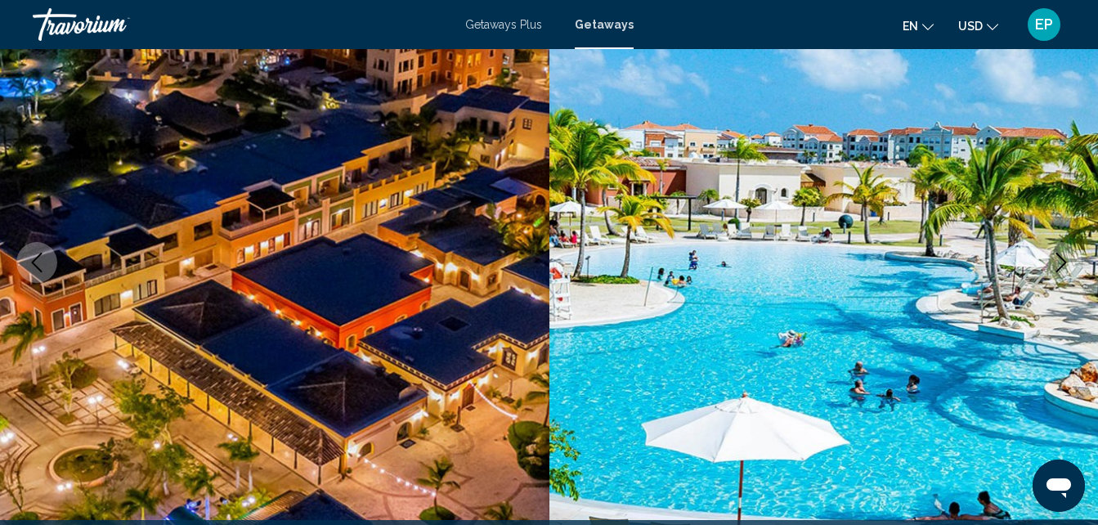
click at [1069, 258] on icon "Next image" at bounding box center [1062, 263] width 20 height 20
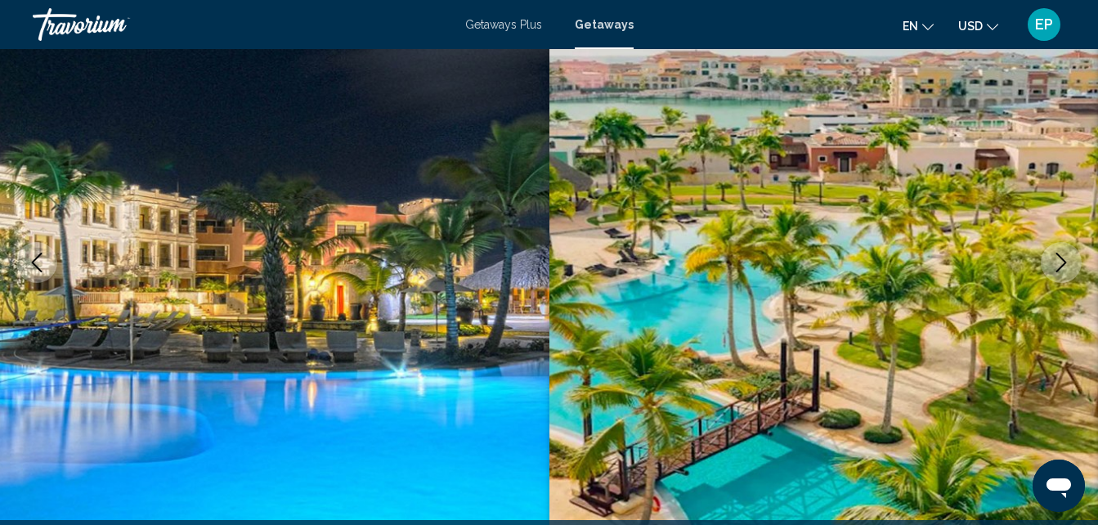
click at [1069, 258] on icon "Next image" at bounding box center [1062, 263] width 20 height 20
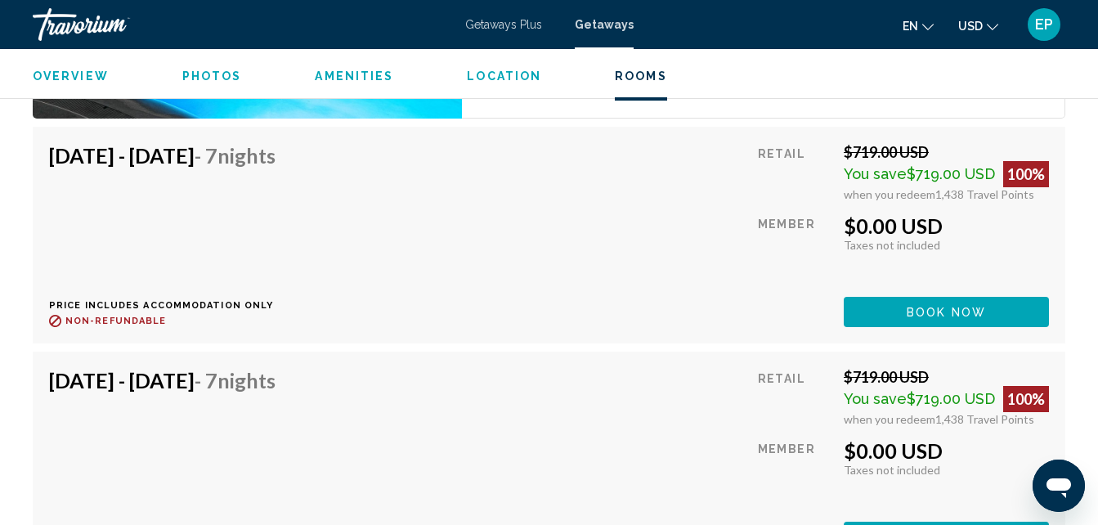
scroll to position [2868, 0]
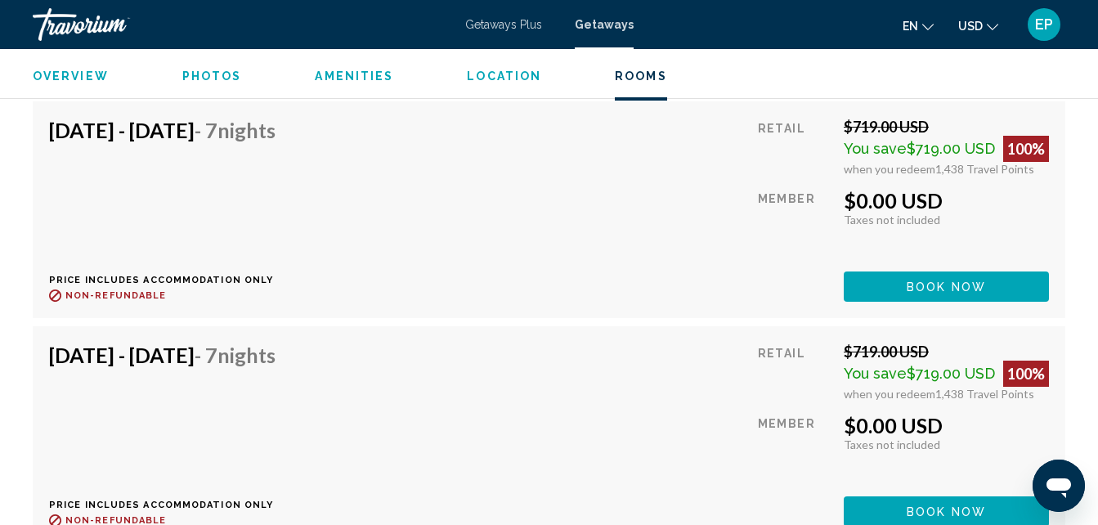
click at [945, 282] on span "Book now" at bounding box center [946, 287] width 79 height 13
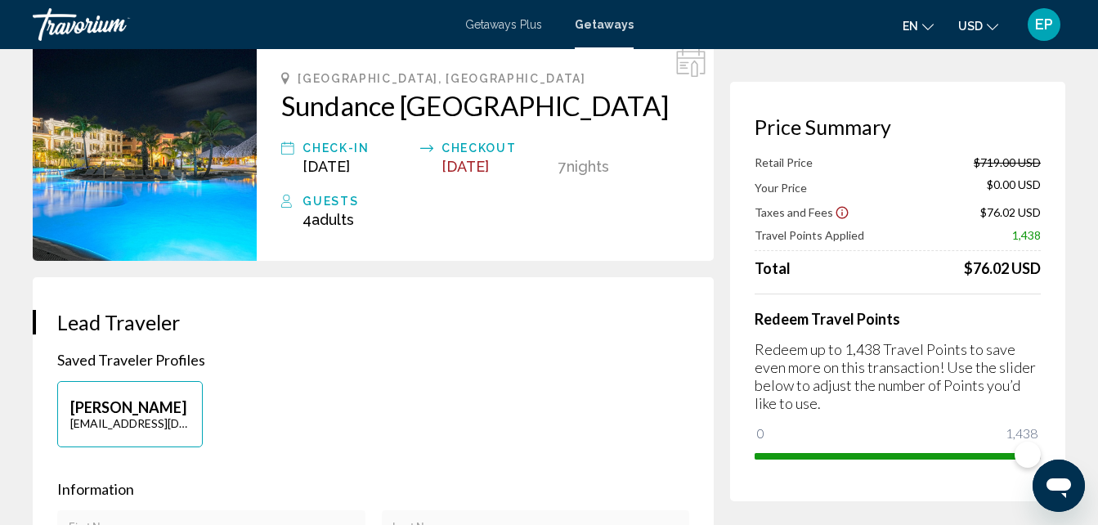
scroll to position [98, 0]
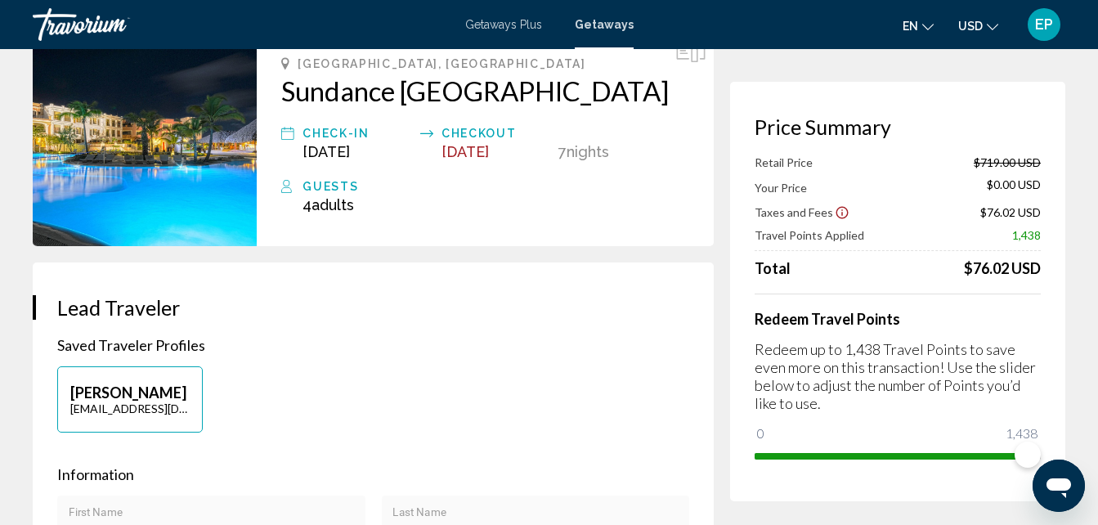
click at [990, 18] on button "USD USD ($) MXN (Mex$) CAD (Can$) GBP (£) EUR (€) AUD (A$) NZD (NZ$) CNY (CN¥)" at bounding box center [979, 26] width 40 height 24
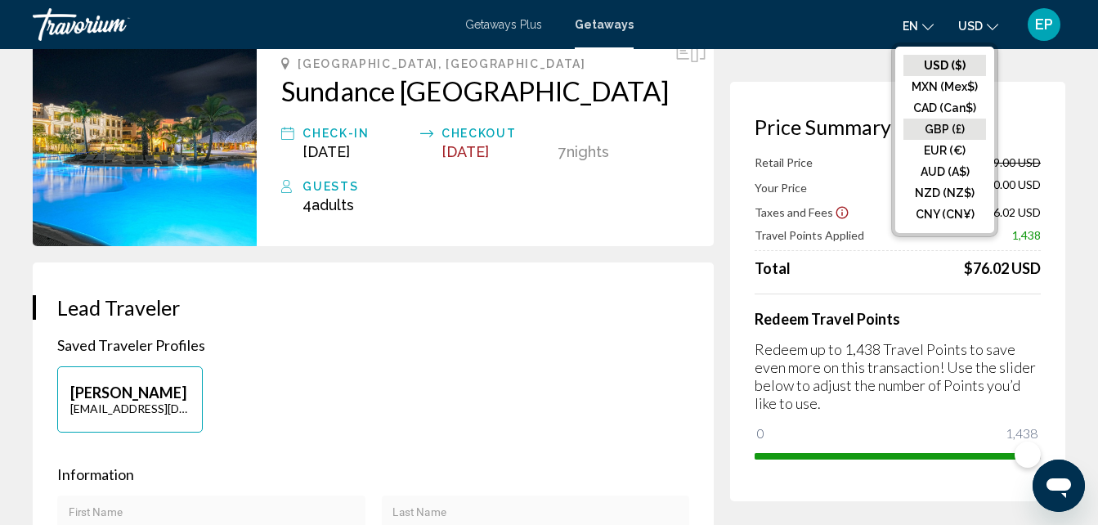
click at [943, 129] on button "GBP (£)" at bounding box center [945, 129] width 83 height 21
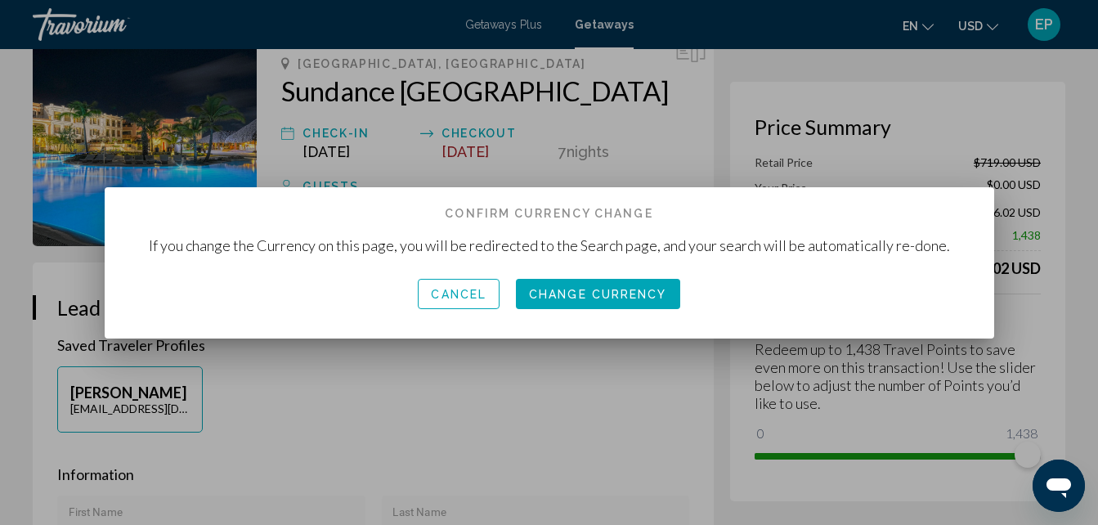
scroll to position [0, 0]
click at [629, 295] on span "Change Currency" at bounding box center [598, 294] width 138 height 13
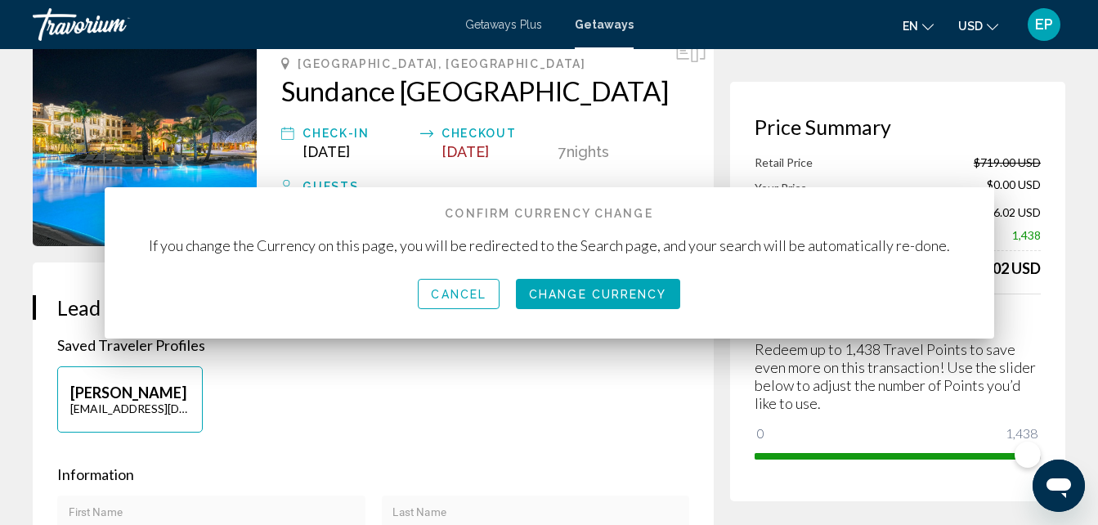
scroll to position [98, 0]
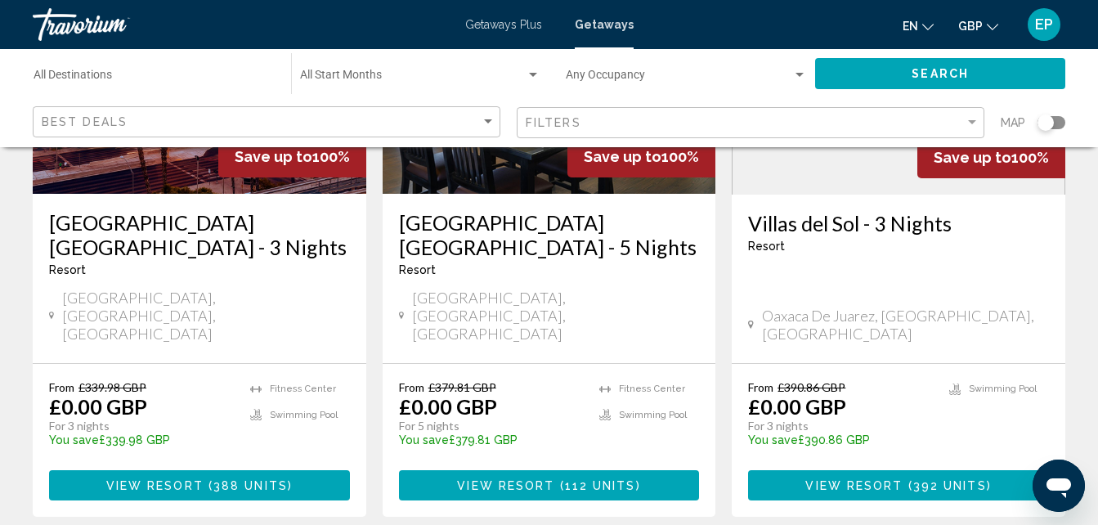
scroll to position [294, 0]
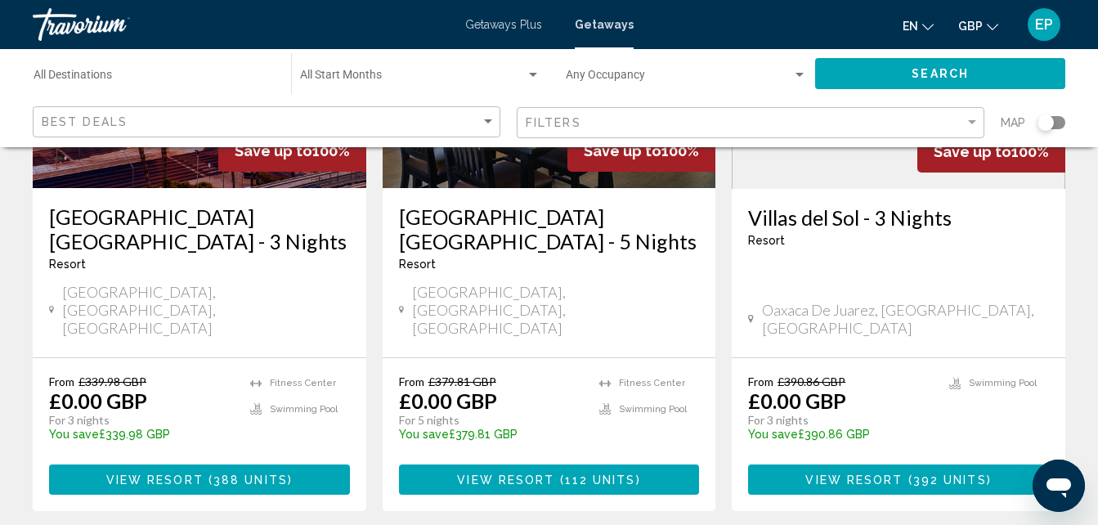
click at [990, 22] on icon "Change currency" at bounding box center [992, 26] width 11 height 11
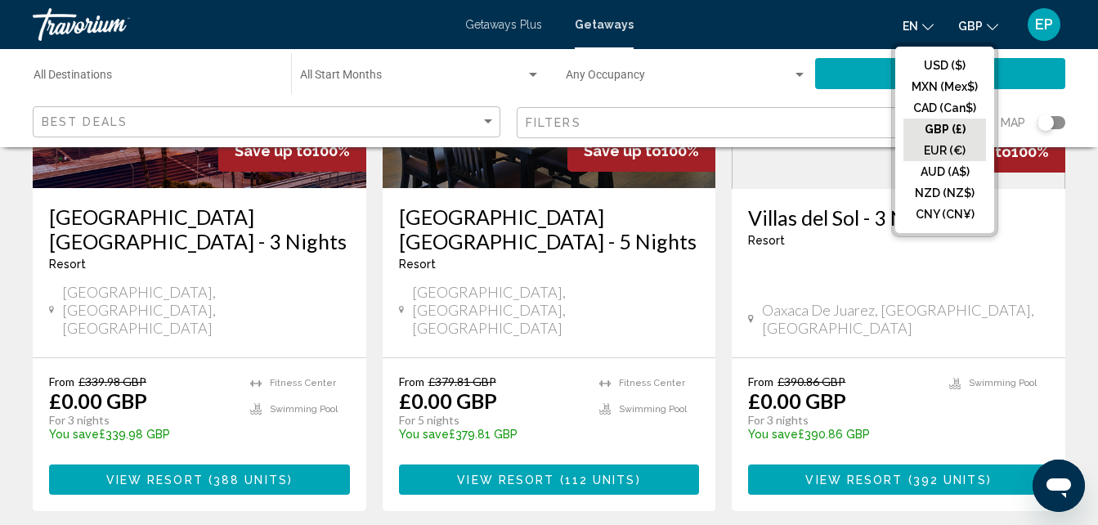
click at [958, 153] on button "EUR (€)" at bounding box center [945, 150] width 83 height 21
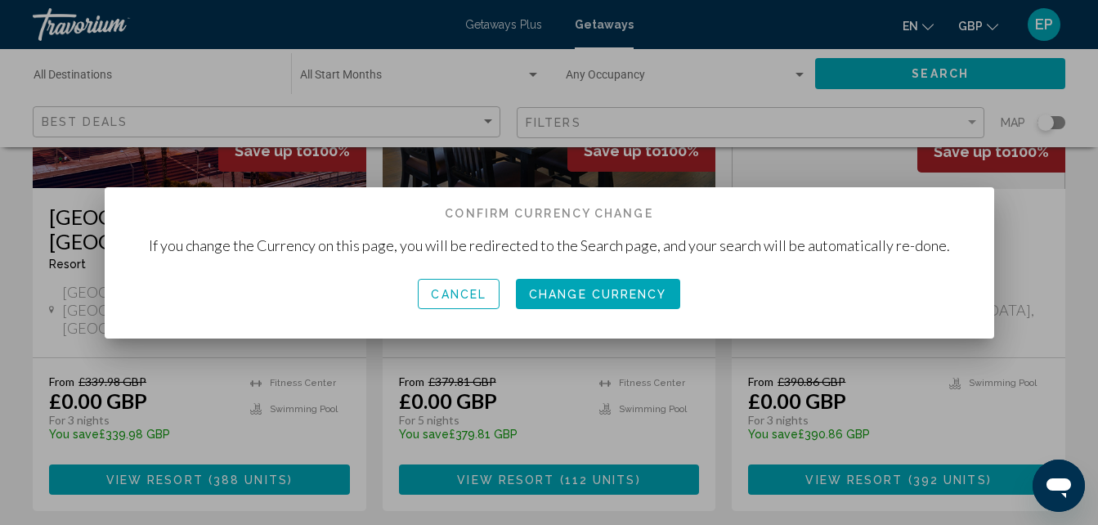
scroll to position [0, 0]
click at [988, 32] on div at bounding box center [549, 262] width 1098 height 525
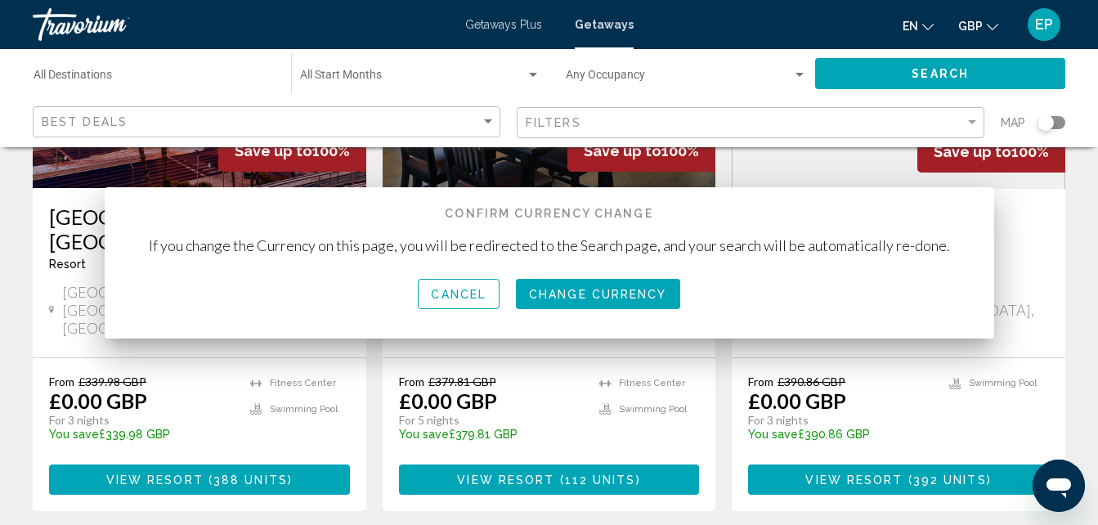
scroll to position [294, 0]
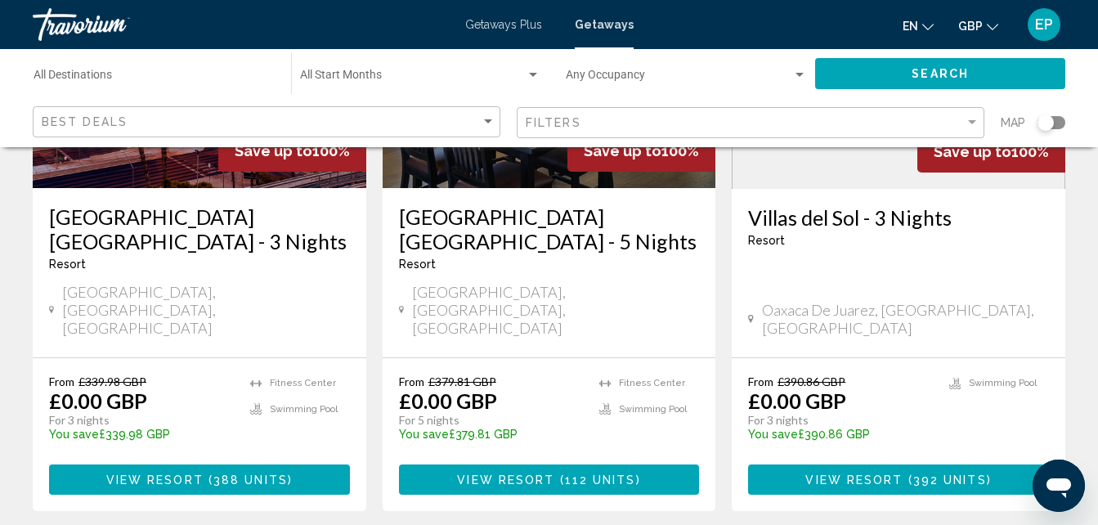
click at [988, 31] on button "GBP USD ($) MXN (Mex$) CAD (Can$) GBP (£) EUR (€) AUD (A$) NZD (NZ$) CNY (CN¥)" at bounding box center [979, 26] width 40 height 24
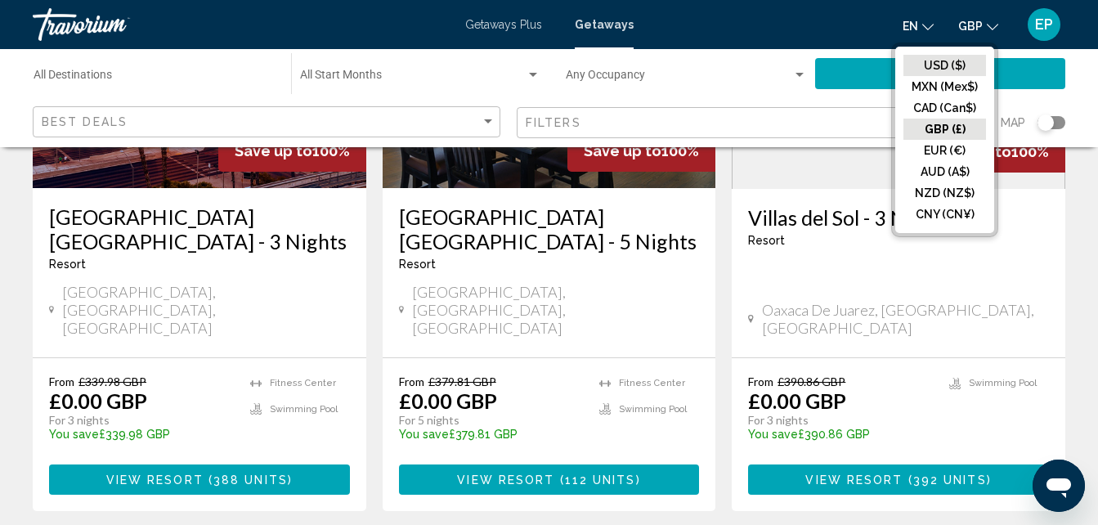
click at [968, 72] on button "USD ($)" at bounding box center [945, 65] width 83 height 21
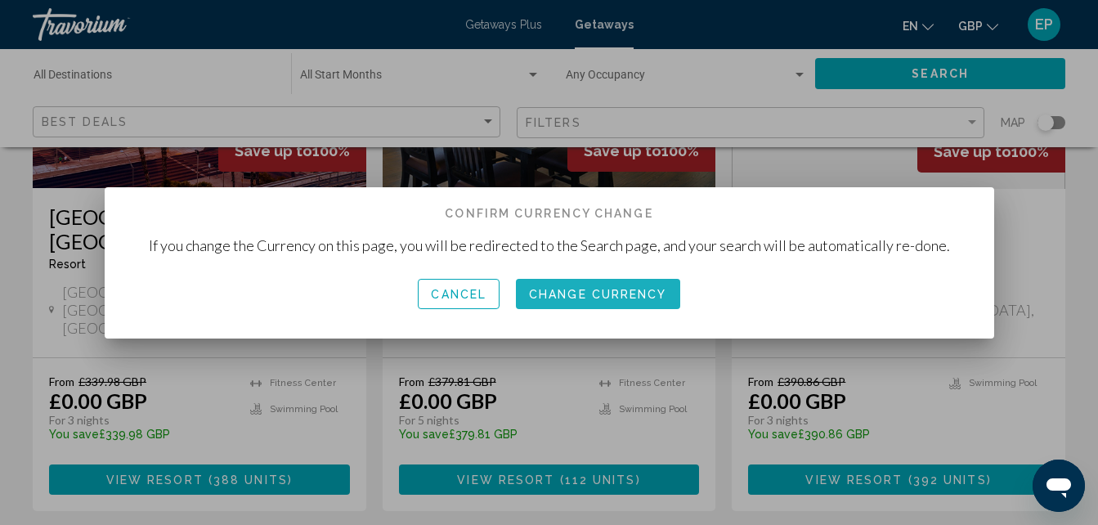
click at [643, 279] on button "Change Currency" at bounding box center [598, 294] width 164 height 30
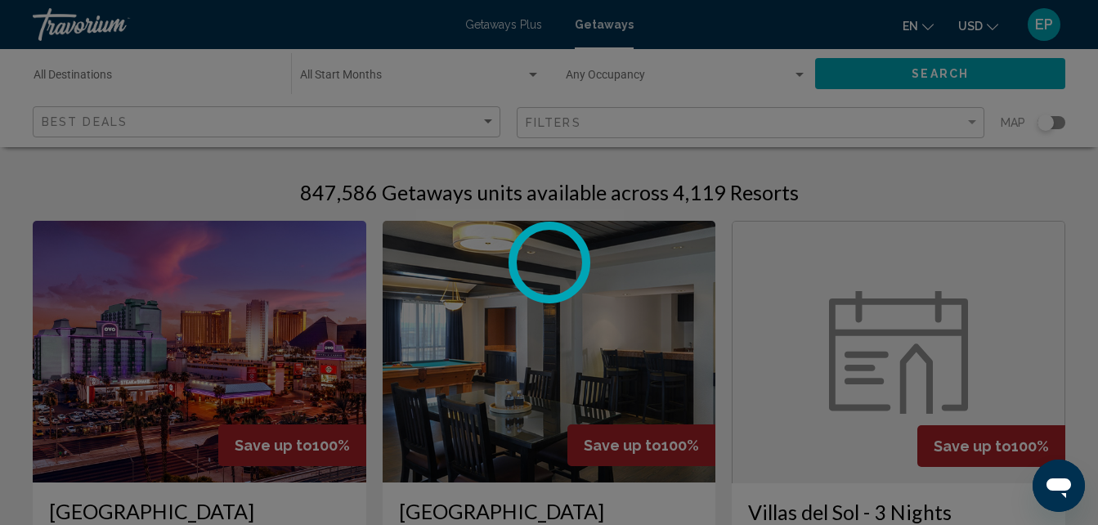
scroll to position [294, 0]
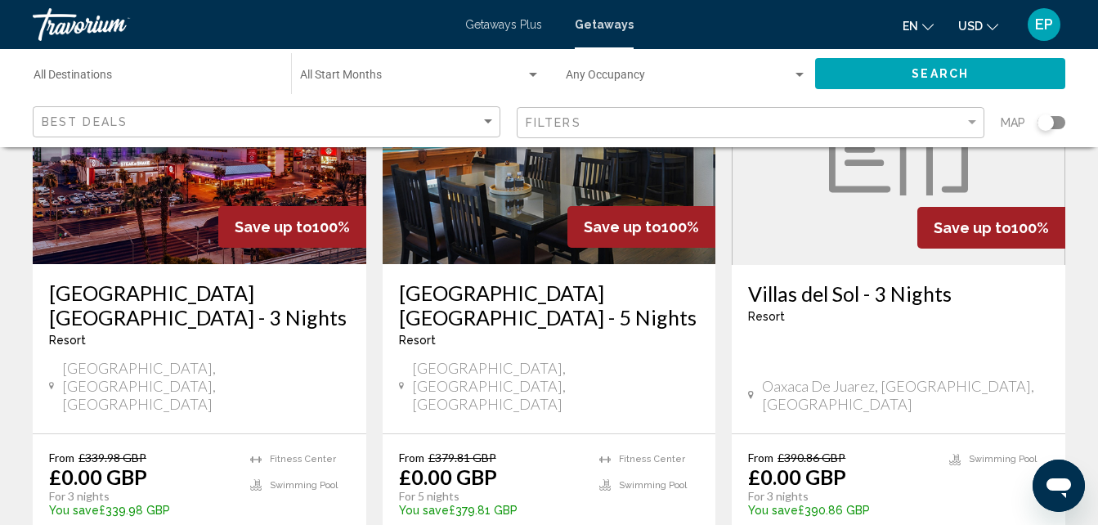
scroll to position [294, 0]
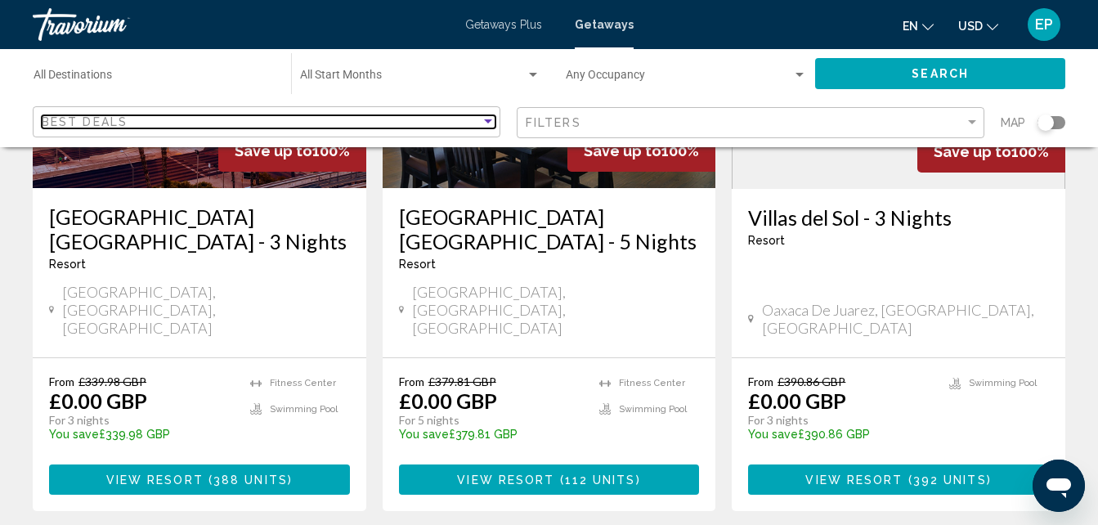
click at [490, 118] on div "Sort by" at bounding box center [488, 121] width 15 height 13
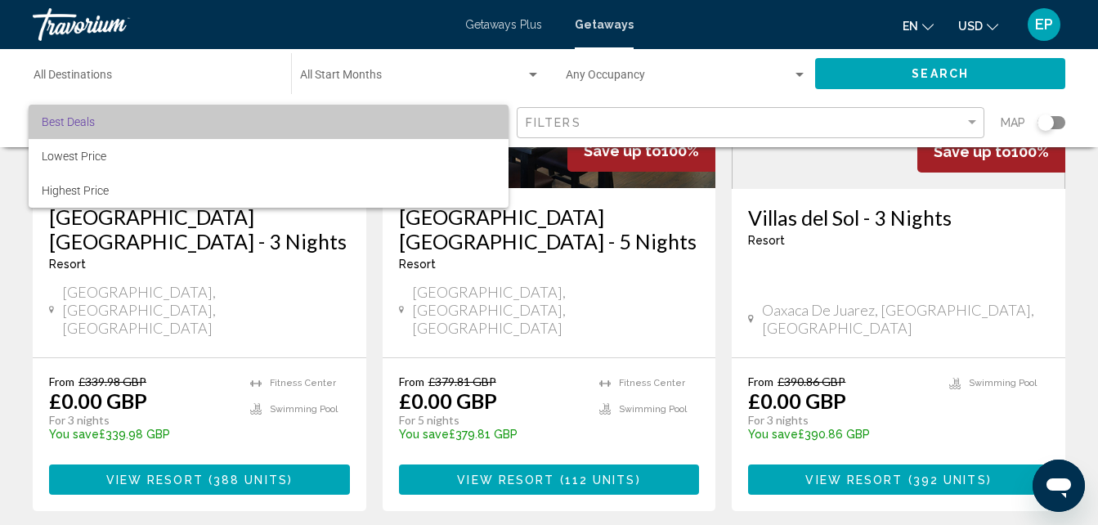
click at [490, 118] on span "Best Deals" at bounding box center [269, 122] width 454 height 34
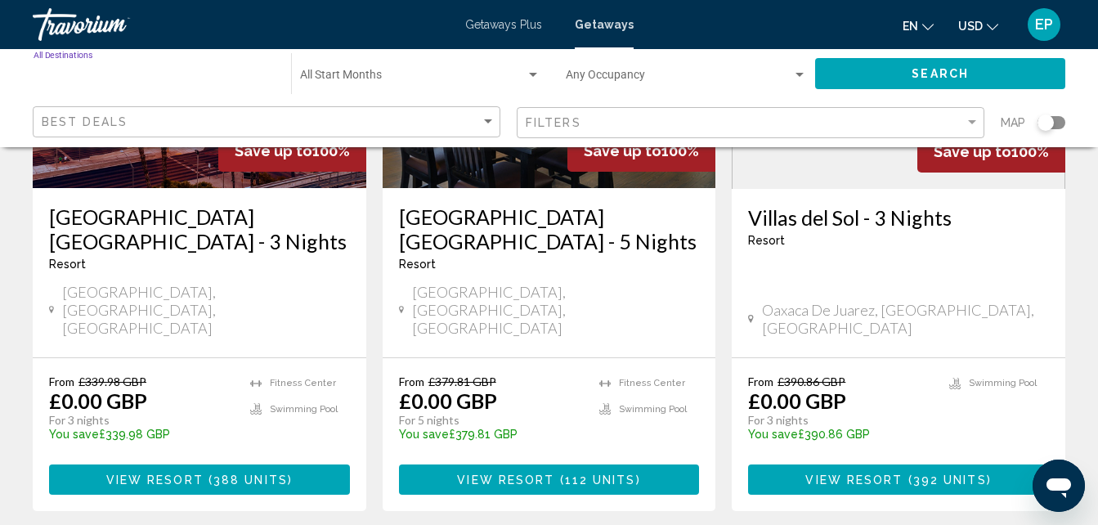
click at [142, 80] on input "Destination All Destinations" at bounding box center [154, 78] width 241 height 13
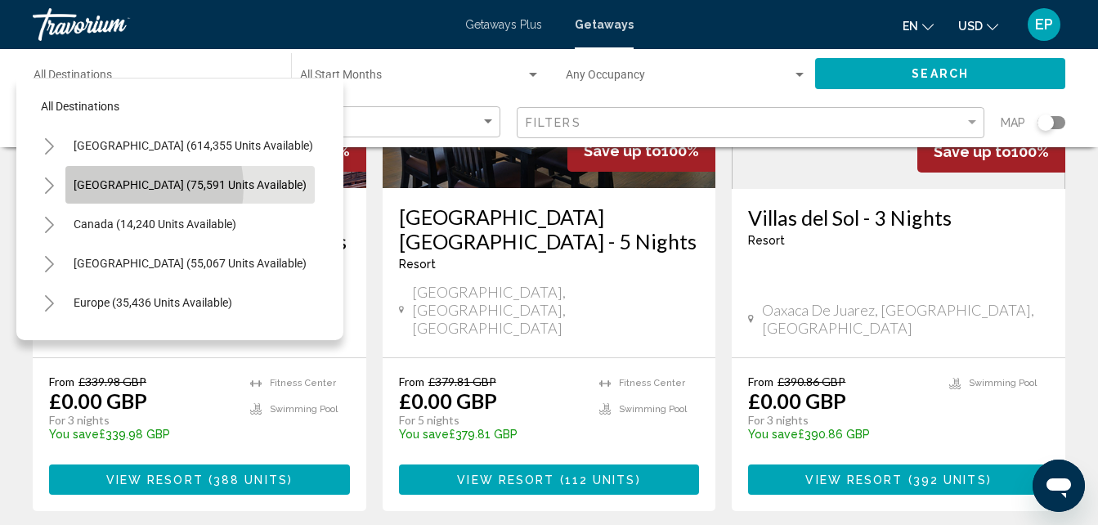
click at [131, 187] on span "[GEOGRAPHIC_DATA] (75,591 units available)" at bounding box center [190, 184] width 233 height 13
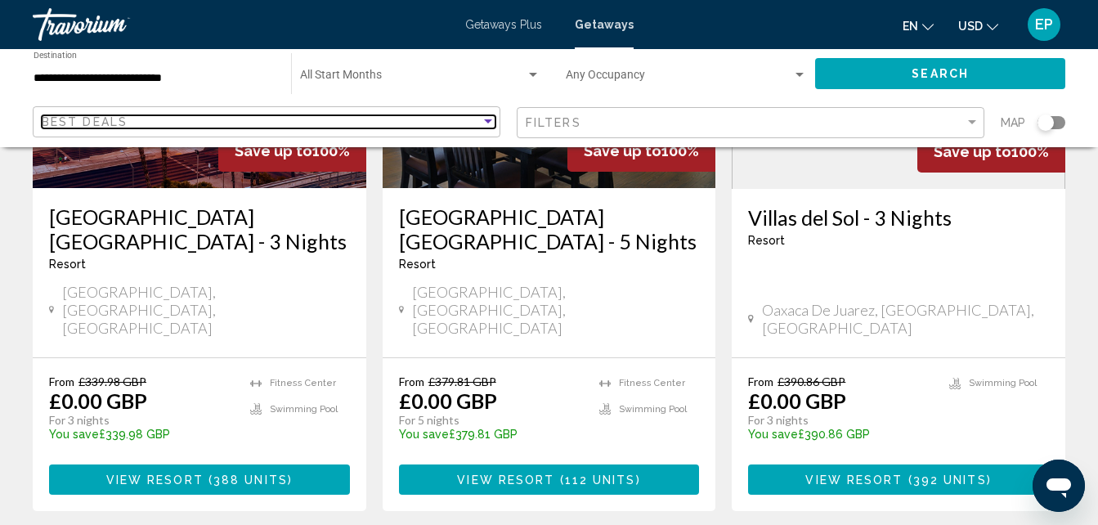
click at [487, 119] on div "Sort by" at bounding box center [488, 121] width 8 height 4
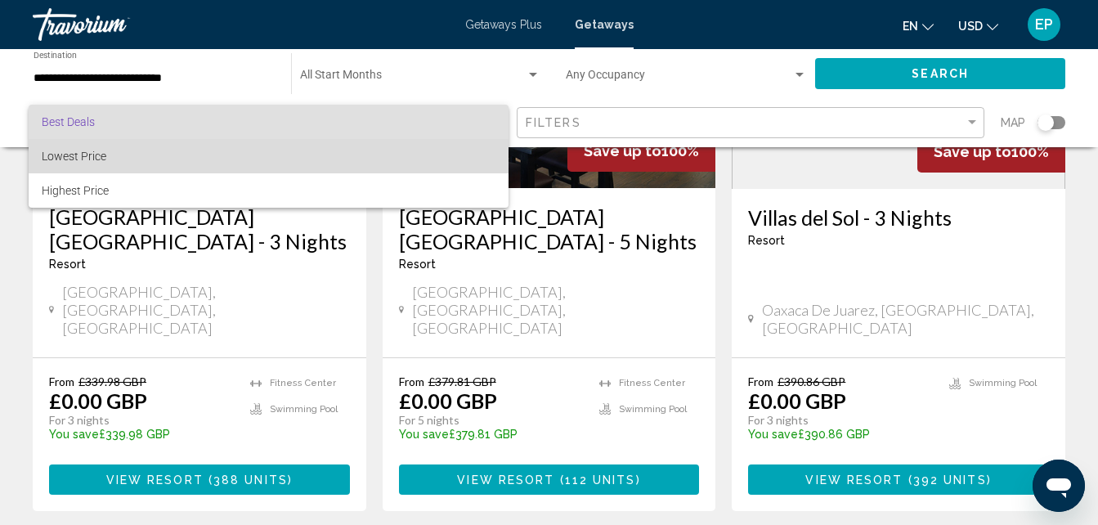
click at [469, 152] on span "Lowest Price" at bounding box center [269, 156] width 454 height 34
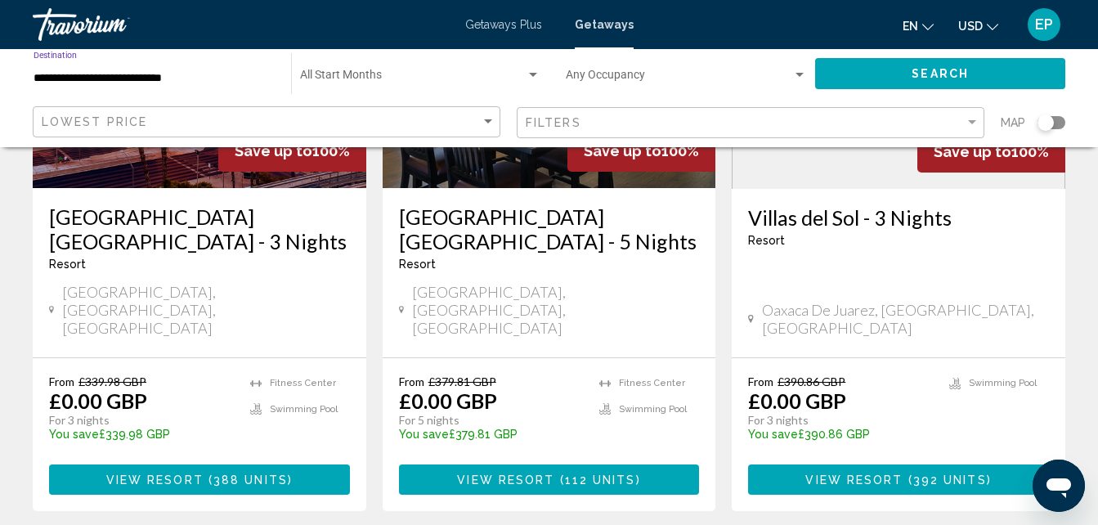
click at [181, 80] on input "**********" at bounding box center [154, 78] width 241 height 13
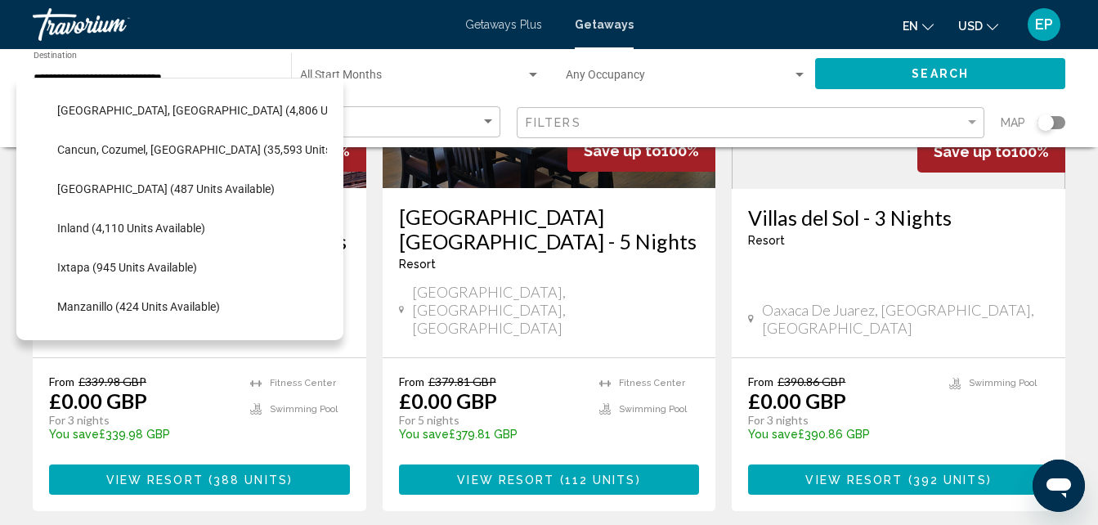
scroll to position [131, 0]
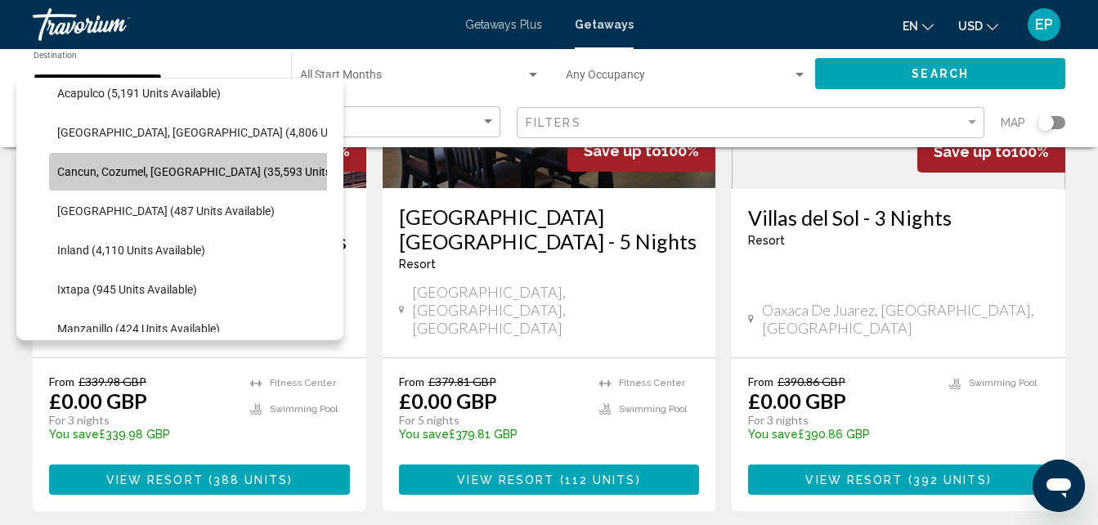
click at [81, 176] on span "Cancun, Cozumel, [GEOGRAPHIC_DATA] (35,593 units available)" at bounding box center [220, 171] width 326 height 13
type input "**********"
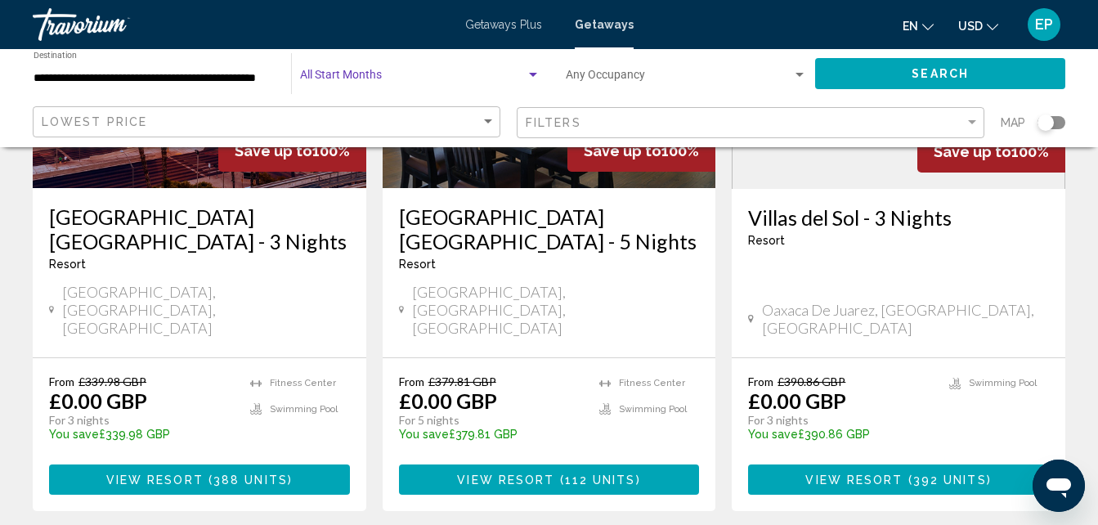
click at [532, 71] on div "Search widget" at bounding box center [533, 75] width 15 height 13
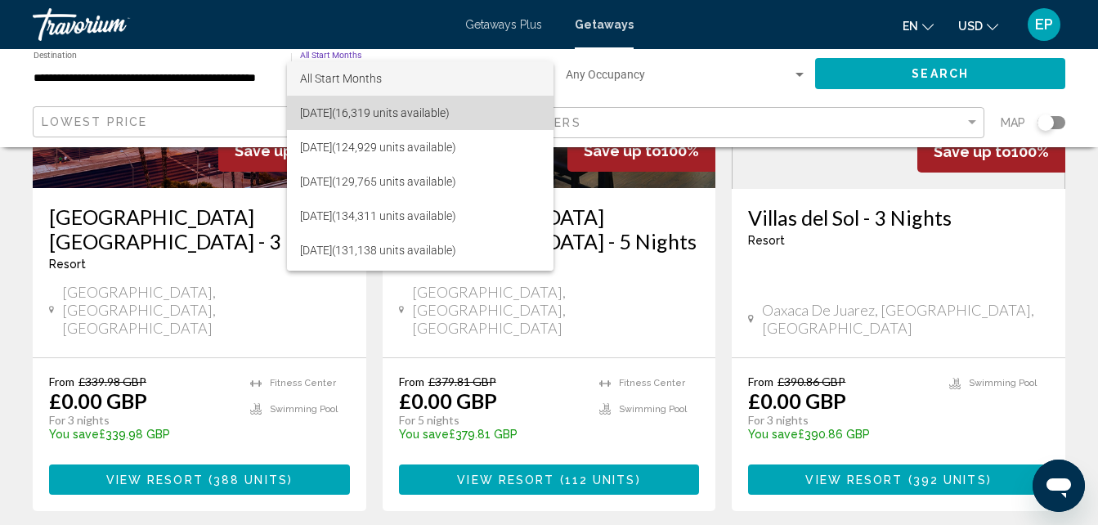
click at [448, 114] on span "[DATE] (16,319 units available)" at bounding box center [420, 113] width 240 height 34
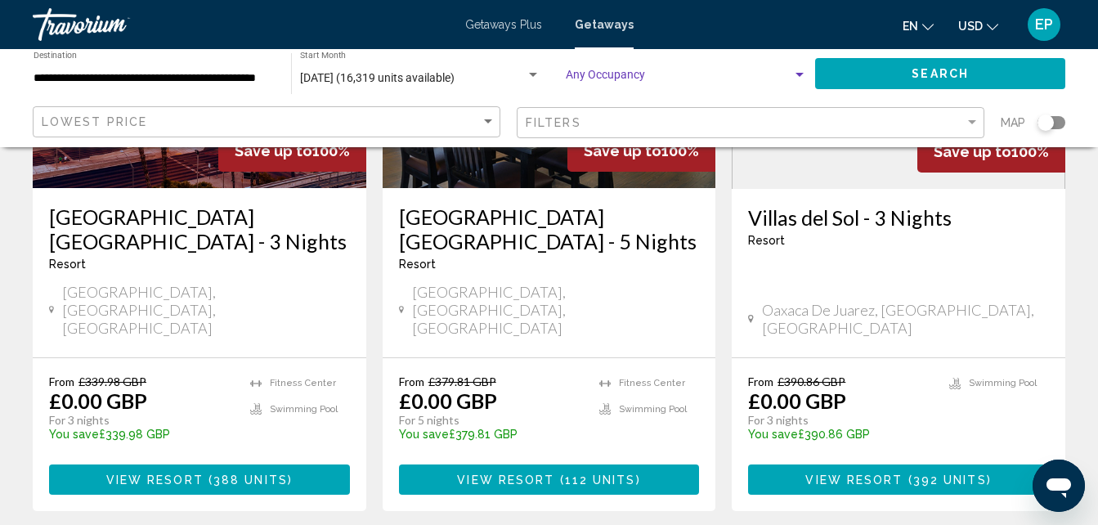
click at [803, 74] on div "Search widget" at bounding box center [800, 75] width 8 height 4
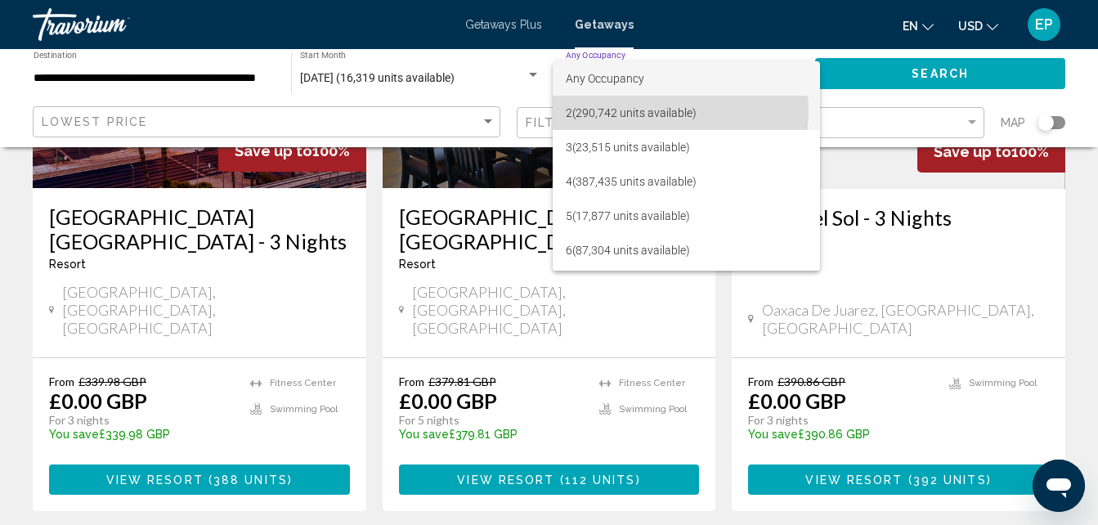
click at [652, 110] on span "2 (290,742 units available)" at bounding box center [686, 113] width 241 height 34
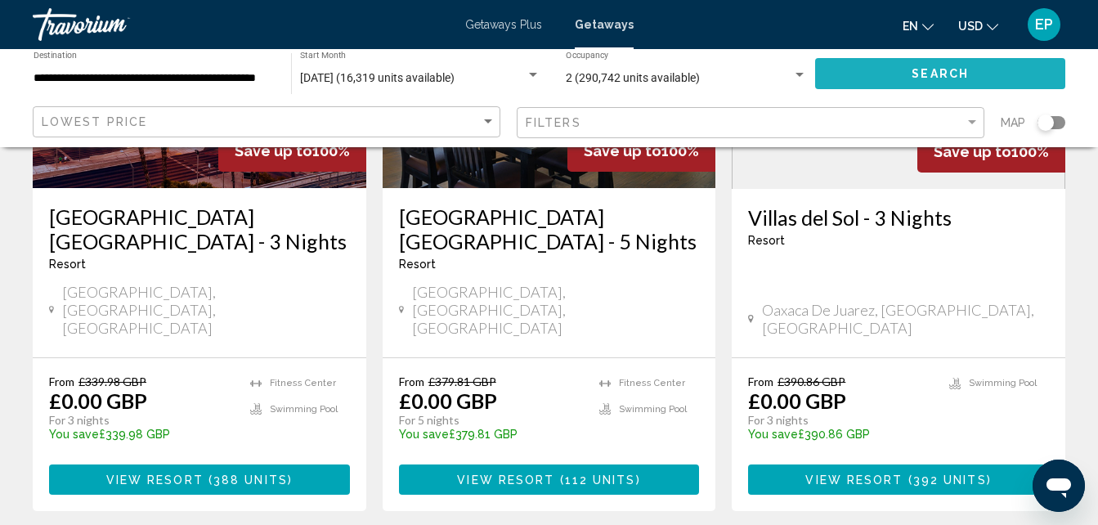
click at [1005, 78] on button "Search" at bounding box center [940, 73] width 250 height 30
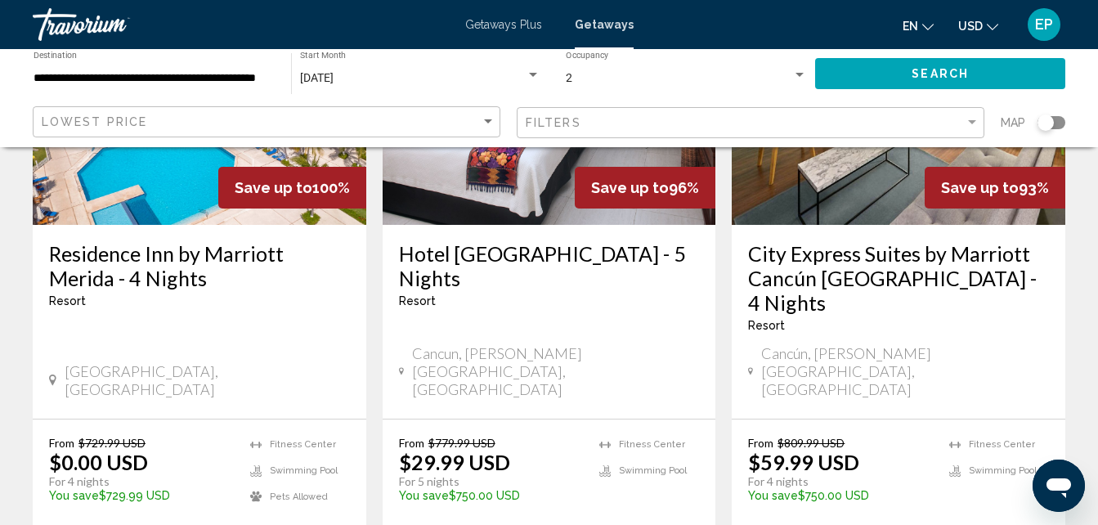
scroll to position [2181, 0]
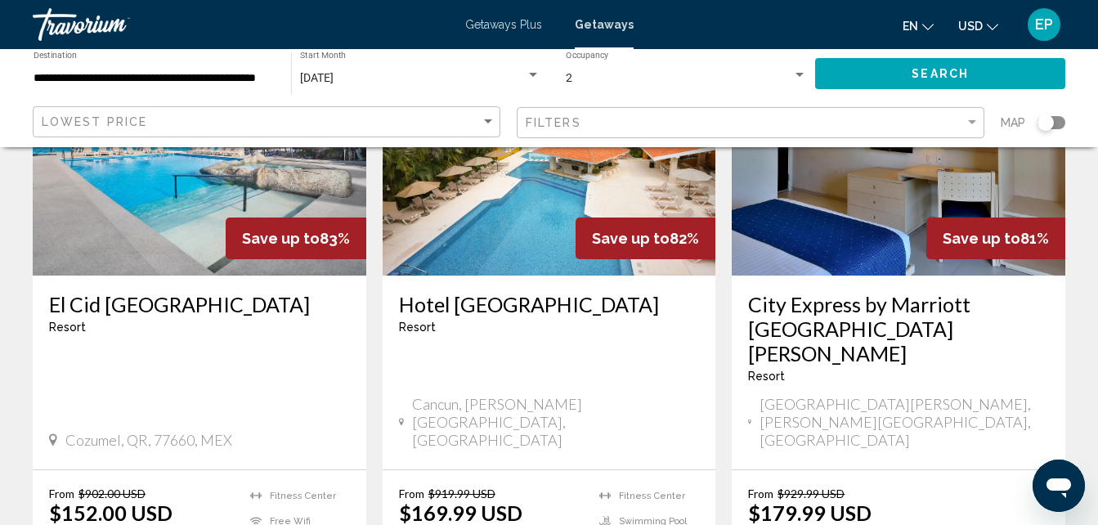
scroll to position [818, 0]
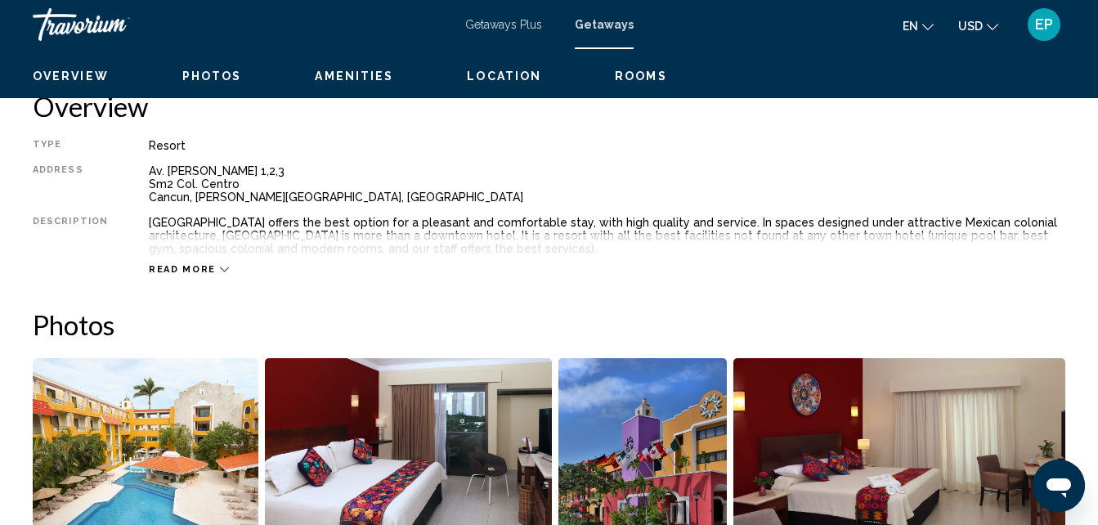
scroll to position [175, 0]
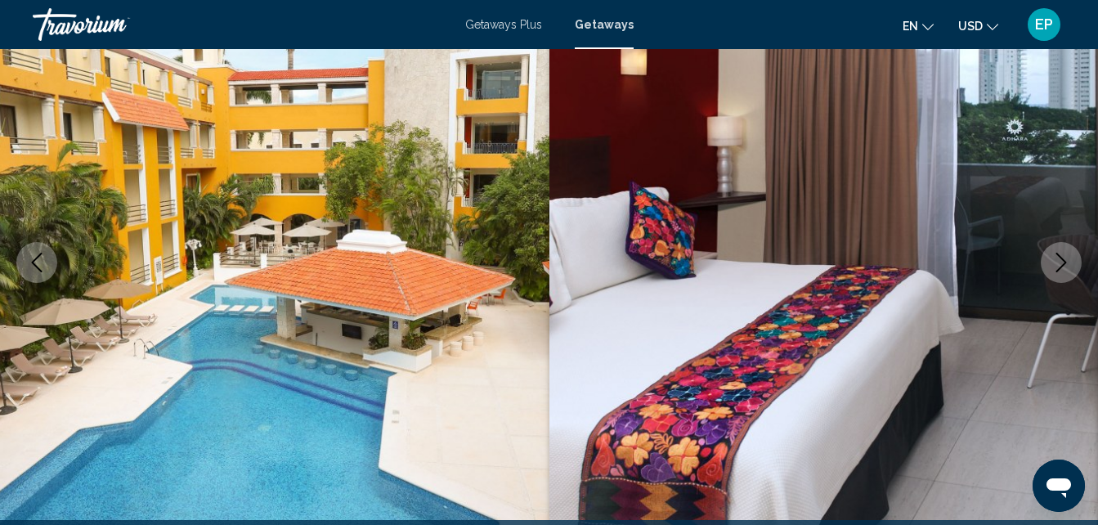
click at [1057, 253] on icon "Next image" at bounding box center [1062, 263] width 20 height 20
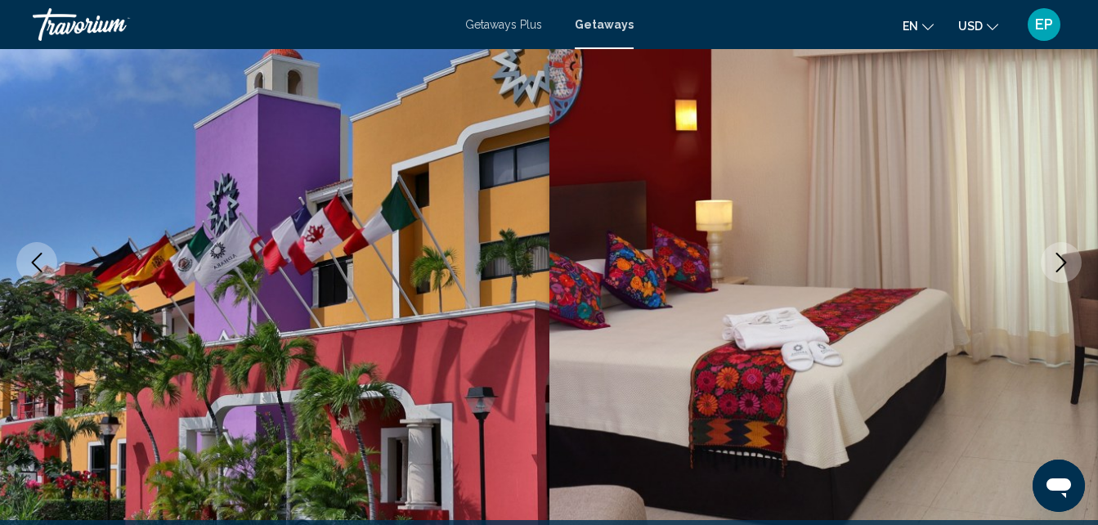
click at [1057, 253] on icon "Next image" at bounding box center [1062, 263] width 20 height 20
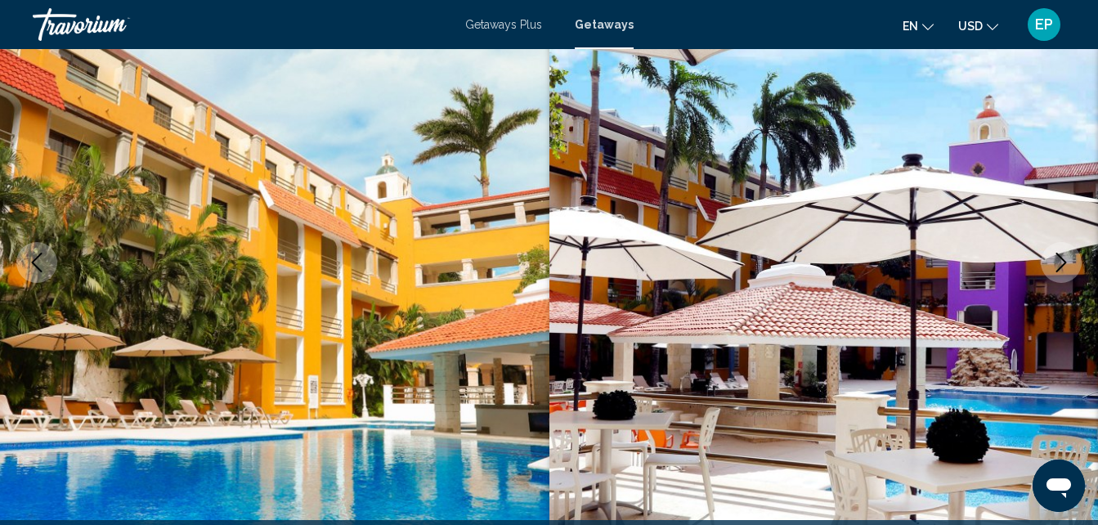
click at [1057, 253] on icon "Next image" at bounding box center [1062, 263] width 20 height 20
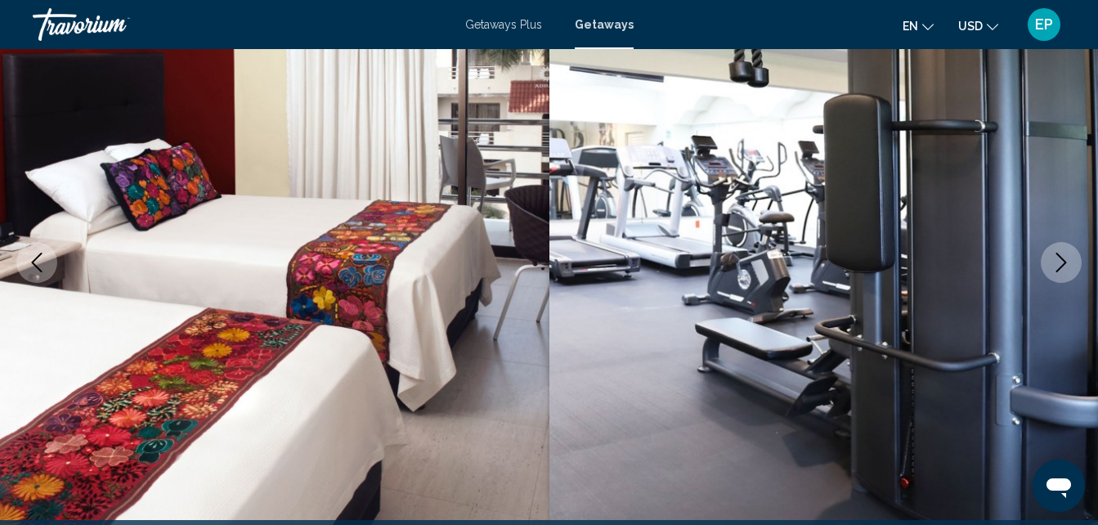
click at [1057, 253] on icon "Next image" at bounding box center [1062, 263] width 20 height 20
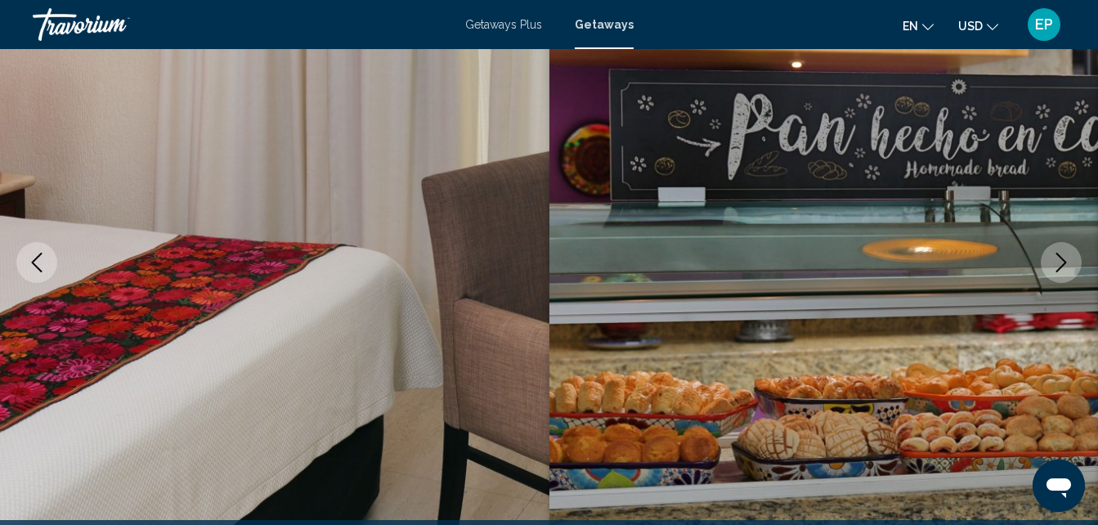
click at [1057, 253] on icon "Next image" at bounding box center [1062, 263] width 20 height 20
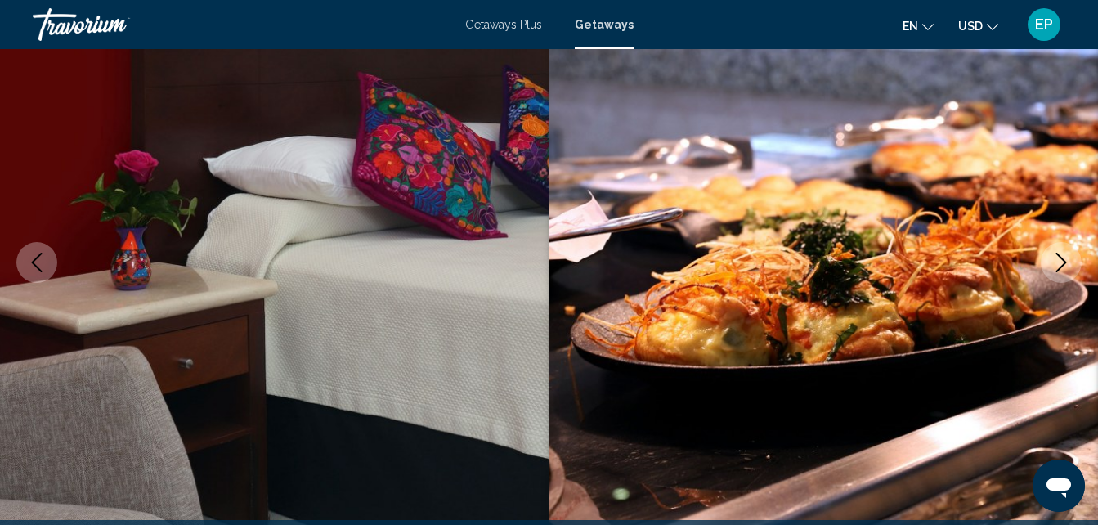
click at [1057, 253] on icon "Next image" at bounding box center [1062, 263] width 20 height 20
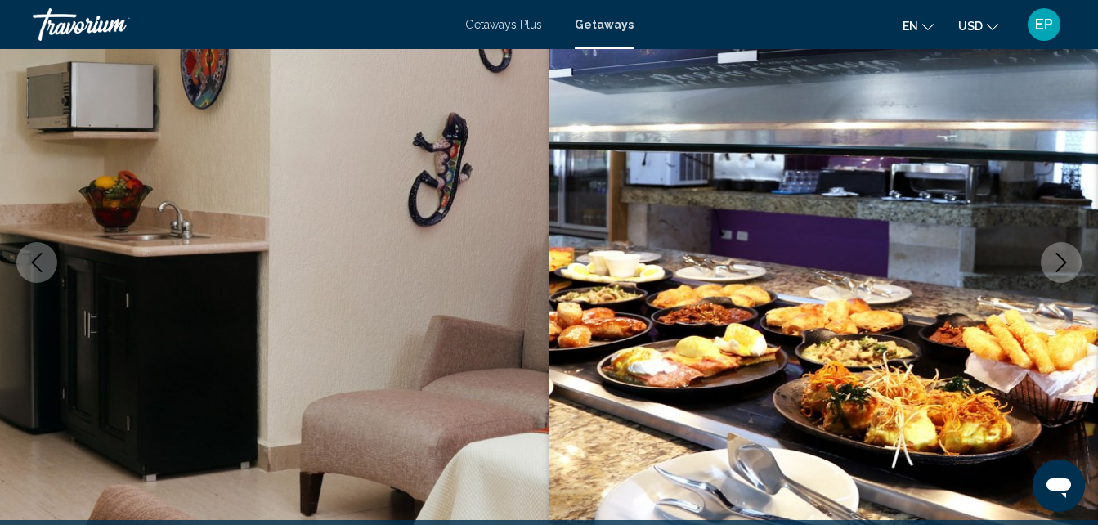
click at [1057, 253] on icon "Next image" at bounding box center [1062, 263] width 20 height 20
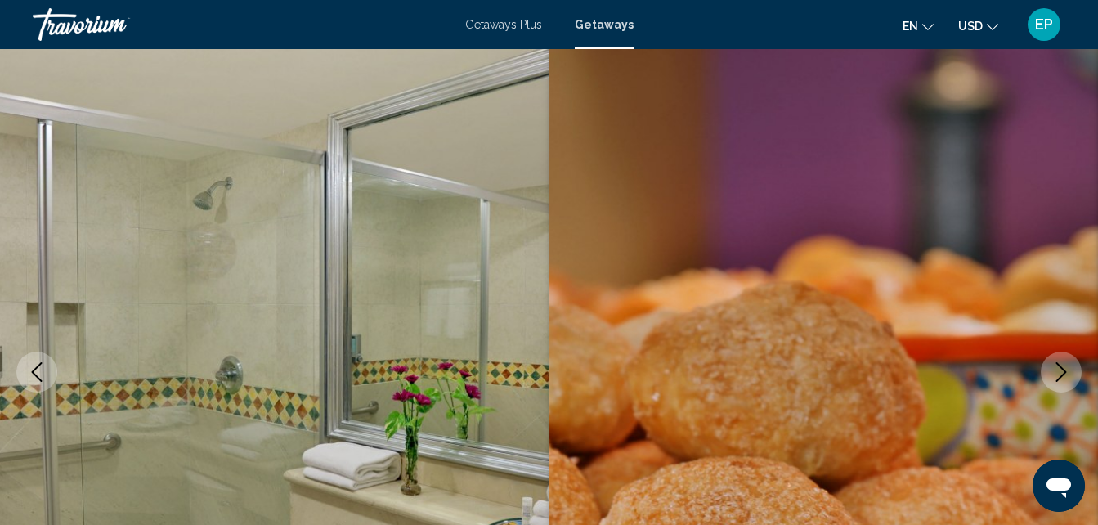
scroll to position [0, 0]
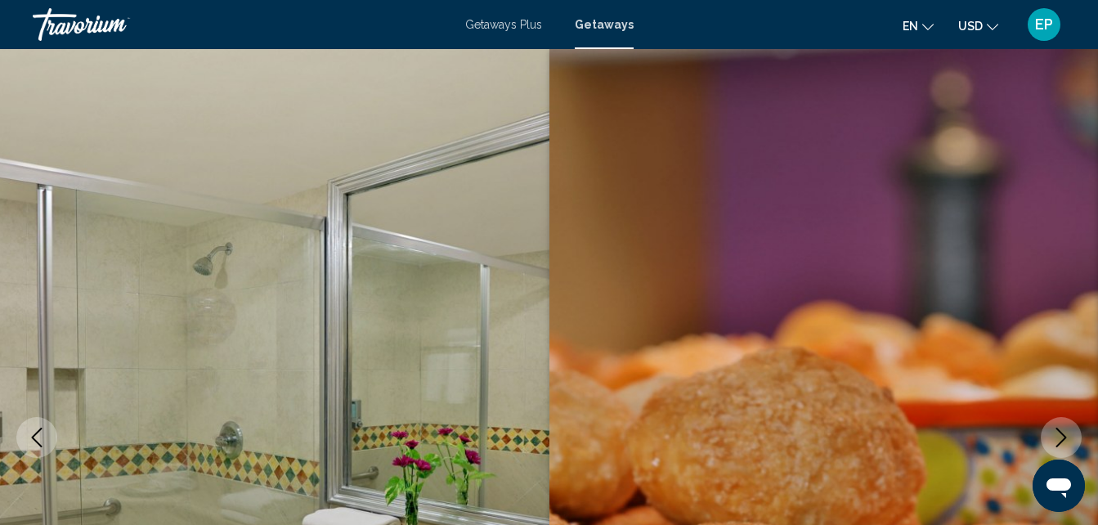
click at [1070, 447] on icon "Next image" at bounding box center [1062, 438] width 20 height 20
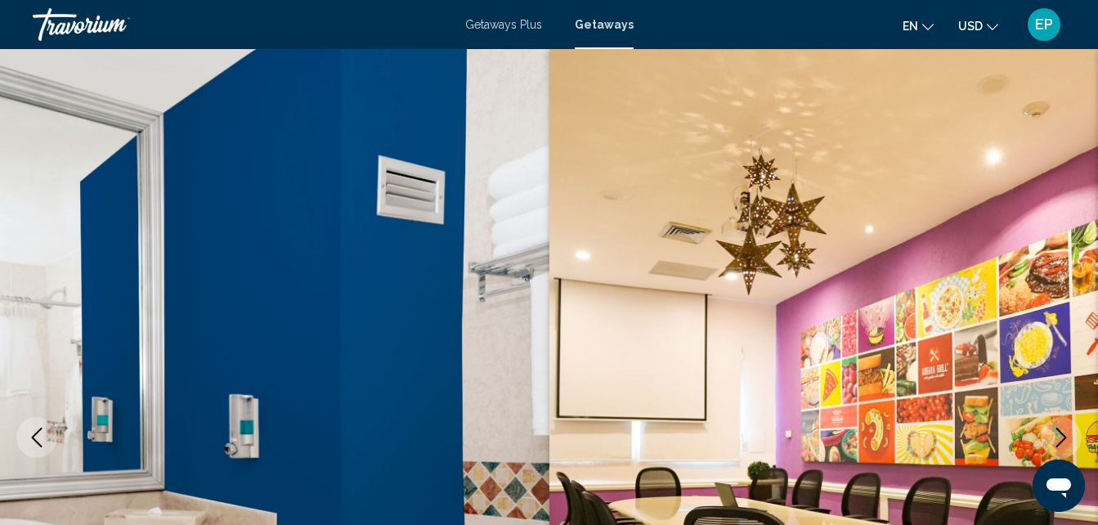
click at [1070, 447] on icon "Next image" at bounding box center [1062, 438] width 20 height 20
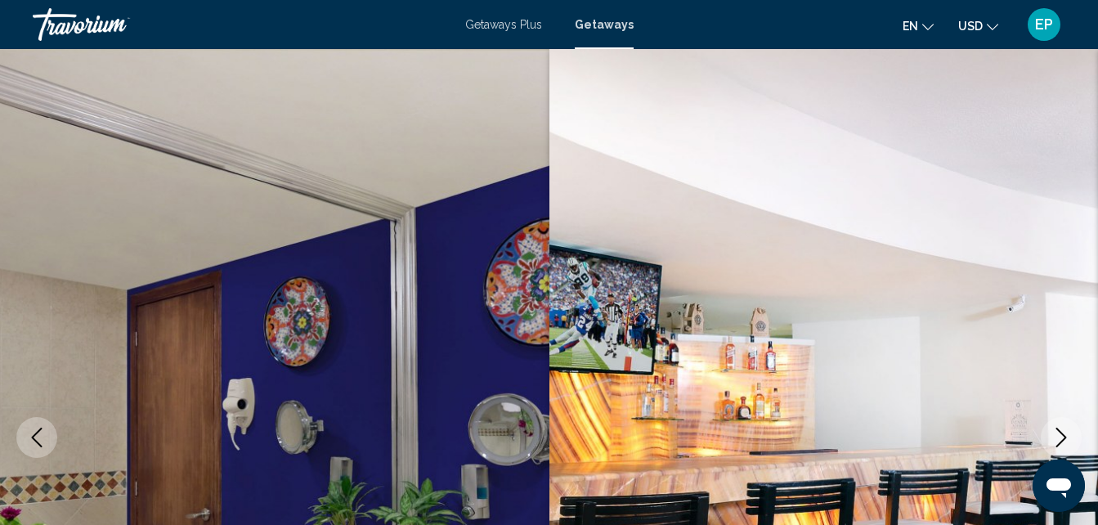
click at [1070, 447] on icon "Next image" at bounding box center [1062, 438] width 20 height 20
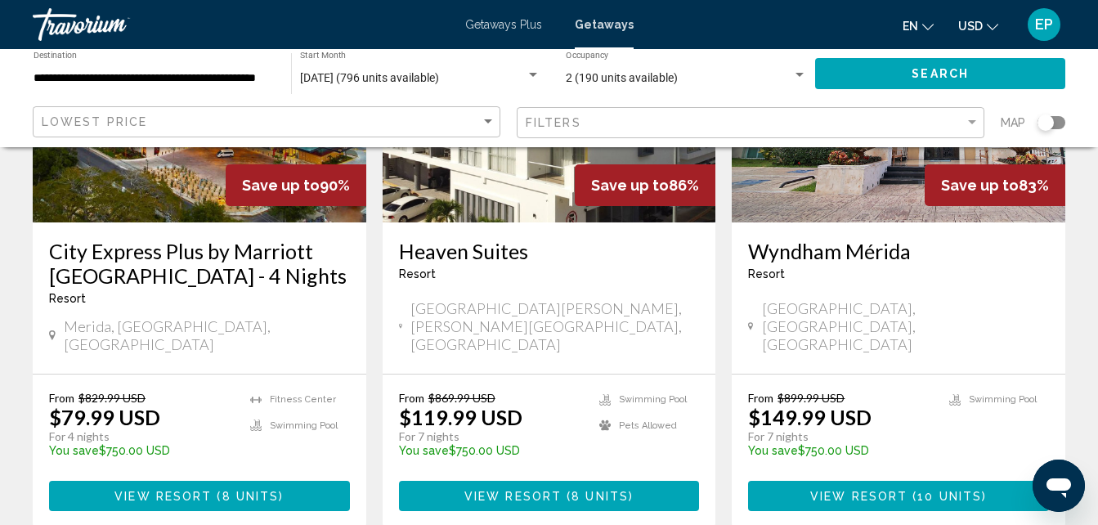
scroll to position [262, 0]
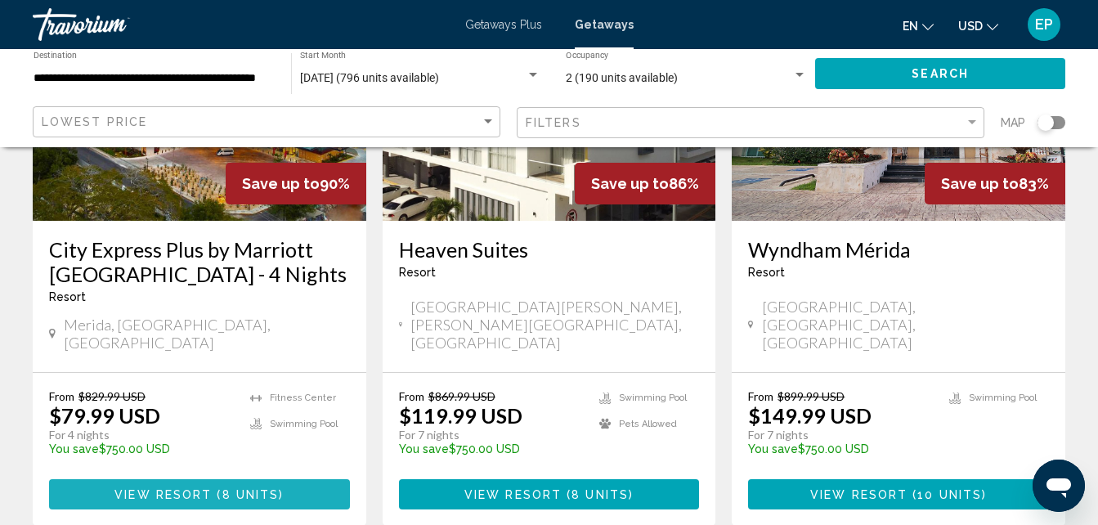
click at [203, 488] on span "View Resort" at bounding box center [162, 494] width 97 height 13
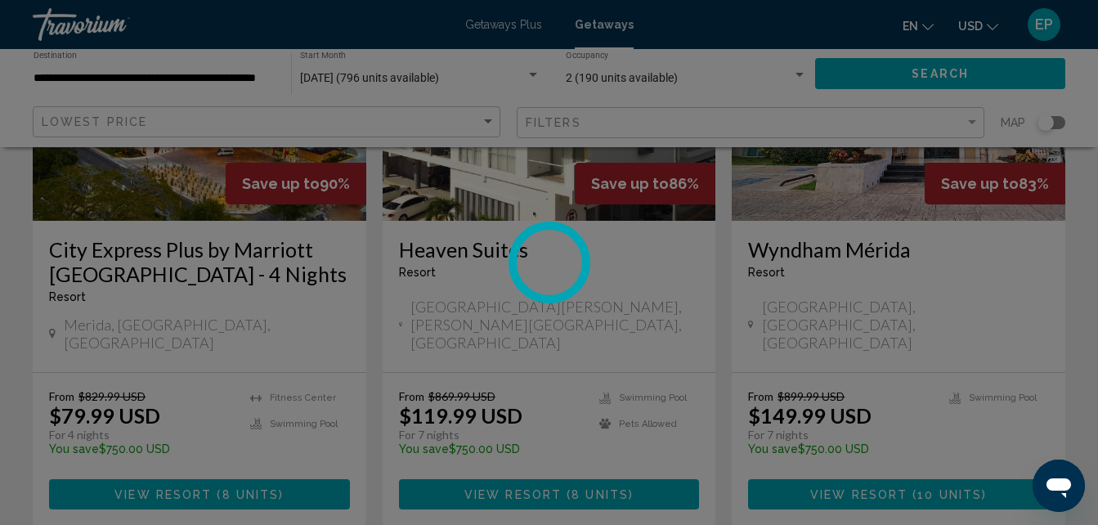
scroll to position [175, 0]
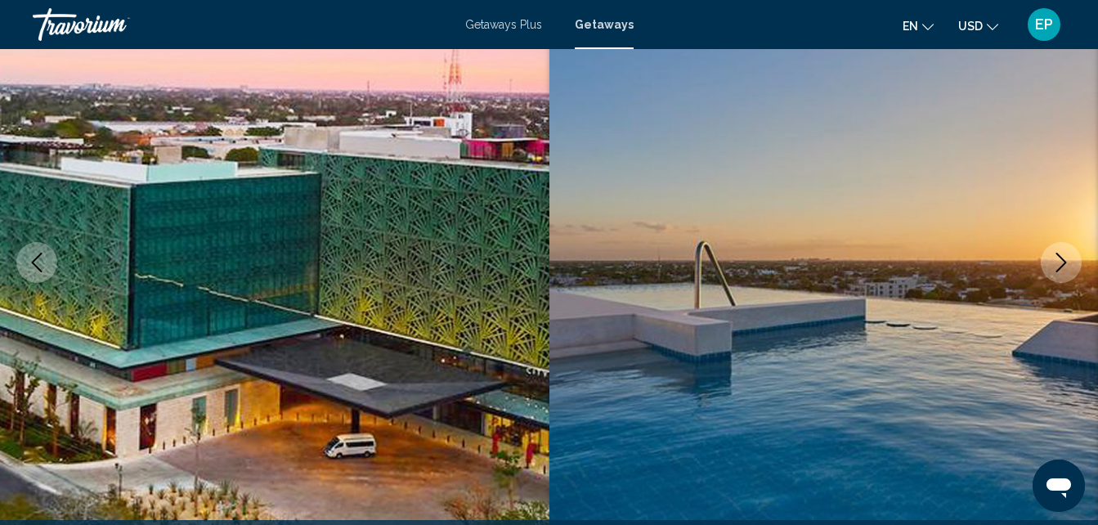
click at [1053, 265] on icon "Next image" at bounding box center [1062, 263] width 20 height 20
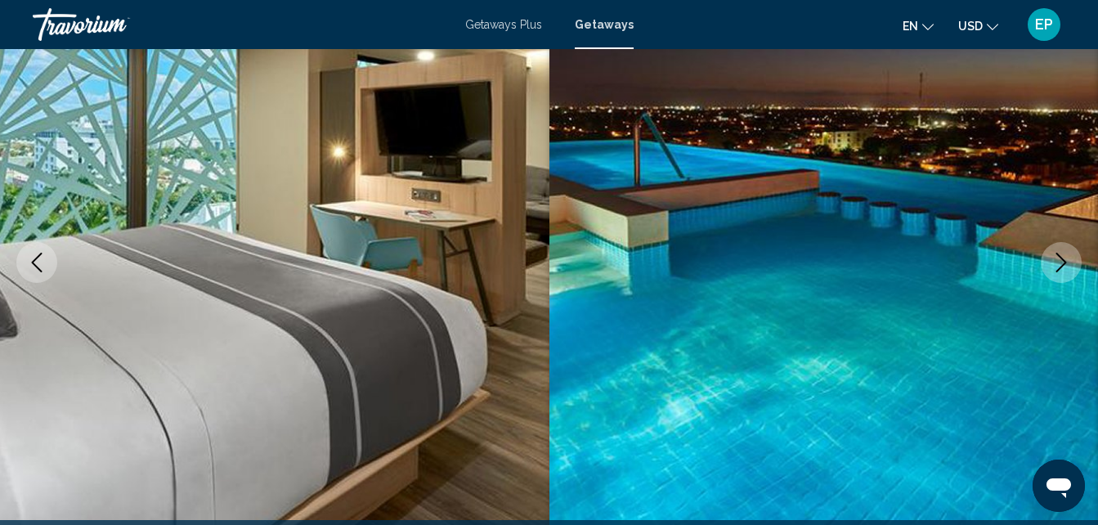
click at [1053, 265] on icon "Next image" at bounding box center [1062, 263] width 20 height 20
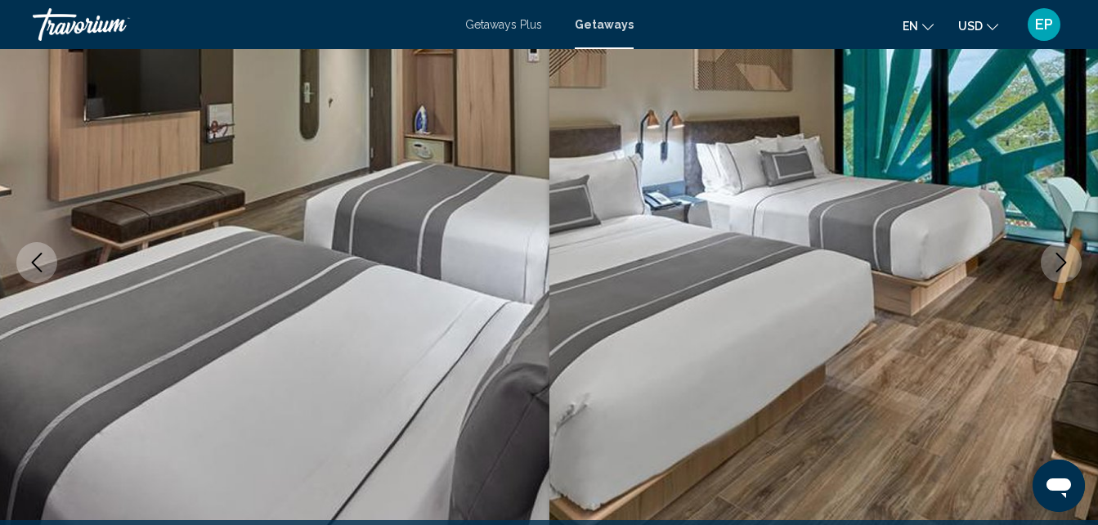
click at [1053, 265] on icon "Next image" at bounding box center [1062, 263] width 20 height 20
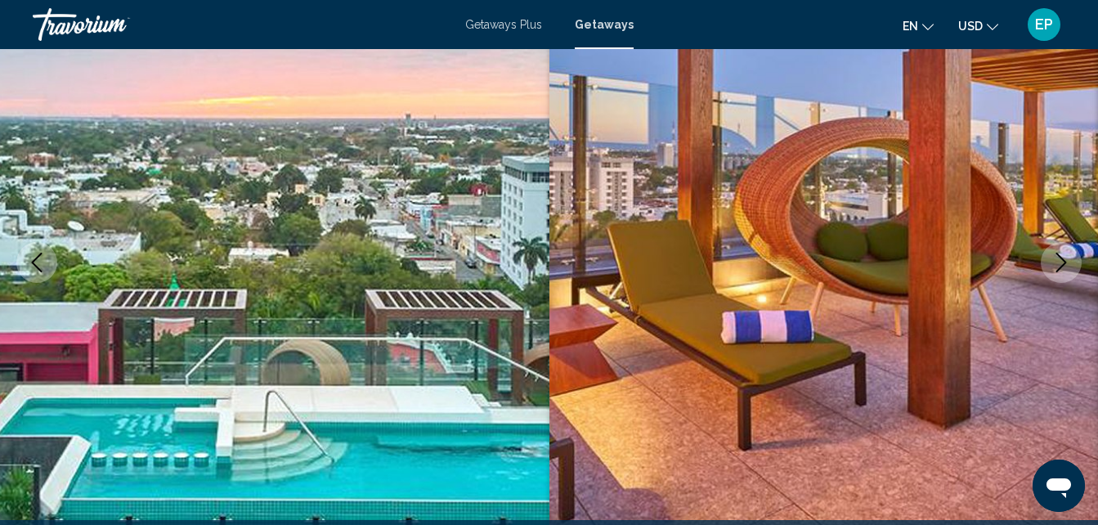
click at [1053, 265] on icon "Next image" at bounding box center [1062, 263] width 20 height 20
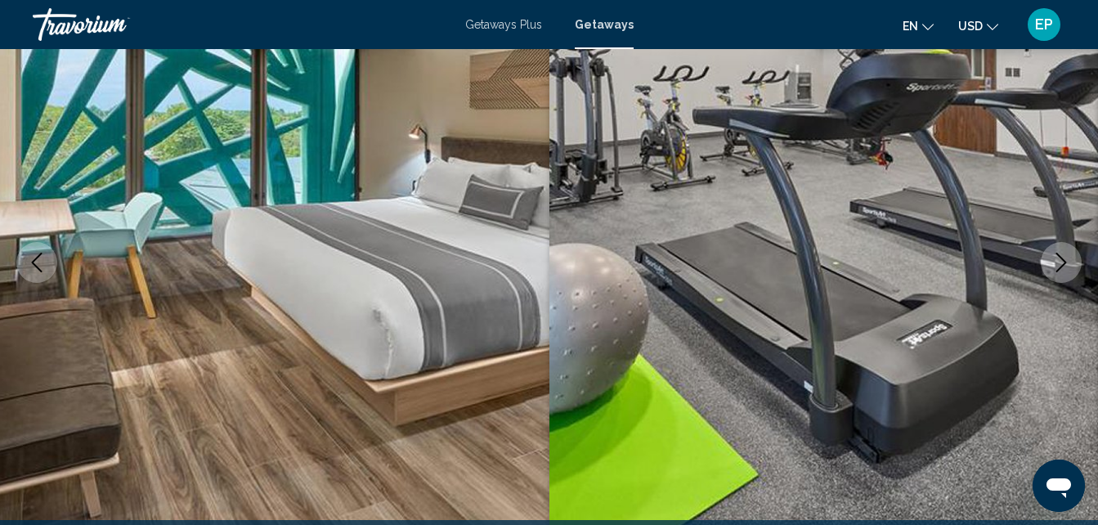
click at [1053, 265] on icon "Next image" at bounding box center [1062, 263] width 20 height 20
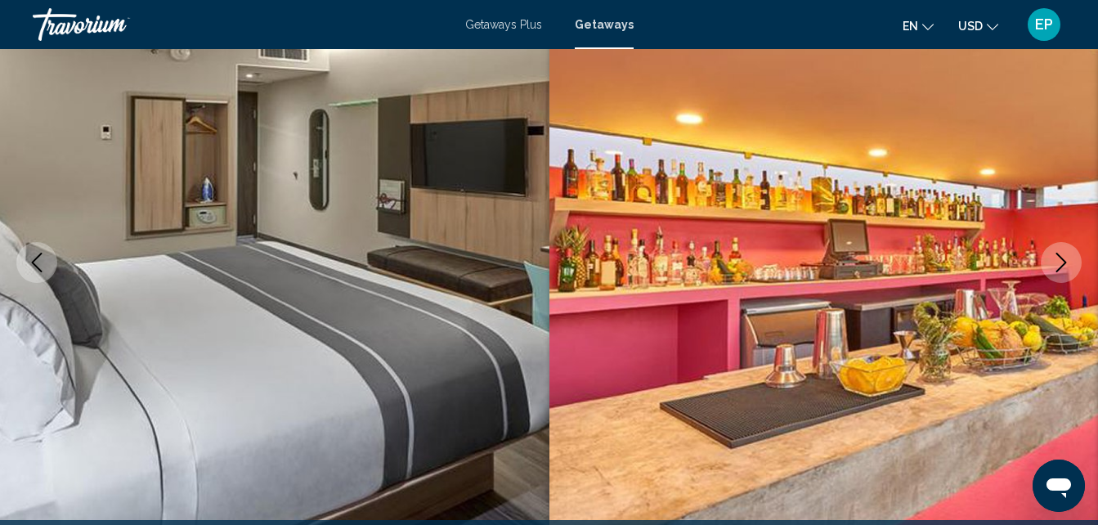
click at [1053, 265] on icon "Next image" at bounding box center [1062, 263] width 20 height 20
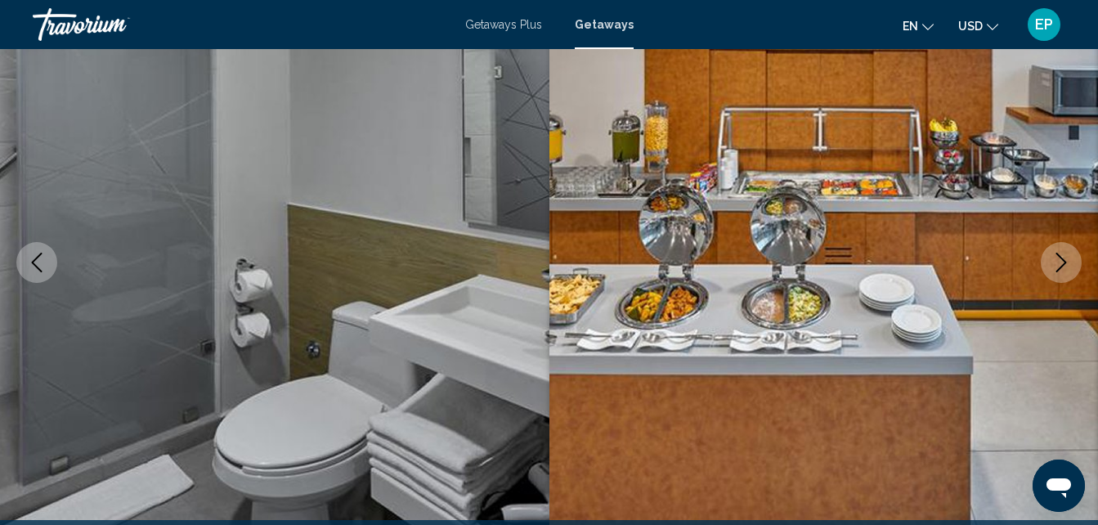
click at [1053, 265] on icon "Next image" at bounding box center [1062, 263] width 20 height 20
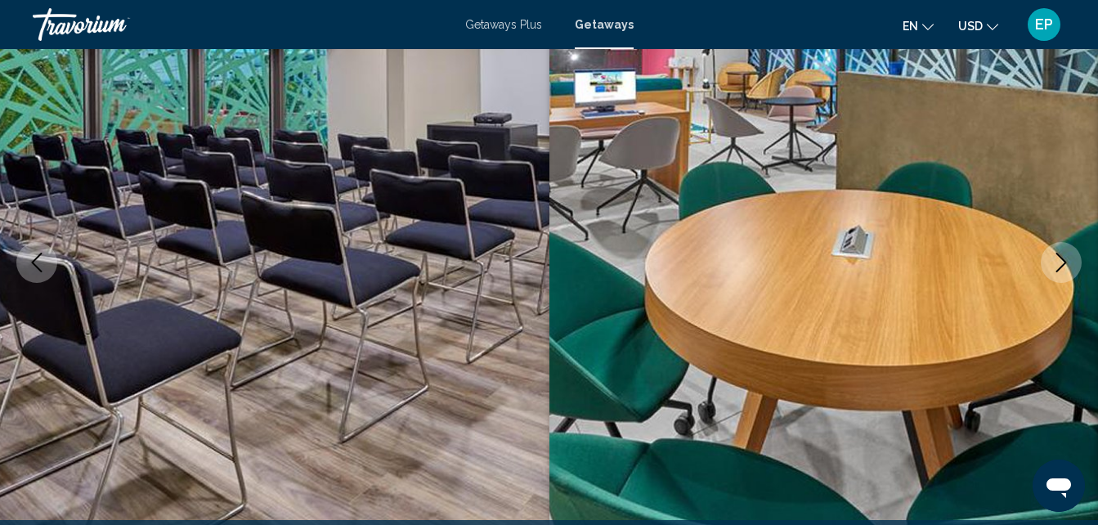
click at [1053, 265] on icon "Next image" at bounding box center [1062, 263] width 20 height 20
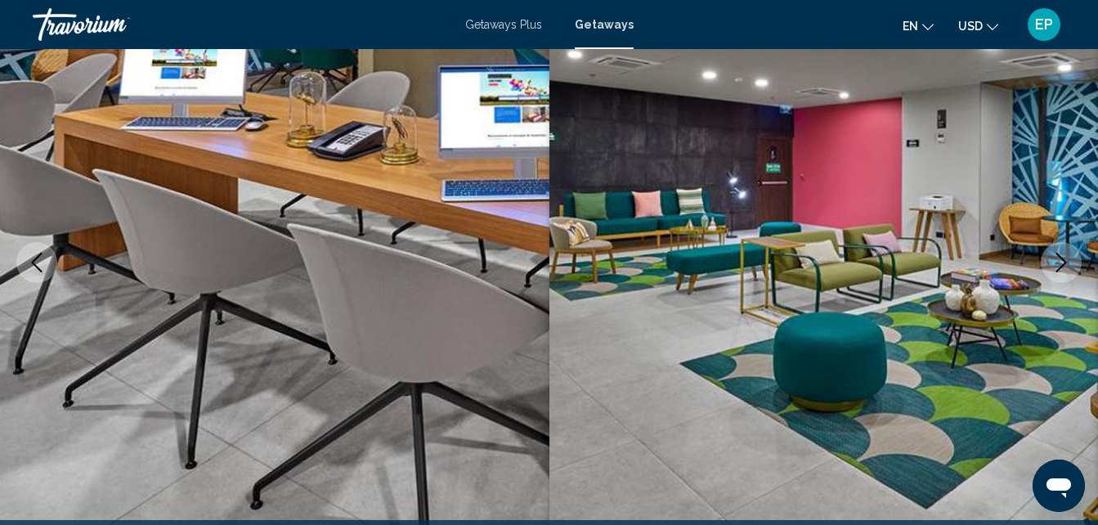
click at [1053, 265] on icon "Next image" at bounding box center [1062, 263] width 20 height 20
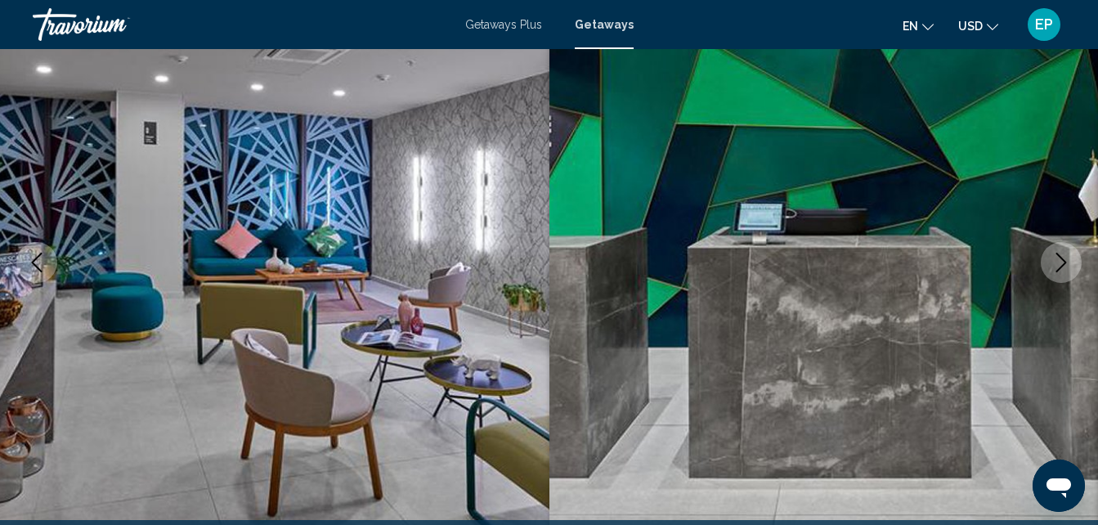
click at [1053, 265] on icon "Next image" at bounding box center [1062, 263] width 20 height 20
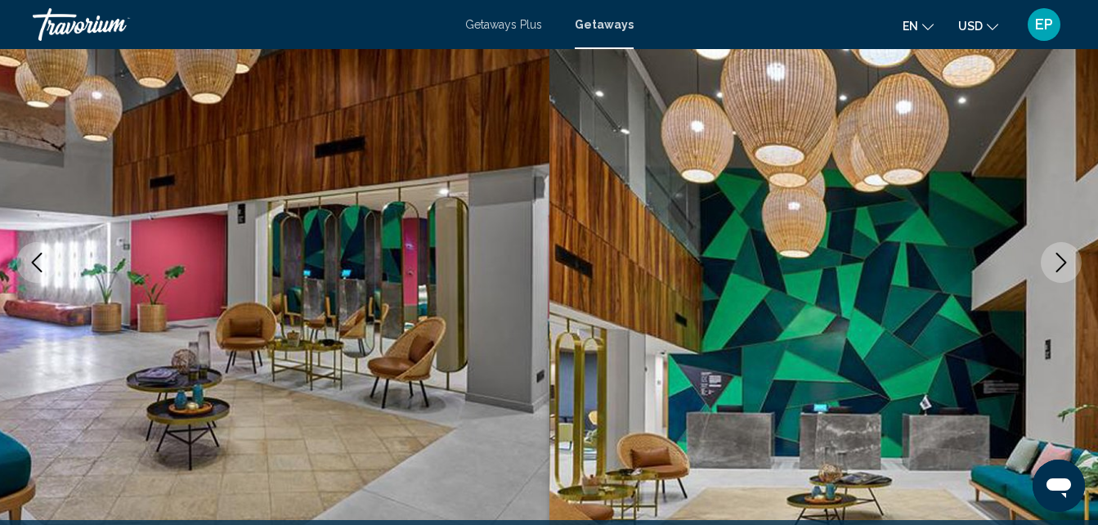
click at [1053, 265] on icon "Next image" at bounding box center [1062, 263] width 20 height 20
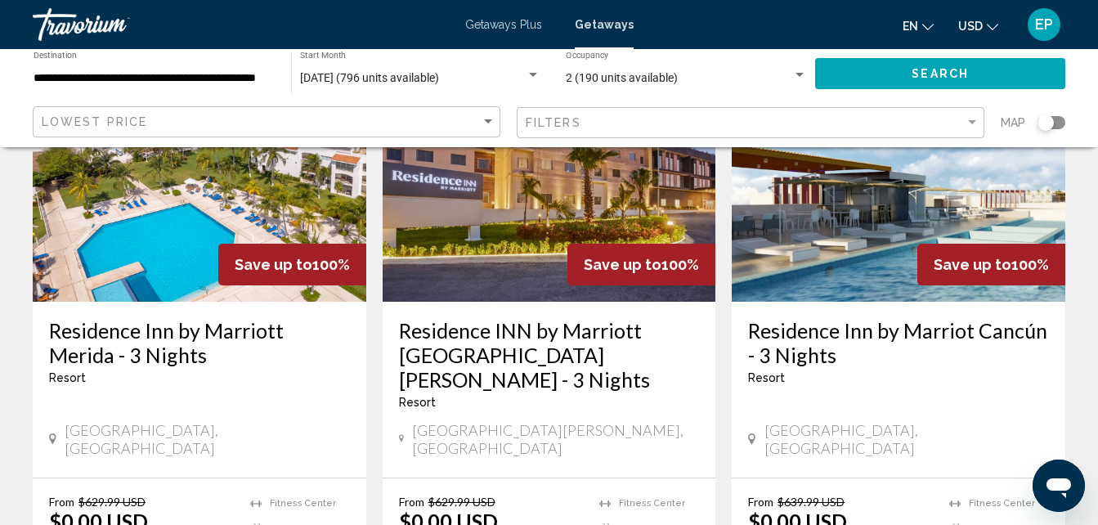
scroll to position [196, 0]
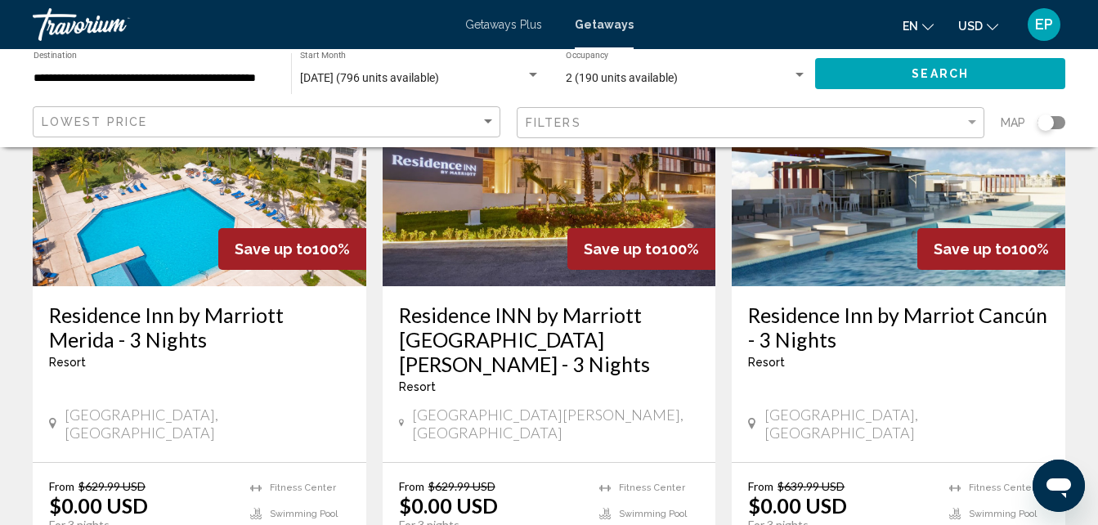
click at [802, 312] on h3 "Residence Inn by Marriot Cancún - 3 Nights" at bounding box center [898, 327] width 301 height 49
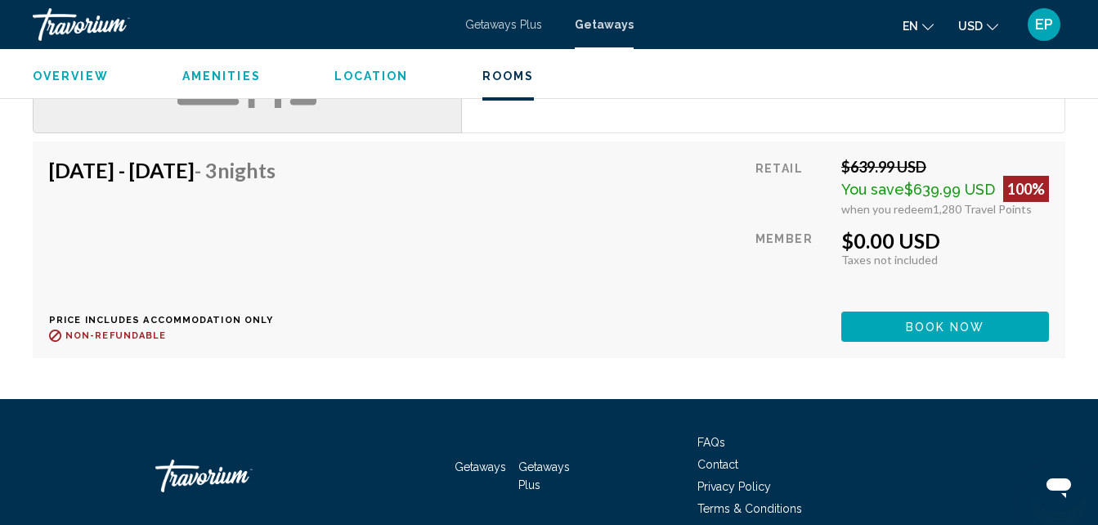
scroll to position [2279, 0]
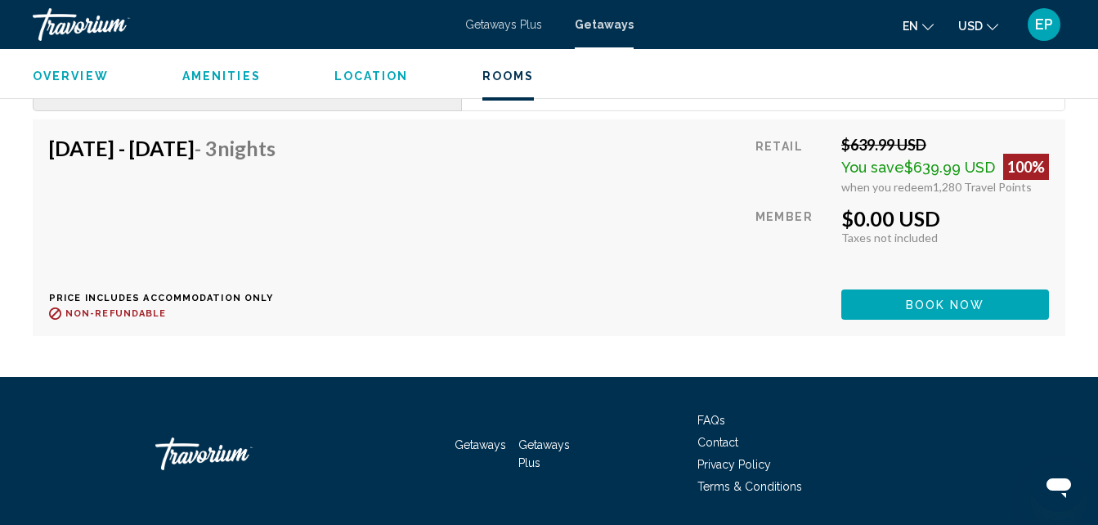
click at [1035, 393] on div "Getaways Getaways Plus FAQs Contact Privacy Policy Terms & Conditions" at bounding box center [549, 454] width 1033 height 154
click at [900, 307] on button "Book now" at bounding box center [946, 305] width 208 height 30
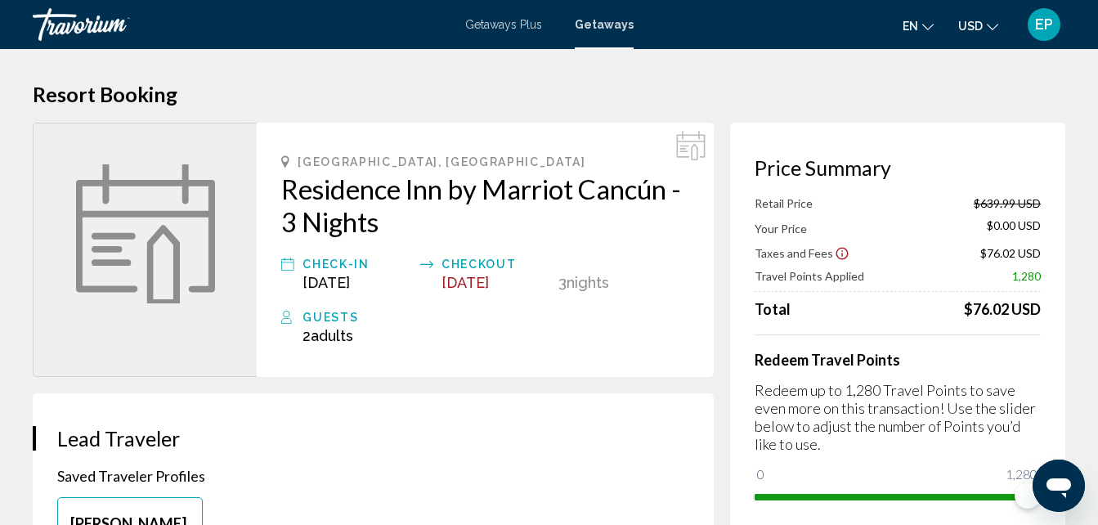
click at [429, 266] on icon "Main content" at bounding box center [426, 264] width 13 height 20
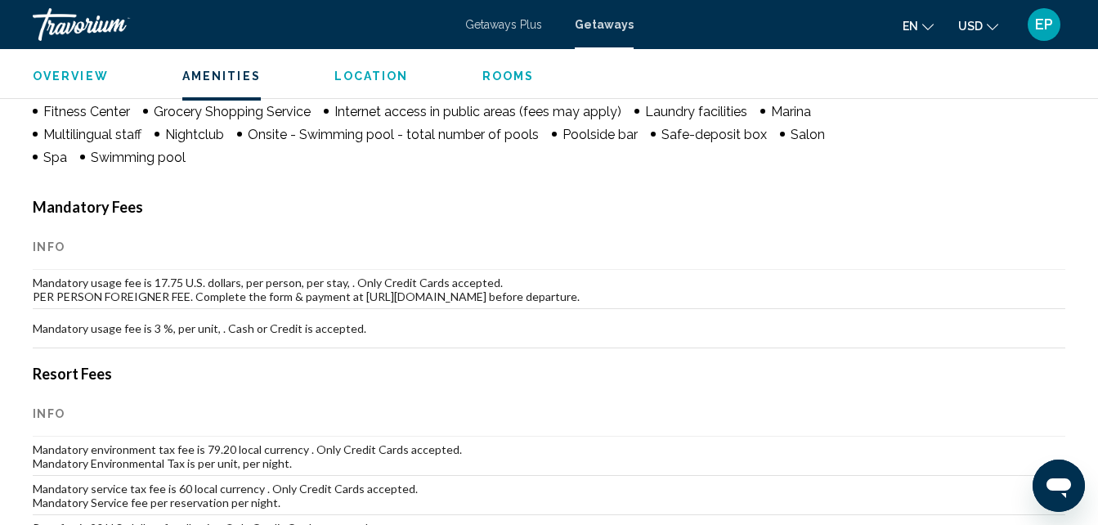
scroll to position [108, 0]
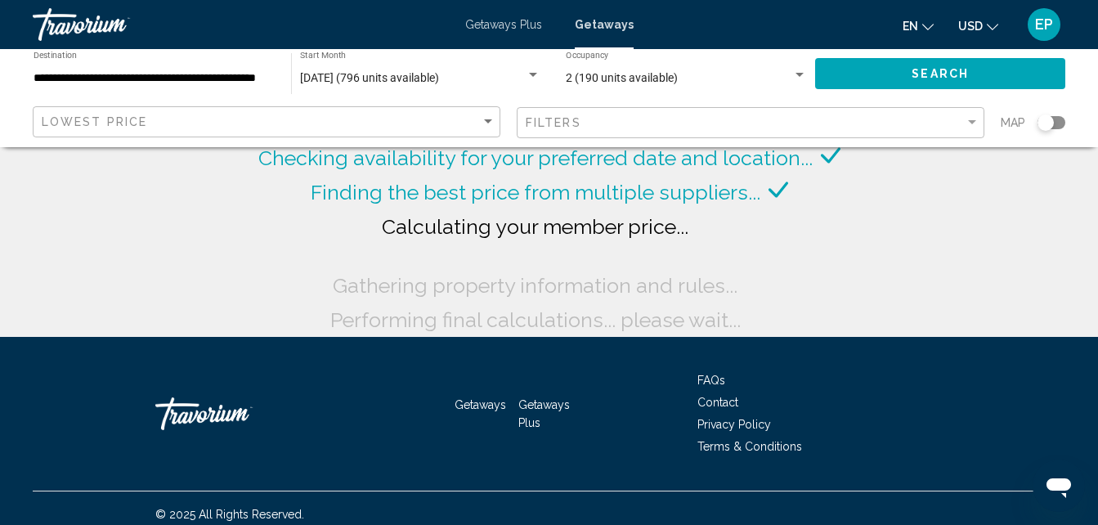
click at [331, 58] on div "[DATE] (796 units available) Start Month All Start Months" at bounding box center [420, 74] width 240 height 45
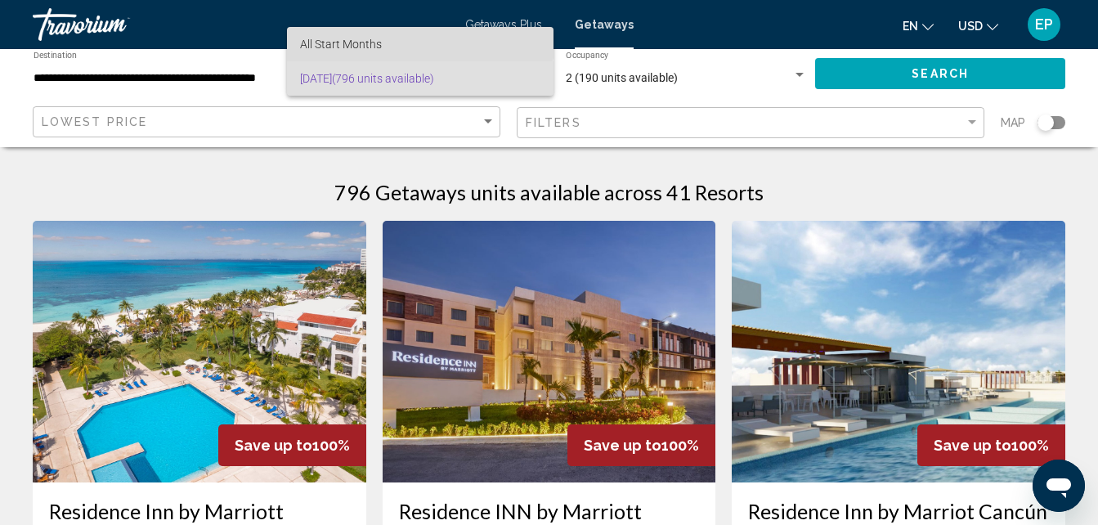
click at [340, 32] on span "All Start Months" at bounding box center [420, 44] width 240 height 34
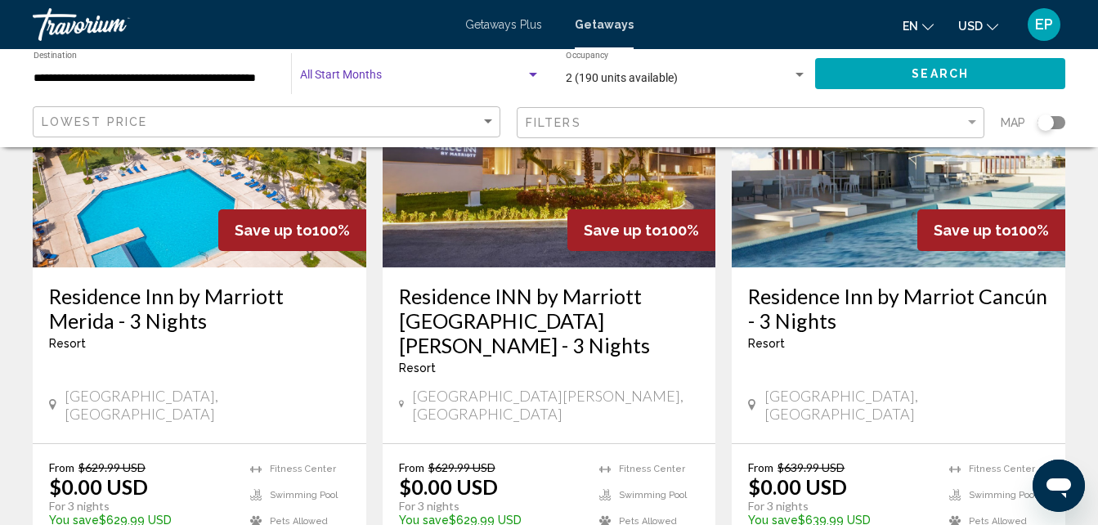
scroll to position [229, 0]
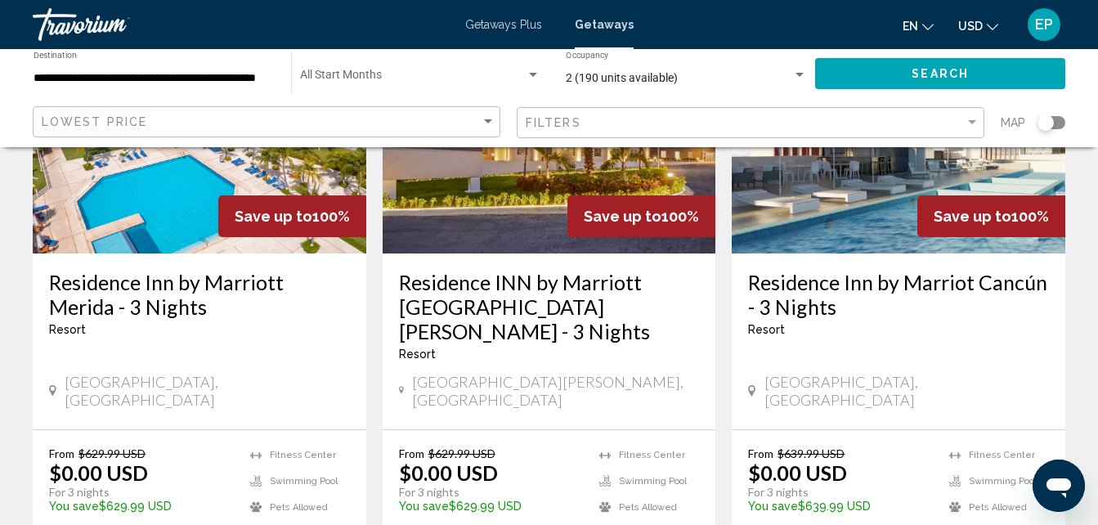
click at [955, 286] on h3 "Residence Inn by Marriot Cancún - 3 Nights" at bounding box center [898, 294] width 301 height 49
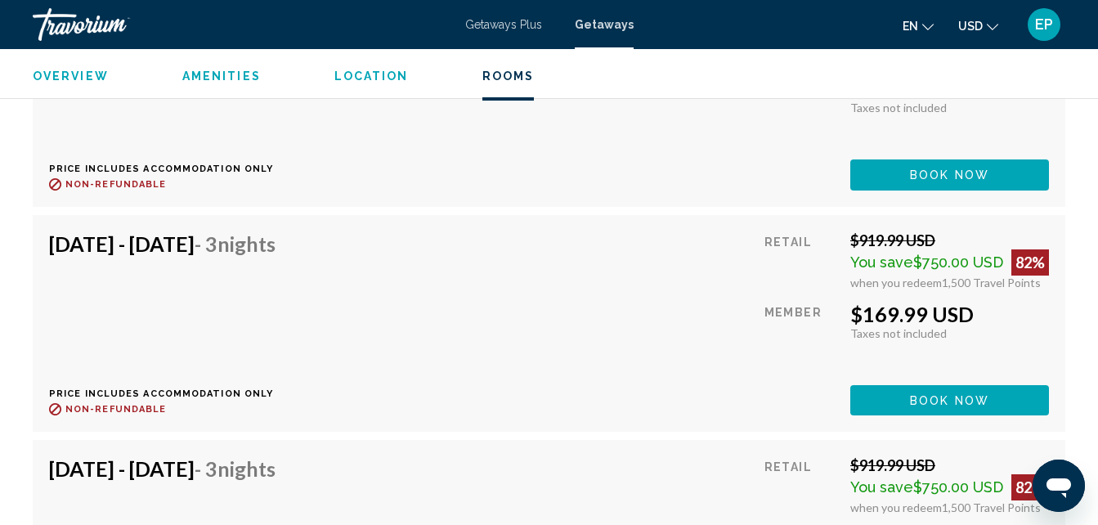
scroll to position [26989, 0]
